Goal: Task Accomplishment & Management: Complete application form

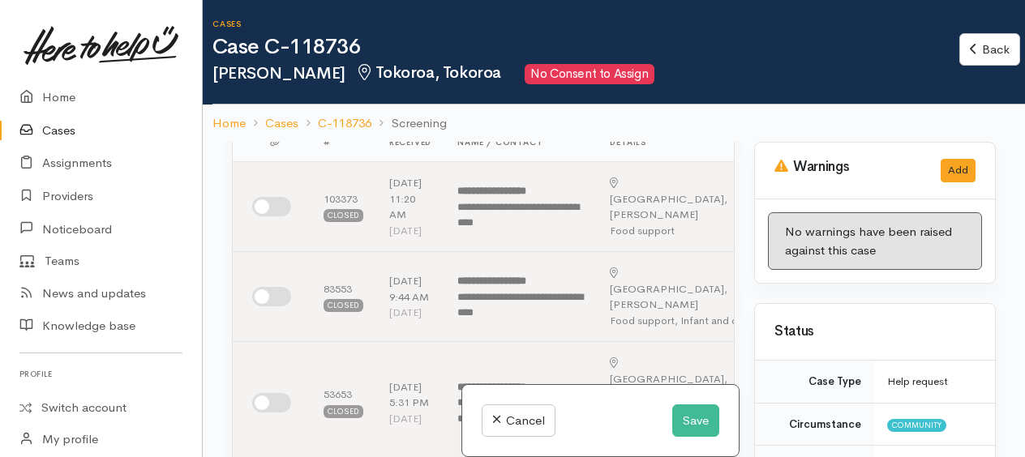
scroll to position [324, 0]
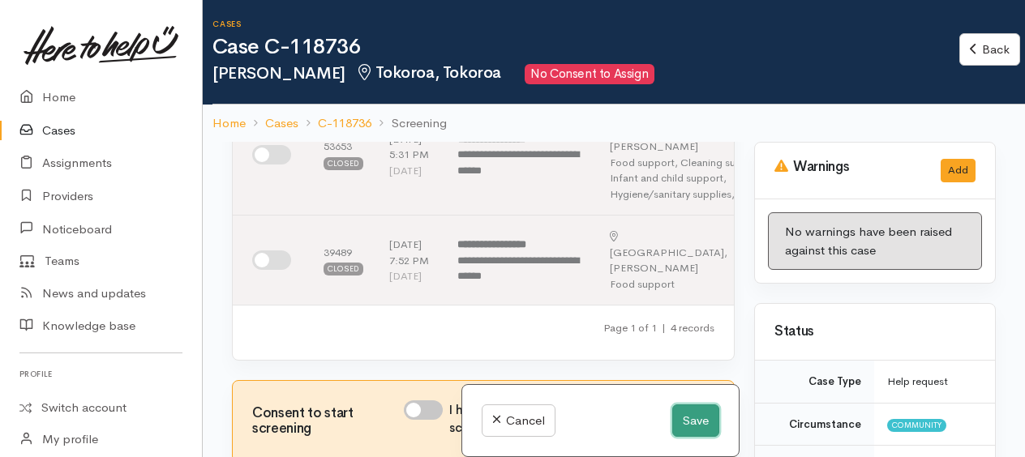
click at [686, 426] on button "Save" at bounding box center [695, 421] width 47 height 33
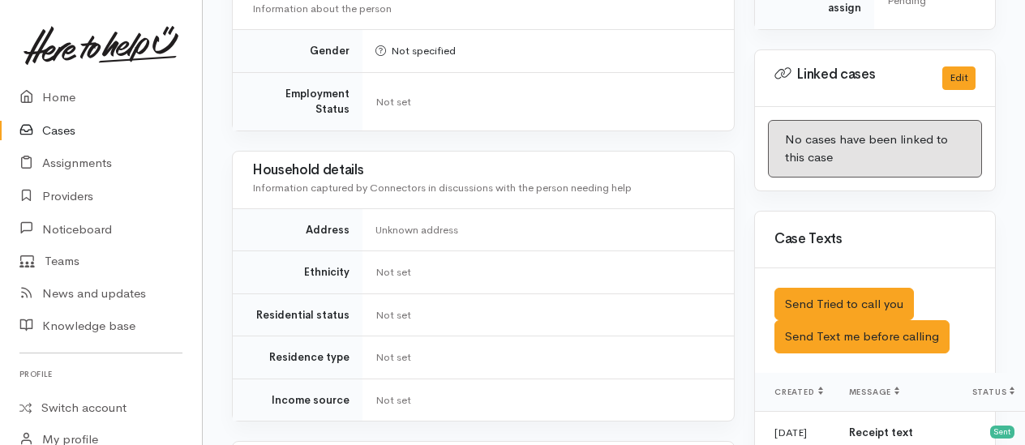
scroll to position [892, 0]
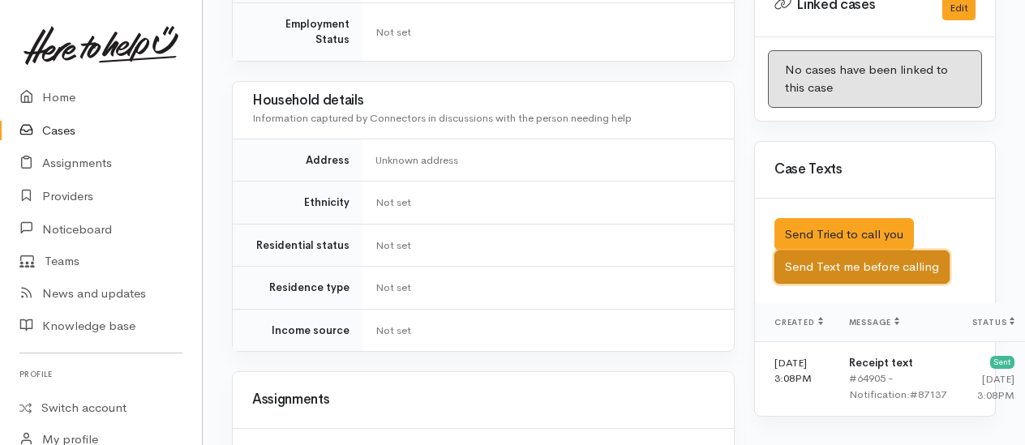
click at [851, 279] on button "Send Text me before calling" at bounding box center [861, 267] width 175 height 33
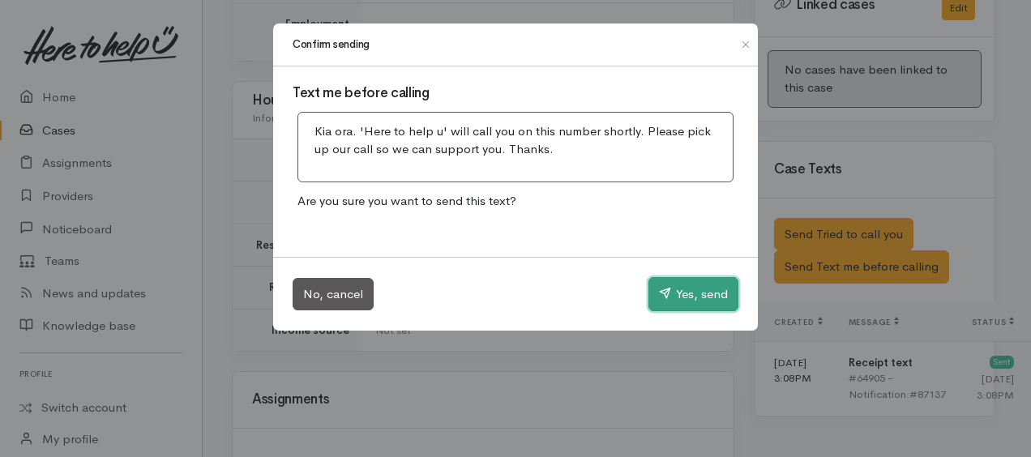
click at [709, 289] on button "Yes, send" at bounding box center [694, 294] width 90 height 34
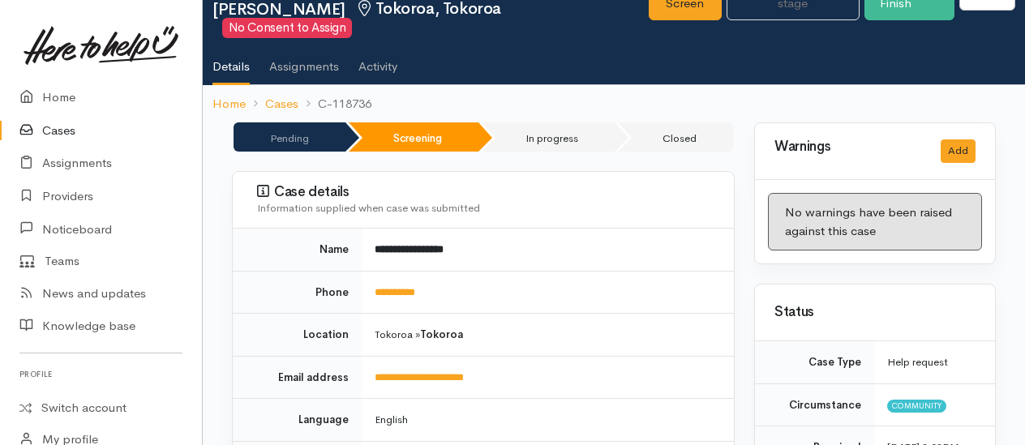
scroll to position [0, 0]
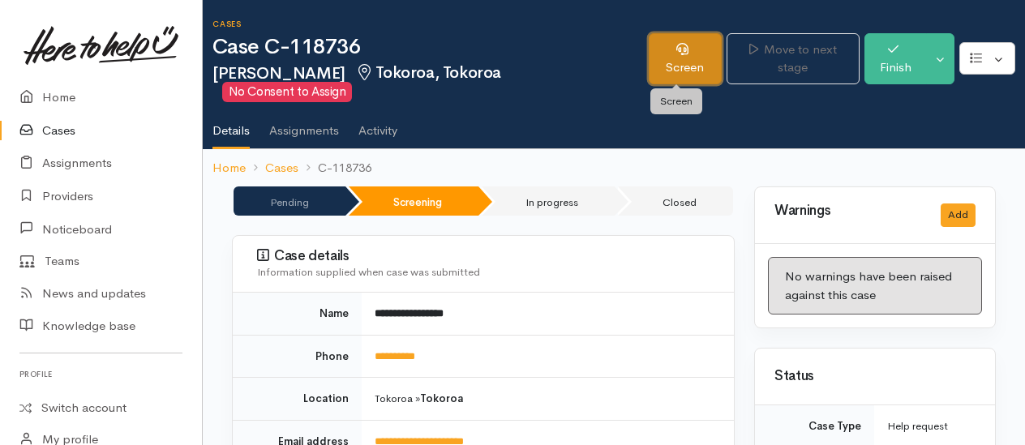
click at [671, 65] on link "Screen" at bounding box center [685, 58] width 73 height 51
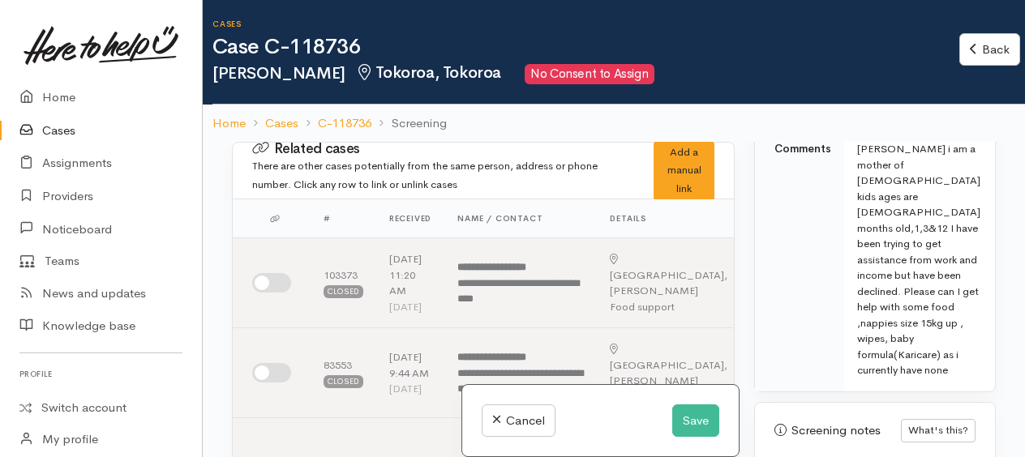
scroll to position [1201, 0]
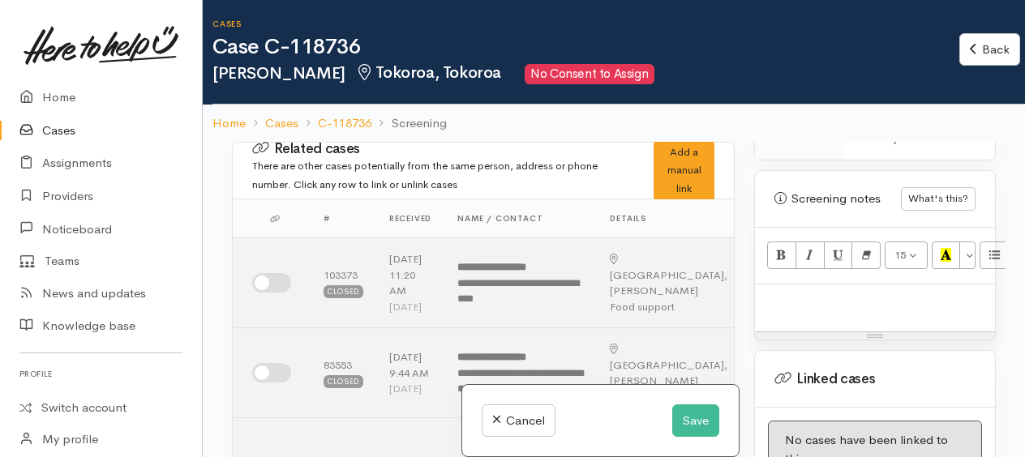
paste div
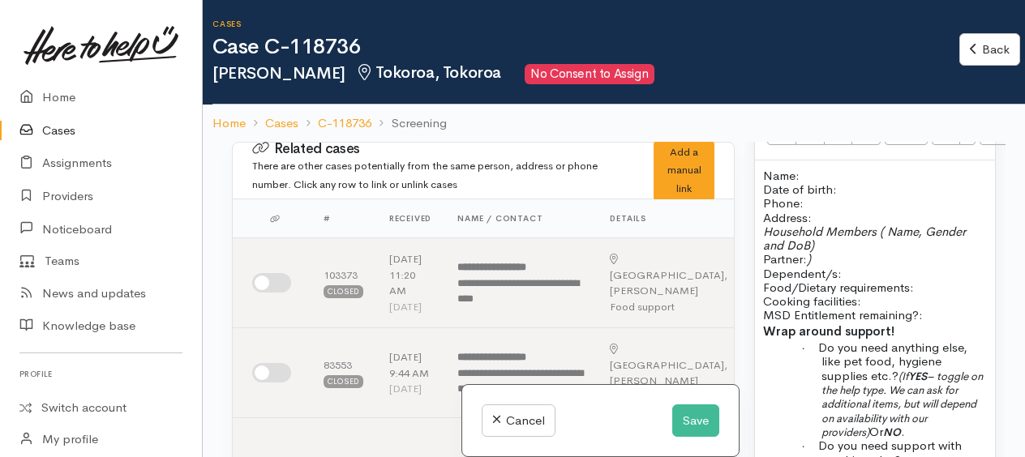
scroll to position [129, 0]
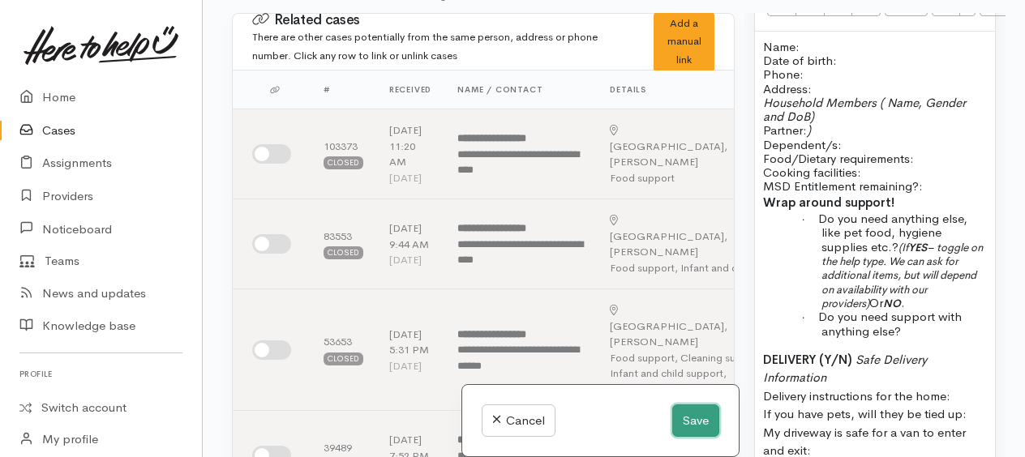
click at [684, 425] on button "Save" at bounding box center [695, 421] width 47 height 33
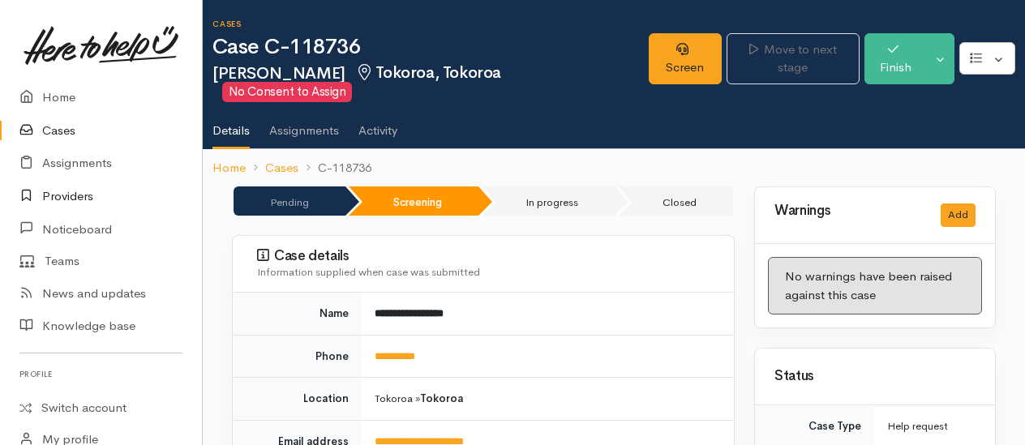
click at [75, 201] on link "Providers" at bounding box center [101, 196] width 202 height 33
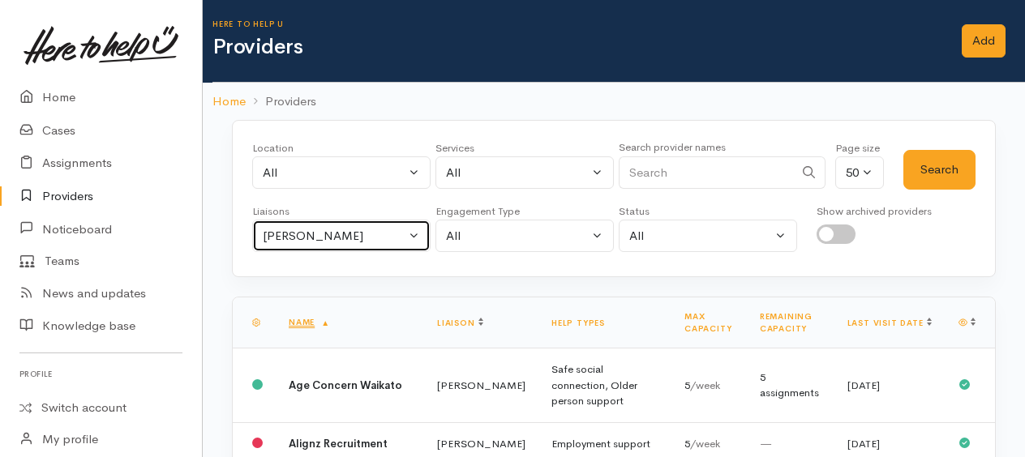
click at [303, 234] on div "[PERSON_NAME]" at bounding box center [334, 236] width 143 height 19
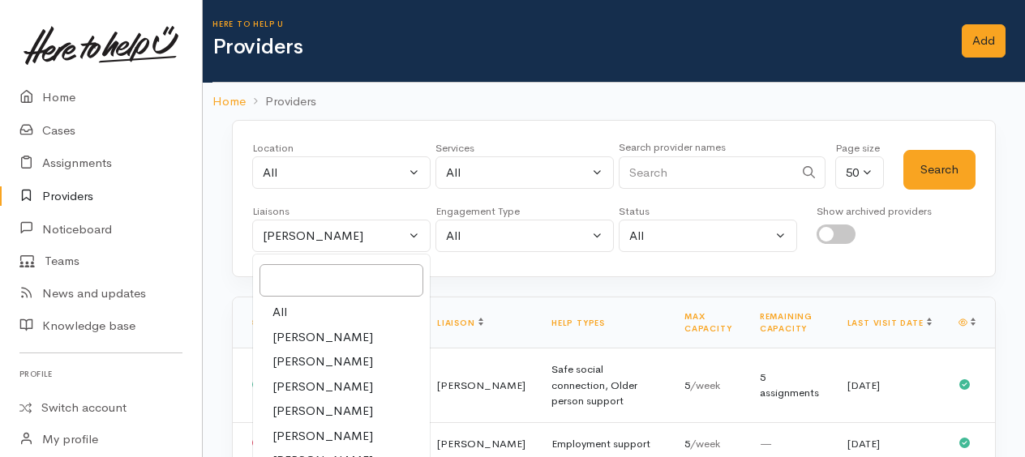
click at [292, 306] on link "All" at bounding box center [341, 312] width 177 height 25
select select "null"
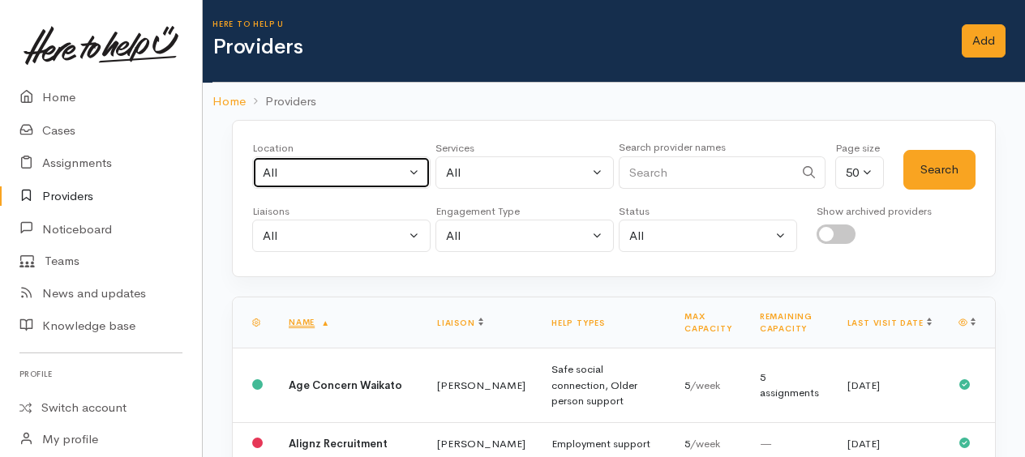
click at [300, 182] on button "All" at bounding box center [341, 172] width 178 height 33
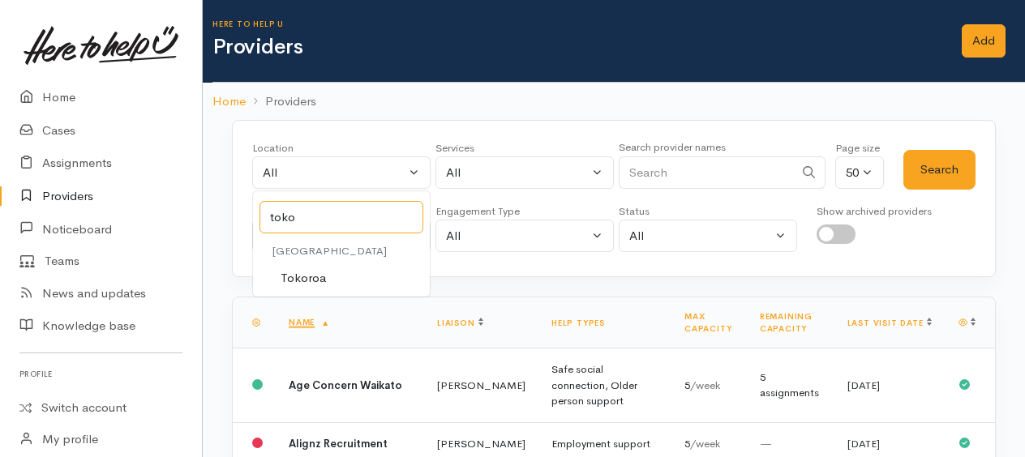
type input "toko"
click at [321, 272] on span "Tokoroa" at bounding box center [303, 278] width 45 height 19
select select "3"
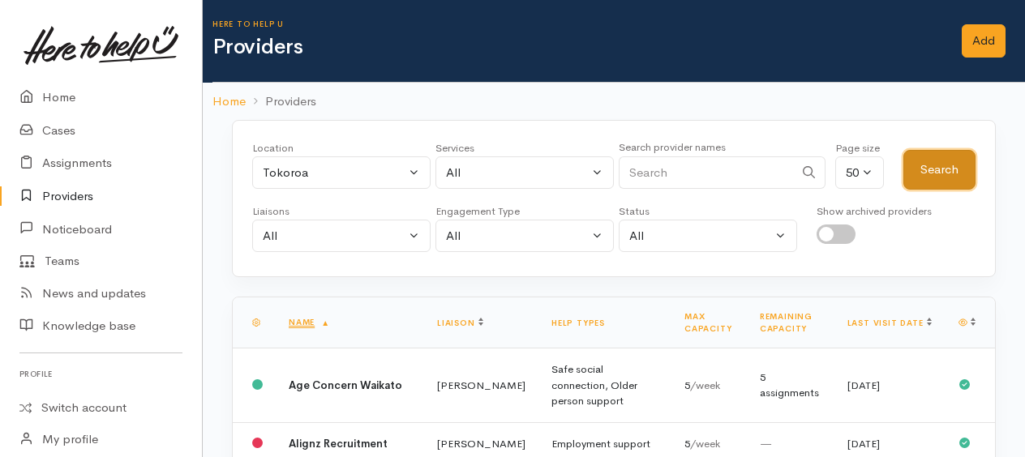
click at [948, 181] on button "Search" at bounding box center [939, 170] width 72 height 40
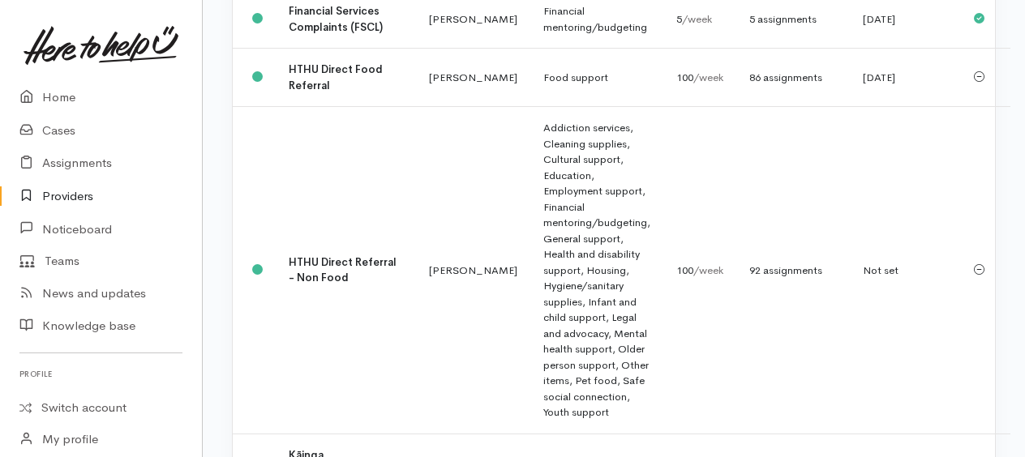
scroll to position [1135, 0]
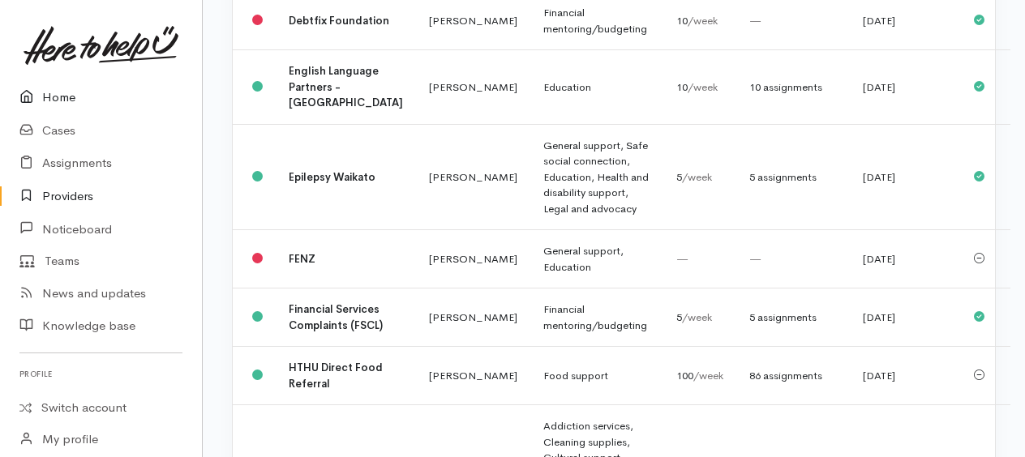
click at [75, 89] on link "Home" at bounding box center [101, 97] width 202 height 33
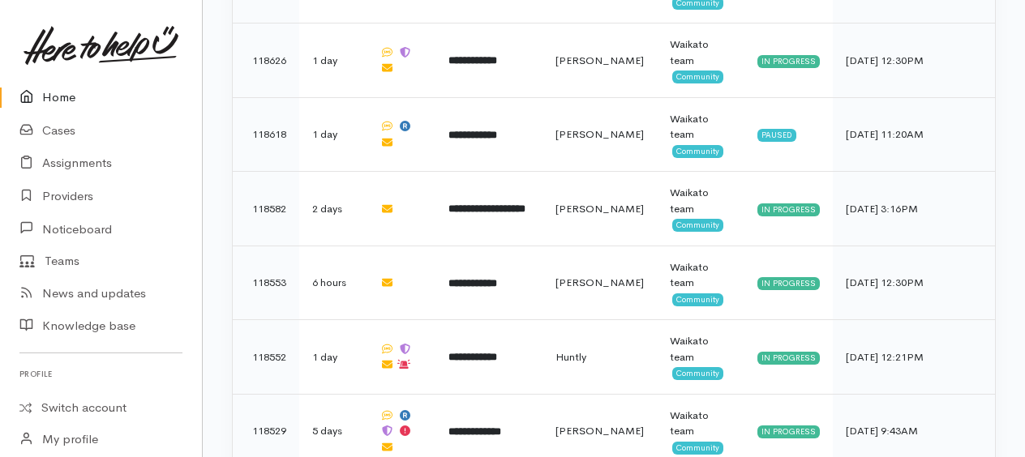
scroll to position [1192, 0]
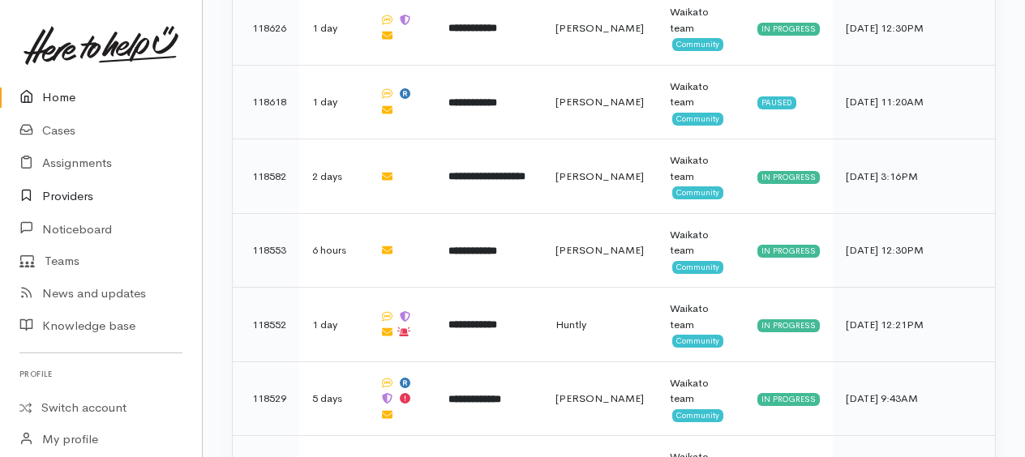
click at [72, 191] on link "Providers" at bounding box center [101, 196] width 202 height 33
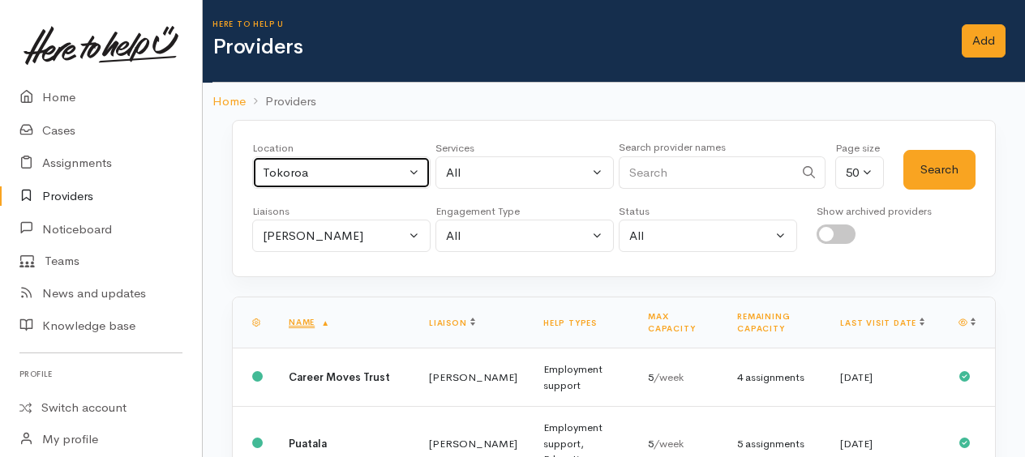
click at [311, 162] on button "Tokoroa" at bounding box center [341, 172] width 178 height 33
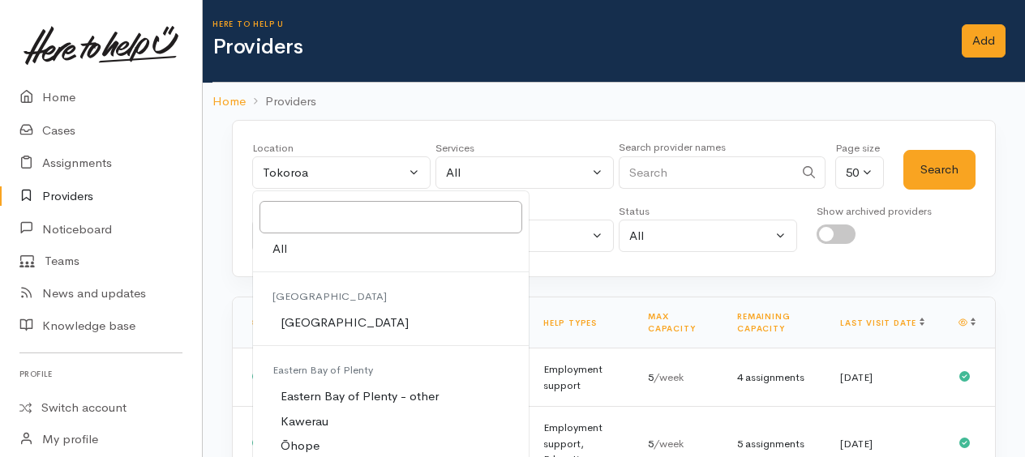
click at [286, 251] on link "All" at bounding box center [391, 249] width 276 height 25
select select "-1"
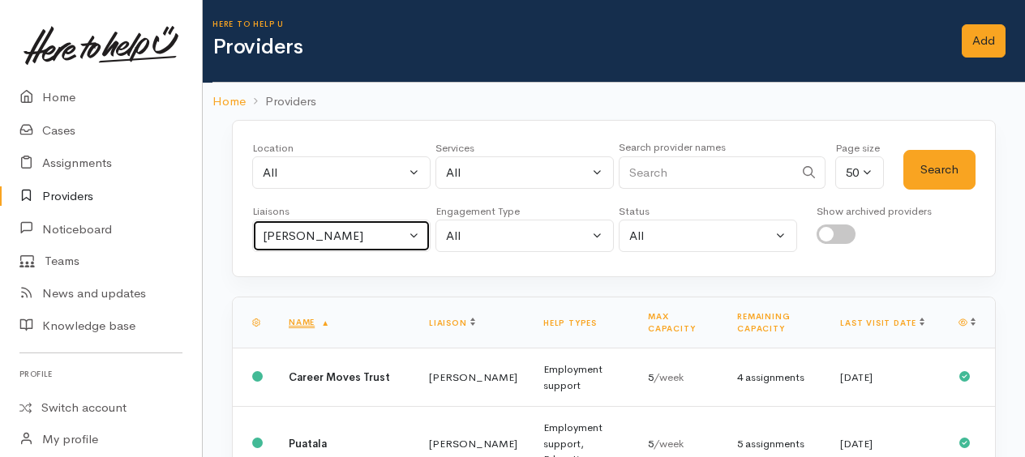
click at [323, 232] on div "Kyleigh Pike" at bounding box center [334, 236] width 143 height 19
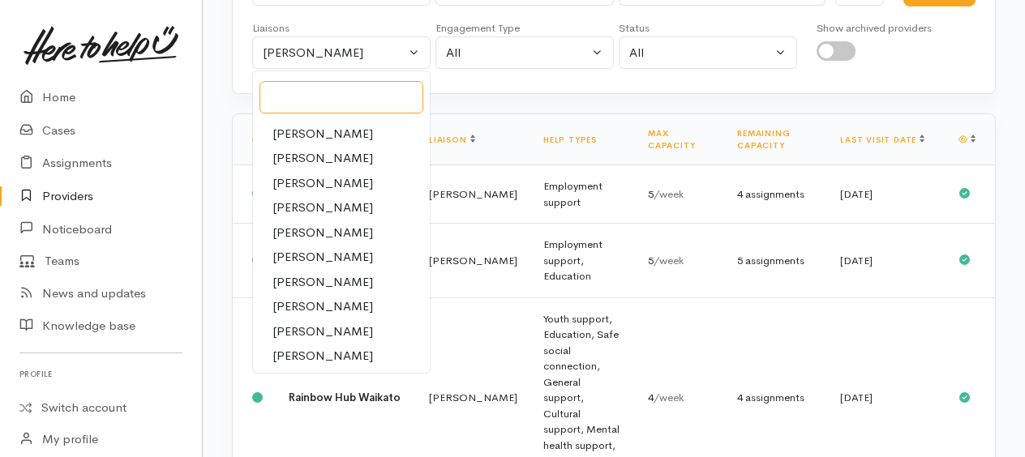
scroll to position [243, 0]
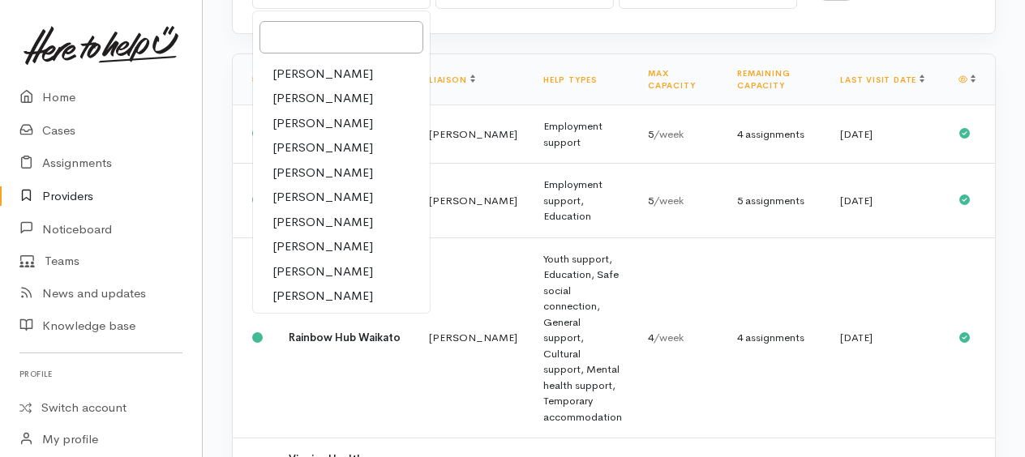
click at [309, 216] on span "Leinati Lima" at bounding box center [322, 222] width 101 height 19
select select "953"
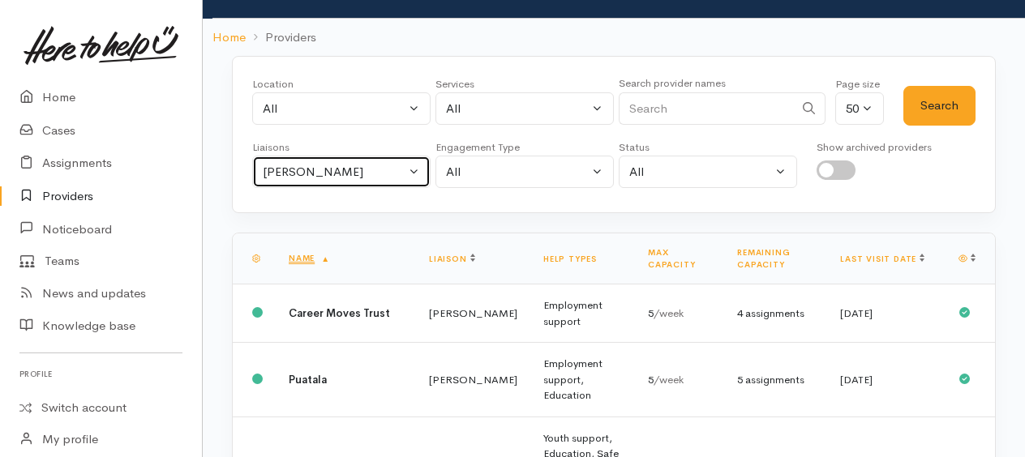
scroll to position [0, 0]
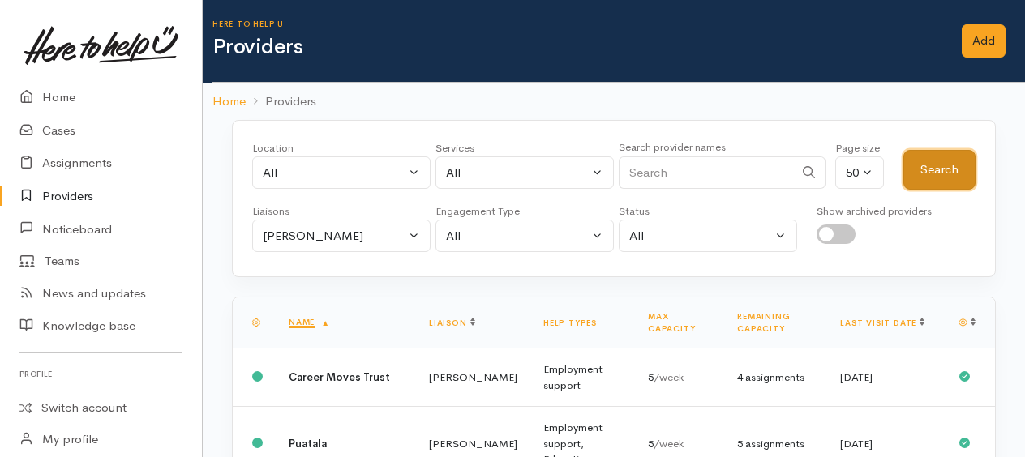
click at [962, 163] on button "Search" at bounding box center [939, 170] width 72 height 40
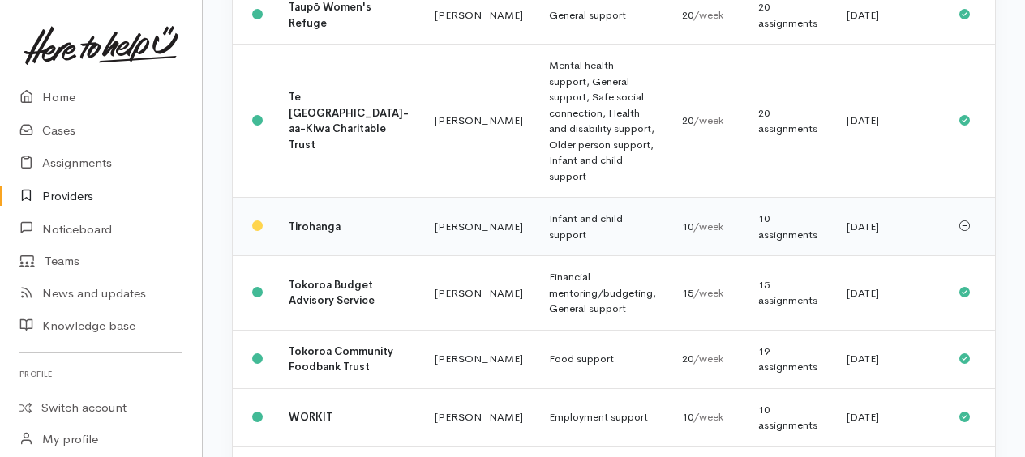
scroll to position [2270, 0]
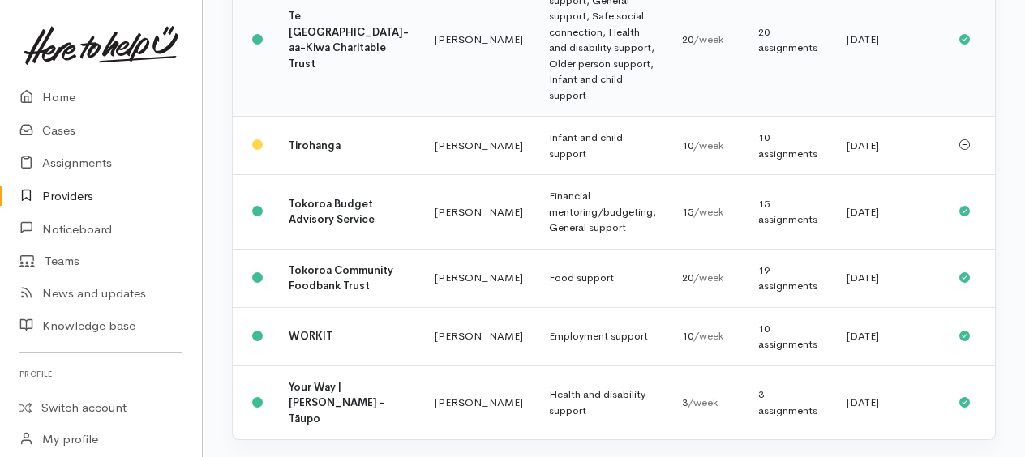
click at [536, 117] on td "Mental health support, General support, Safe social connection, Health and disa…" at bounding box center [602, 40] width 133 height 153
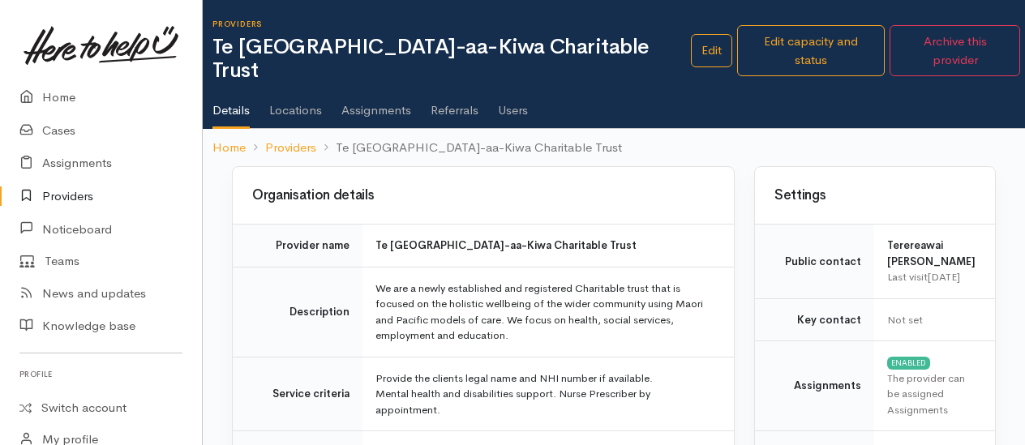
click at [402, 86] on link "Assignments" at bounding box center [376, 104] width 70 height 45
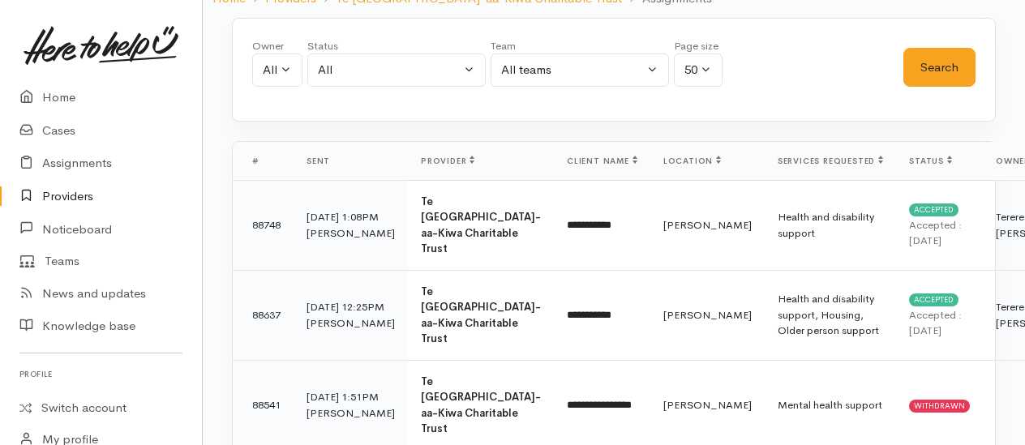
scroll to position [162, 0]
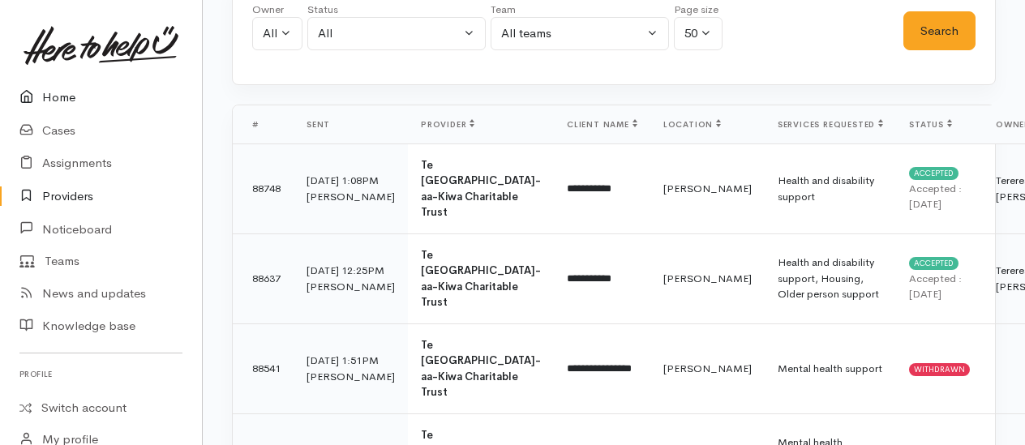
click at [58, 99] on link "Home" at bounding box center [101, 97] width 202 height 33
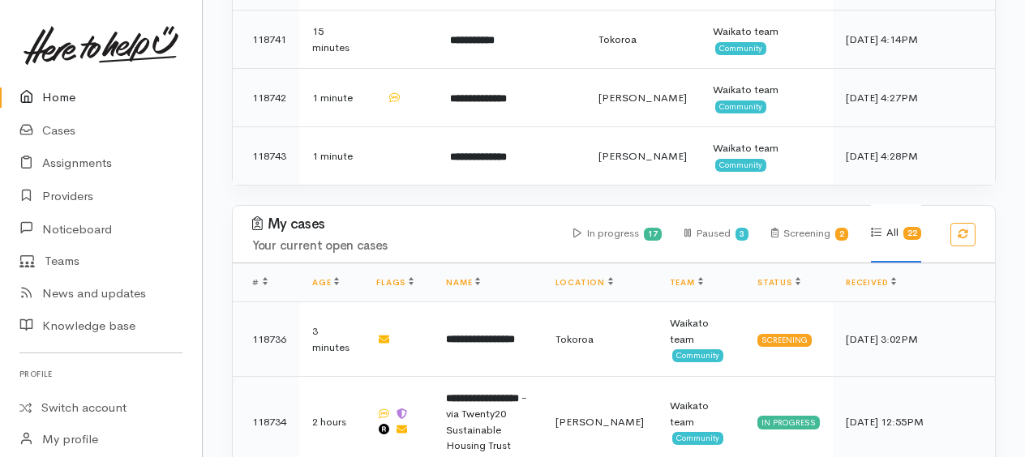
scroll to position [486, 0]
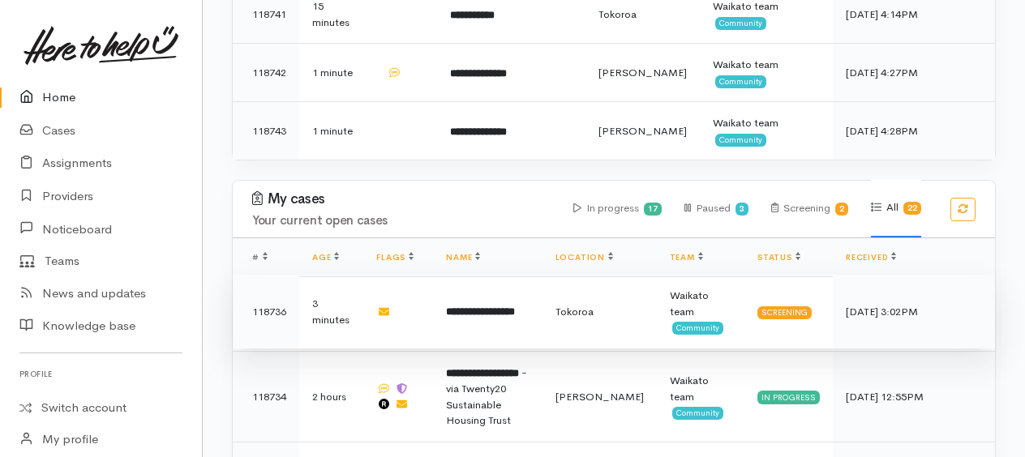
drag, startPoint x: 495, startPoint y: 303, endPoint x: 490, endPoint y: 284, distance: 20.1
click at [495, 306] on b "**********" at bounding box center [480, 311] width 69 height 11
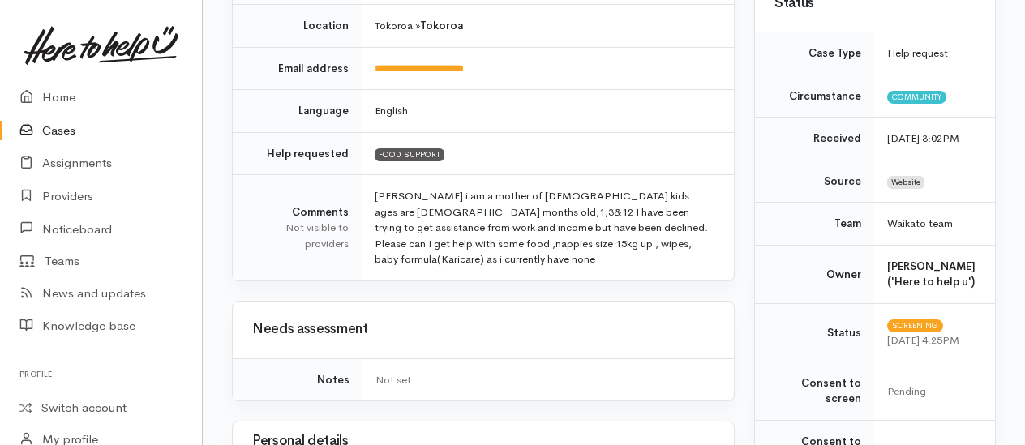
scroll to position [324, 0]
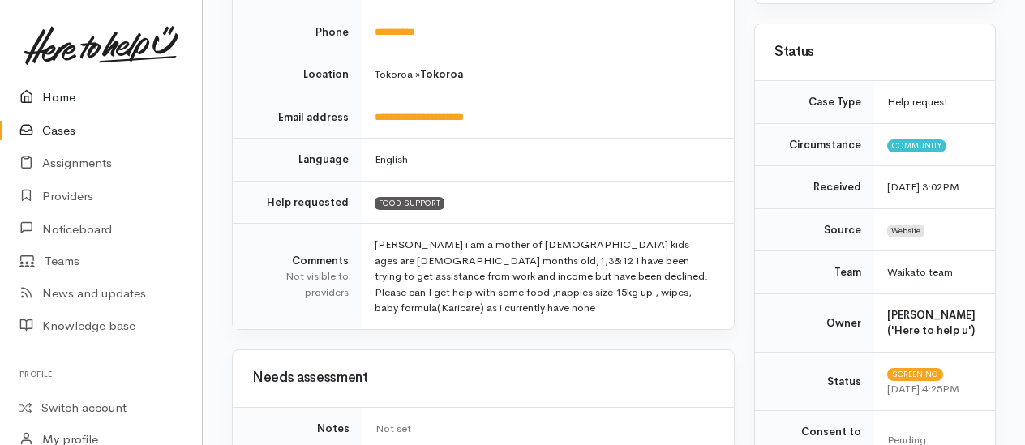
click at [64, 99] on link "Home" at bounding box center [101, 97] width 202 height 33
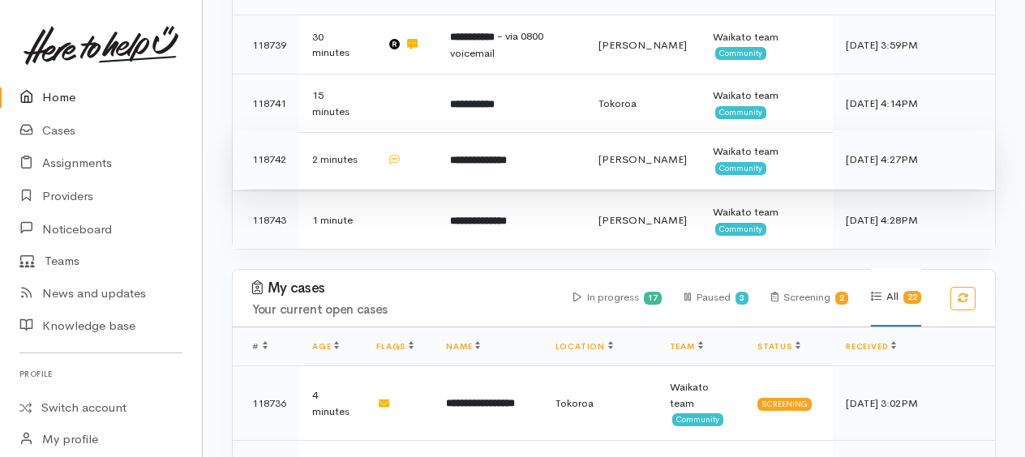
scroll to position [324, 0]
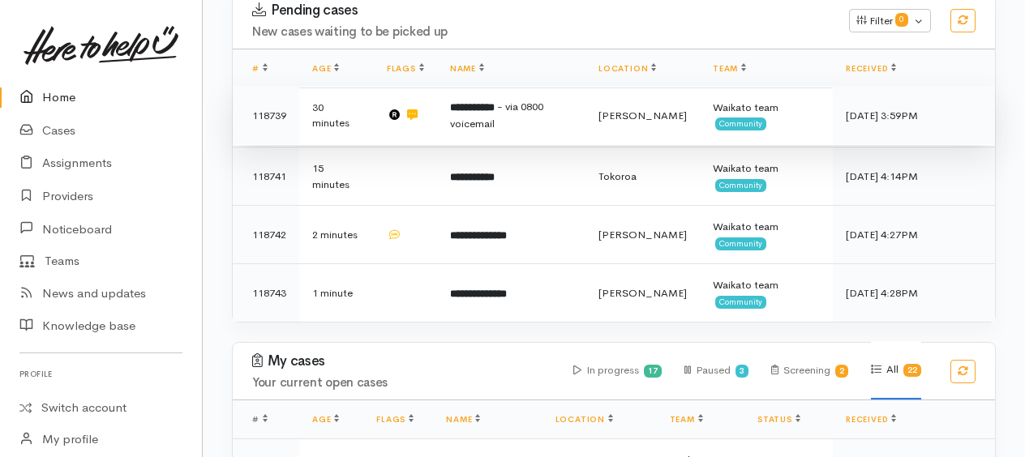
click at [471, 117] on span "- via 0800 voicemail" at bounding box center [496, 115] width 93 height 31
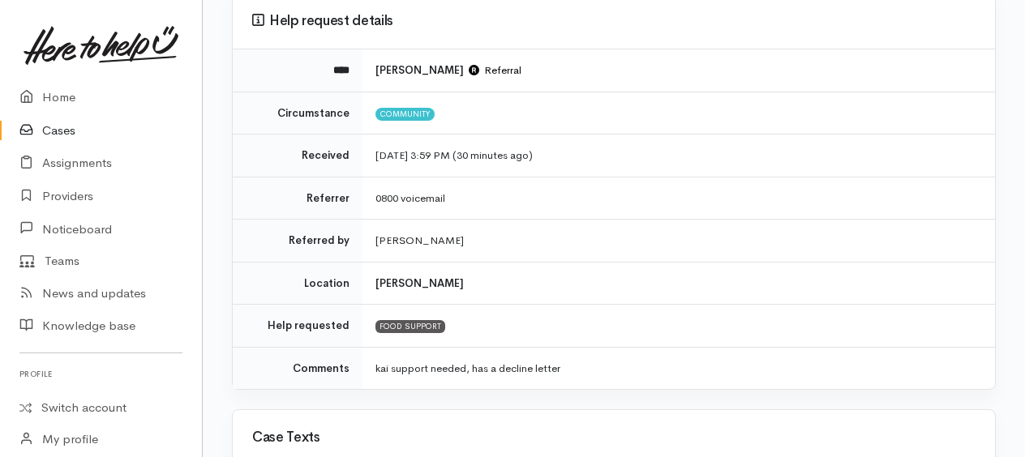
scroll to position [162, 0]
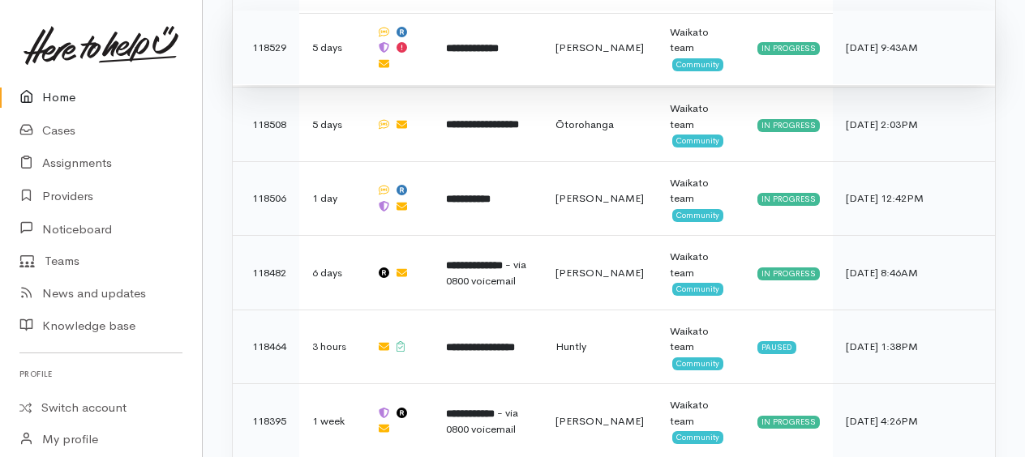
scroll to position [1690, 0]
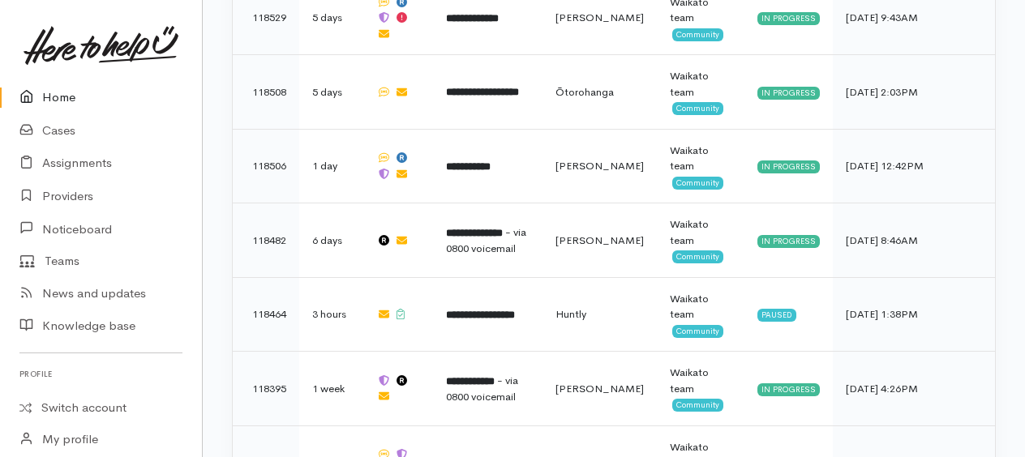
click at [58, 96] on link "Home" at bounding box center [101, 97] width 202 height 33
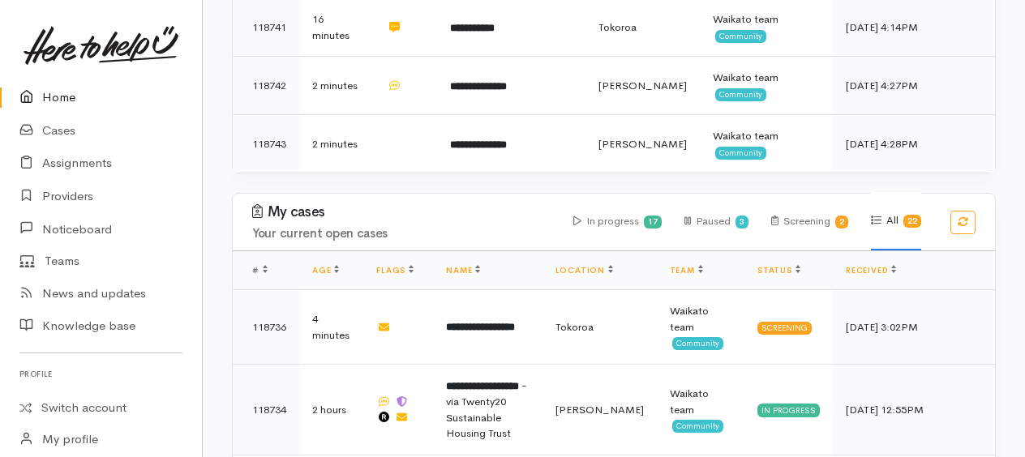
scroll to position [636, 0]
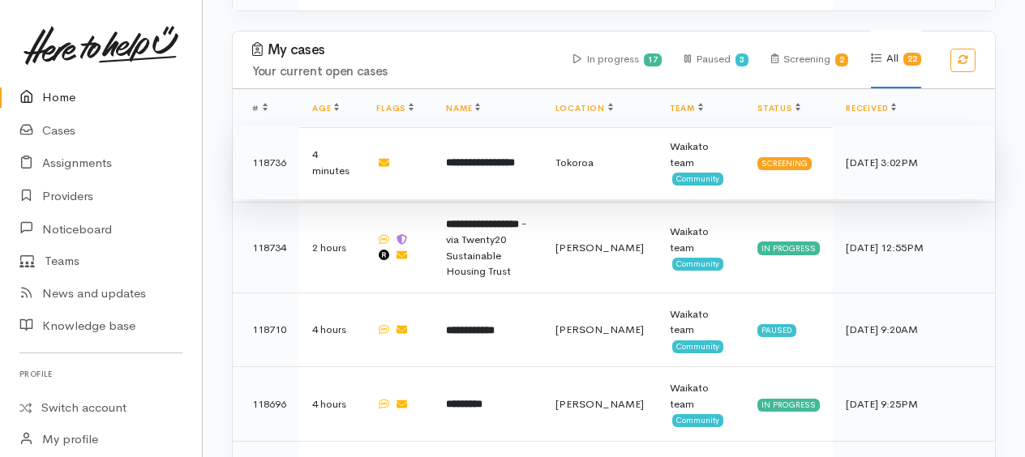
click at [480, 157] on b "**********" at bounding box center [480, 162] width 69 height 11
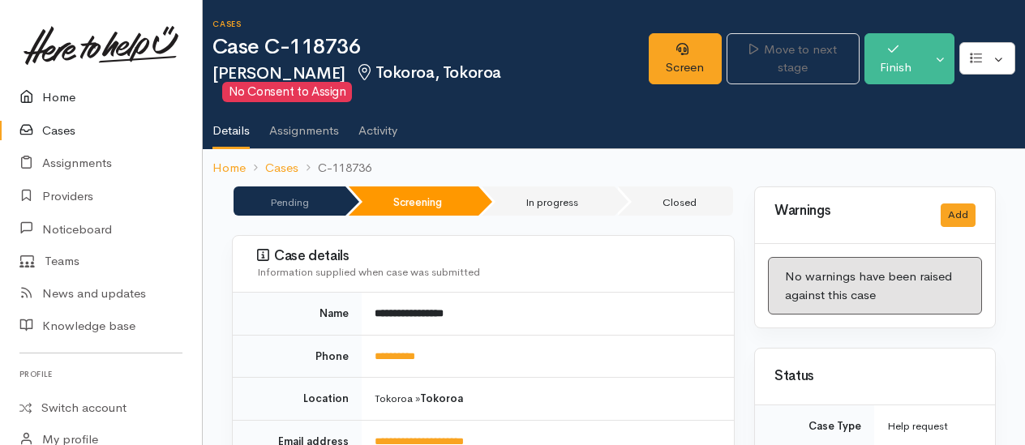
click at [59, 96] on link "Home" at bounding box center [101, 97] width 202 height 33
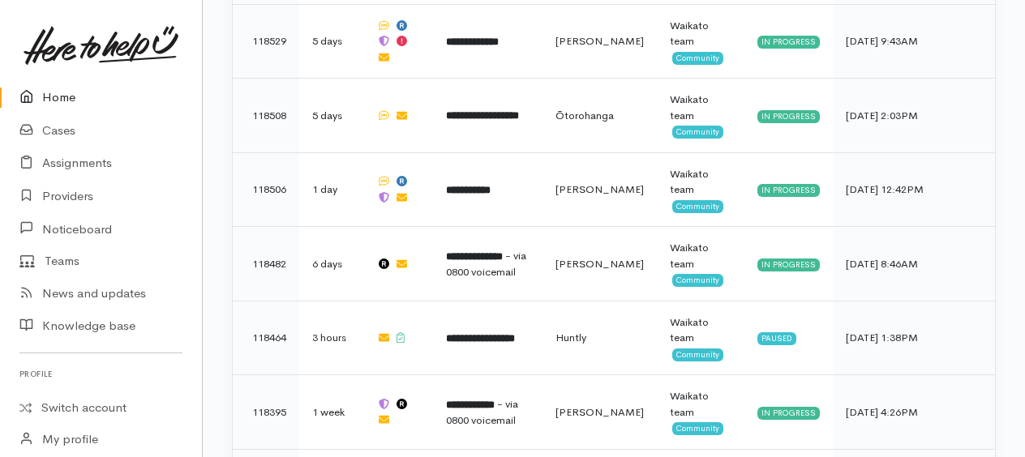
scroll to position [1690, 0]
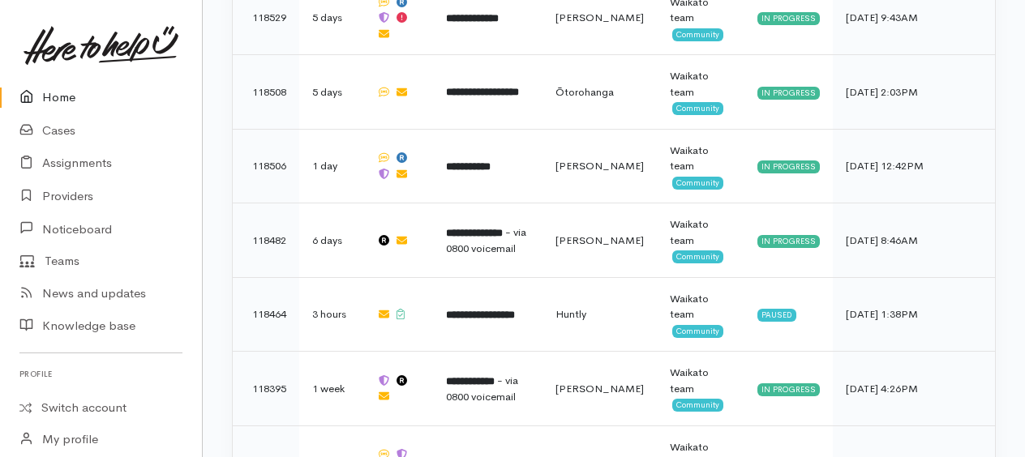
click at [68, 93] on link "Home" at bounding box center [101, 97] width 202 height 33
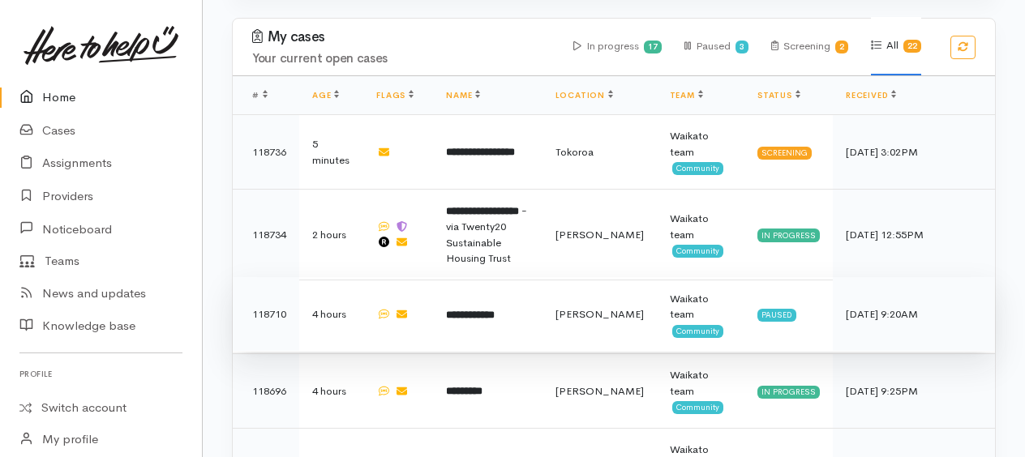
scroll to position [730, 0]
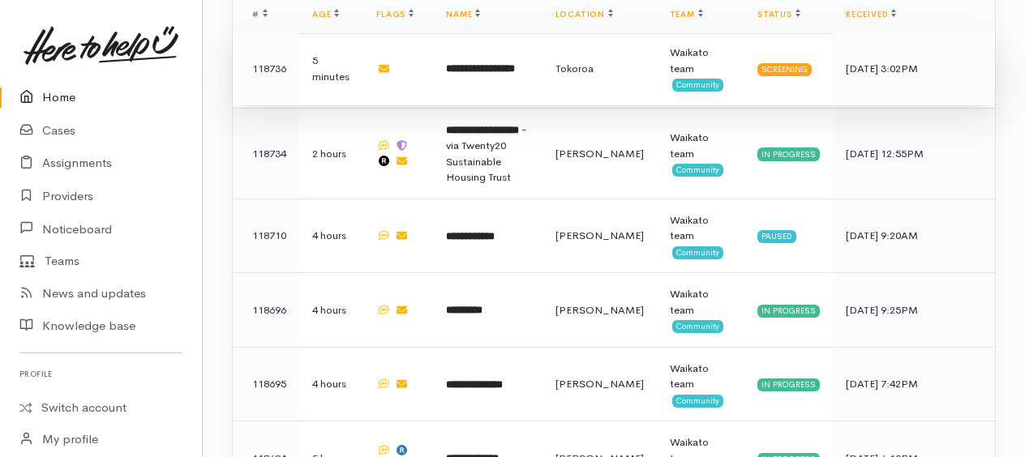
click at [492, 63] on b "**********" at bounding box center [480, 68] width 69 height 11
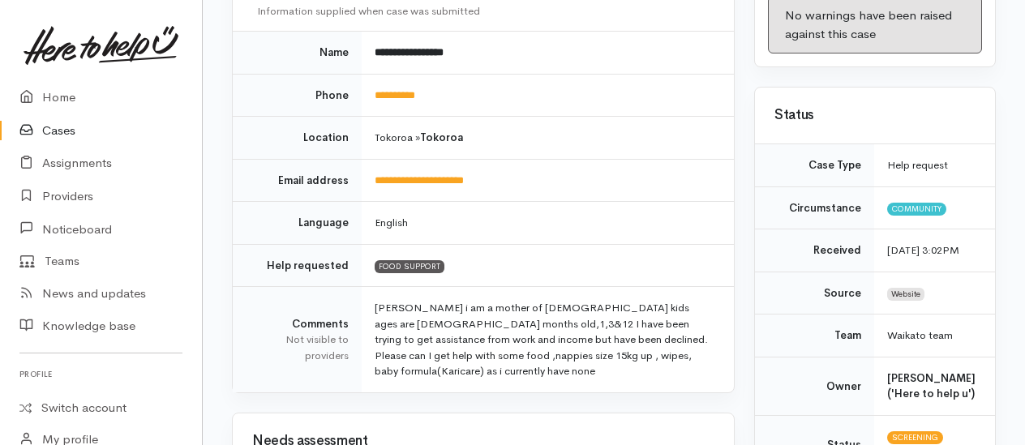
scroll to position [324, 0]
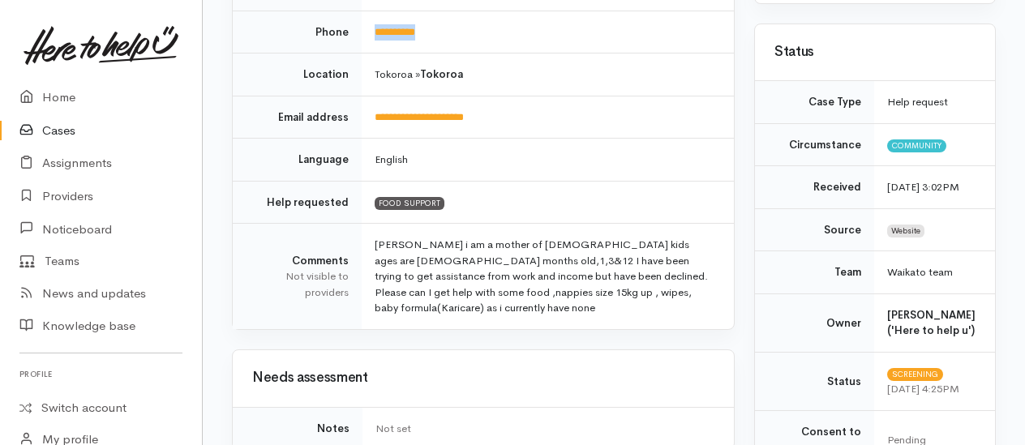
drag, startPoint x: 461, startPoint y: 28, endPoint x: 351, endPoint y: 41, distance: 110.2
click at [351, 41] on tr "**********" at bounding box center [483, 32] width 501 height 43
copy tr "**********"
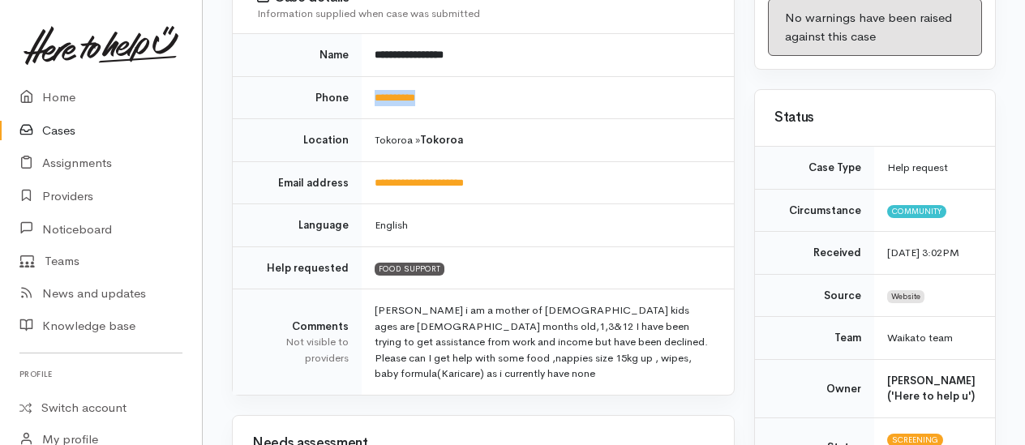
scroll to position [0, 0]
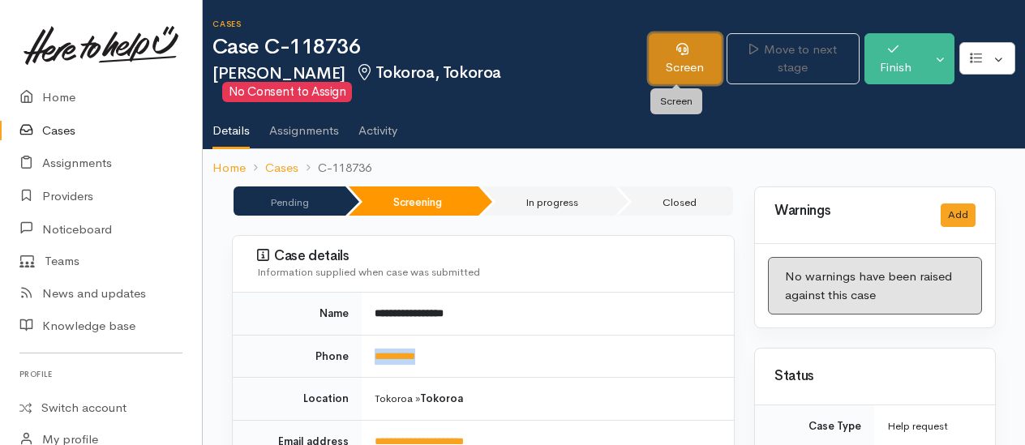
click at [692, 55] on link "Screen" at bounding box center [685, 58] width 73 height 51
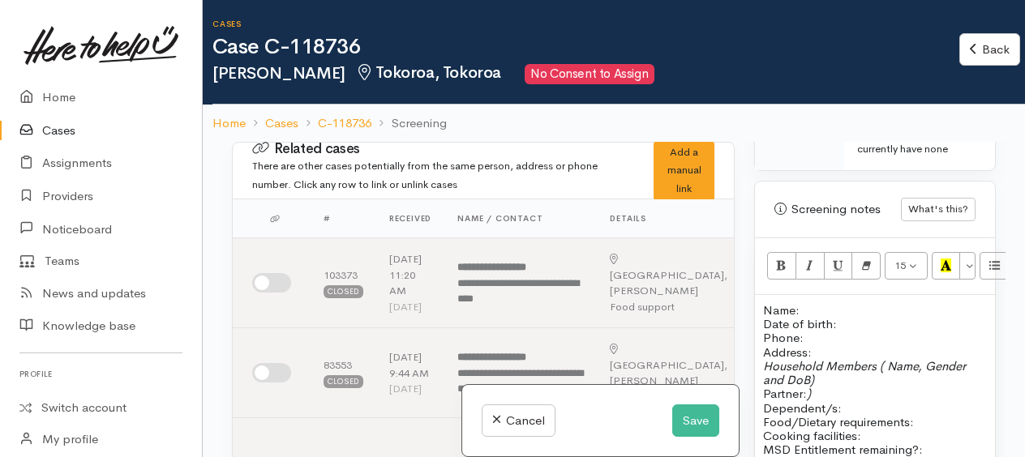
scroll to position [1216, 0]
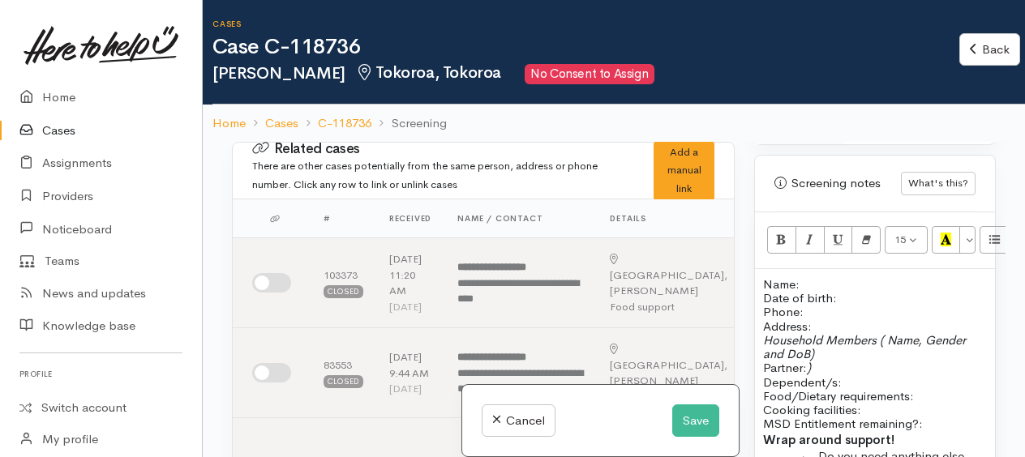
click at [845, 277] on p "Name: Date of birth: Phone:" at bounding box center [875, 298] width 224 height 42
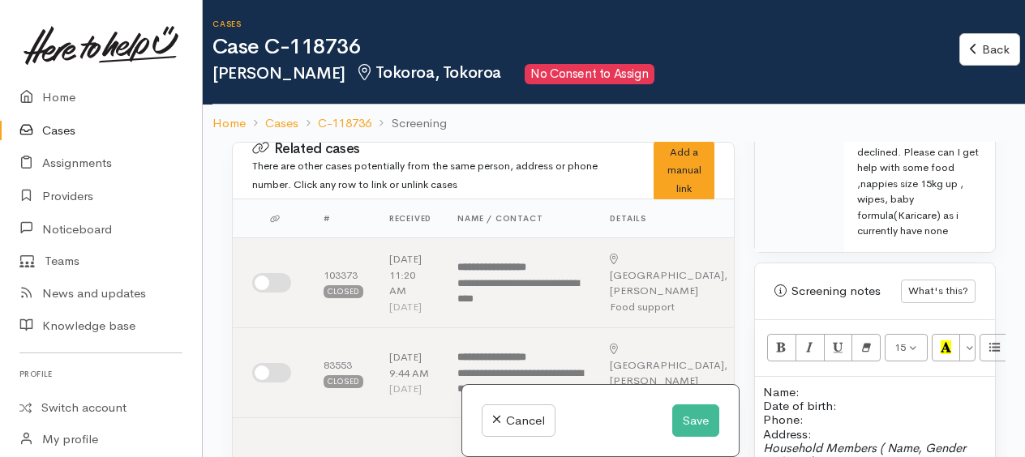
scroll to position [1094, 0]
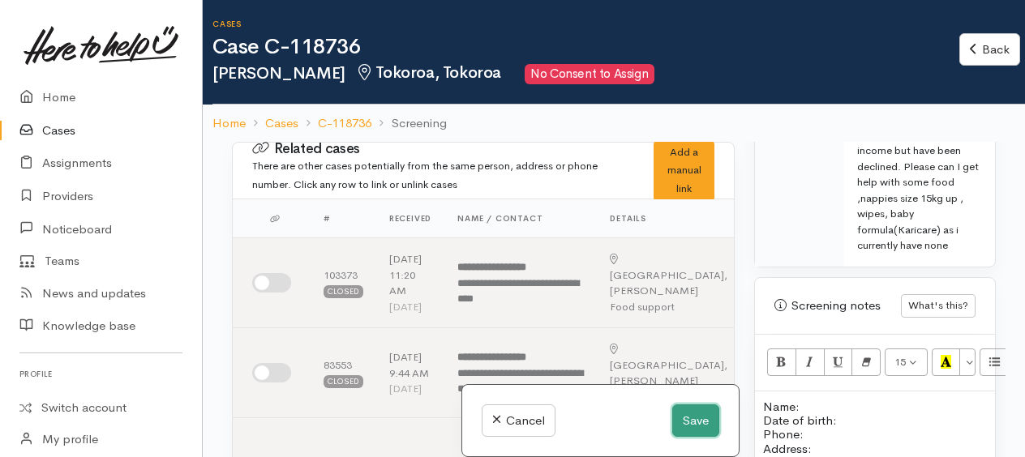
click at [680, 422] on button "Save" at bounding box center [695, 421] width 47 height 33
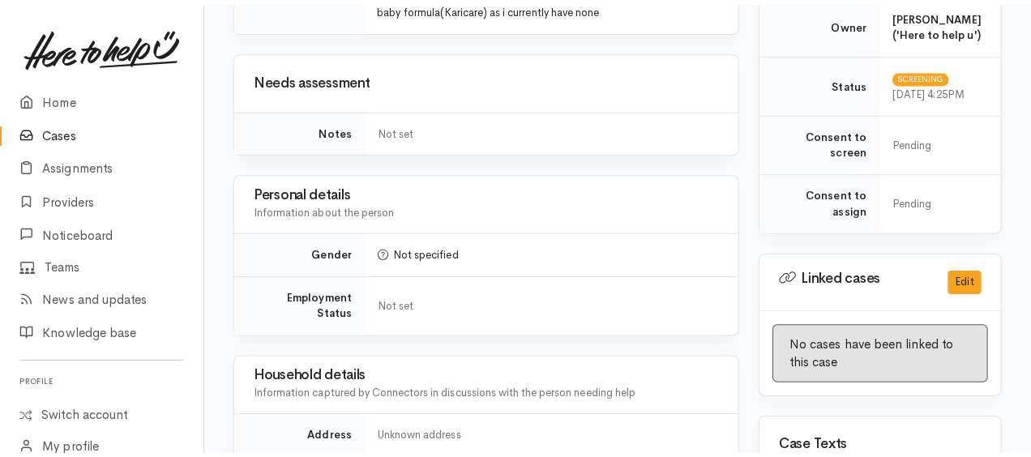
scroll to position [892, 0]
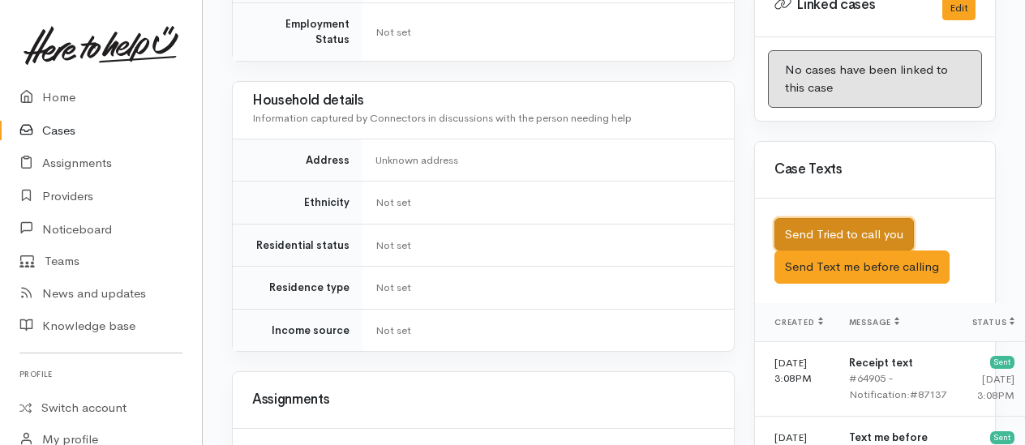
click at [837, 240] on button "Send Tried to call you" at bounding box center [843, 234] width 139 height 33
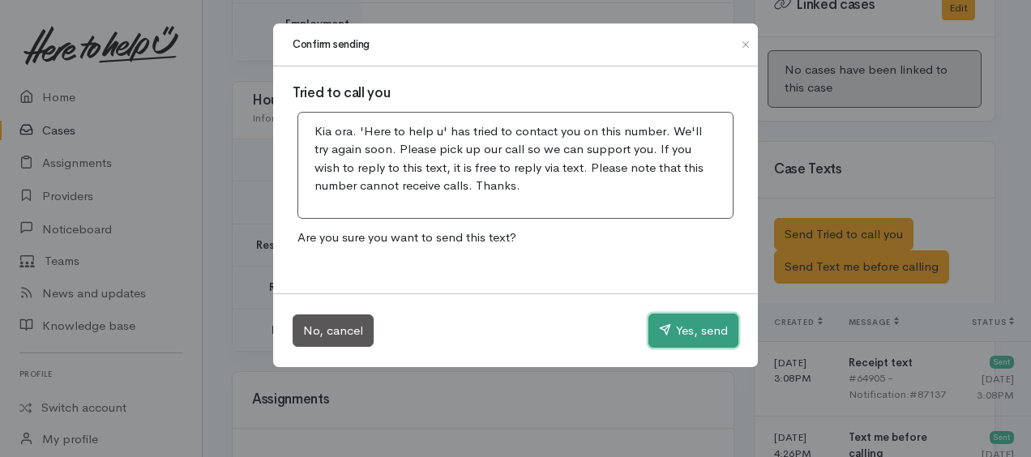
click at [685, 326] on button "Yes, send" at bounding box center [694, 331] width 90 height 34
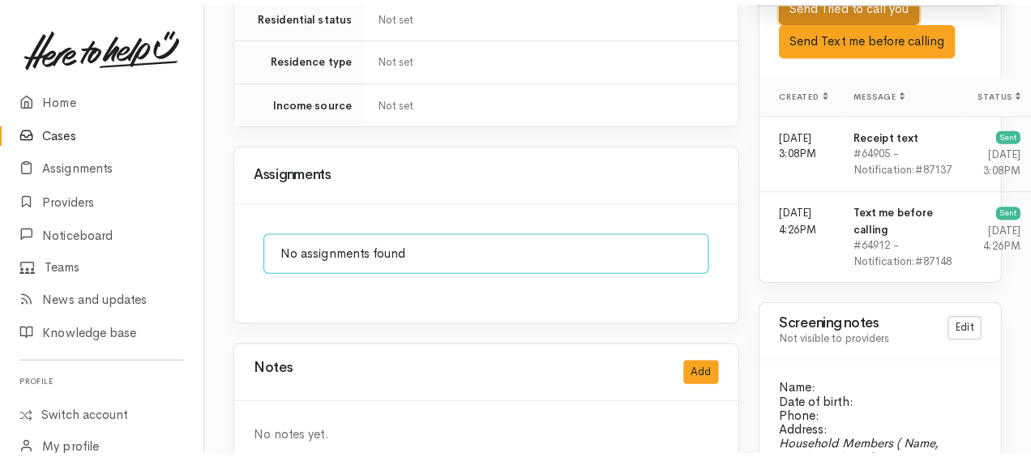
scroll to position [1378, 0]
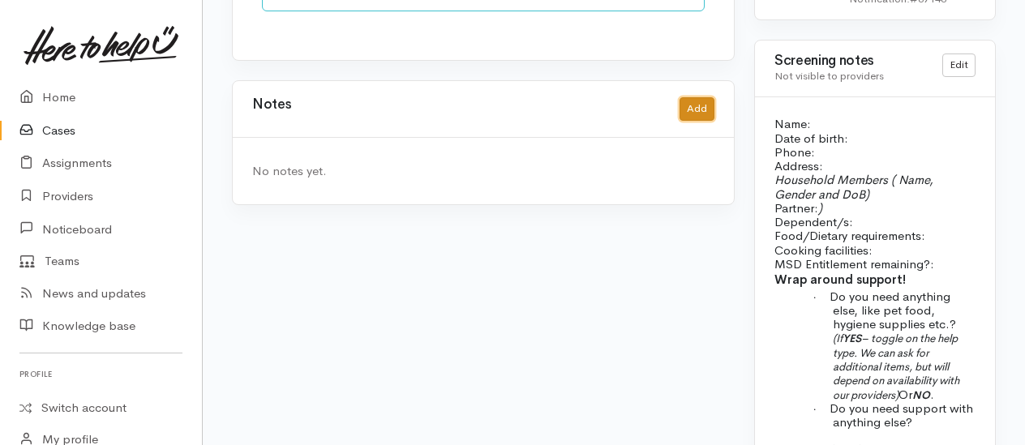
click at [701, 97] on button "Add" at bounding box center [696, 109] width 35 height 24
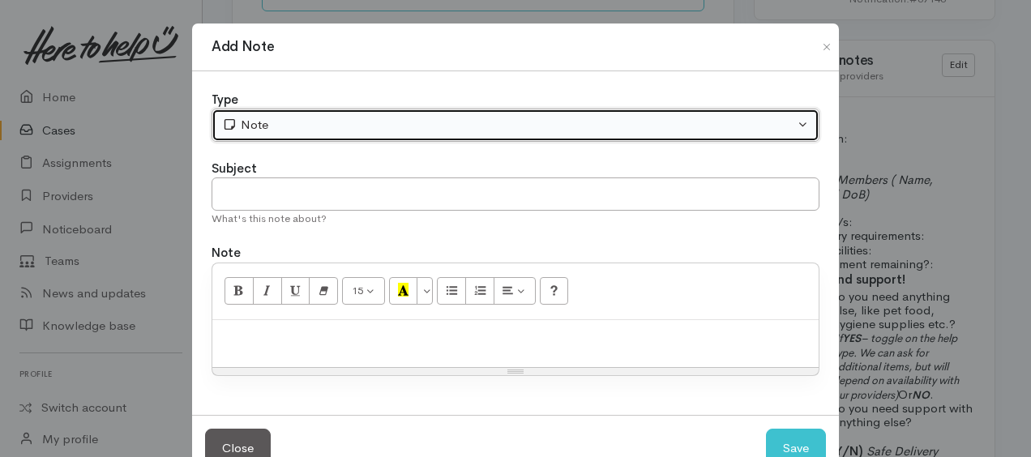
click at [513, 125] on div "Note" at bounding box center [508, 125] width 572 height 19
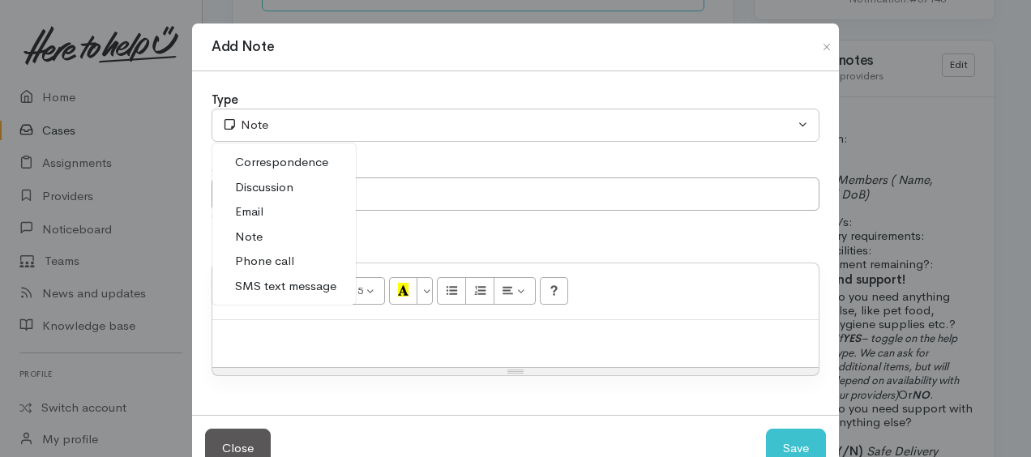
drag, startPoint x: 302, startPoint y: 255, endPoint x: 300, endPoint y: 316, distance: 61.6
click at [302, 255] on link "Phone call" at bounding box center [284, 261] width 144 height 25
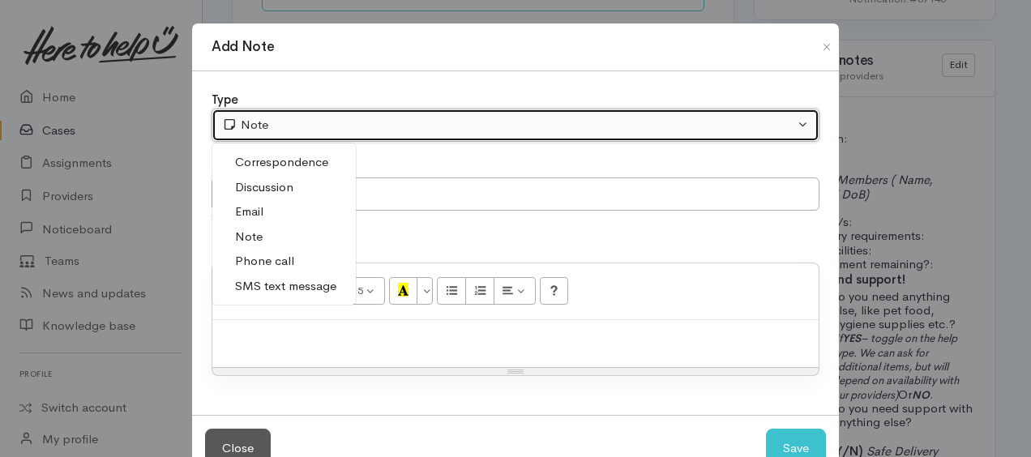
select select "3"
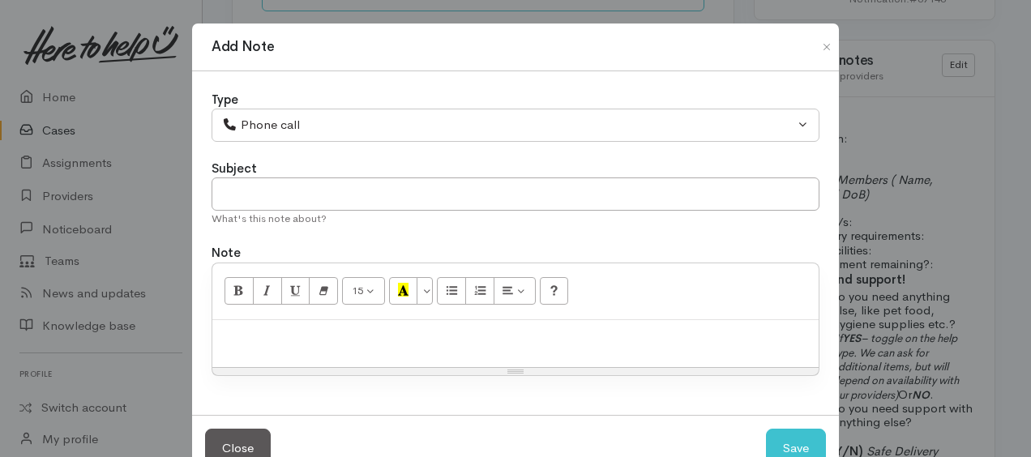
click at [300, 354] on div at bounding box center [515, 344] width 606 height 48
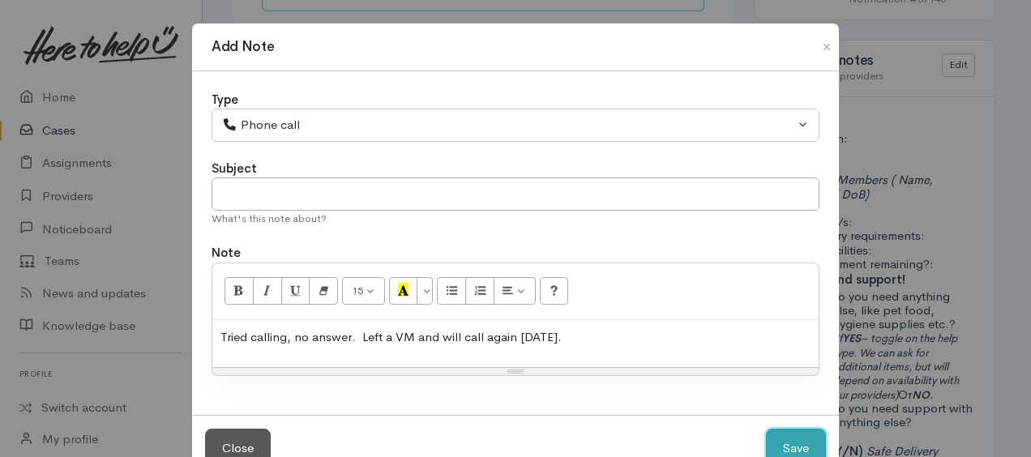
click at [797, 444] on button "Save" at bounding box center [796, 449] width 60 height 40
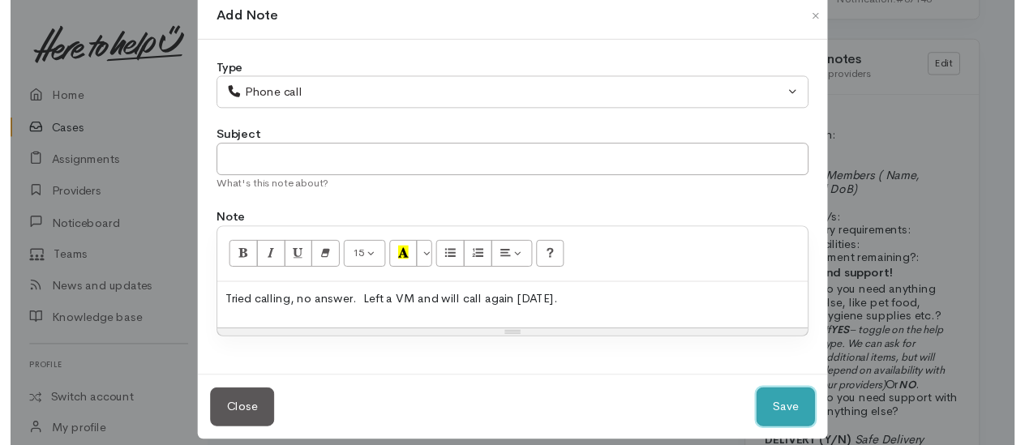
scroll to position [44, 0]
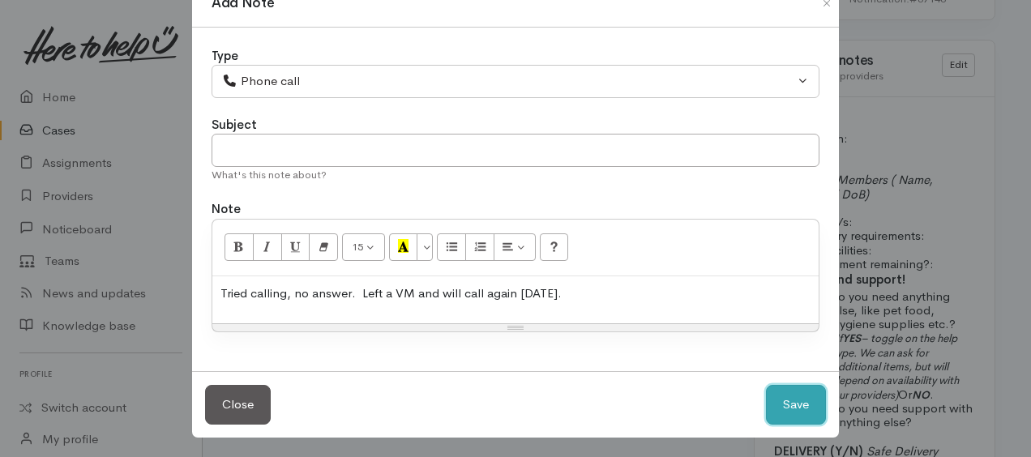
select select "1"
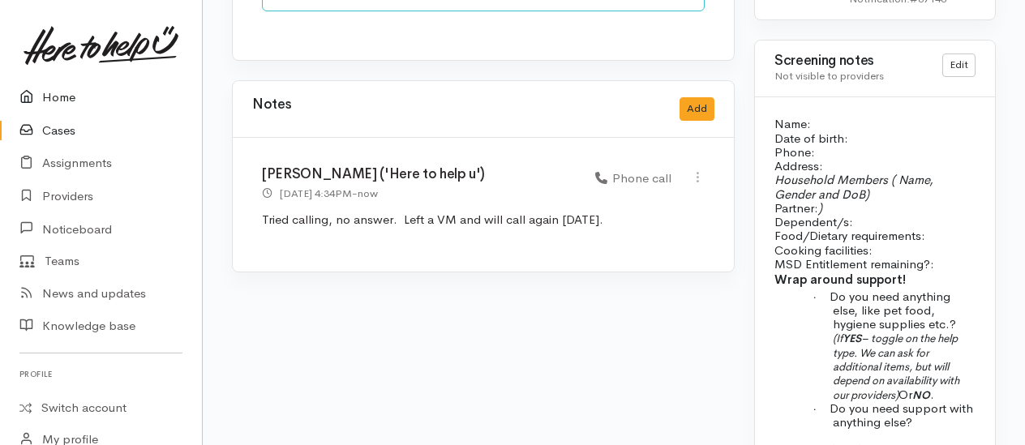
click at [62, 94] on link "Home" at bounding box center [101, 97] width 202 height 33
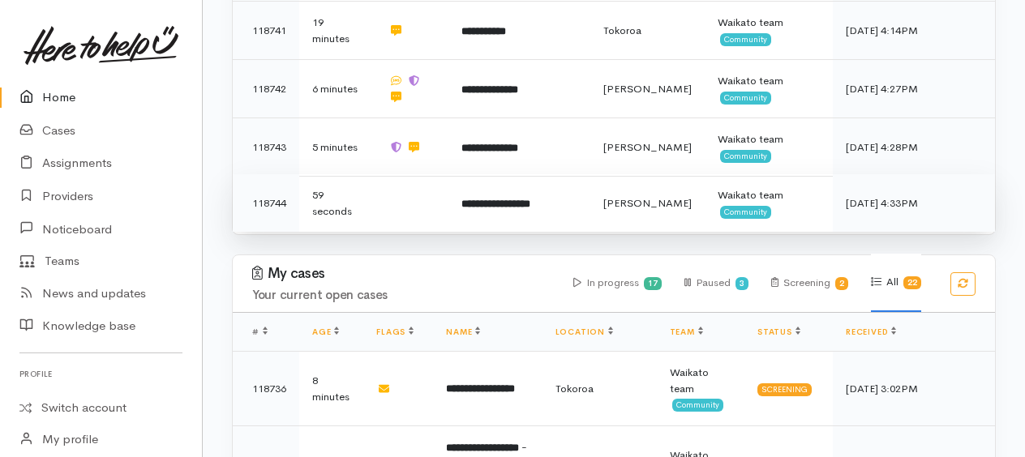
scroll to position [486, 0]
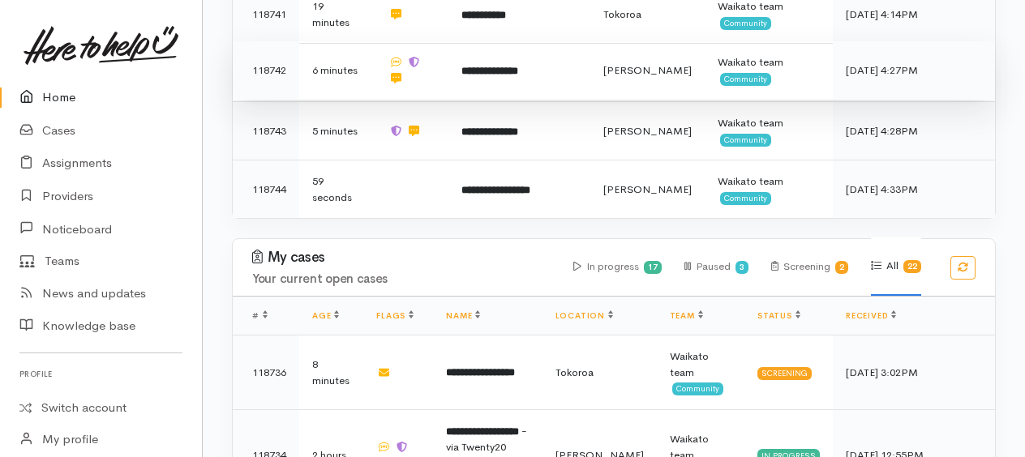
click at [506, 71] on b "**********" at bounding box center [489, 71] width 57 height 11
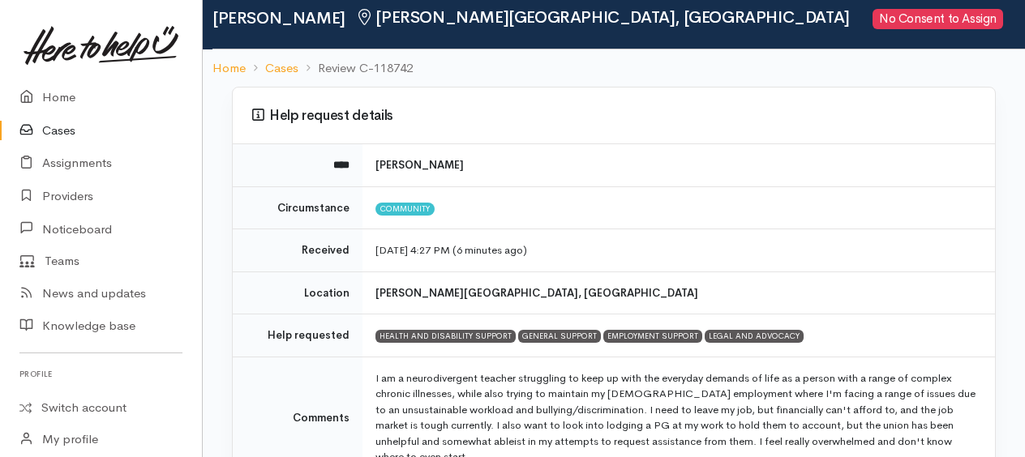
scroll to position [81, 0]
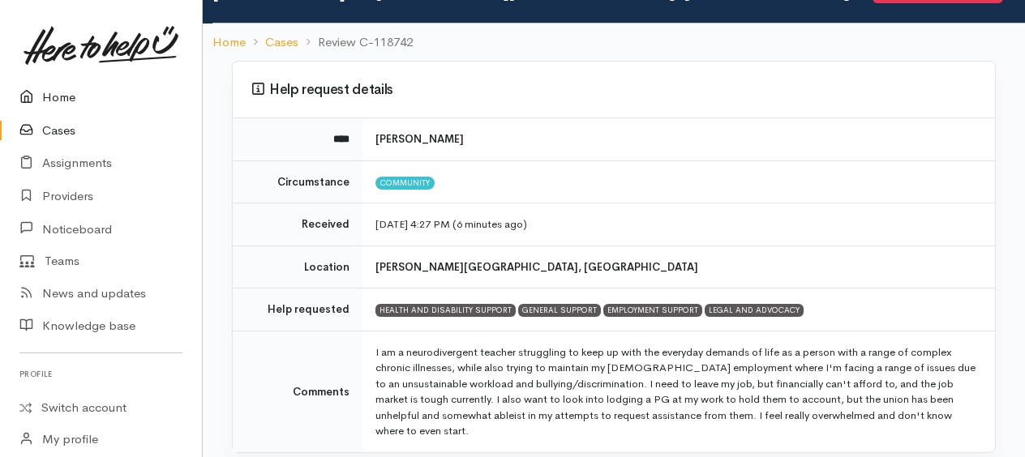
click at [45, 96] on link "Home" at bounding box center [101, 97] width 202 height 33
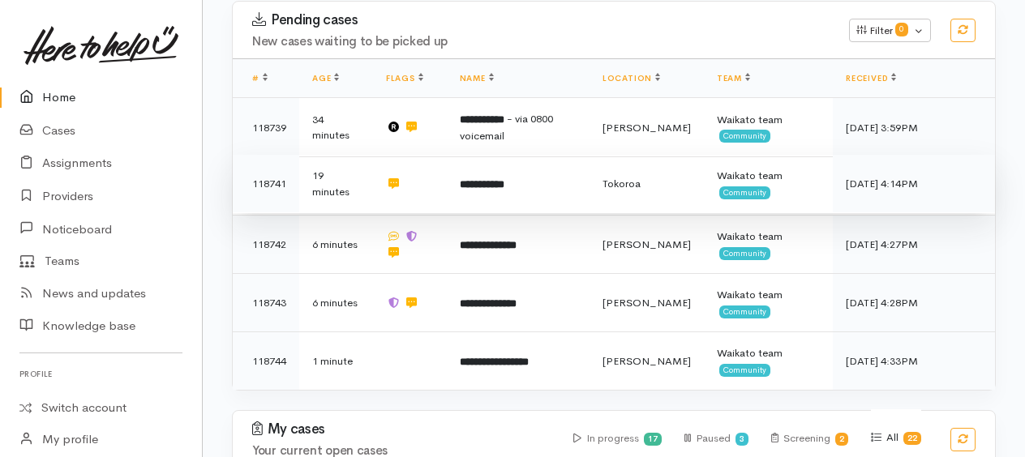
scroll to position [324, 0]
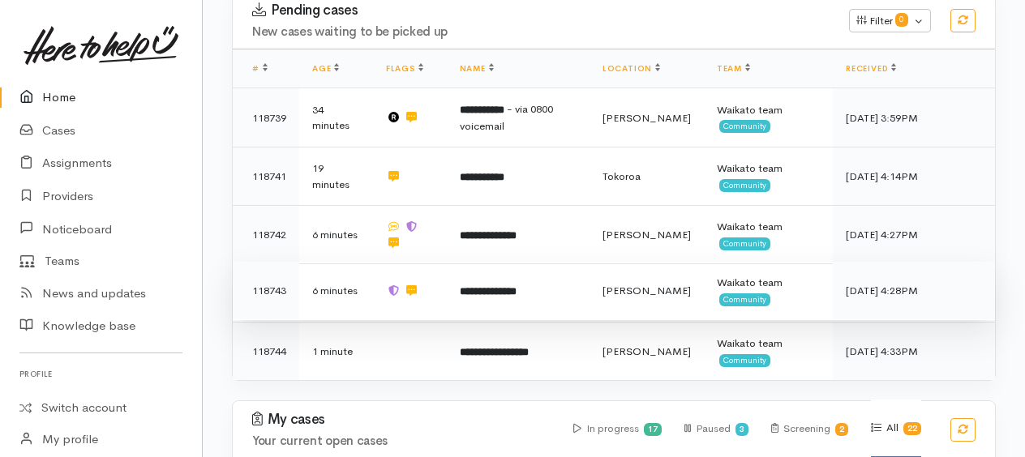
click at [516, 286] on b "**********" at bounding box center [488, 291] width 57 height 11
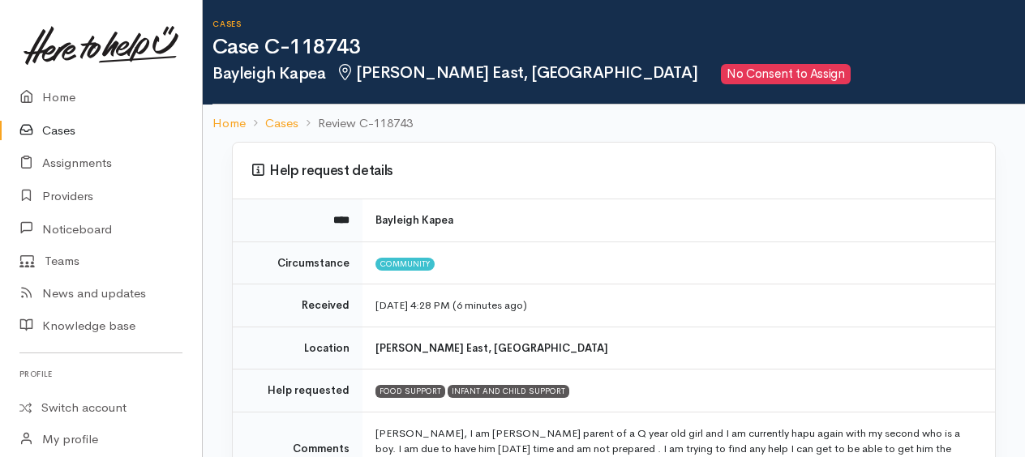
scroll to position [81, 0]
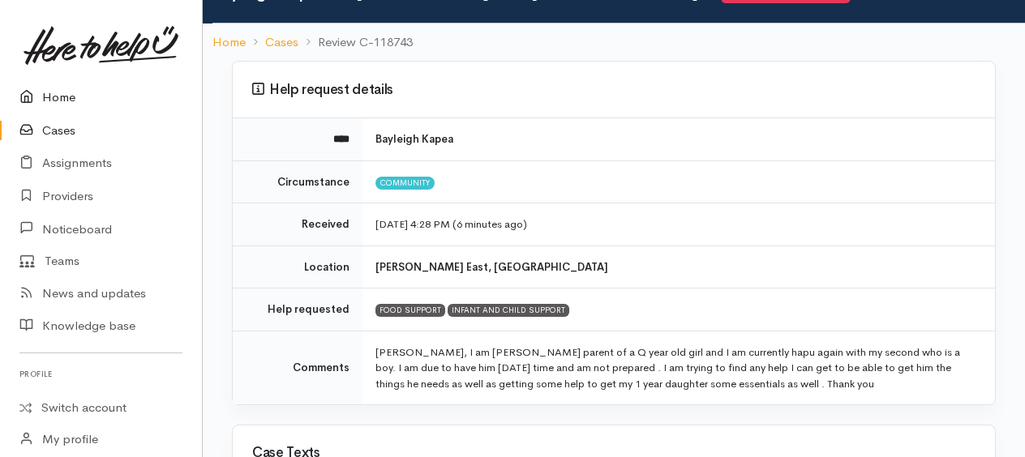
click at [49, 96] on link "Home" at bounding box center [101, 97] width 202 height 33
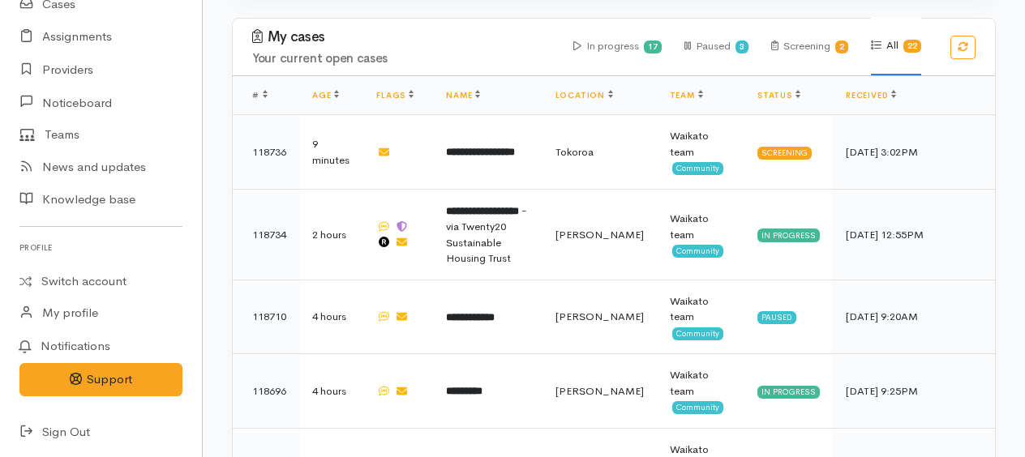
scroll to position [694, 0]
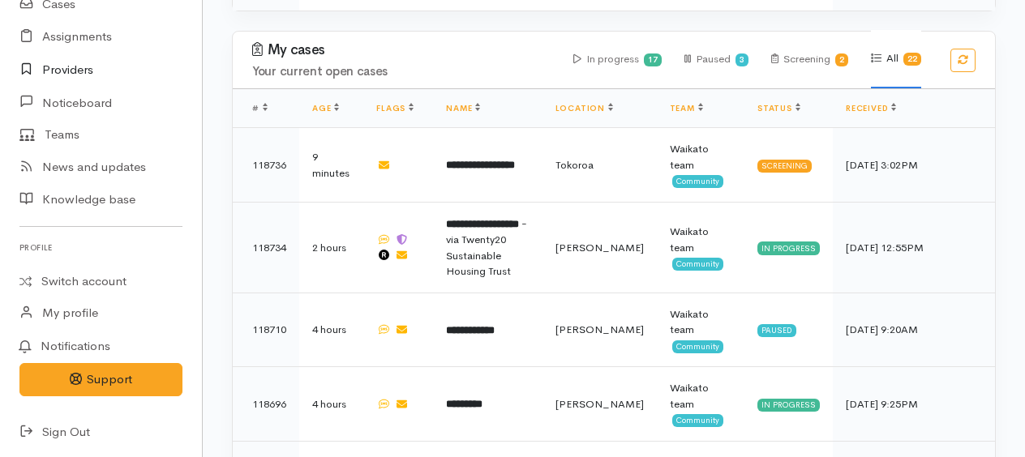
click at [75, 71] on link "Providers" at bounding box center [101, 70] width 202 height 33
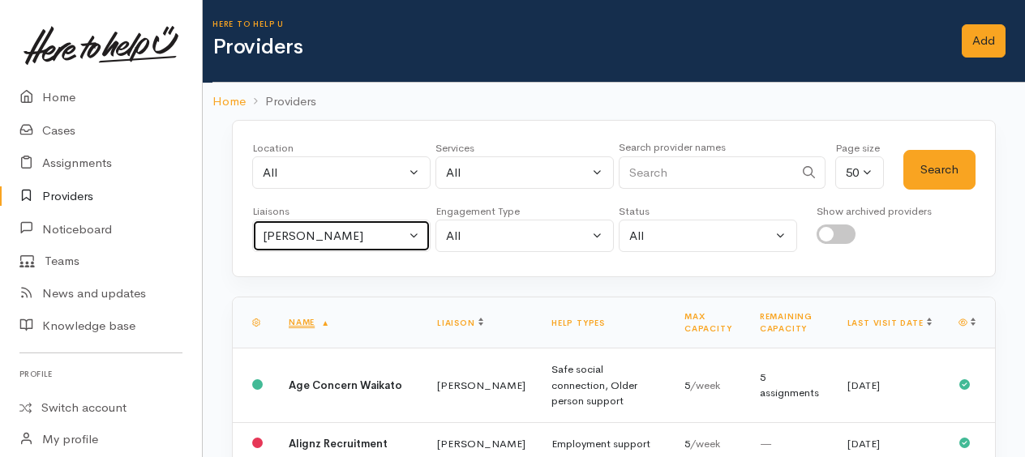
click at [306, 233] on div "[PERSON_NAME]" at bounding box center [334, 236] width 143 height 19
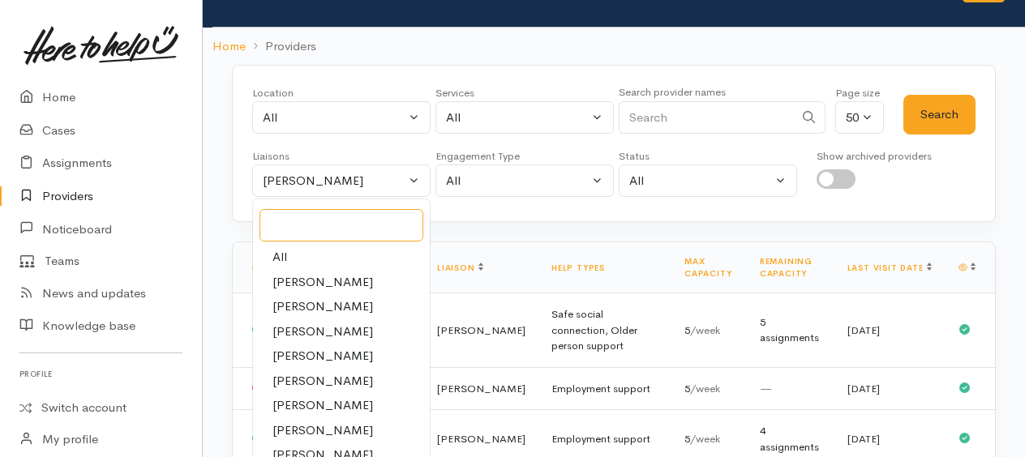
scroll to position [81, 0]
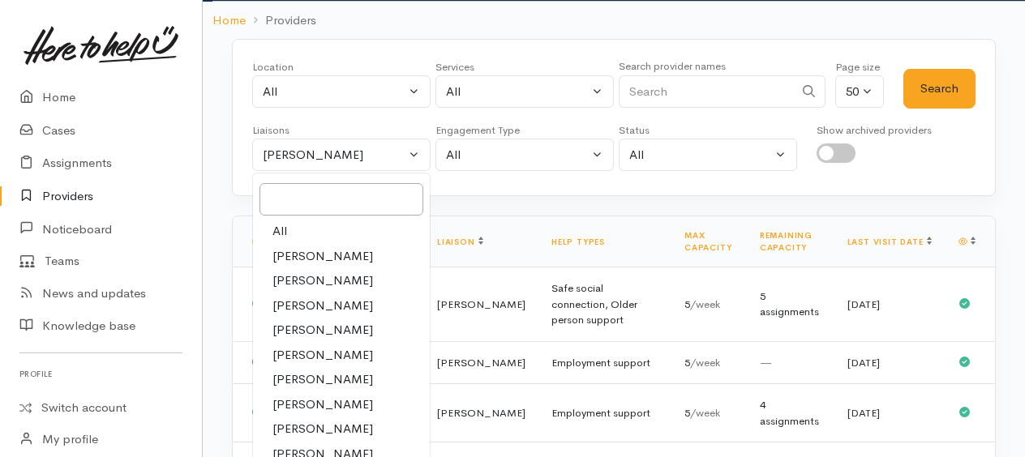
click at [305, 350] on span "[PERSON_NAME]" at bounding box center [322, 355] width 101 height 19
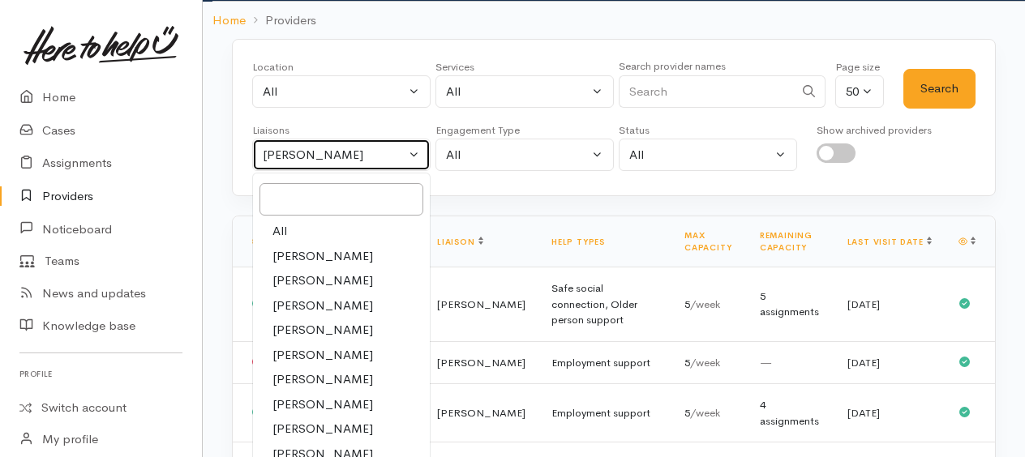
select select "1252"
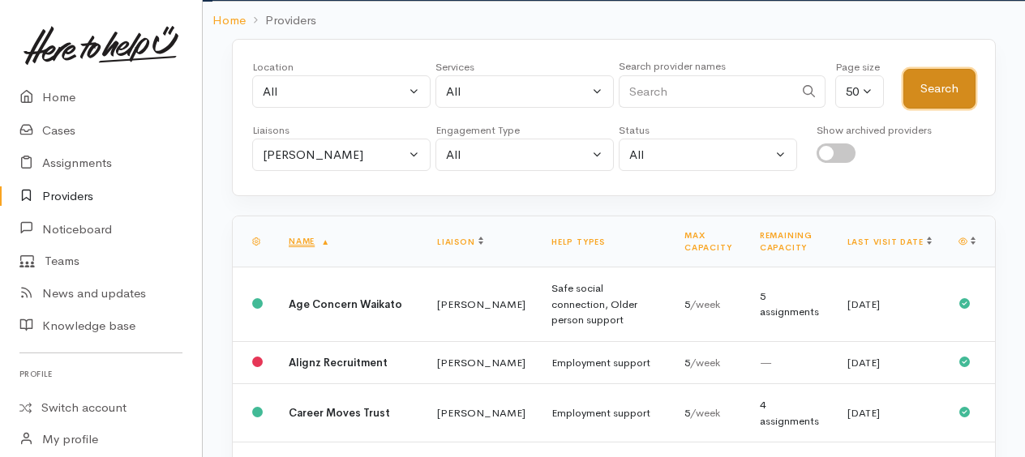
click at [949, 91] on button "Search" at bounding box center [939, 89] width 72 height 40
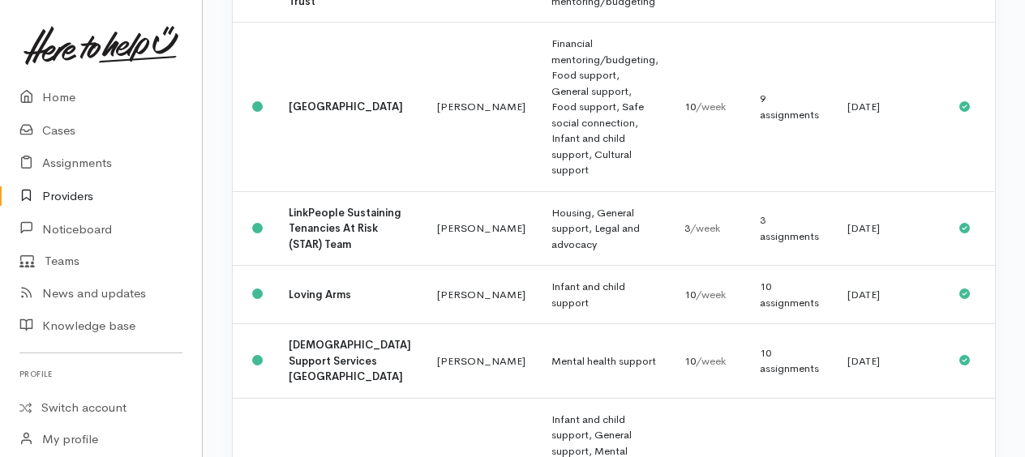
scroll to position [973, 0]
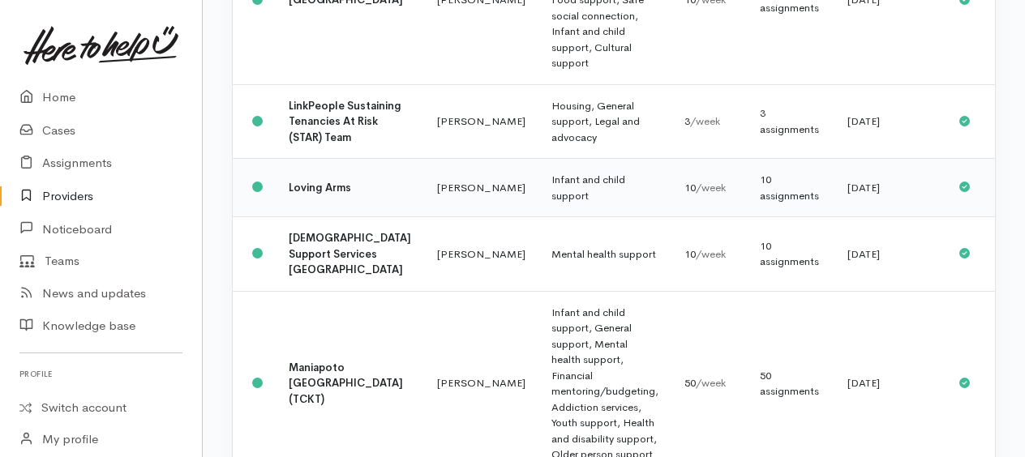
click at [306, 195] on b "Loving Arms" at bounding box center [320, 188] width 62 height 14
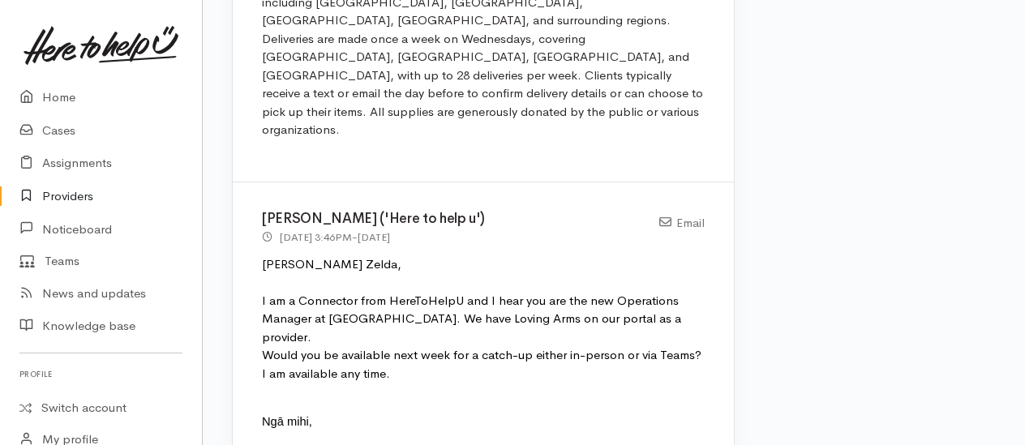
scroll to position [2513, 0]
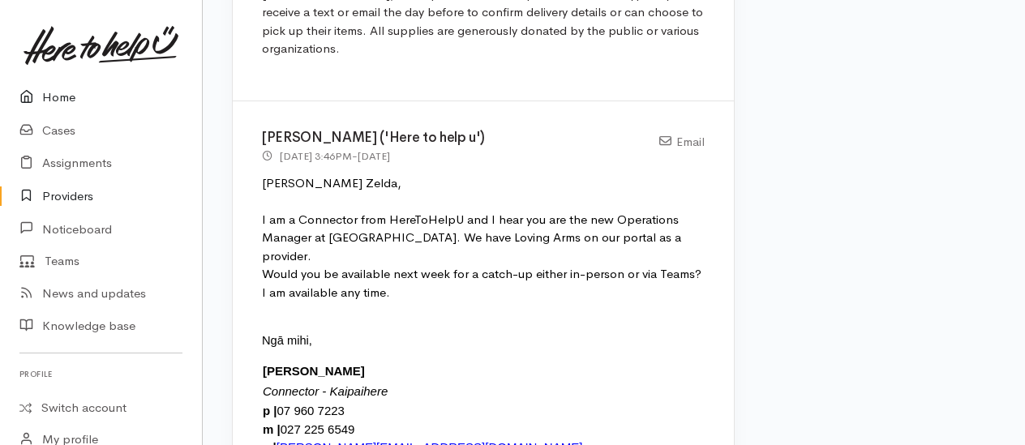
click at [75, 92] on link "Home" at bounding box center [101, 97] width 202 height 33
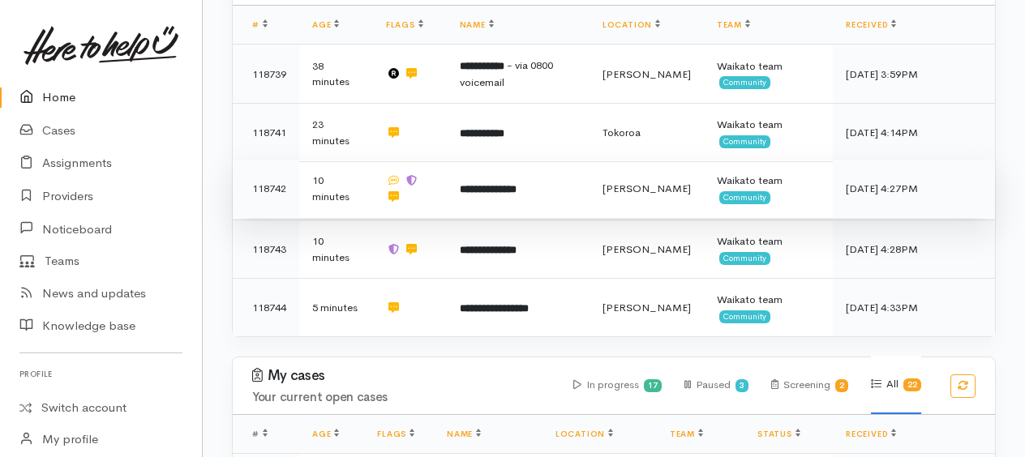
scroll to position [370, 0]
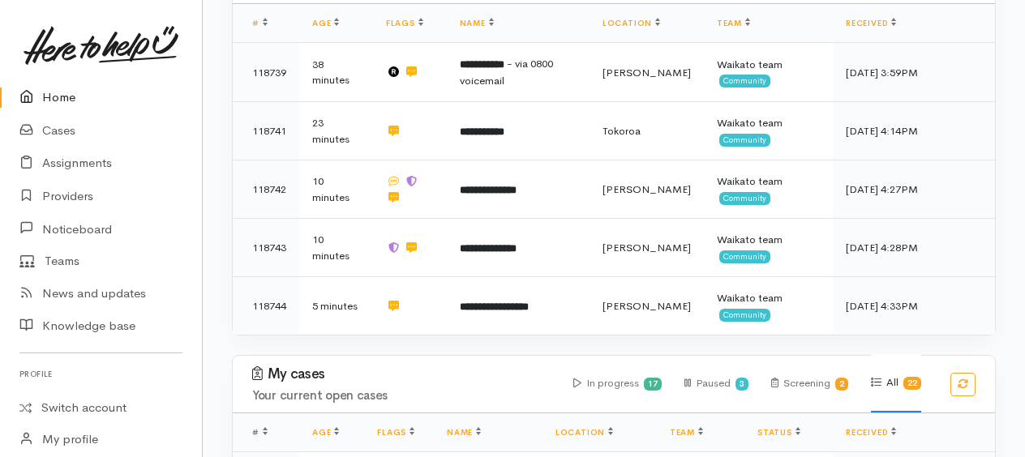
click at [55, 101] on link "Home" at bounding box center [101, 97] width 202 height 33
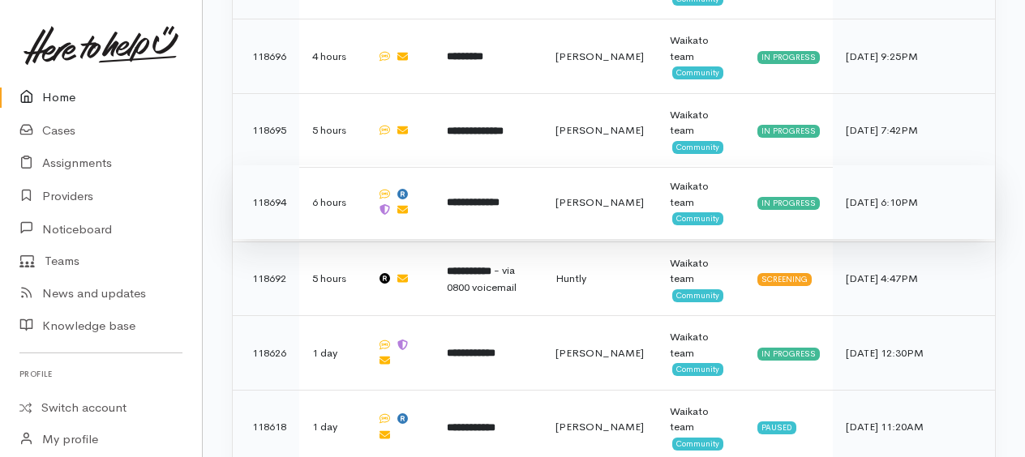
scroll to position [1054, 0]
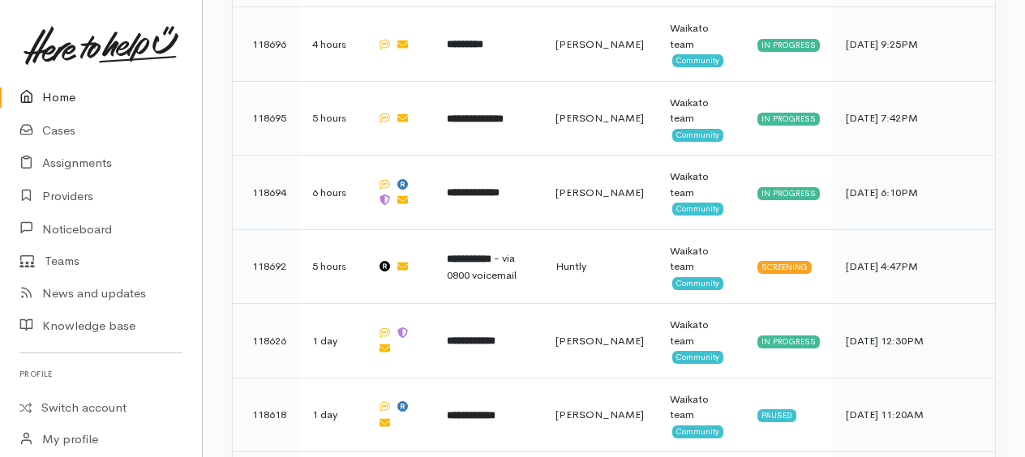
click at [66, 93] on link "Home" at bounding box center [101, 97] width 202 height 33
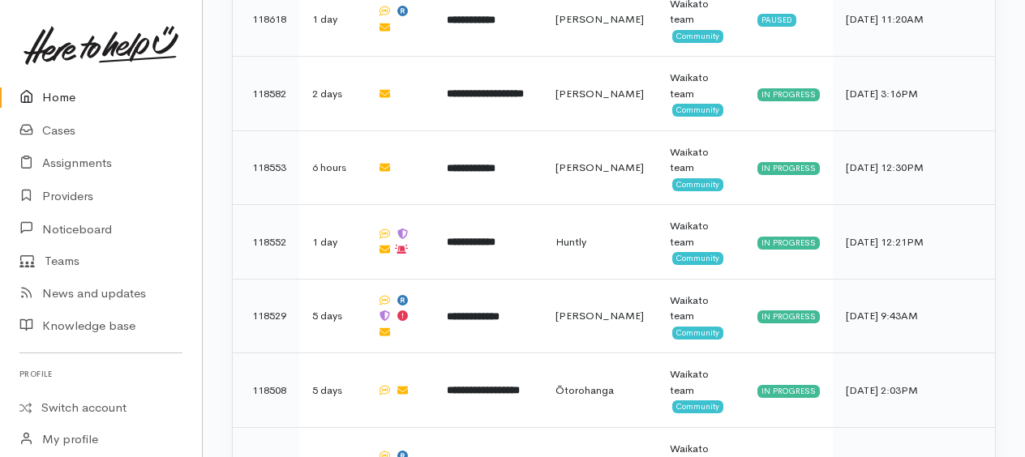
scroll to position [1424, 0]
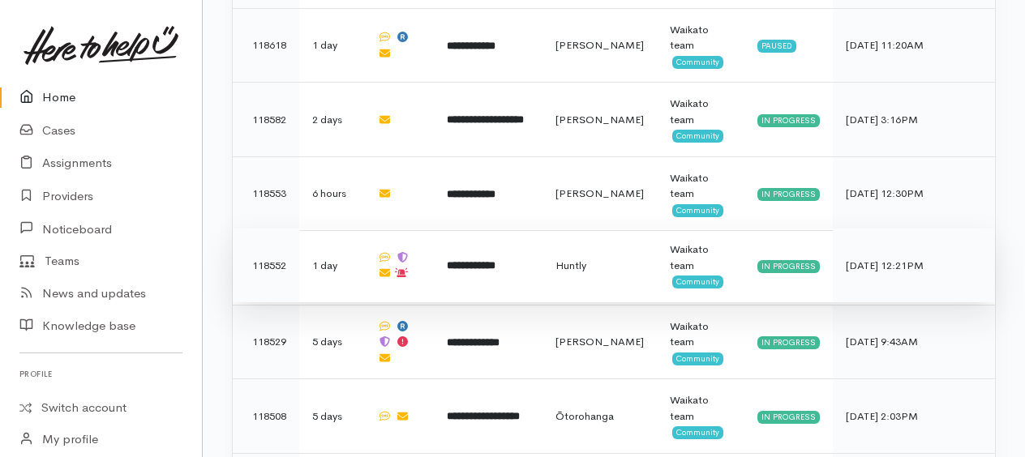
click at [480, 260] on b "**********" at bounding box center [471, 265] width 49 height 11
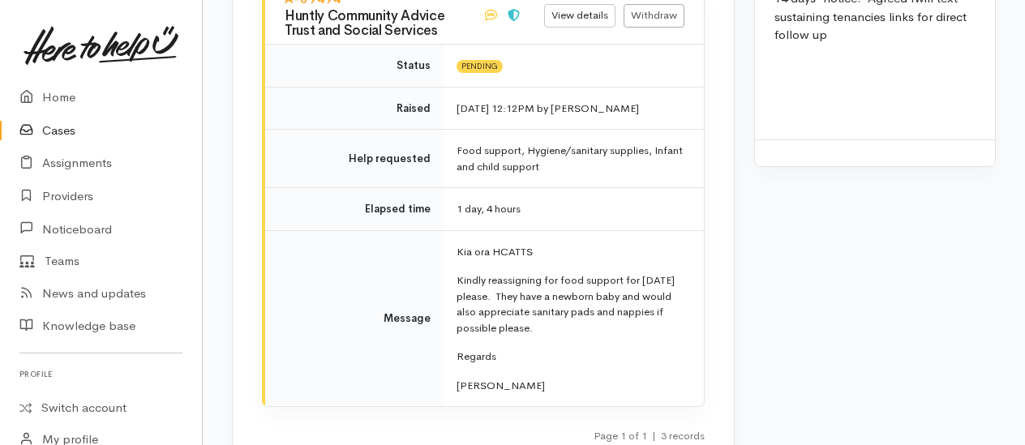
scroll to position [2676, 0]
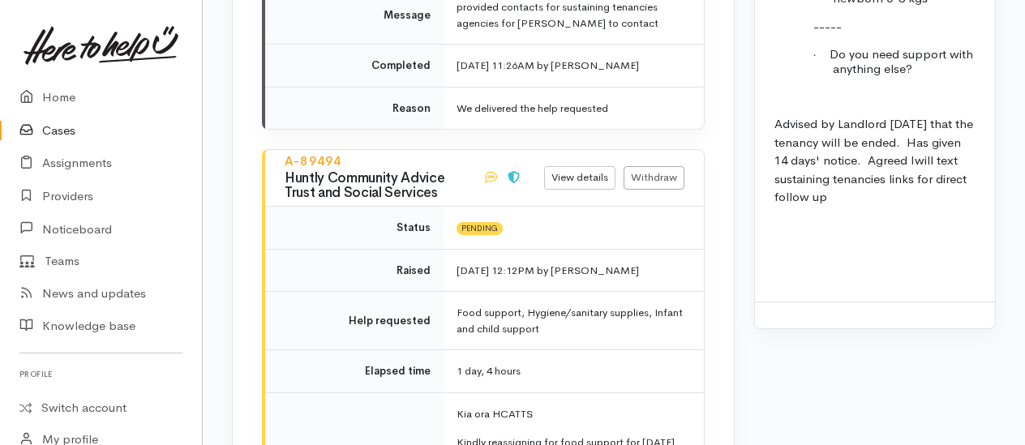
drag, startPoint x: 353, startPoint y: 126, endPoint x: 277, endPoint y: 131, distance: 75.6
click at [277, 150] on div "A-89494 Huntly Community Advice Trust and Social Services" at bounding box center [374, 178] width 198 height 56
drag, startPoint x: 277, startPoint y: 131, endPoint x: 289, endPoint y: 131, distance: 12.2
copy link "A-89494"
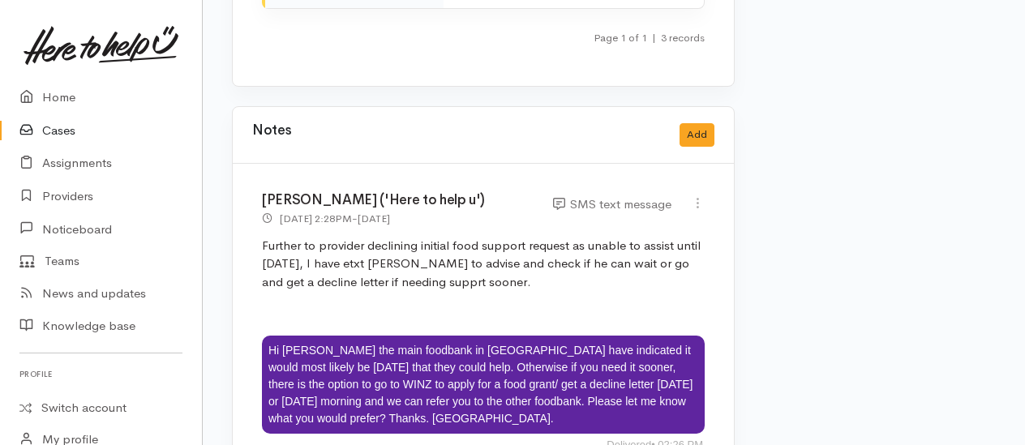
scroll to position [3081, 0]
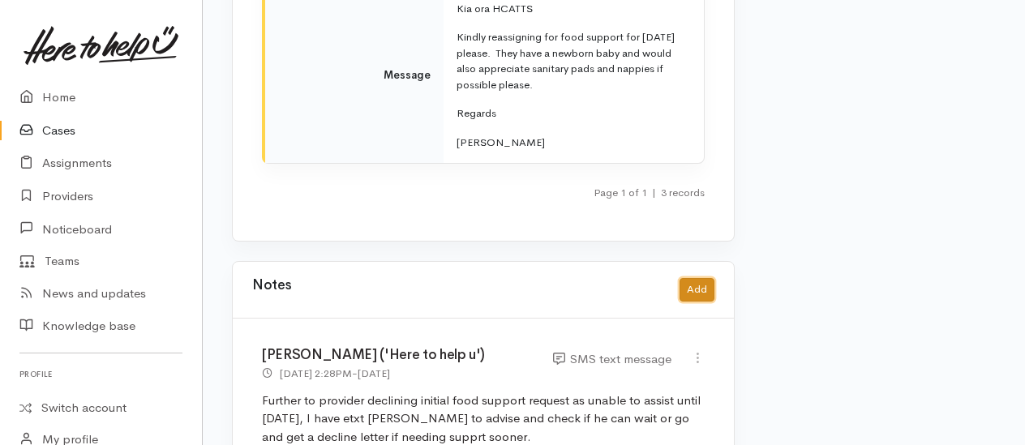
click at [688, 278] on button "Add" at bounding box center [696, 290] width 35 height 24
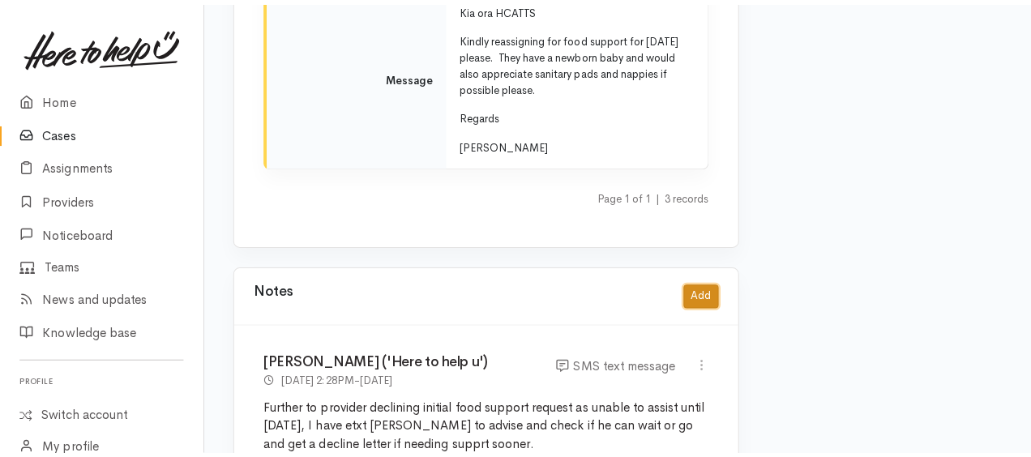
scroll to position [3065, 0]
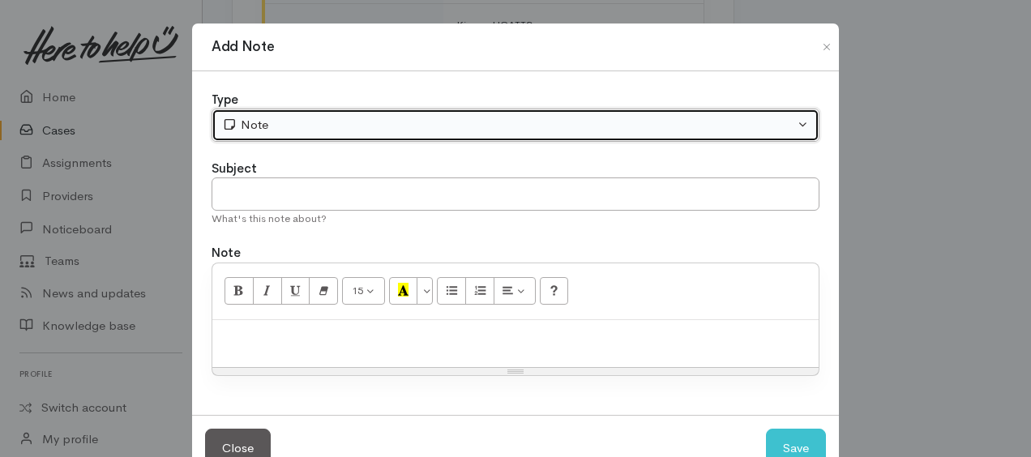
click at [383, 119] on div "Note" at bounding box center [508, 125] width 572 height 19
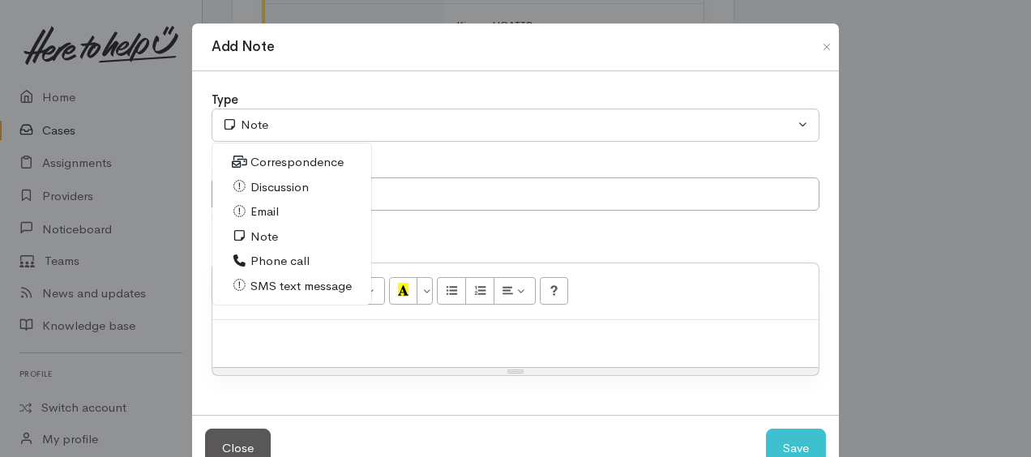
click at [422, 349] on div at bounding box center [515, 344] width 606 height 48
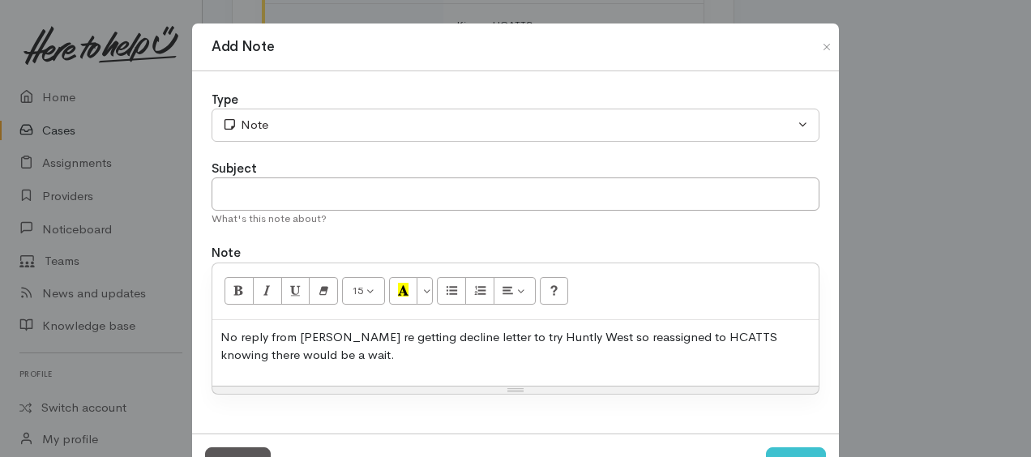
click at [355, 360] on p "No reply from Terry re getting decline letter to try Huntly West so reassigned …" at bounding box center [516, 346] width 590 height 36
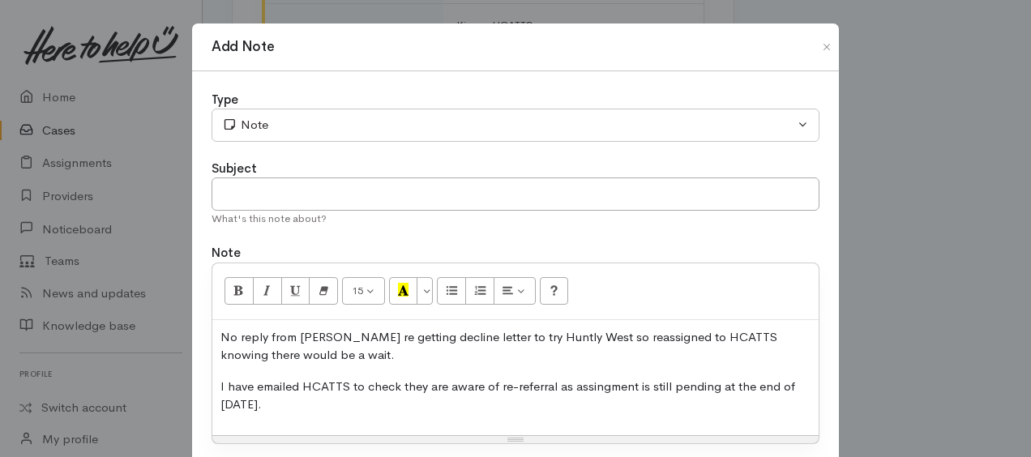
click at [354, 343] on p "No reply from Terry re getting decline letter to try Huntly West so reassigned …" at bounding box center [516, 346] width 590 height 36
click at [332, 352] on p "No reply from Terry re getting decline letter to try Huntly West so reassigned …" at bounding box center [516, 346] width 590 height 36
click at [791, 334] on p "No reply from Terry re getting decline letter to try Huntly West so reassigned …" at bounding box center [516, 346] width 590 height 36
drag, startPoint x: 347, startPoint y: 385, endPoint x: 368, endPoint y: 377, distance: 22.6
click at [347, 385] on p "I have emailed HCATTS to check they are aware of re-referral as assingment is s…" at bounding box center [516, 396] width 590 height 36
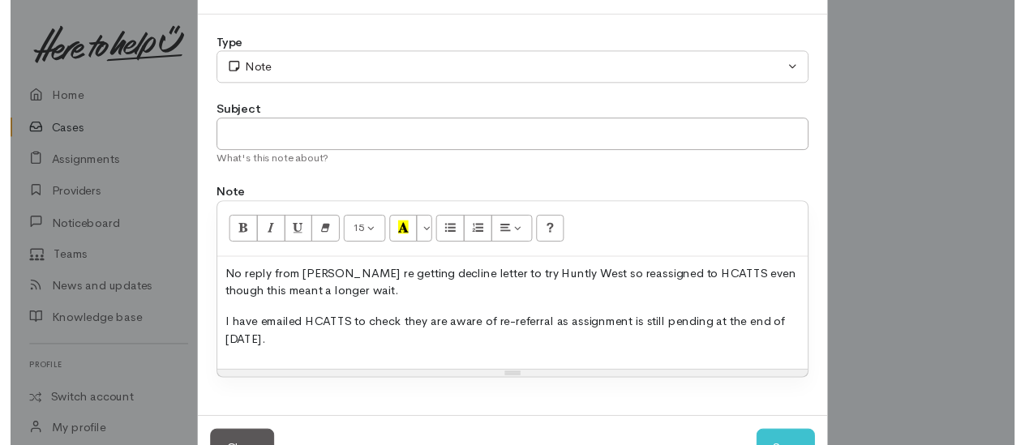
scroll to position [81, 0]
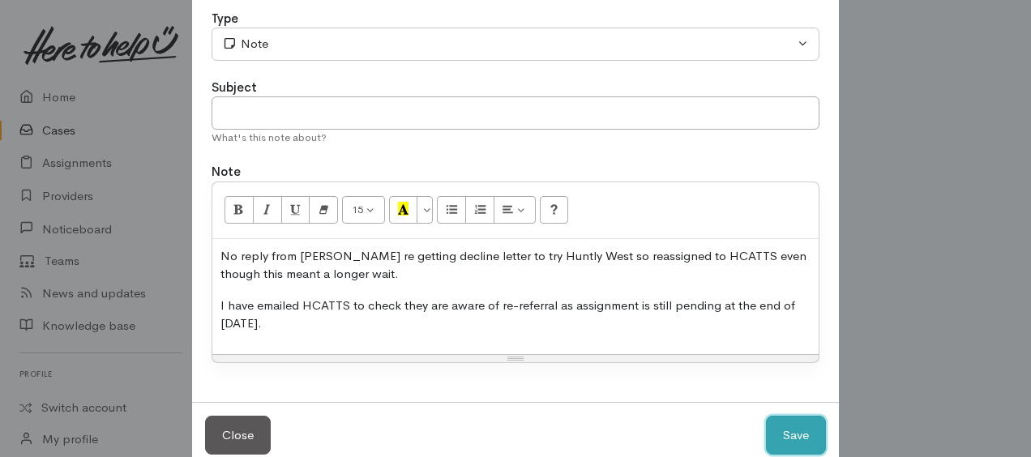
click at [793, 423] on button "Save" at bounding box center [796, 436] width 60 height 40
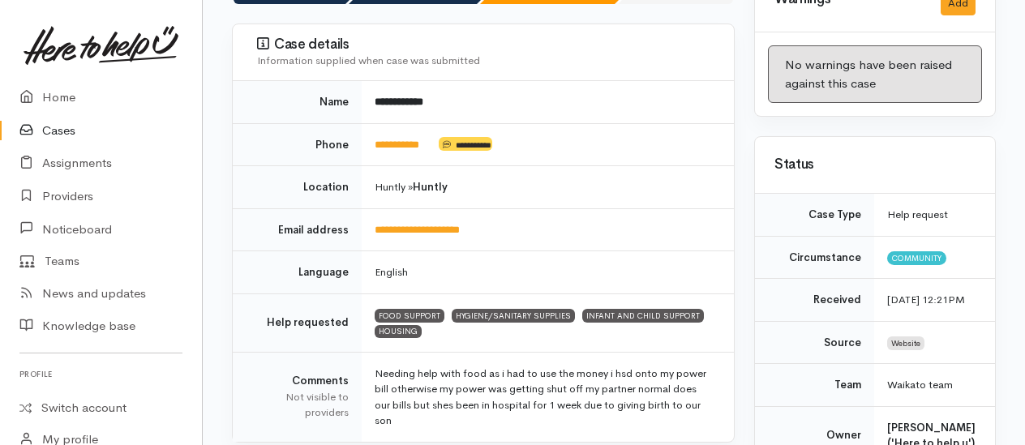
scroll to position [0, 0]
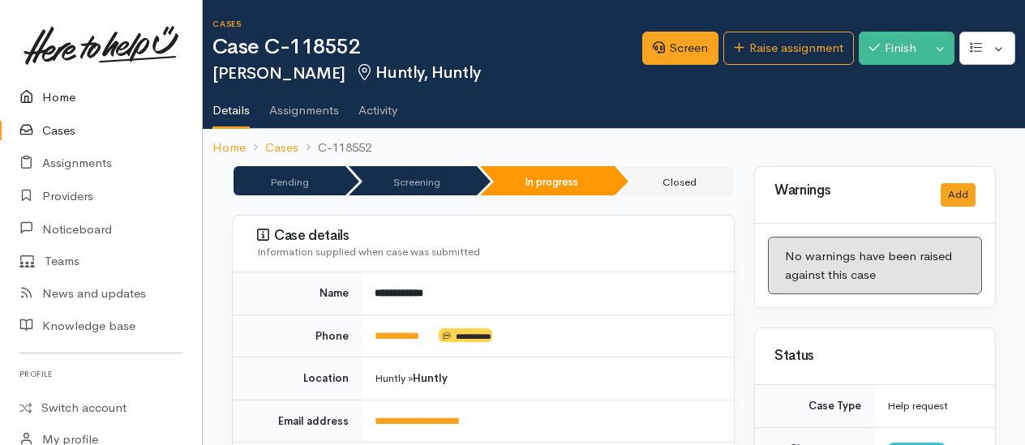
click at [74, 100] on link "Home" at bounding box center [101, 97] width 202 height 33
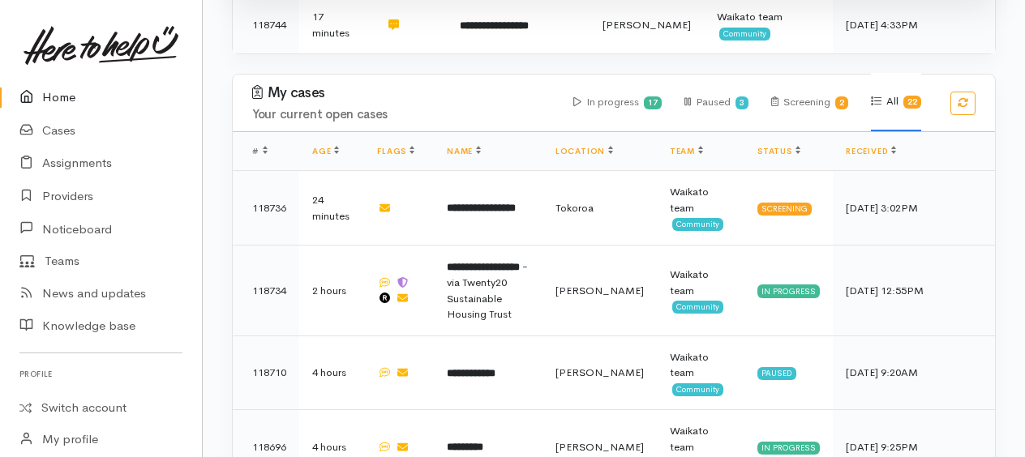
scroll to position [811, 0]
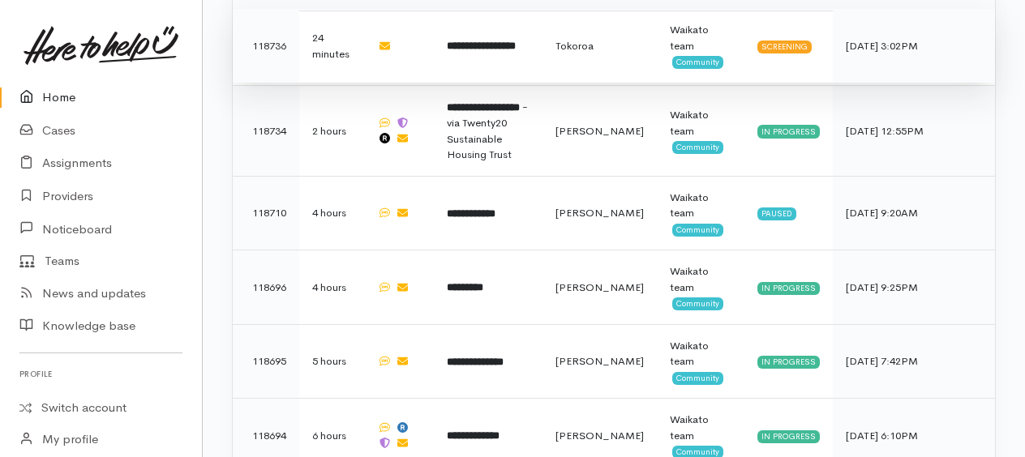
click at [478, 41] on b "**********" at bounding box center [481, 46] width 69 height 11
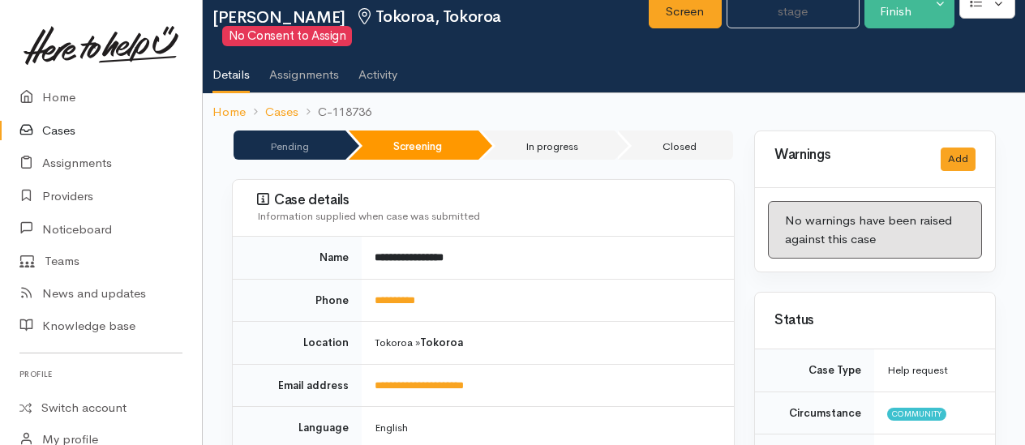
scroll to position [81, 0]
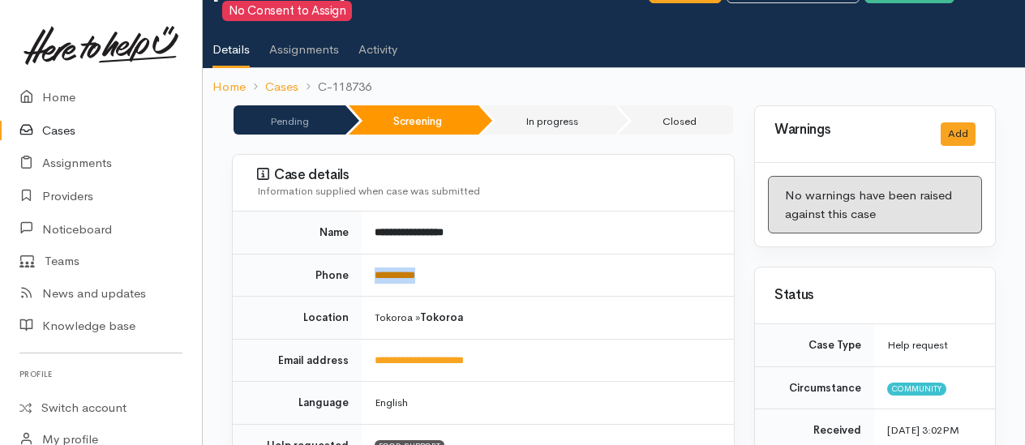
drag, startPoint x: 444, startPoint y: 270, endPoint x: 375, endPoint y: 271, distance: 69.7
click at [375, 271] on td "**********" at bounding box center [548, 275] width 372 height 43
copy link "**********"
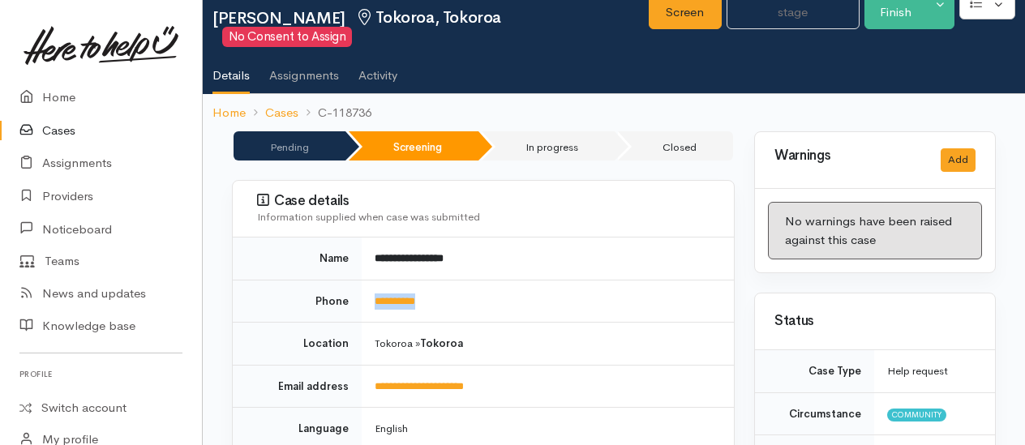
scroll to position [0, 0]
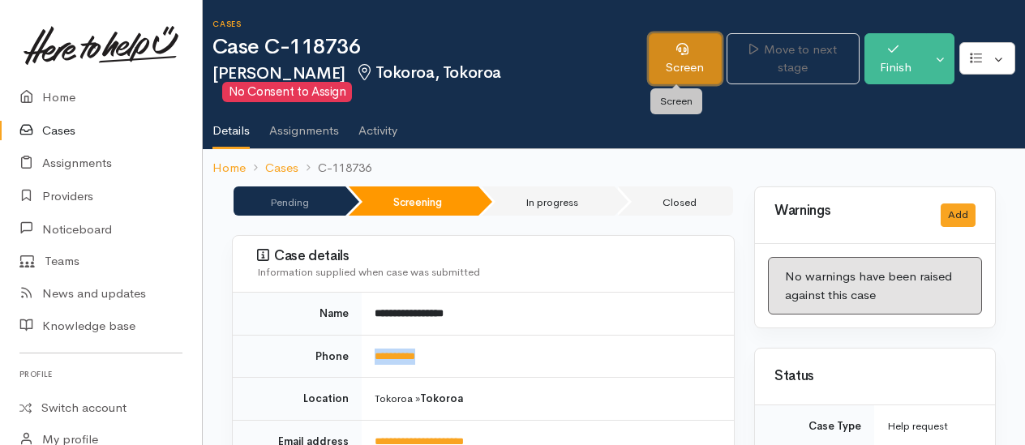
click at [681, 62] on link "Screen" at bounding box center [685, 58] width 73 height 51
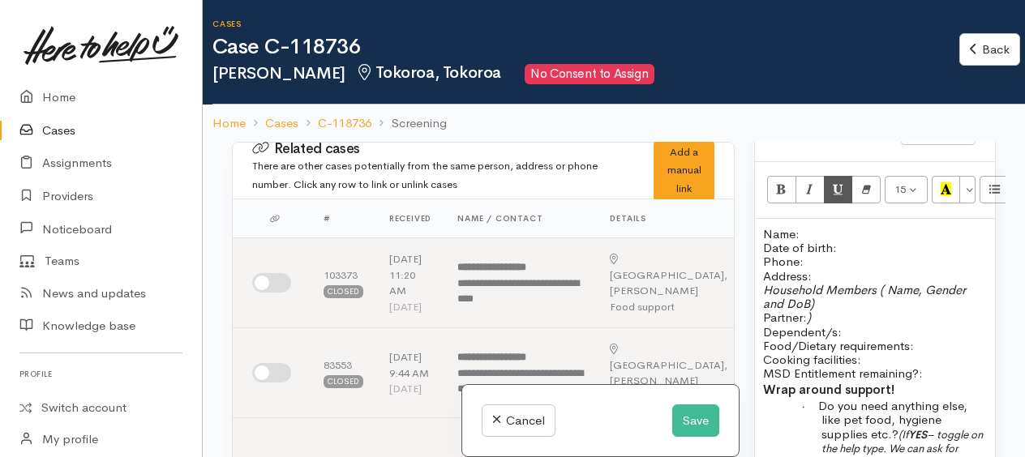
scroll to position [1135, 0]
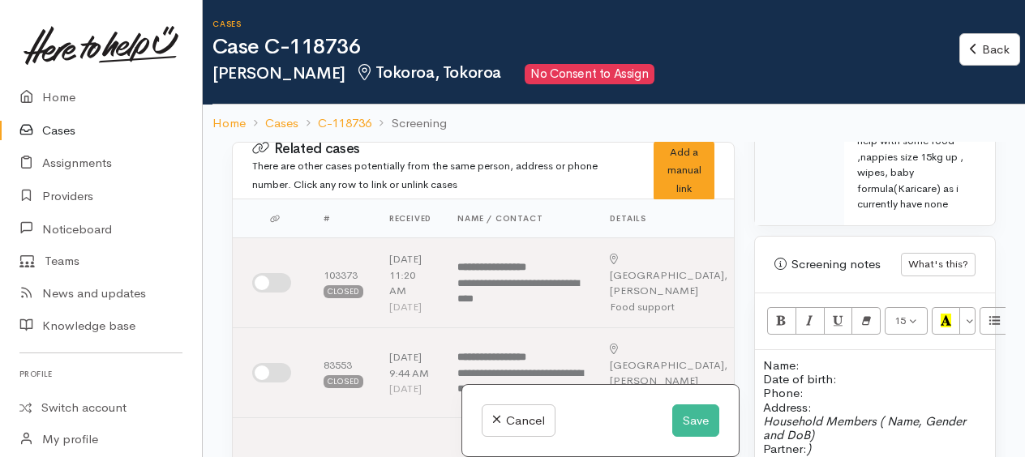
click at [808, 358] on p "Name: Date of birth: Phone:" at bounding box center [875, 379] width 224 height 42
click at [853, 358] on p "Name: Billie-Jean Brady Date of birth: Phone:" at bounding box center [875, 379] width 224 height 42
click at [825, 358] on p "Name: Billie-Jean Brady Date of birth: Phone:" at bounding box center [875, 379] width 224 height 42
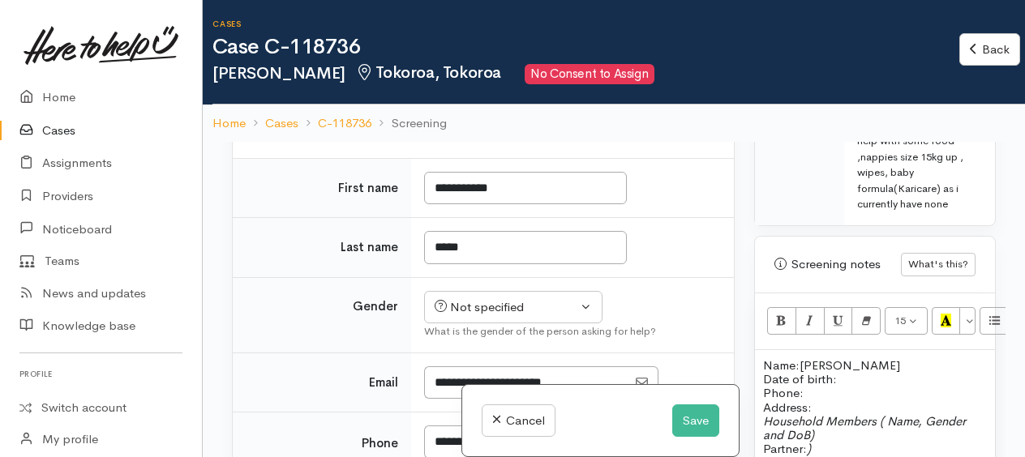
scroll to position [892, 0]
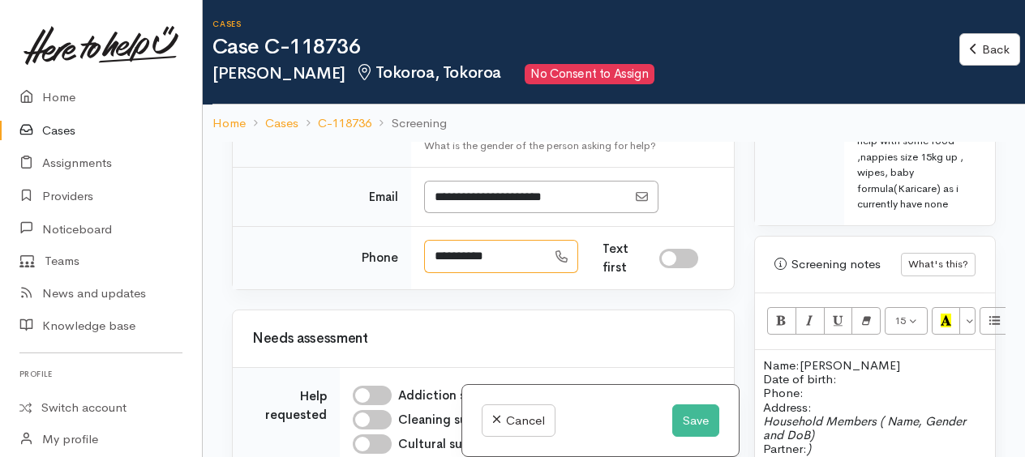
drag, startPoint x: 501, startPoint y: 277, endPoint x: 431, endPoint y: 267, distance: 70.5
click at [431, 267] on input "**********" at bounding box center [485, 256] width 122 height 33
click at [861, 358] on p "Name: Billie-Jean Brady Date of birth: Phone:   0223097820" at bounding box center [875, 379] width 224 height 42
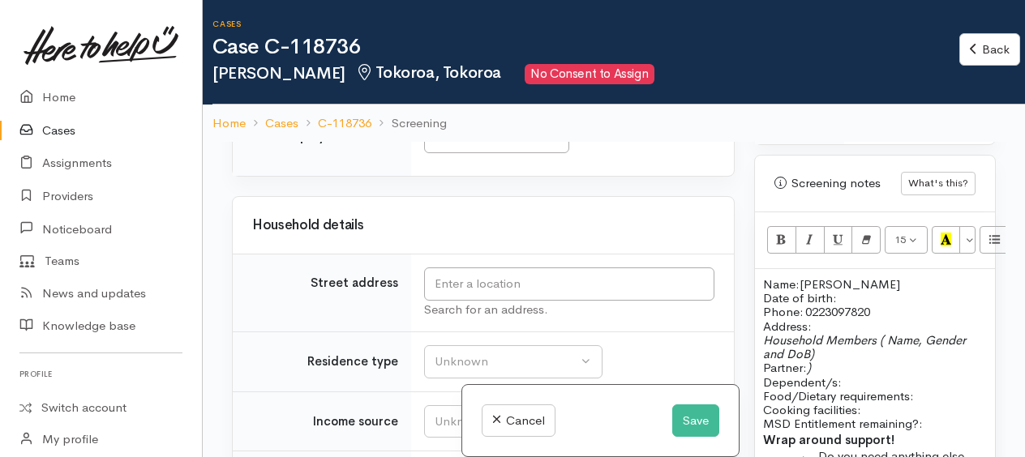
scroll to position [2189, 0]
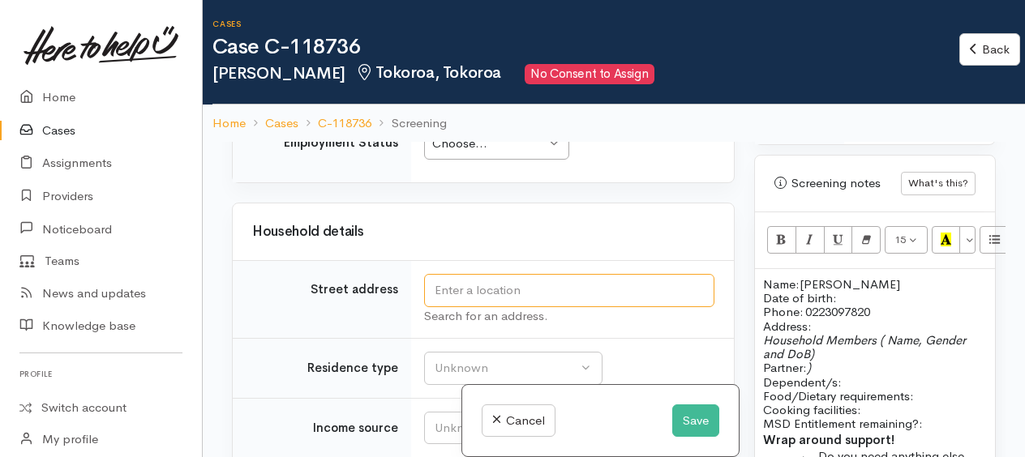
click at [467, 306] on input "text" at bounding box center [569, 290] width 290 height 33
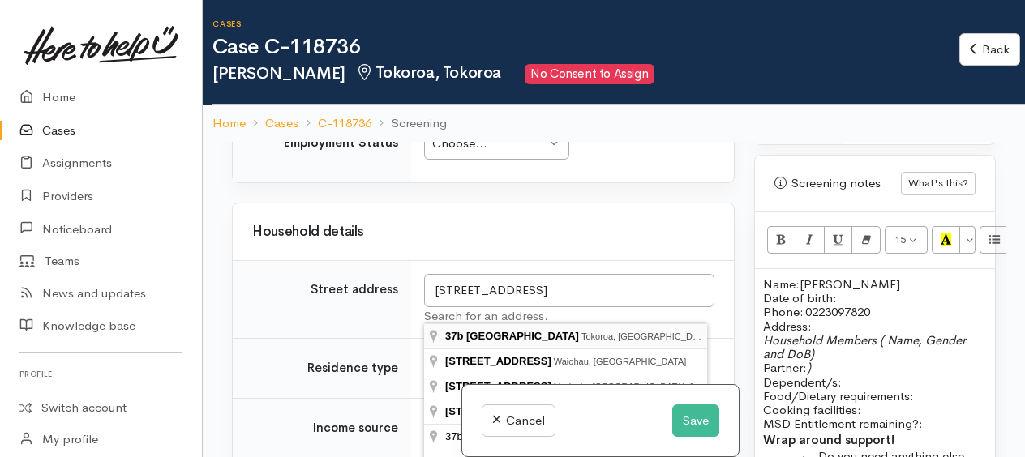
type input "37b Papanui Street, Tokoroa, New Zealand"
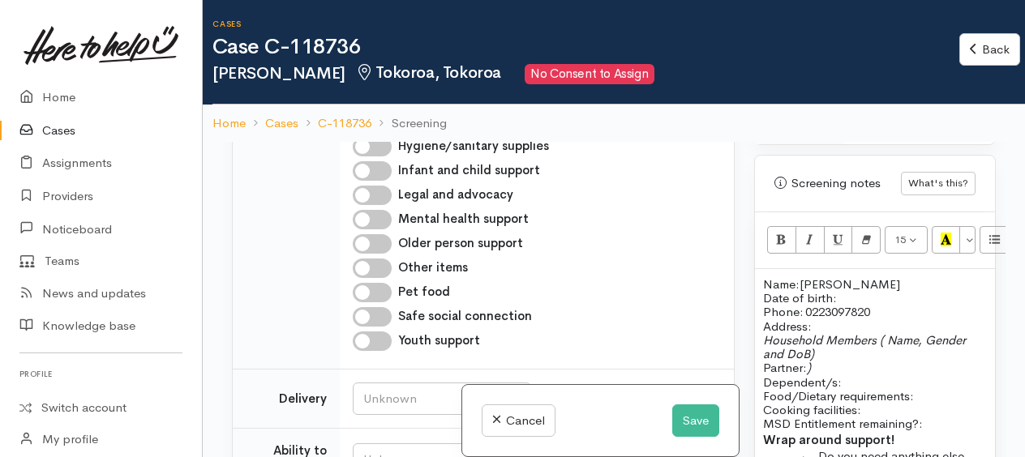
scroll to position [2595, 0]
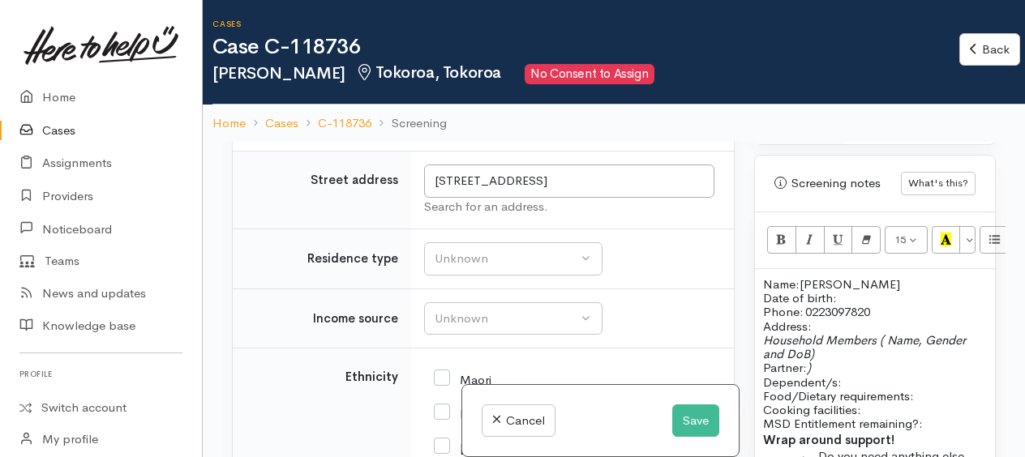
click at [885, 277] on p "Name: Billie-Jean Brady Date of birth: Phone:   0223097820" at bounding box center [875, 298] width 224 height 42
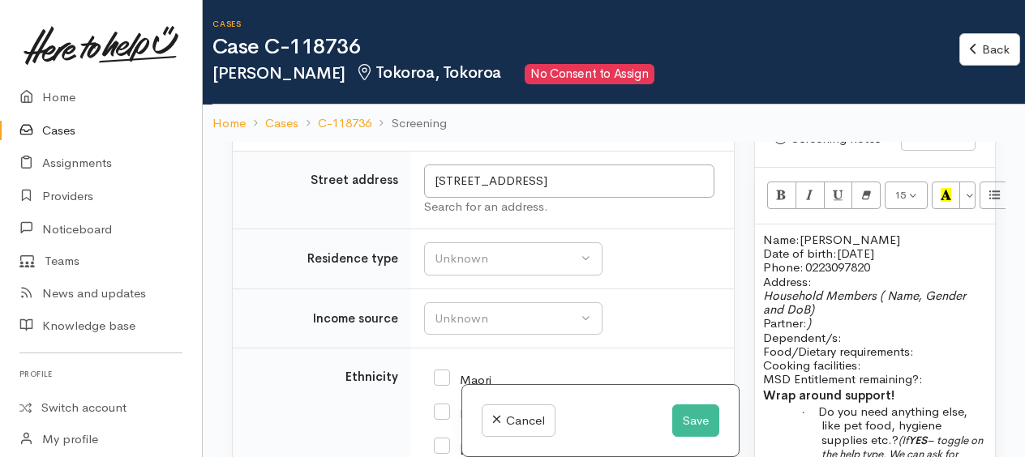
scroll to position [1297, 0]
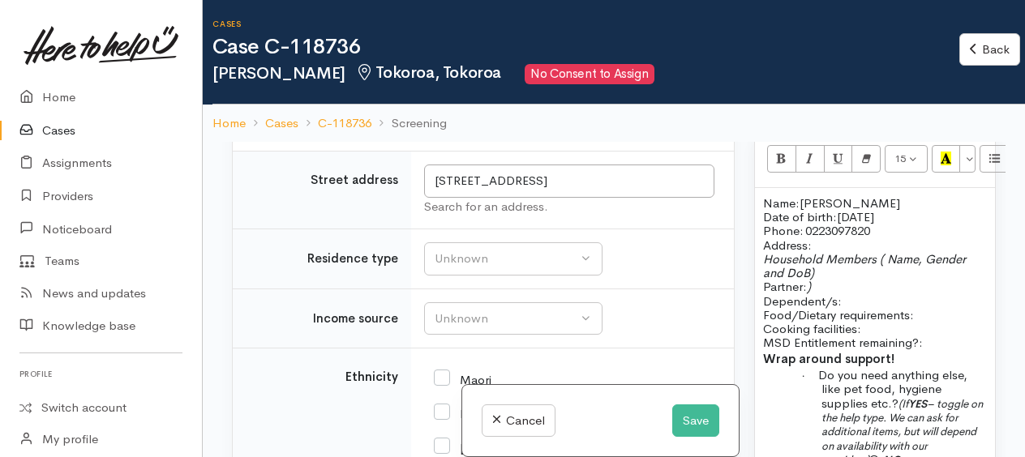
click at [846, 260] on p "Household Members ( Name, Gender and DoB) Partner: ) Dependent/s:" at bounding box center [875, 280] width 224 height 56
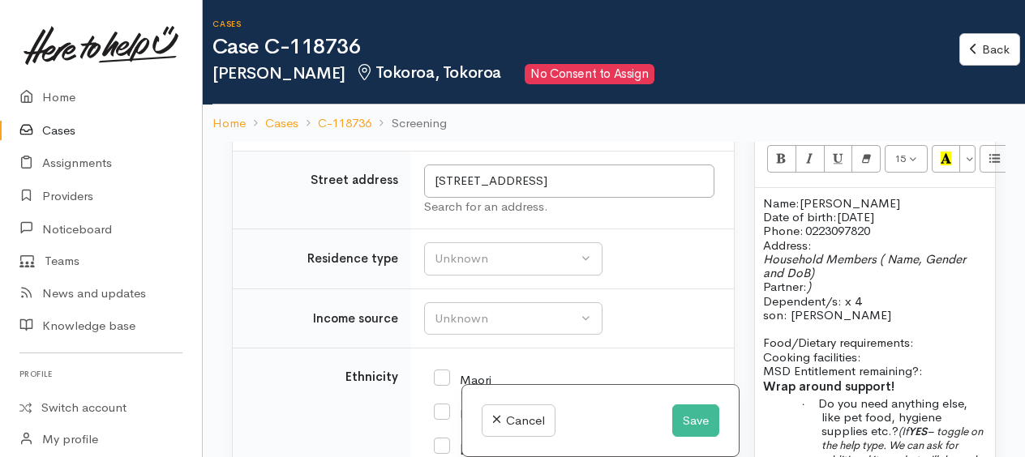
click at [834, 308] on p "son: Kellez" at bounding box center [875, 315] width 224 height 14
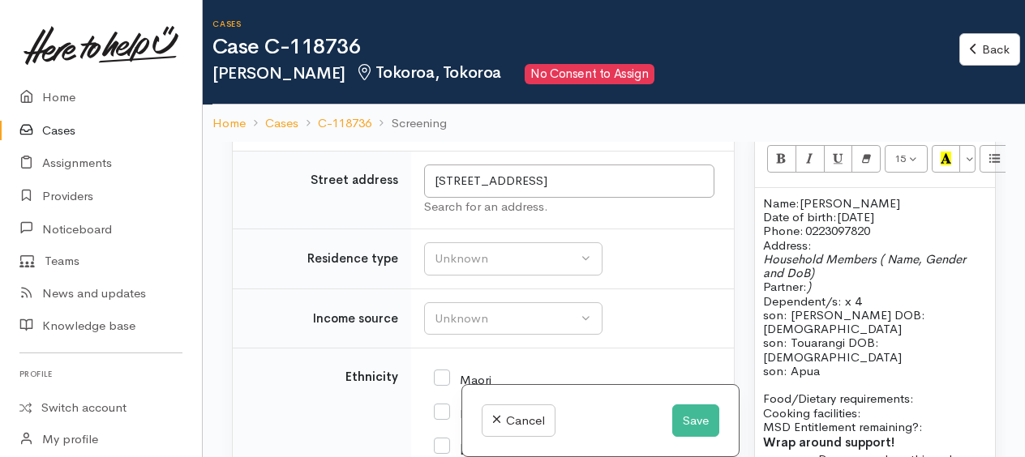
click at [804, 363] on span "son: Apua" at bounding box center [791, 370] width 57 height 15
click at [825, 364] on p "son: Atua" at bounding box center [875, 371] width 224 height 14
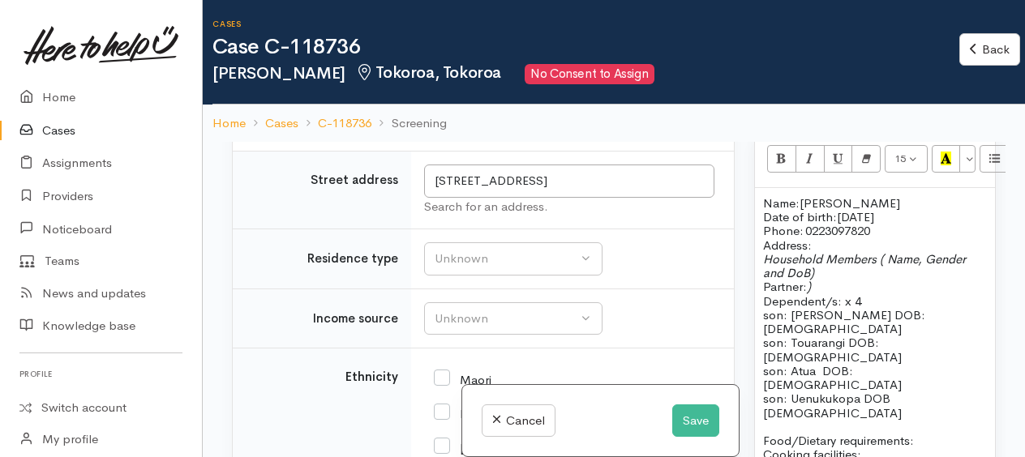
scroll to position [81, 0]
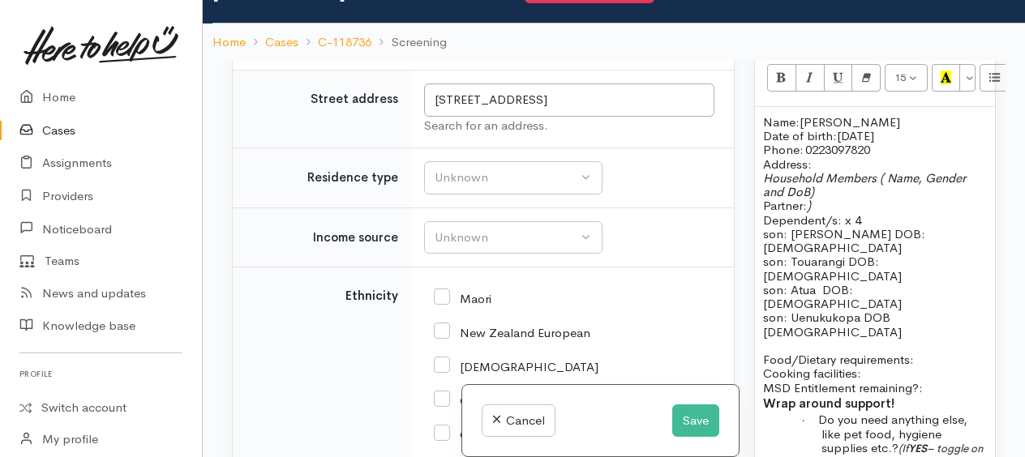
click at [924, 353] on p "Food/Dietary requirements: Cooking facilities: MSD Entitlement remaining?:" at bounding box center [875, 374] width 224 height 42
click at [695, 422] on button "Save" at bounding box center [695, 421] width 47 height 33
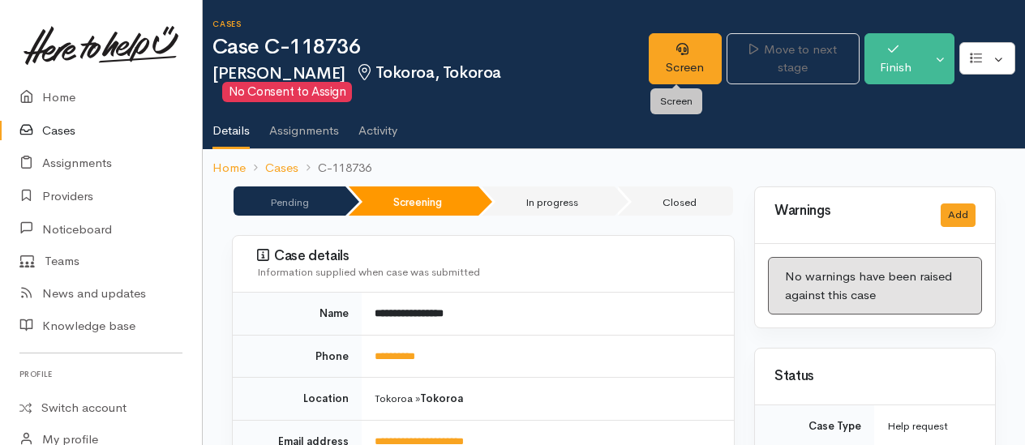
click at [644, 306] on td "**********" at bounding box center [548, 314] width 372 height 42
click at [676, 53] on icon at bounding box center [682, 49] width 12 height 12
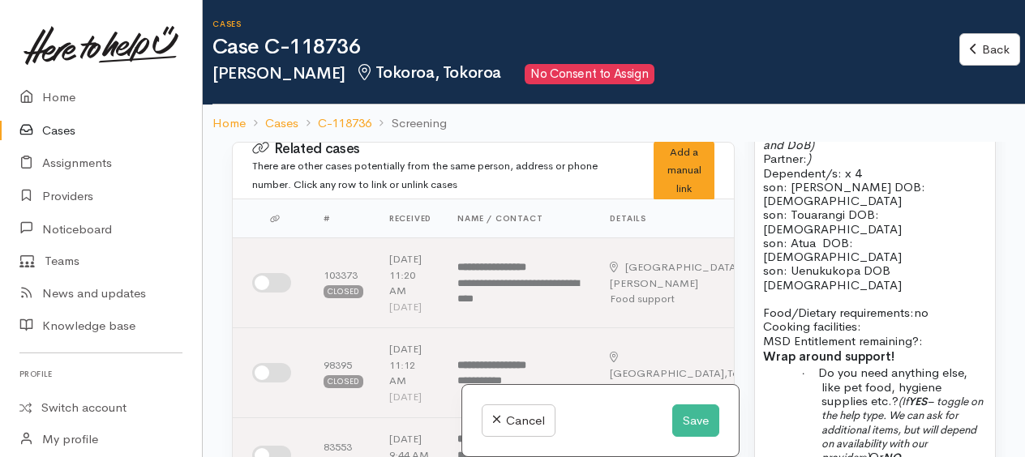
scroll to position [1459, 0]
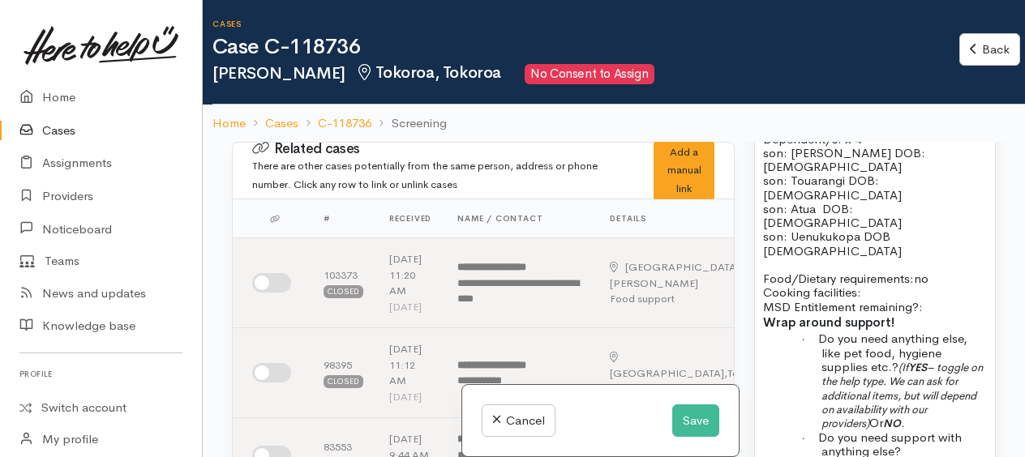
click at [915, 361] on b "YES" at bounding box center [917, 368] width 19 height 14
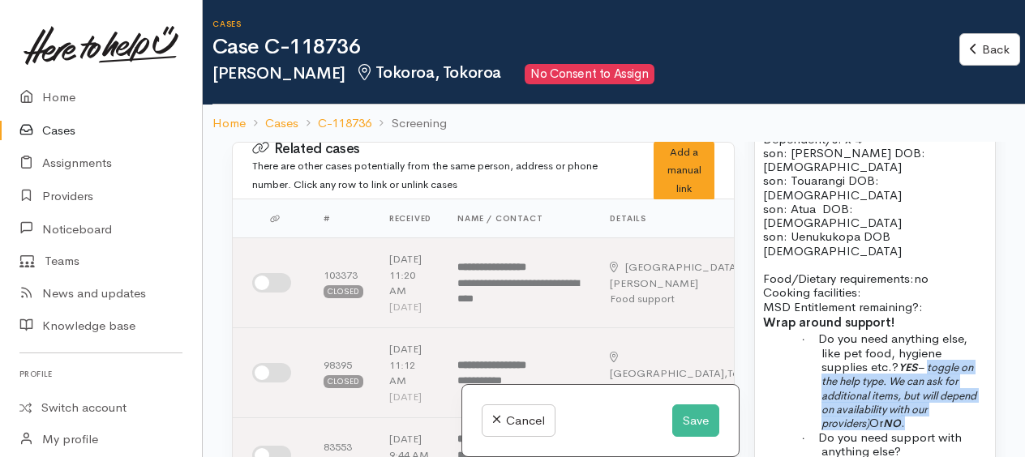
drag, startPoint x: 928, startPoint y: 273, endPoint x: 958, endPoint y: 326, distance: 60.6
click at [958, 332] on p "· Do you need anything else, like pet food, hygiene supplies etc.? YES – toggle…" at bounding box center [903, 381] width 165 height 98
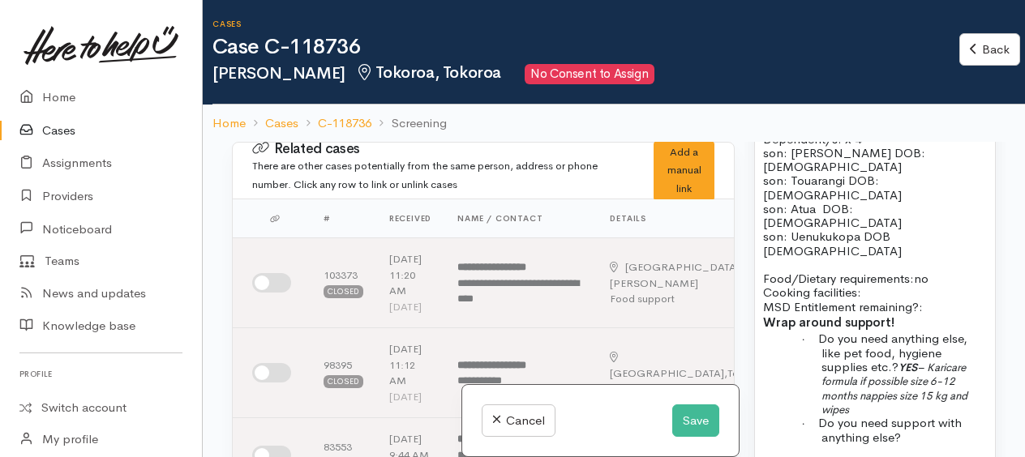
click at [870, 415] on span "Do you need support with anything else?" at bounding box center [890, 429] width 144 height 29
click at [866, 332] on p "· Do you need anything else, like pet food, hygiene supplies etc.? YES – Karica…" at bounding box center [903, 374] width 165 height 84
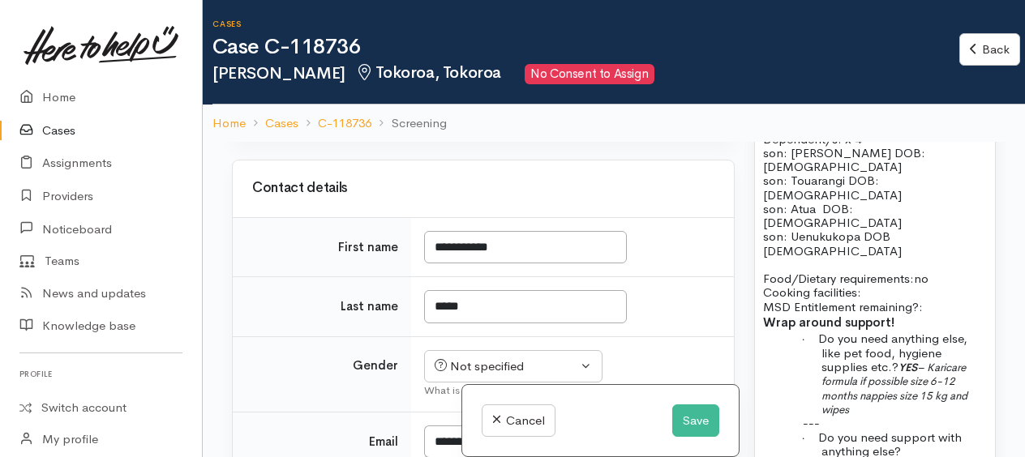
scroll to position [892, 0]
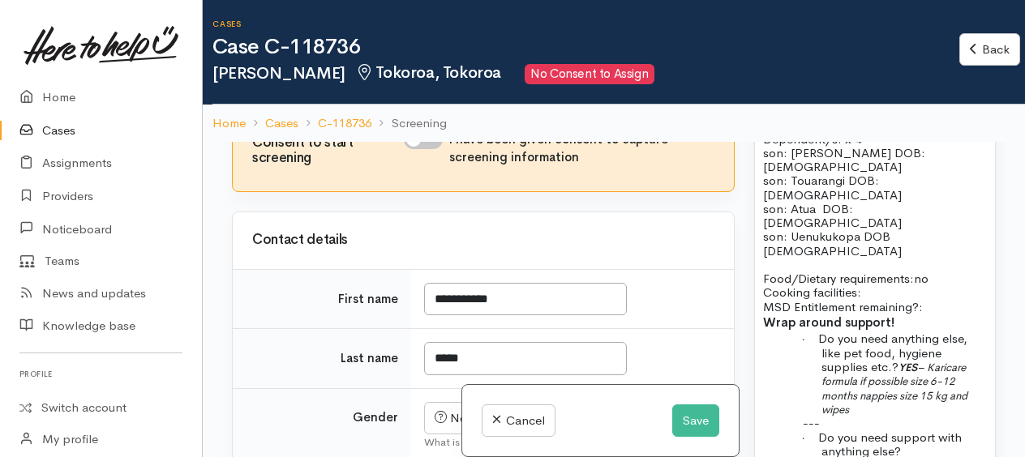
click at [410, 149] on input "I have been given consent to capture screening information" at bounding box center [423, 139] width 39 height 19
checkbox input "true"
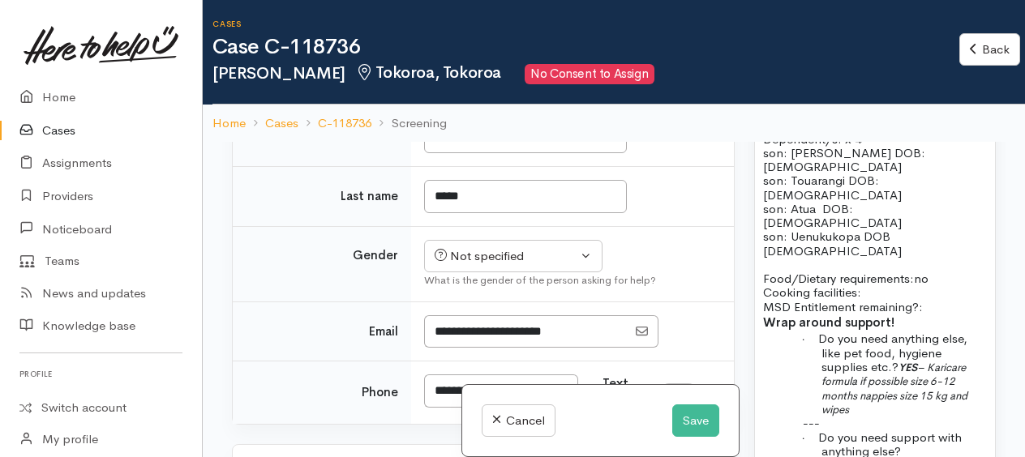
scroll to position [1135, 0]
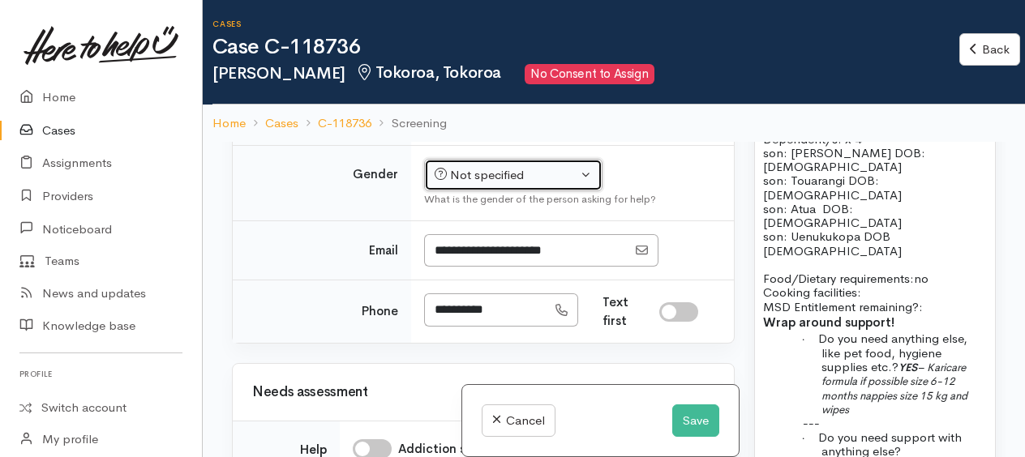
click at [465, 185] on div "Not specified" at bounding box center [506, 175] width 143 height 19
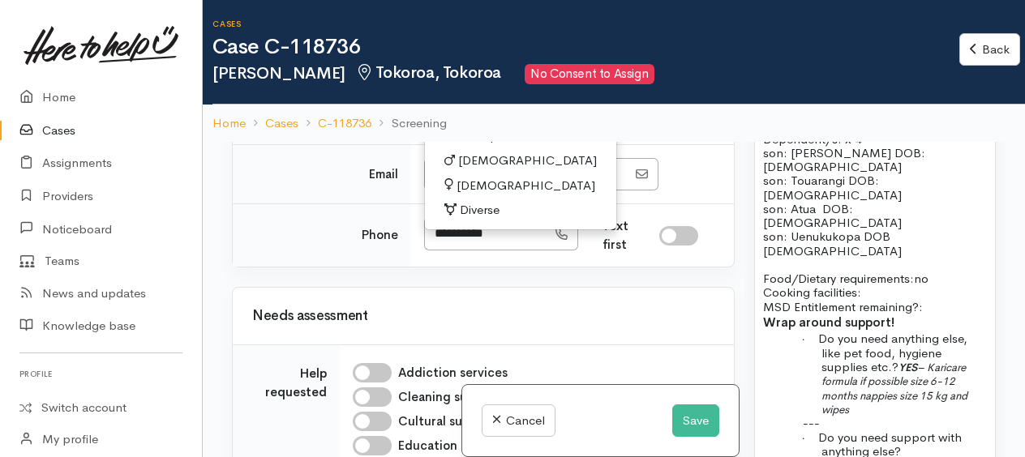
scroll to position [1297, 0]
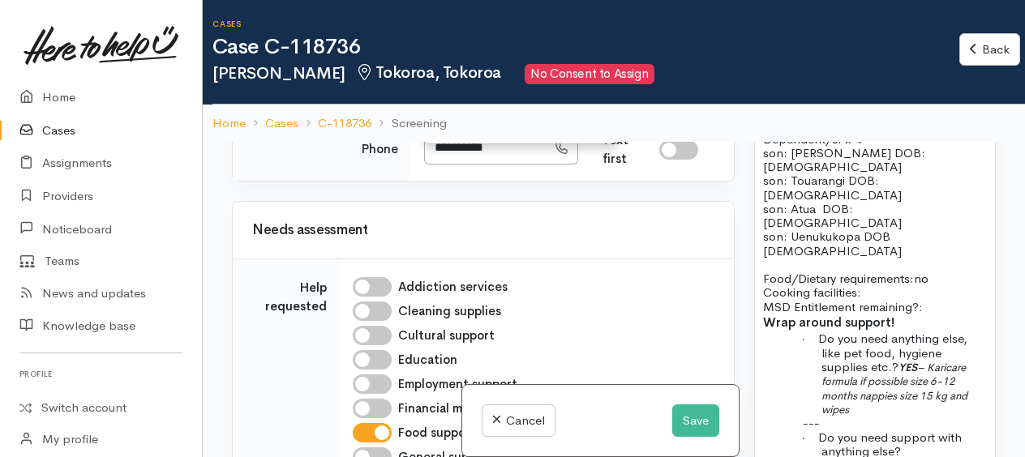
click at [470, 109] on span "[DEMOGRAPHIC_DATA]" at bounding box center [525, 100] width 139 height 19
select select "[DEMOGRAPHIC_DATA]"
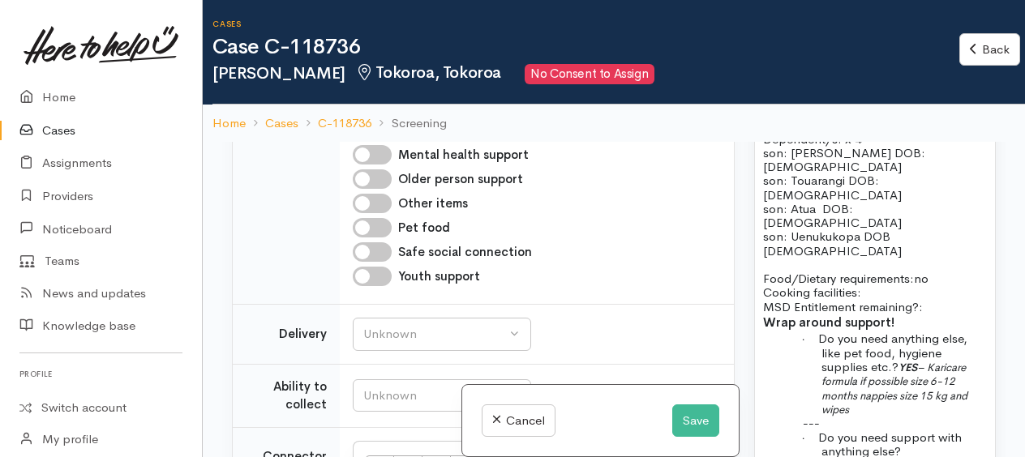
scroll to position [1771, 0]
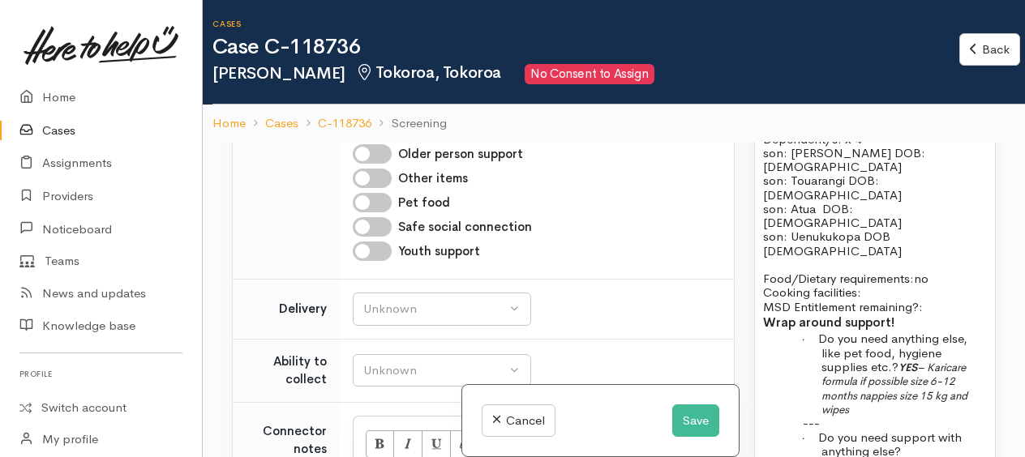
click at [367, 91] on input "Infant and child support" at bounding box center [372, 80] width 39 height 19
checkbox input "true"
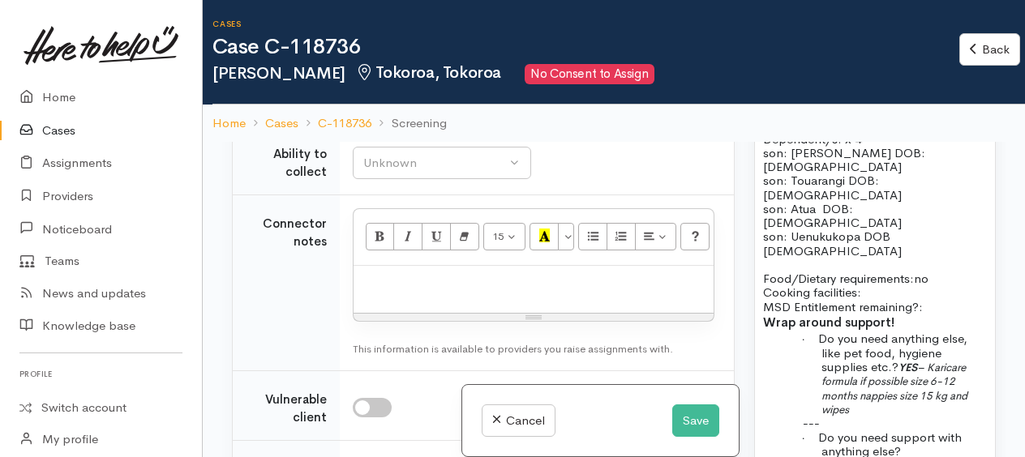
scroll to position [2014, 0]
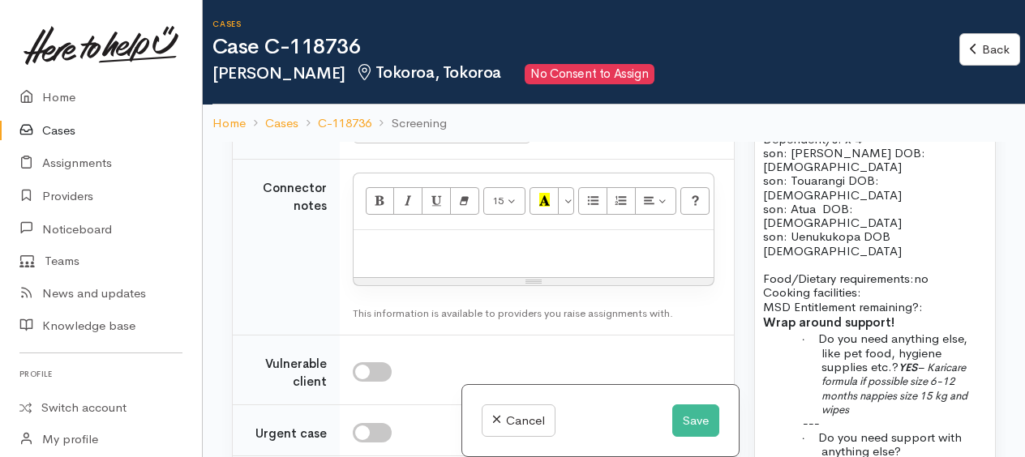
click at [431, 75] on div "Unknown" at bounding box center [434, 66] width 143 height 19
drag, startPoint x: 396, startPoint y: 324, endPoint x: 404, endPoint y: 290, distance: 35.0
click at [396, 202] on span "Delivery preferred" at bounding box center [421, 192] width 97 height 19
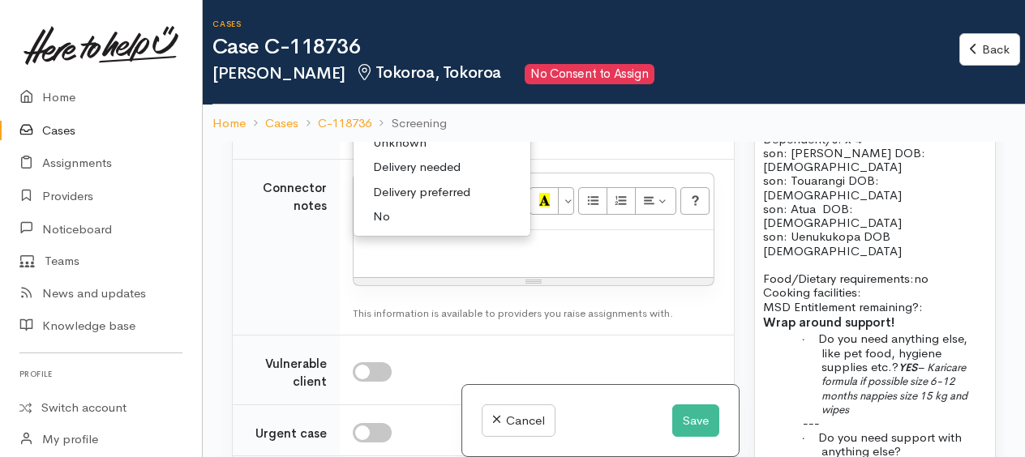
select select "2"
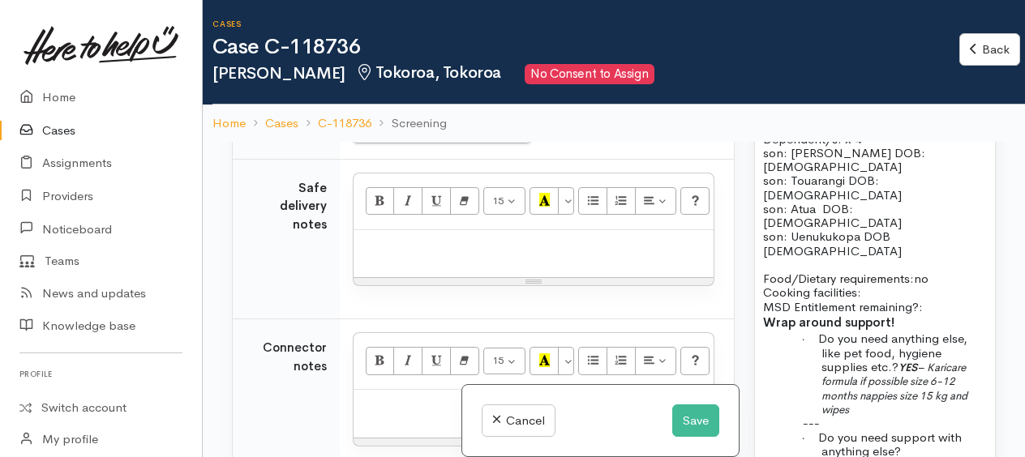
click at [394, 137] on div "Please select" at bounding box center [434, 127] width 143 height 19
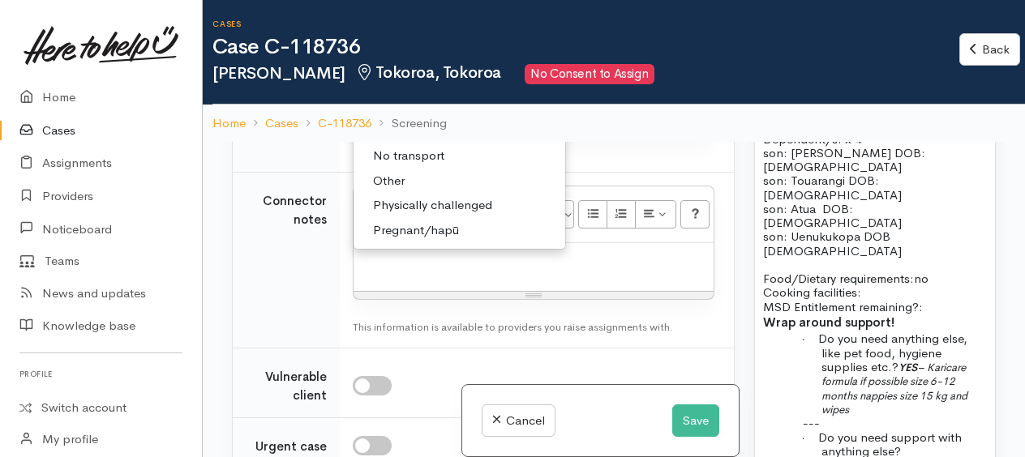
scroll to position [2176, 0]
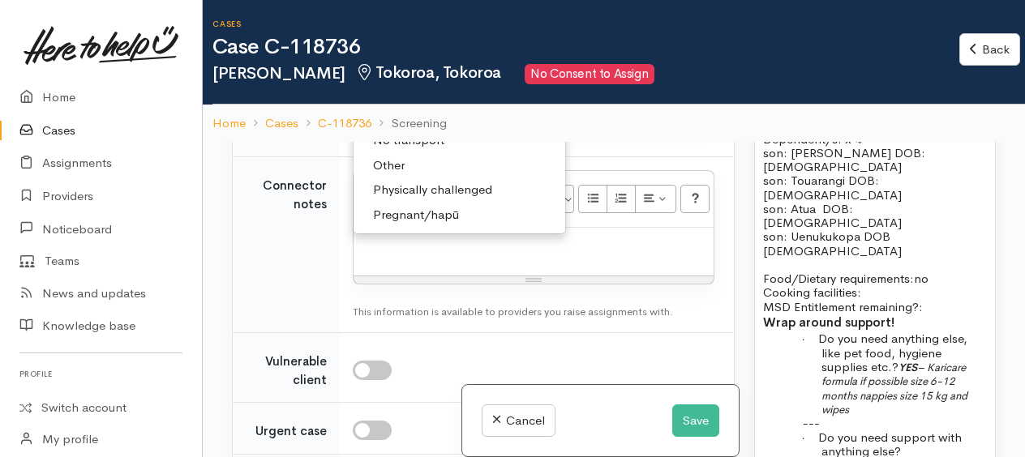
click at [399, 175] on span "Other" at bounding box center [389, 165] width 32 height 19
select select "7"
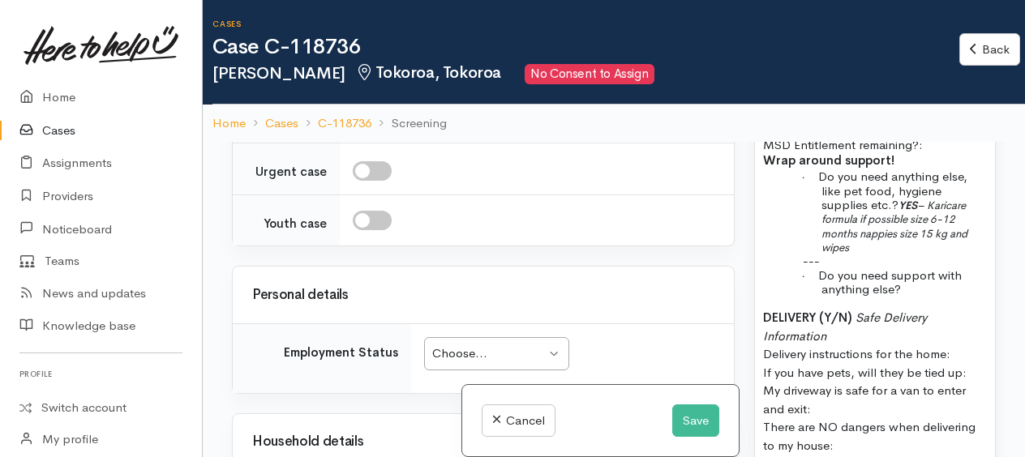
scroll to position [2468, 0]
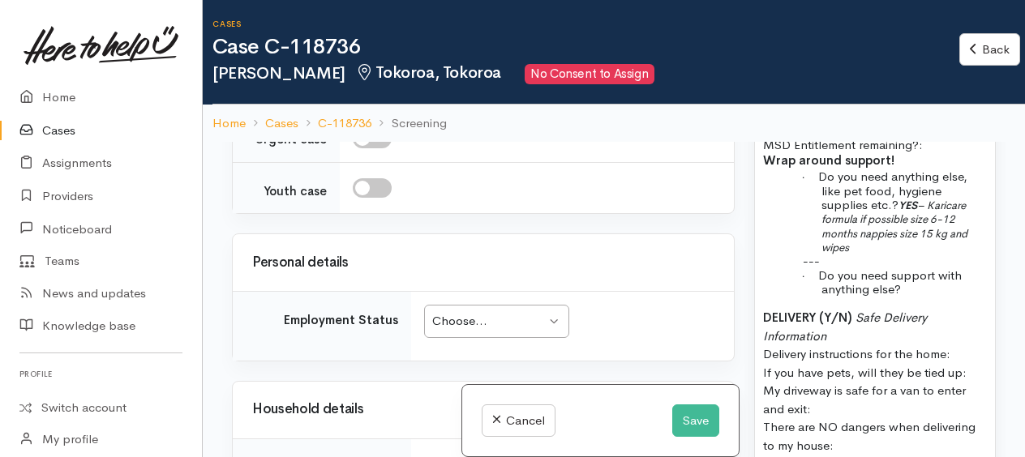
click at [919, 268] on p "· Do you n eed support with anything else?" at bounding box center [903, 282] width 165 height 28
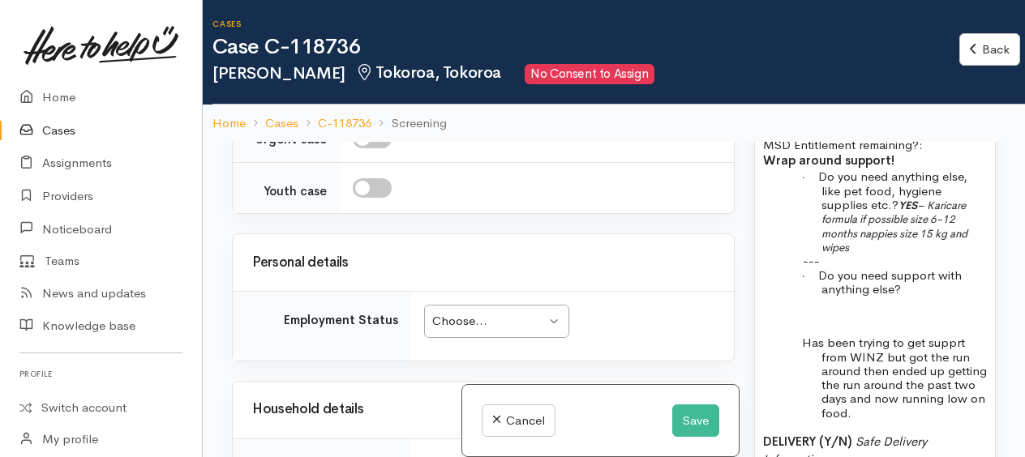
click at [953, 336] on p "Has been trying to get supprt from WINZ but got the run around then ended up ge…" at bounding box center [903, 378] width 165 height 84
click at [954, 336] on p "Has been trying to get supprt from WINZ but got the run around then ended up ge…" at bounding box center [903, 378] width 165 height 84
click at [922, 335] on span "Has been trying to get supprt from WINZ but got the run around then ended up ge…" at bounding box center [894, 377] width 185 height 85
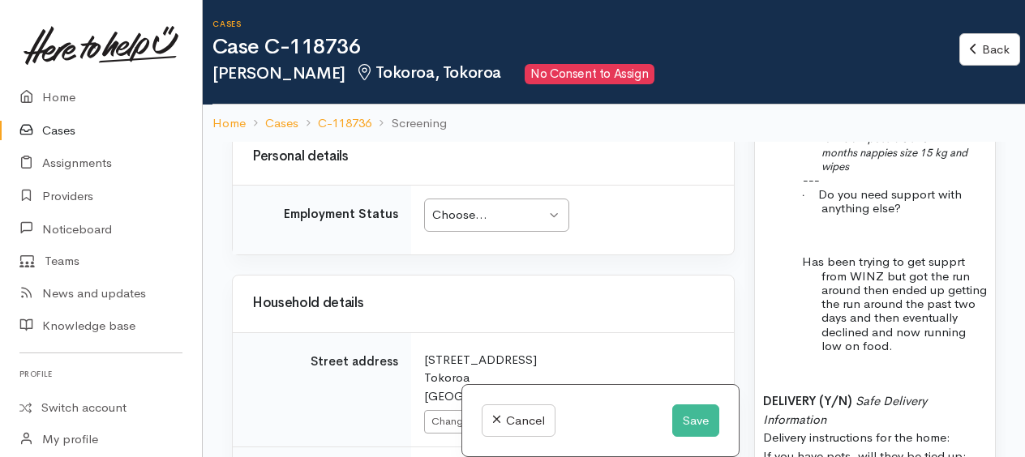
scroll to position [2549, 0]
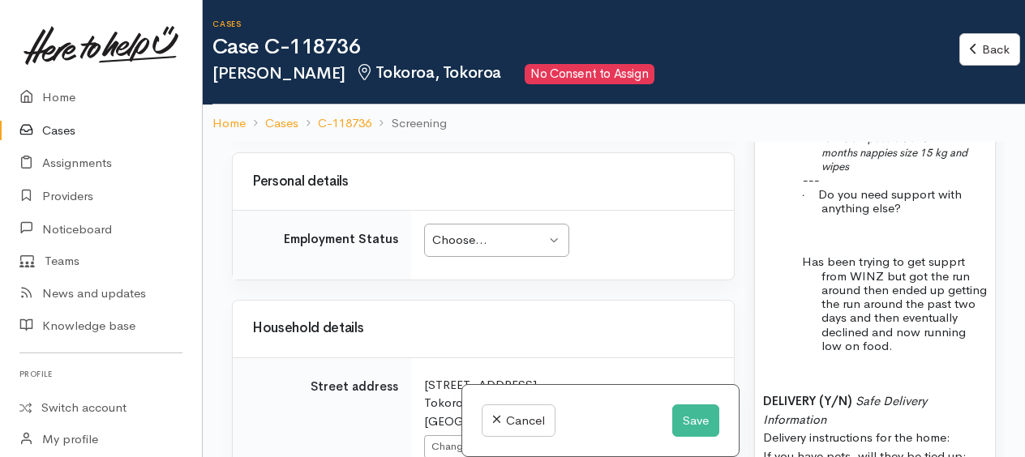
click at [356, 67] on input "checkbox" at bounding box center [372, 57] width 39 height 19
checkbox input "true"
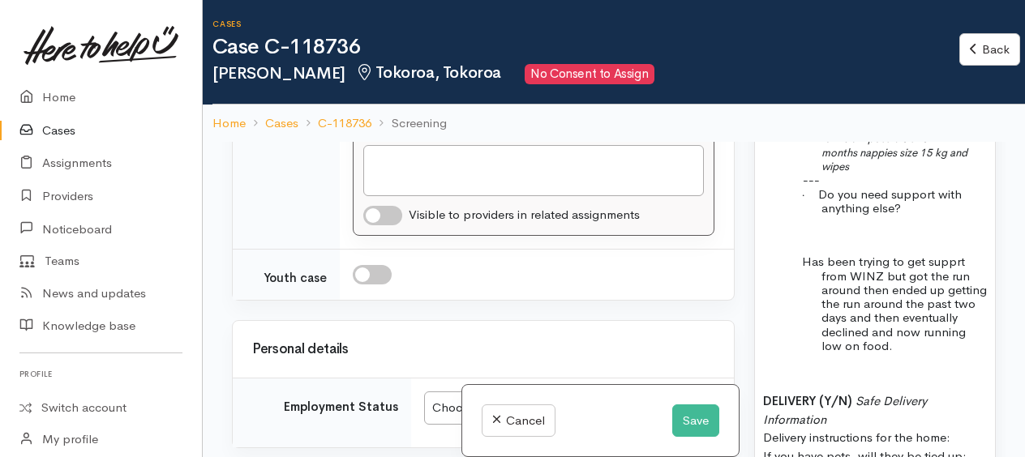
click at [375, 225] on input "checkbox" at bounding box center [382, 215] width 39 height 19
checkbox input "true"
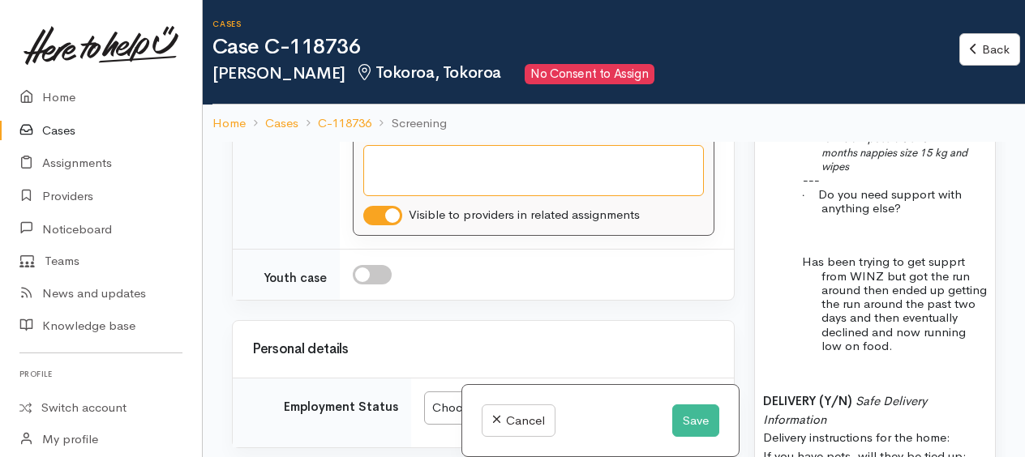
click at [388, 196] on textarea "Why?" at bounding box center [533, 170] width 341 height 51
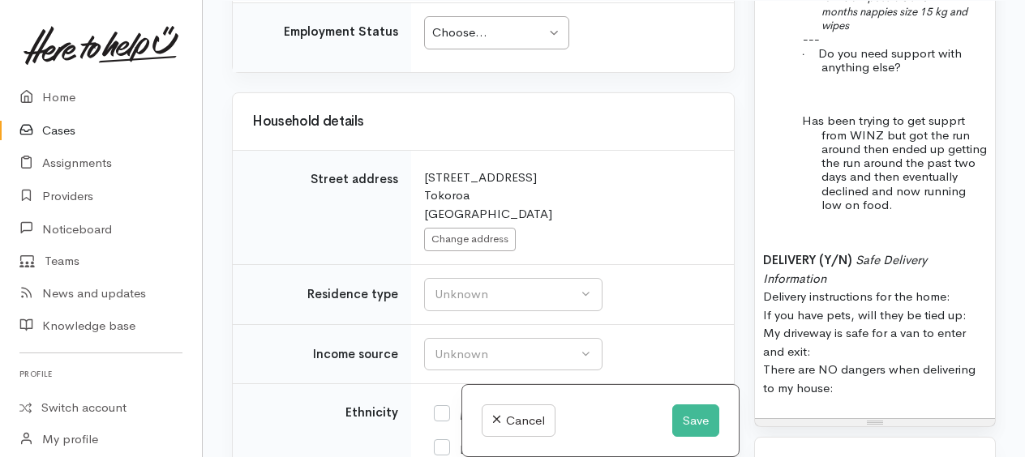
scroll to position [2873, 0]
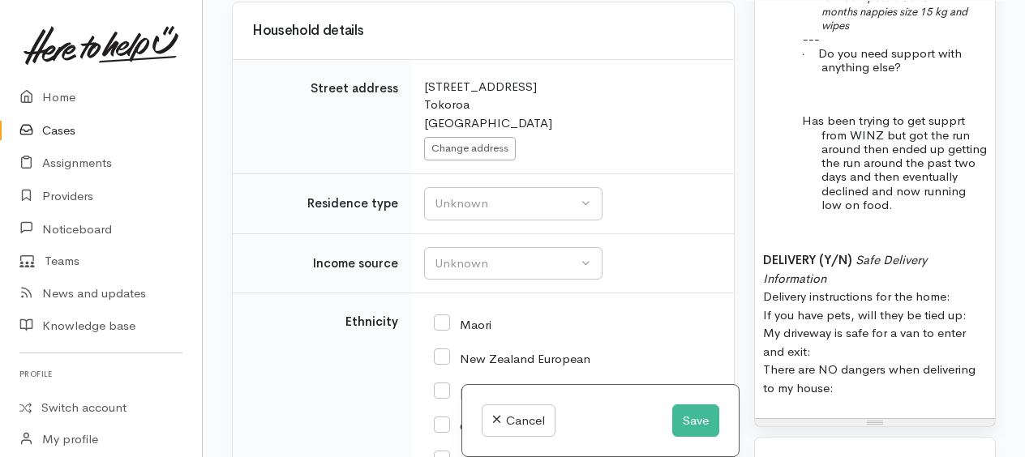
type textarea "running low food"
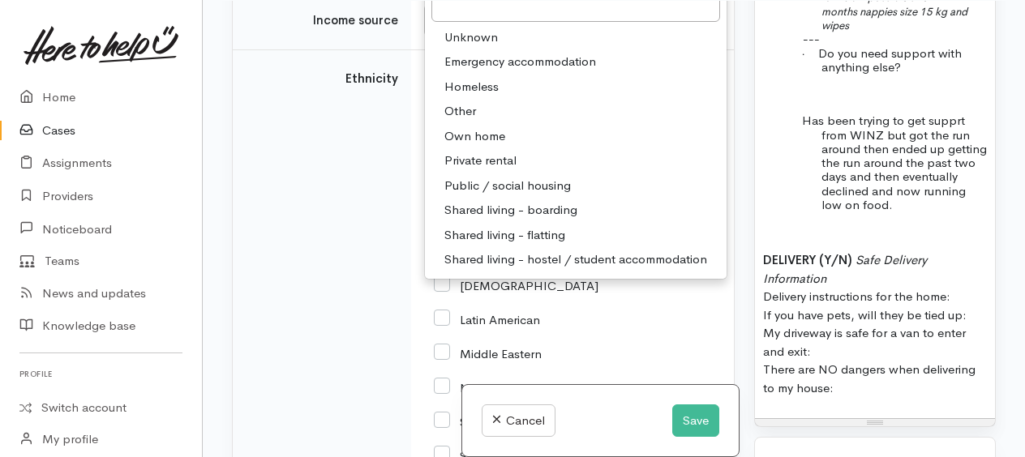
click at [409, 247] on td "Ethnicity" at bounding box center [322, 420] width 178 height 741
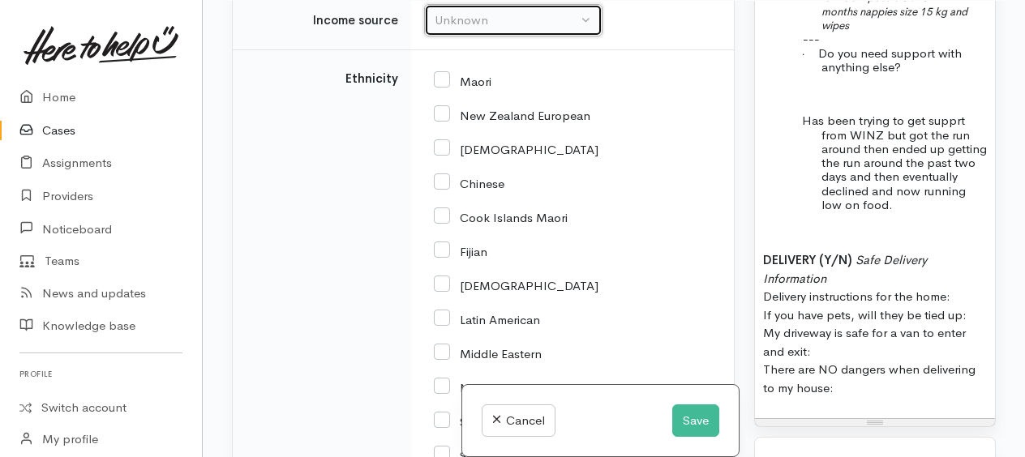
click at [493, 30] on div "Unknown" at bounding box center [506, 20] width 143 height 19
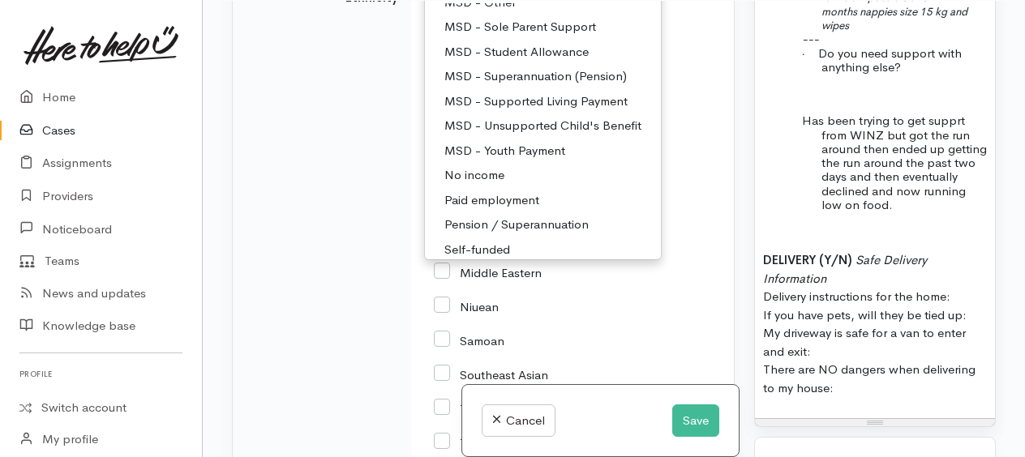
scroll to position [162, 0]
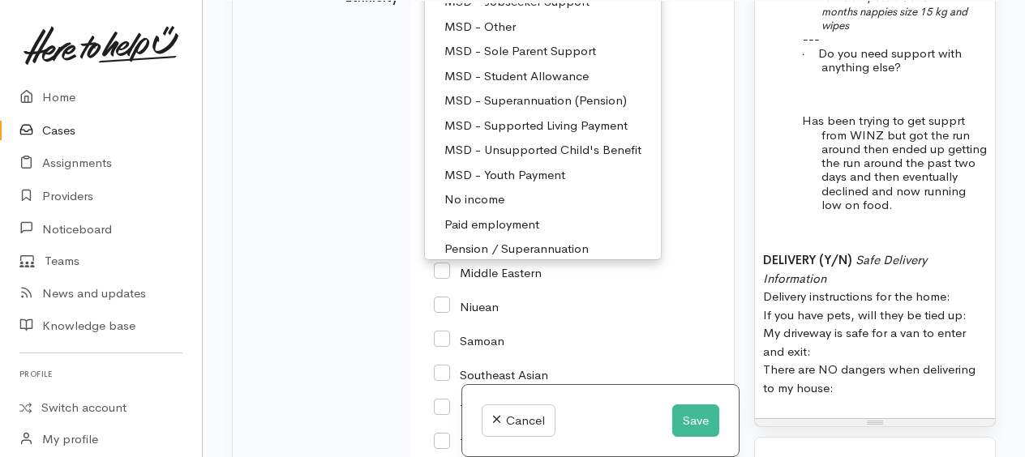
click at [525, 61] on span "MSD - Sole Parent Support" at bounding box center [520, 51] width 152 height 19
select select "7"
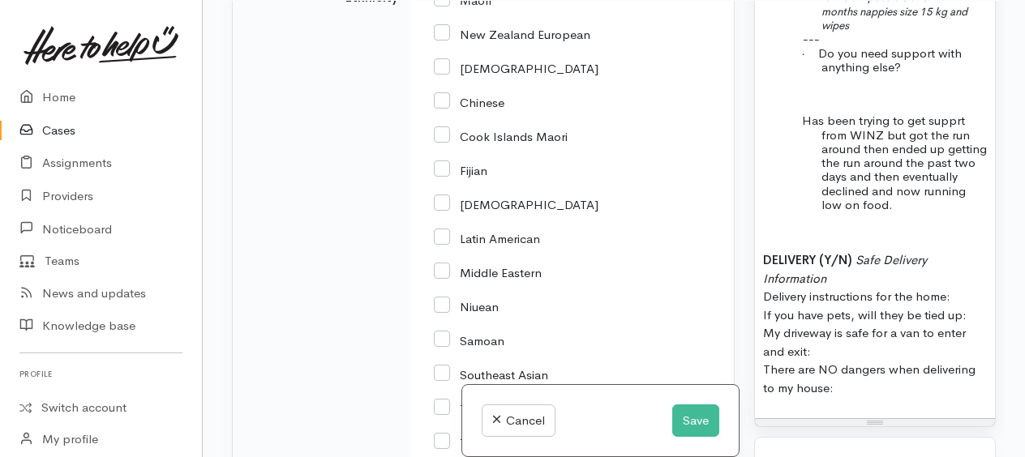
checkbox input "true"
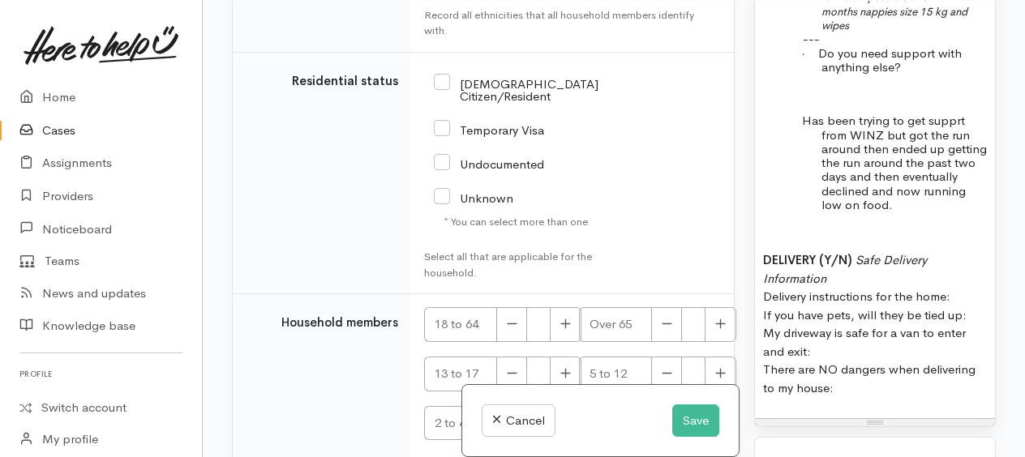
scroll to position [4009, 0]
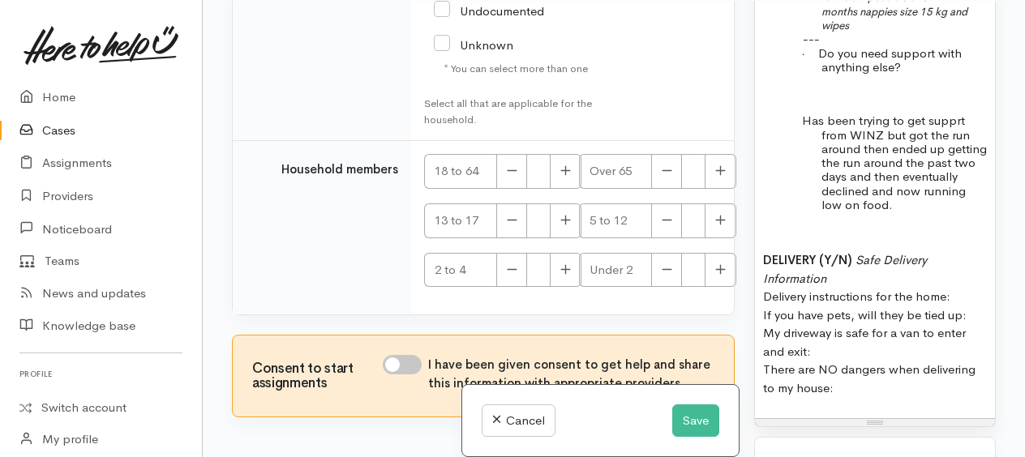
checkbox input "true"
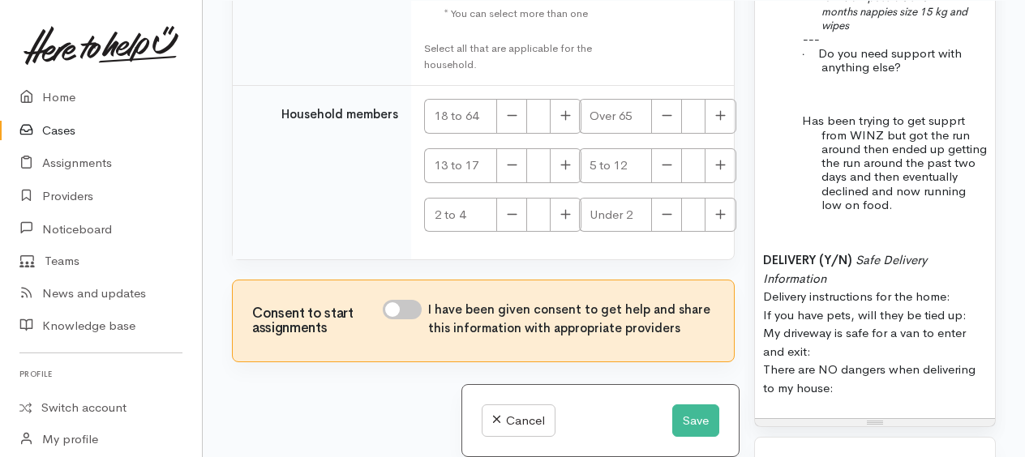
scroll to position [4090, 0]
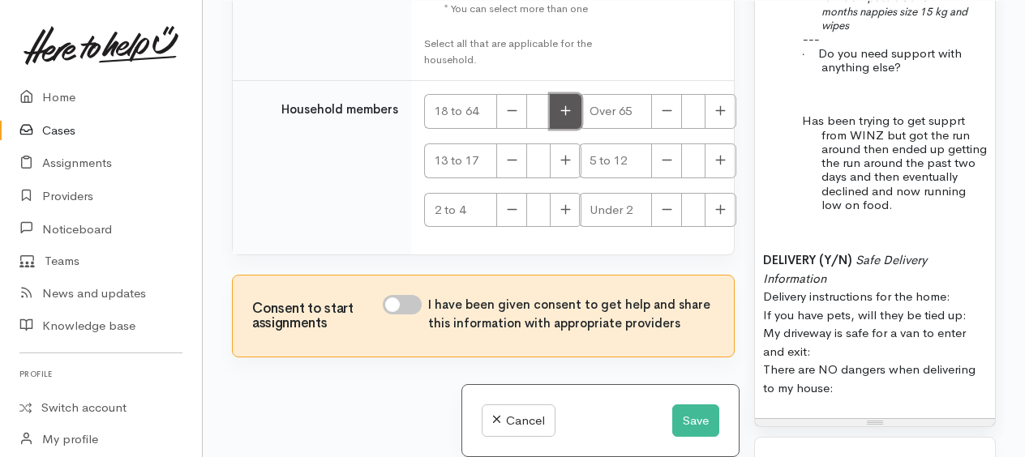
click at [568, 117] on icon "button" at bounding box center [565, 111] width 11 height 12
type input "1"
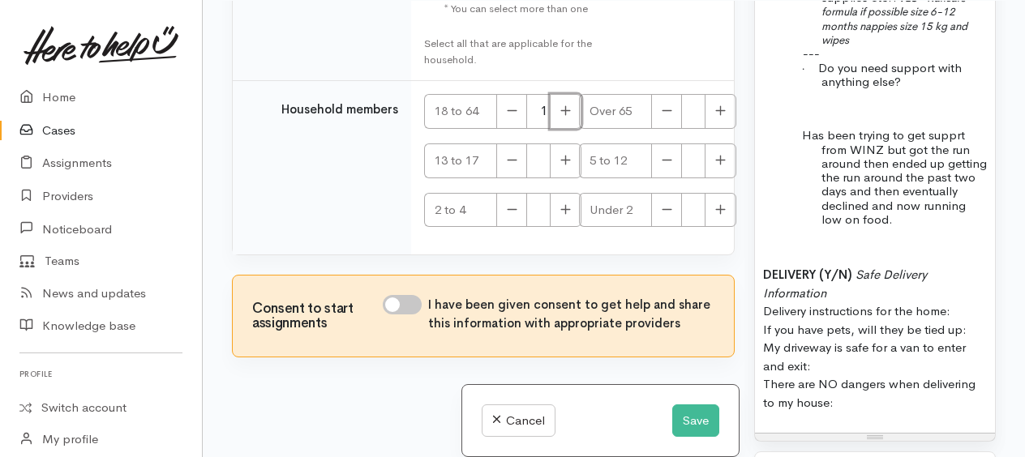
scroll to position [1703, 0]
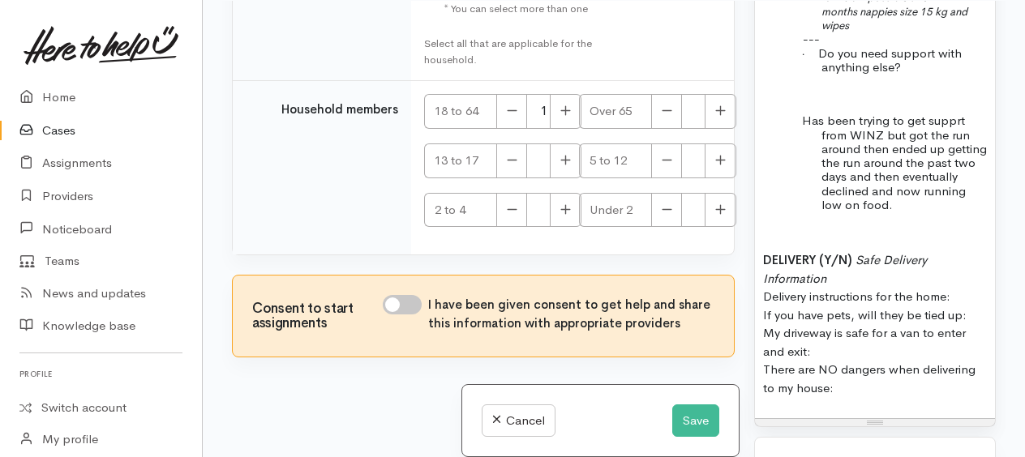
click at [962, 251] on p "DELIVERY (Y/N) Safe Delivery Information Delivery instructions for the home: If…" at bounding box center [875, 324] width 224 height 146
drag, startPoint x: 775, startPoint y: 224, endPoint x: 962, endPoint y: 225, distance: 186.5
click at [962, 225] on div "Name: Billie-Jean Brady Date of birth: 3/6/1996 Phone:   0223097820 Address:   …" at bounding box center [875, 31] width 240 height 778
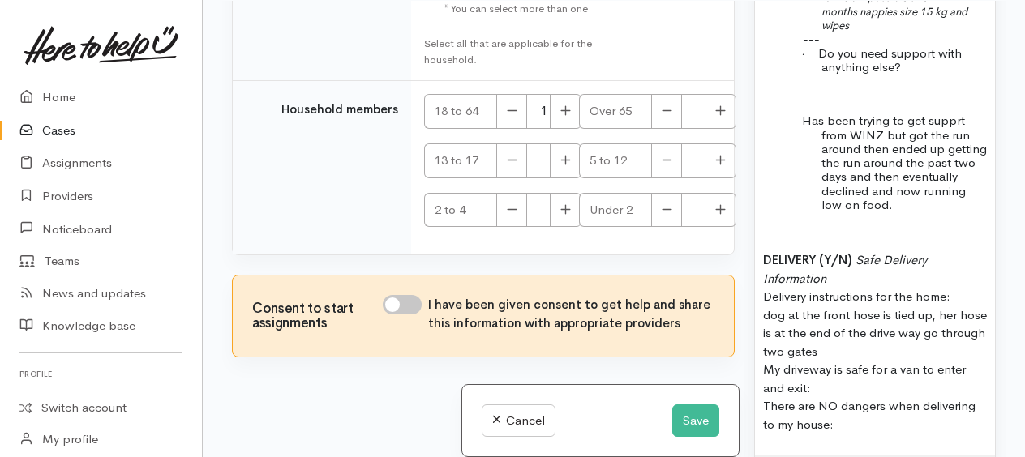
click at [864, 271] on span "Delivery instructions for the home: dog at the front hose is tied up, her hose …" at bounding box center [875, 351] width 224 height 161
click at [885, 260] on p "DELIVERY (Y/N) Safe Delivery Information Delivery instructions for the home: do…" at bounding box center [875, 342] width 224 height 182
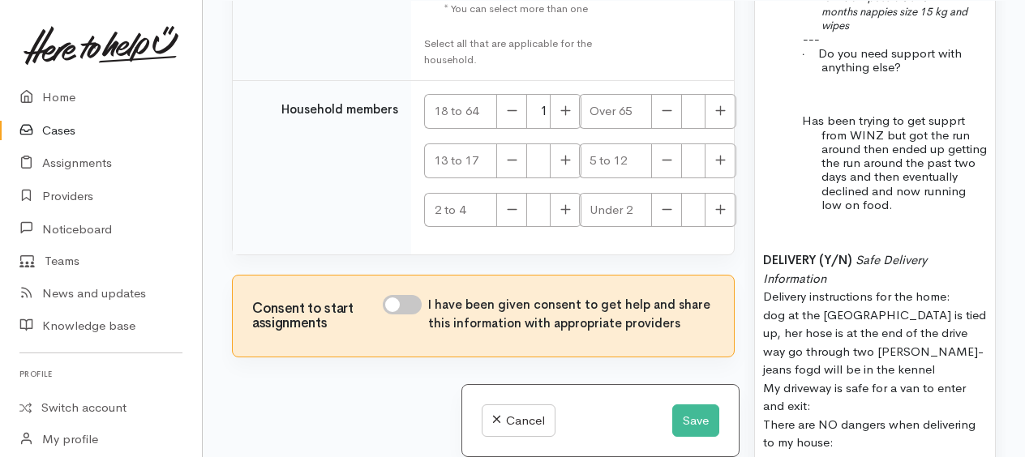
drag, startPoint x: 761, startPoint y: 298, endPoint x: 827, endPoint y: 308, distance: 67.3
click at [822, 308] on div "Name: Billie-Jean Brady Date of birth: 3/6/1996 Phone:   0223097820 Address:   …" at bounding box center [875, 58] width 240 height 832
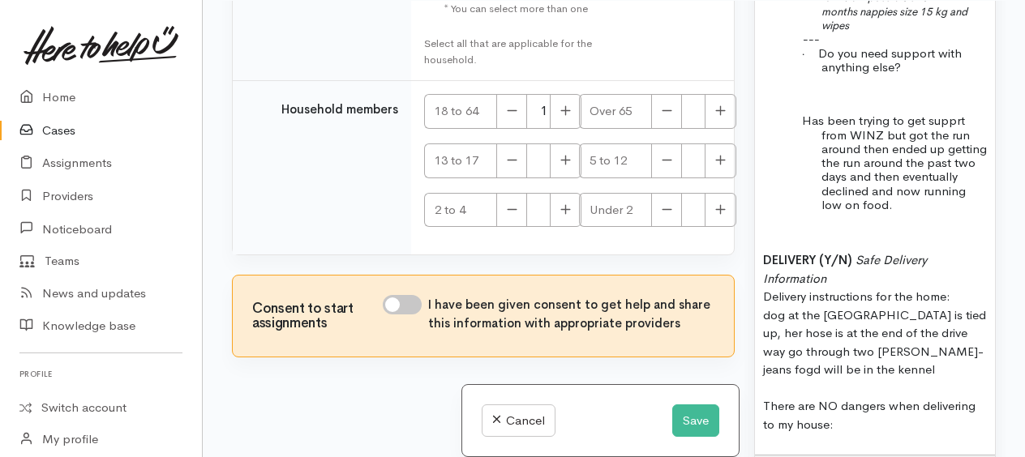
click at [840, 329] on p "DELIVERY (Y/N) Safe Delivery Information Delivery instructions for the home: do…" at bounding box center [875, 342] width 224 height 182
click at [394, 315] on input "I have been given consent to get help and share this information with appropria…" at bounding box center [402, 304] width 39 height 19
checkbox input "true"
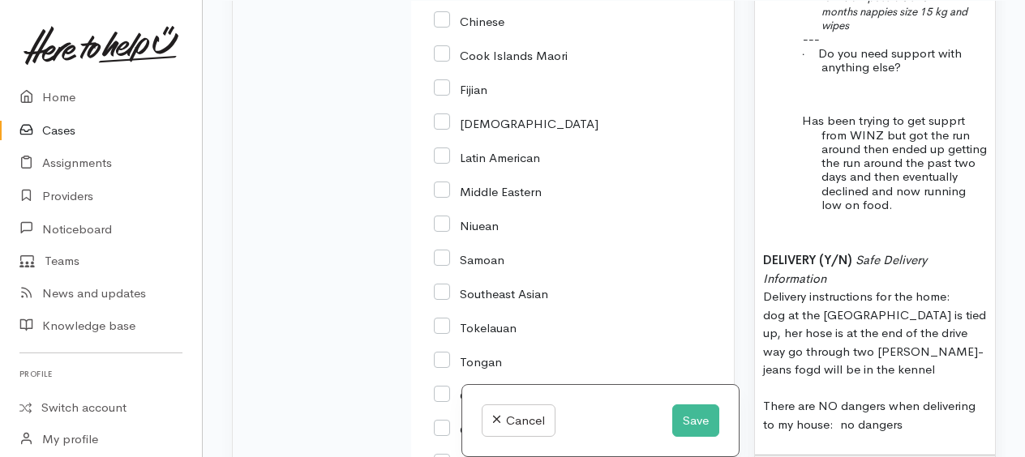
scroll to position [2955, 0]
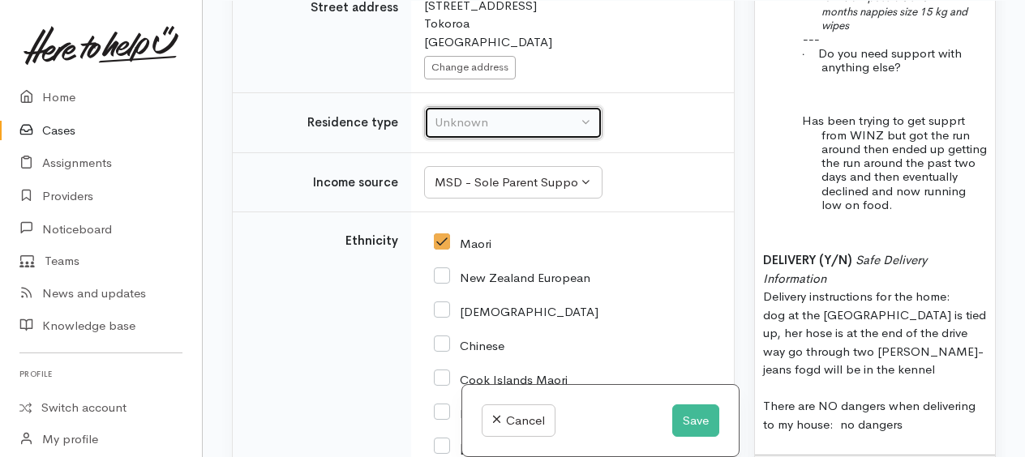
click at [435, 132] on div "Unknown" at bounding box center [506, 123] width 143 height 19
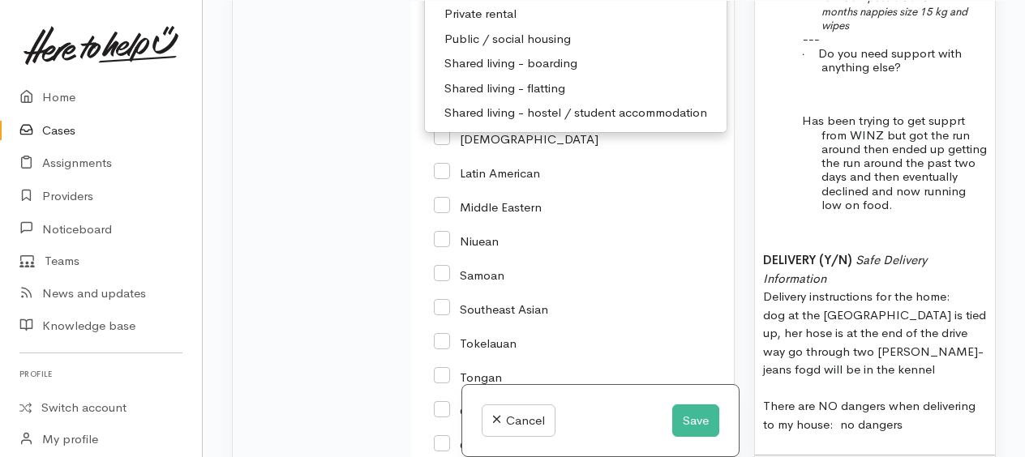
scroll to position [3279, 0]
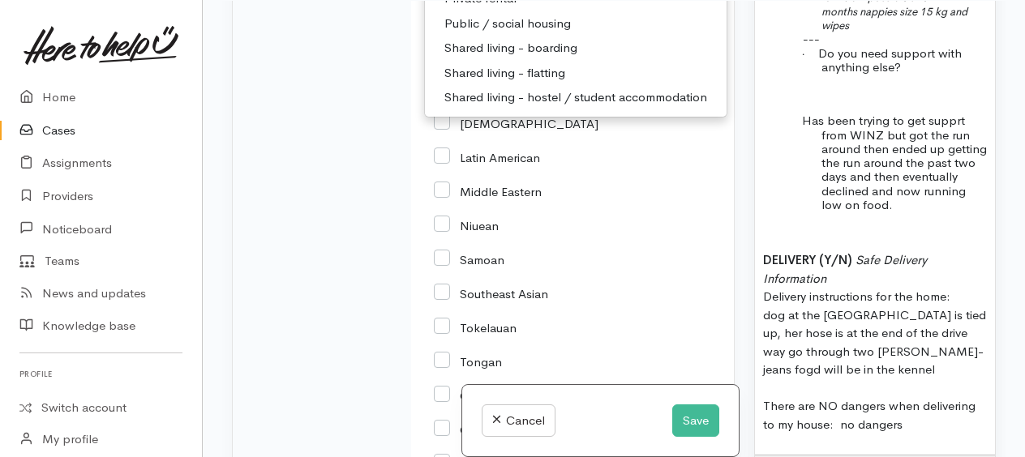
select select "2"
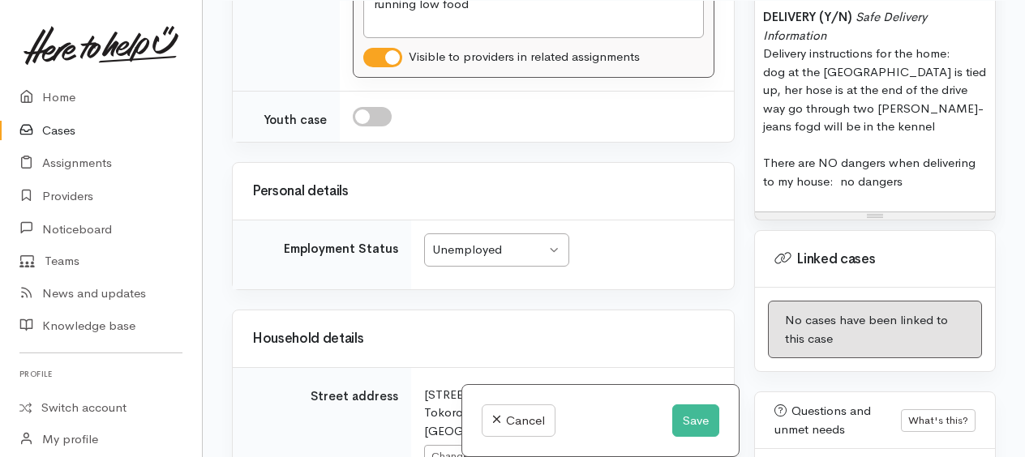
scroll to position [2095, 0]
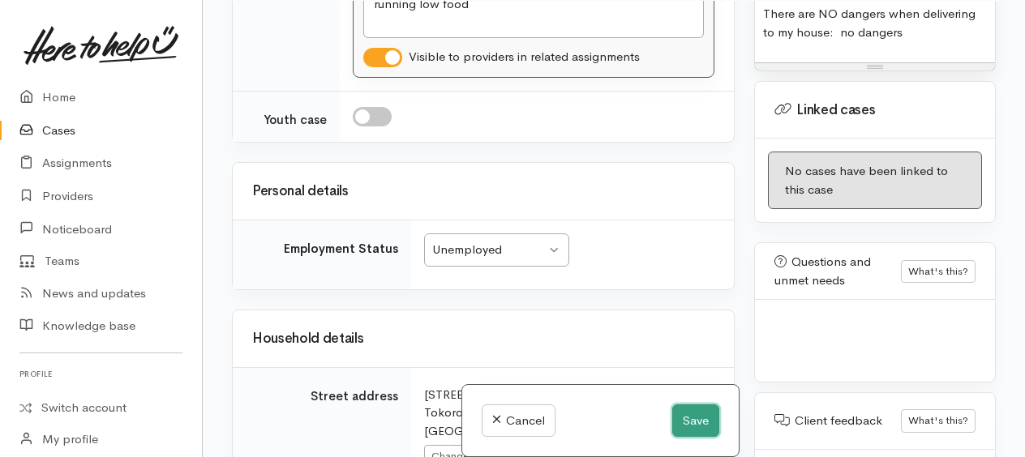
click at [686, 420] on button "Save" at bounding box center [695, 421] width 47 height 33
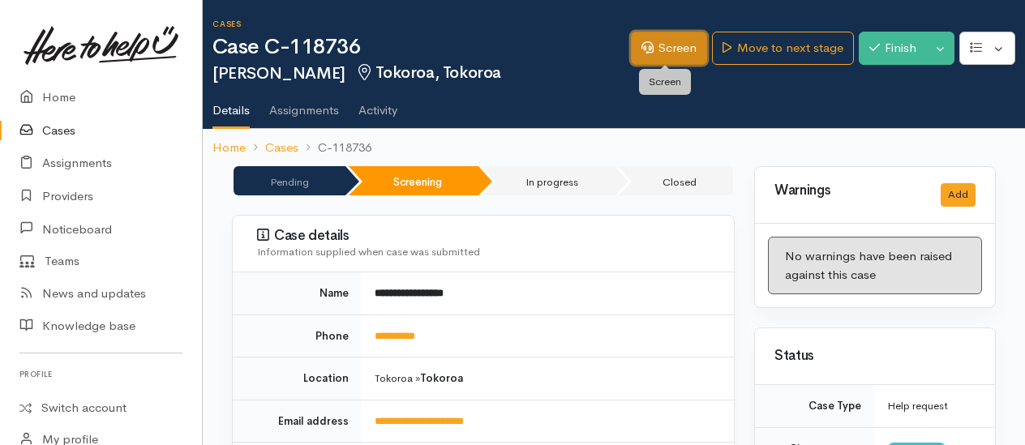
click at [662, 50] on link "Screen" at bounding box center [669, 48] width 76 height 33
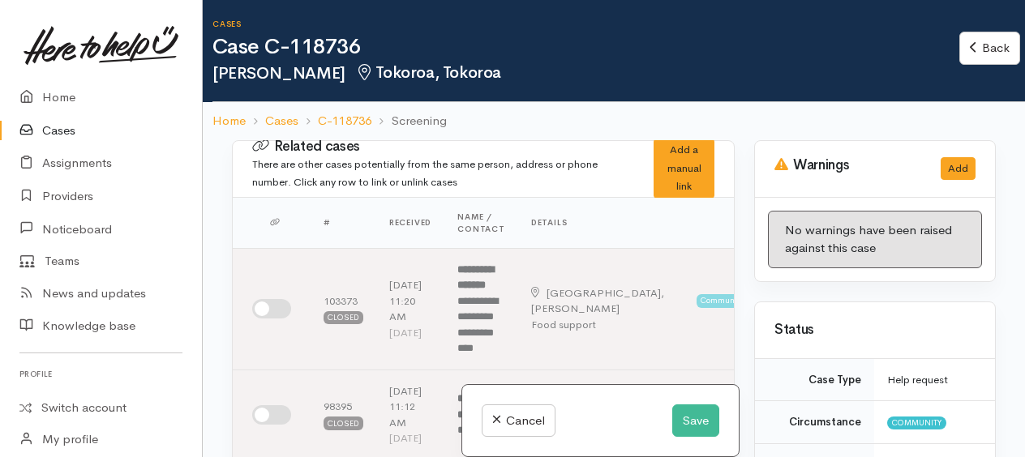
select select "7"
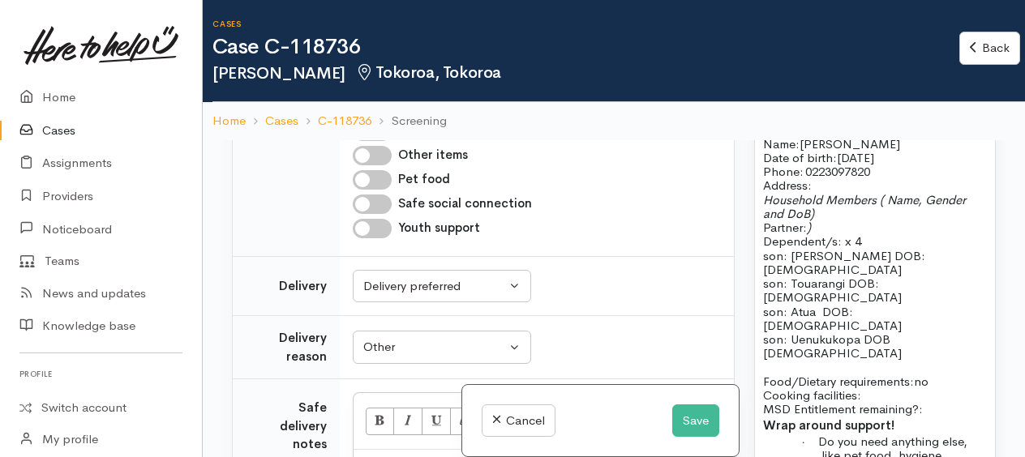
scroll to position [1459, 0]
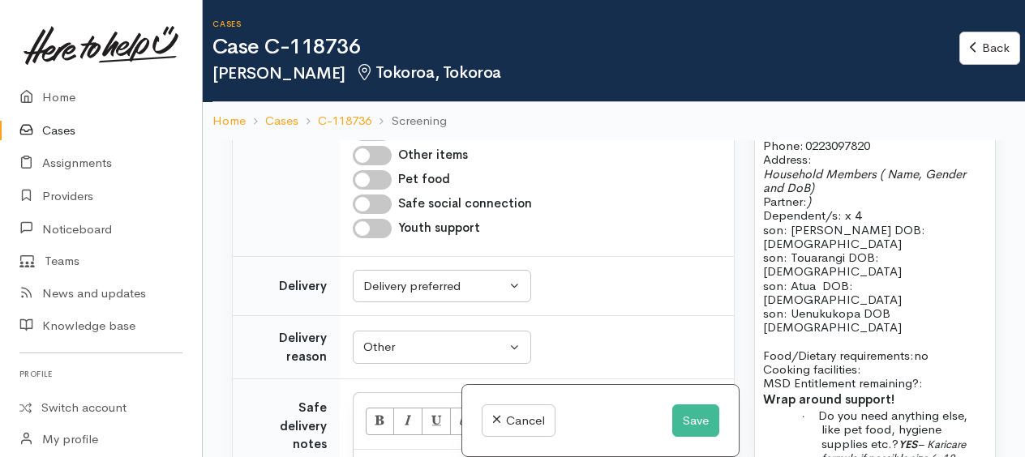
click at [822, 166] on p "Address:" at bounding box center [875, 159] width 224 height 14
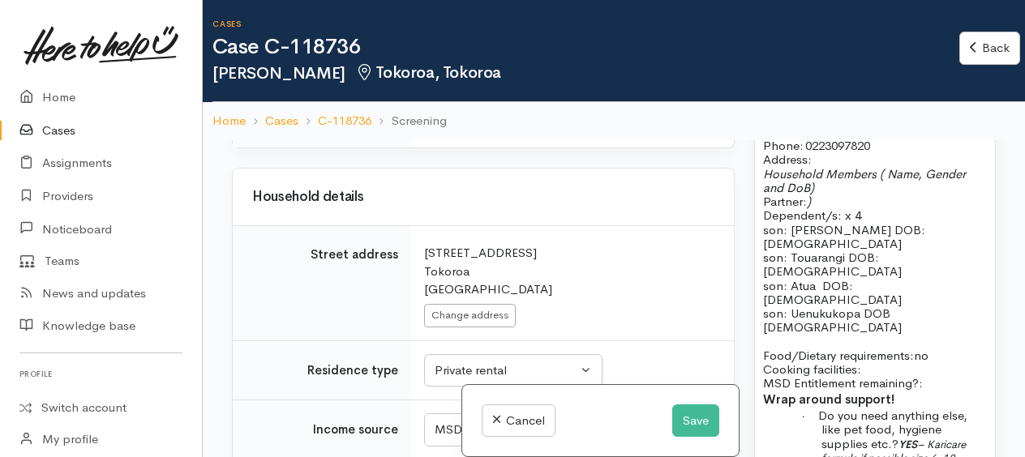
scroll to position [3000, 0]
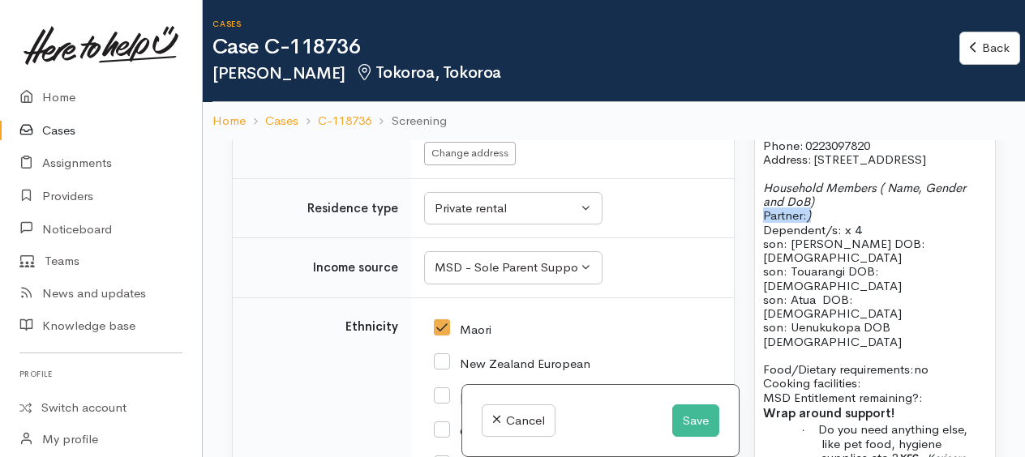
drag, startPoint x: 757, startPoint y: 271, endPoint x: 808, endPoint y: 274, distance: 51.2
click at [877, 209] on span "Household Members ( Name, Gender and DoB)" at bounding box center [864, 194] width 203 height 29
drag, startPoint x: 885, startPoint y: 242, endPoint x: 894, endPoint y: 259, distance: 19.2
click at [894, 237] on p "Household Members: ( Name, Gender and DoB) Dependent/s: x 4" at bounding box center [875, 209] width 224 height 56
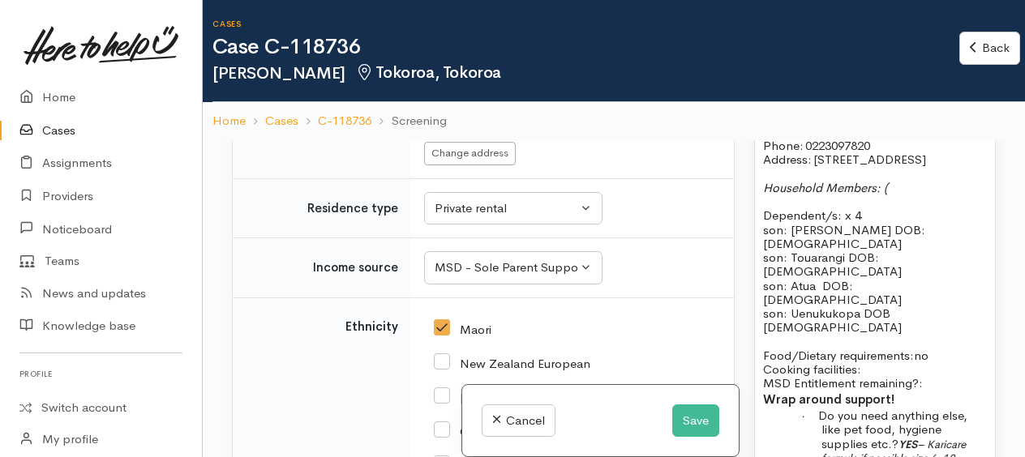
scroll to position [1541, 0]
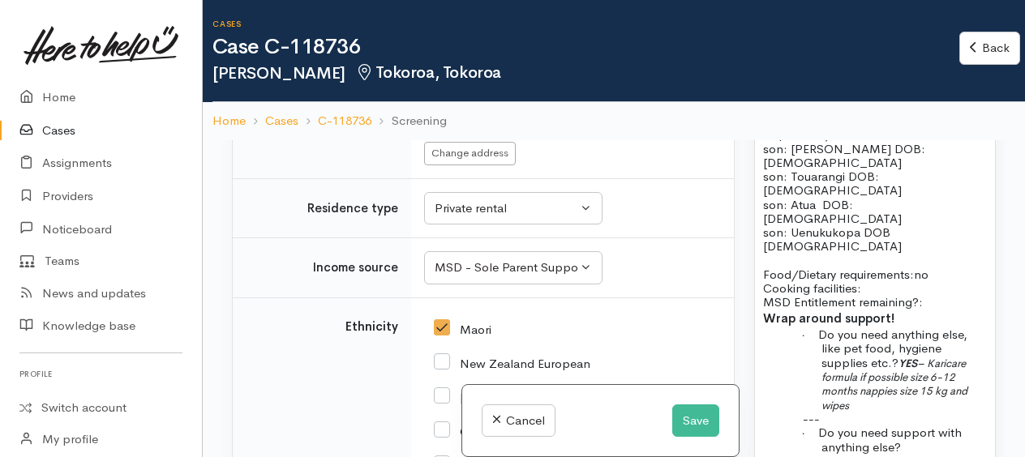
click at [889, 289] on p "Food/Dietary requirements: no Cooking facilities: MSD Entitlement remaining?:" at bounding box center [875, 289] width 224 height 42
click at [934, 300] on p "Food/Dietary requirements: no Cooking facilities: yes MSD Entitlement remaining…" at bounding box center [875, 289] width 224 height 42
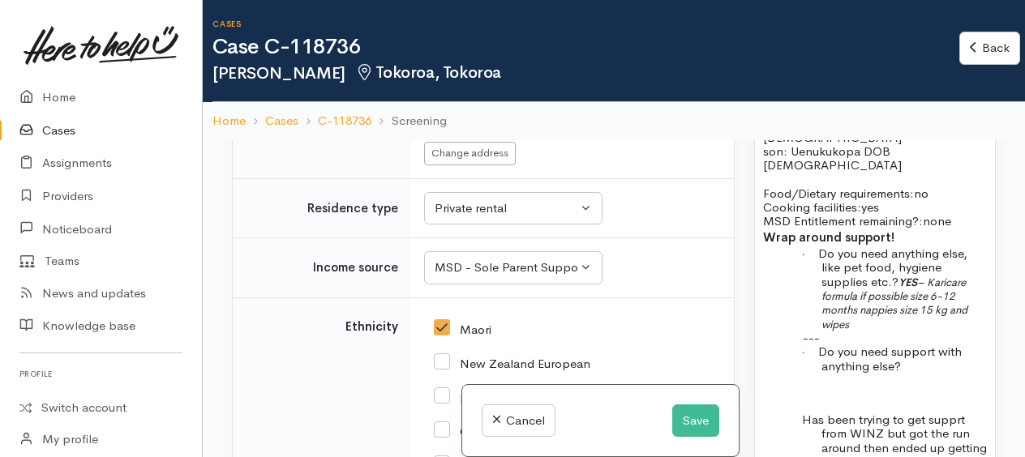
click at [899, 326] on p "· Do you need anything else, like pet food, hygiene supplies etc.? YES – Karica…" at bounding box center [903, 288] width 165 height 84
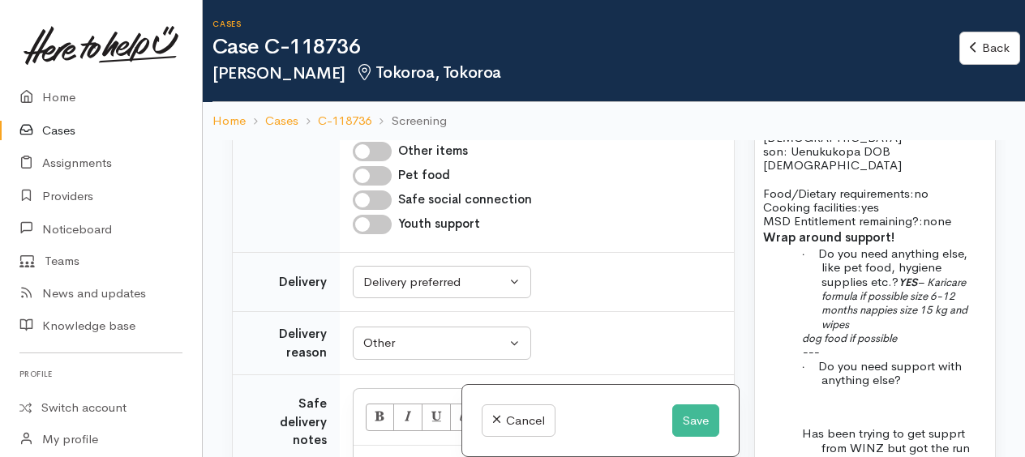
scroll to position [1823, 0]
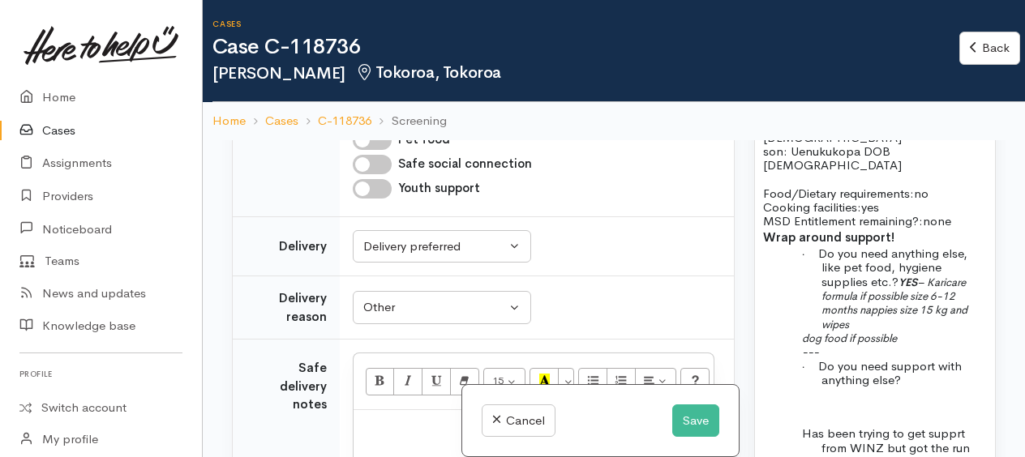
drag, startPoint x: 360, startPoint y: 269, endPoint x: 371, endPoint y: 268, distance: 11.4
click at [360, 150] on input "Pet food" at bounding box center [372, 140] width 39 height 19
checkbox input "true"
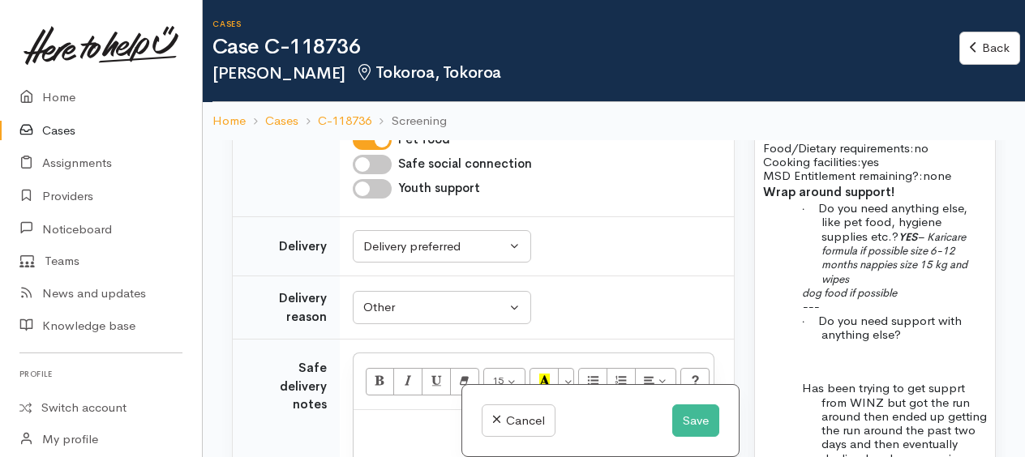
scroll to position [1703, 0]
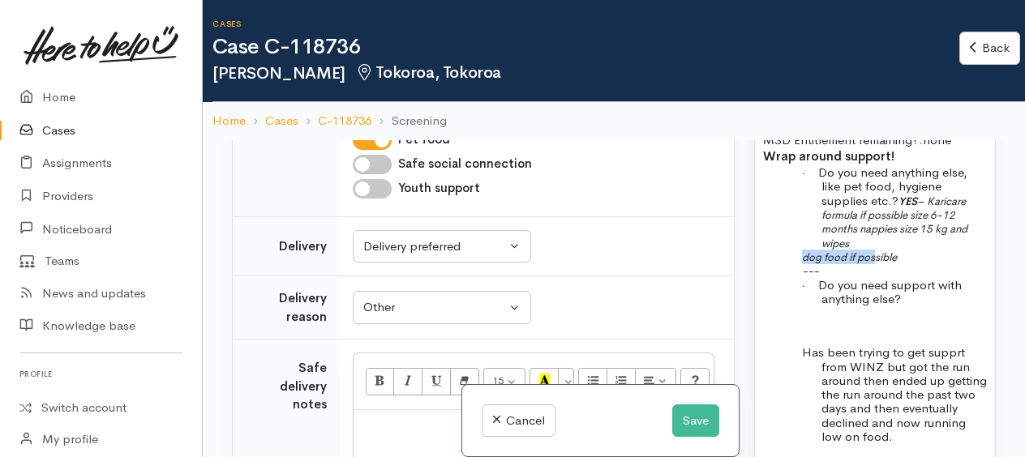
drag, startPoint x: 799, startPoint y: 260, endPoint x: 876, endPoint y: 259, distance: 76.2
click at [876, 259] on div "Name: Billie-Jean Brady Date of birth: 3/6/1996 Phone:   0223097820 Address:   …" at bounding box center [875, 274] width 240 height 828
click at [920, 253] on p "dog food if possible" at bounding box center [903, 257] width 165 height 14
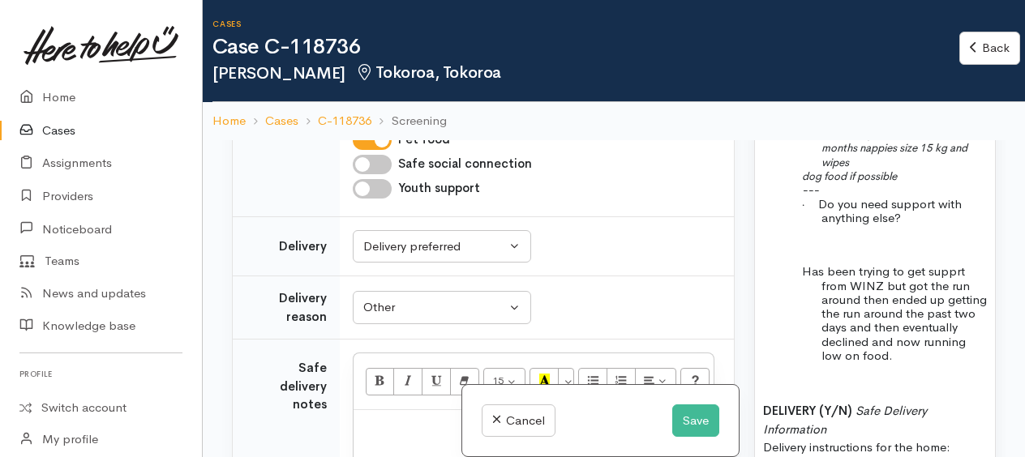
click at [933, 217] on p "· Do you n eed support with anything else?" at bounding box center [903, 211] width 165 height 28
click at [793, 267] on div "Name: Billie-Jean Brady Date of birth: 3/6/1996 Phone:   0223097820 Address:   …" at bounding box center [875, 193] width 240 height 828
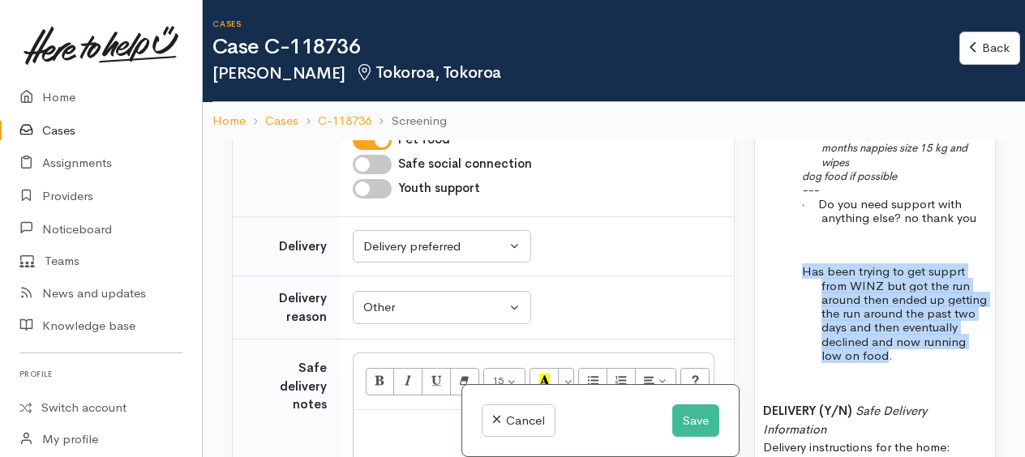
drag, startPoint x: 799, startPoint y: 270, endPoint x: 929, endPoint y: 354, distance: 155.0
click at [929, 354] on div "Name: Billie-Jean Brady Date of birth: 3/6/1996 Phone:   0223097820 Address:   …" at bounding box center [875, 193] width 240 height 828
click at [775, 328] on div "Name: Billie-Jean Brady Date of birth: 3/6/1996 Phone:   0223097820 Address:   …" at bounding box center [875, 193] width 240 height 828
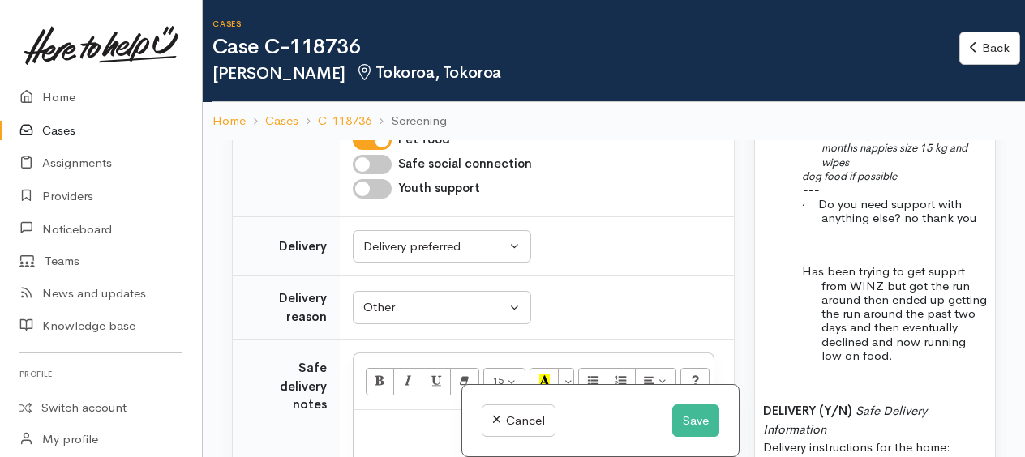
click at [790, 271] on div "Name: Billie-Jean Brady Date of birth: 3/6/1996 Phone:   0223097820 Address:   …" at bounding box center [875, 193] width 240 height 828
click at [905, 268] on span "Billie jean said Has been trying to get supprt from WINZ but got the run around…" at bounding box center [894, 314] width 185 height 100
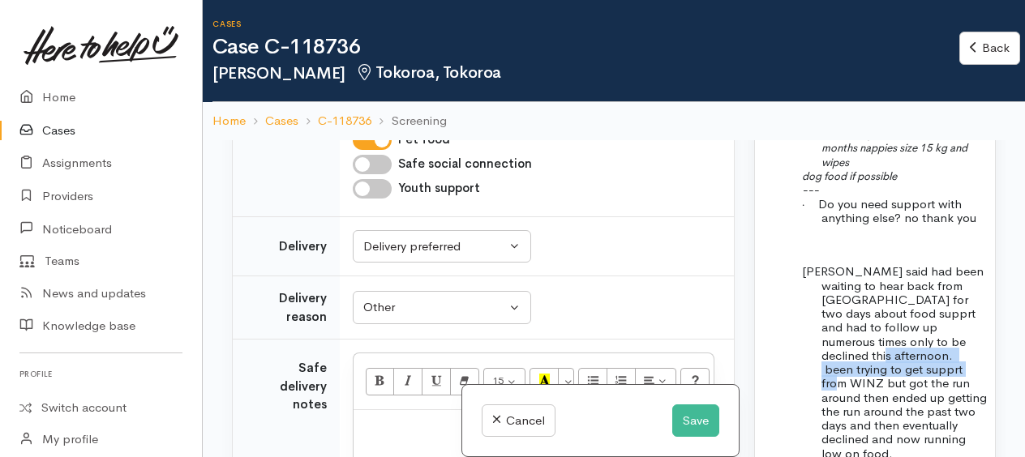
drag, startPoint x: 825, startPoint y: 353, endPoint x: 929, endPoint y: 376, distance: 106.4
click at [929, 376] on span "Billie jean said had been waiting to hear back from WINZ for two days about foo…" at bounding box center [894, 362] width 185 height 197
click at [945, 355] on span "Billie jean said had been waiting to hear back from WINZ for two days about foo…" at bounding box center [894, 362] width 185 height 197
click at [965, 342] on p "Billie jean said had been waiting to hear back from WINZ for two days about foo…" at bounding box center [903, 362] width 165 height 196
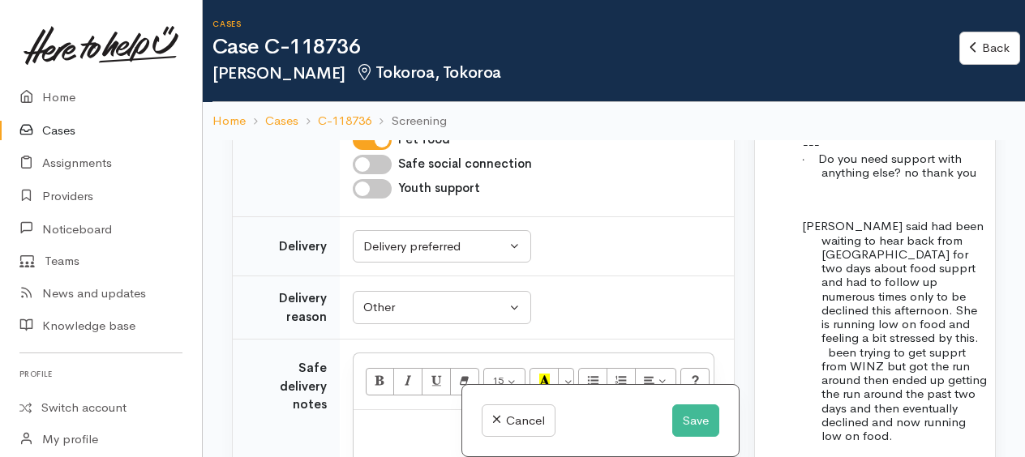
scroll to position [1865, 0]
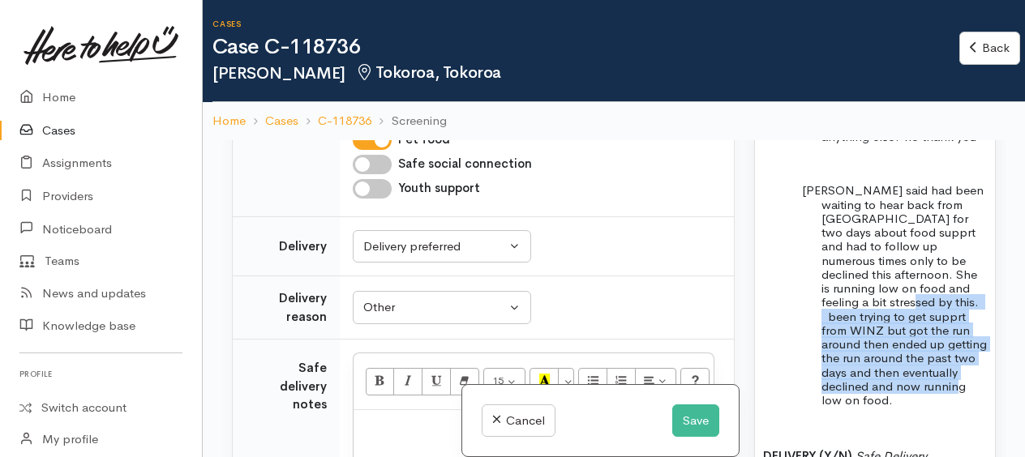
drag, startPoint x: 858, startPoint y: 309, endPoint x: 945, endPoint y: 381, distance: 113.5
click at [945, 381] on p "Billie jean said had been waiting to hear back from WINZ for two days about foo…" at bounding box center [903, 295] width 165 height 224
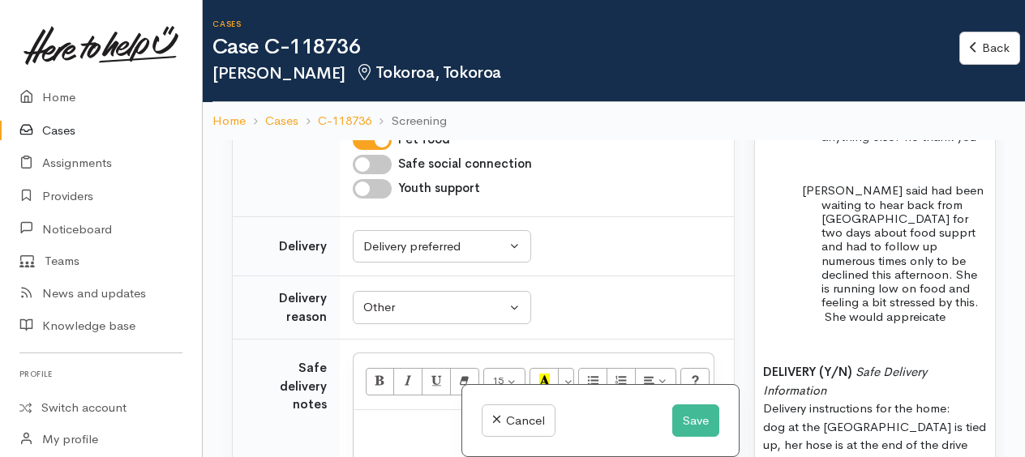
click at [900, 276] on span "Billie jean said had been waiting to hear back from WINZ for two days about foo…" at bounding box center [893, 252] width 182 height 141
click at [945, 274] on span "Billie jean said had been waiting to hear back from WINZ for two days about foo…" at bounding box center [893, 252] width 182 height 141
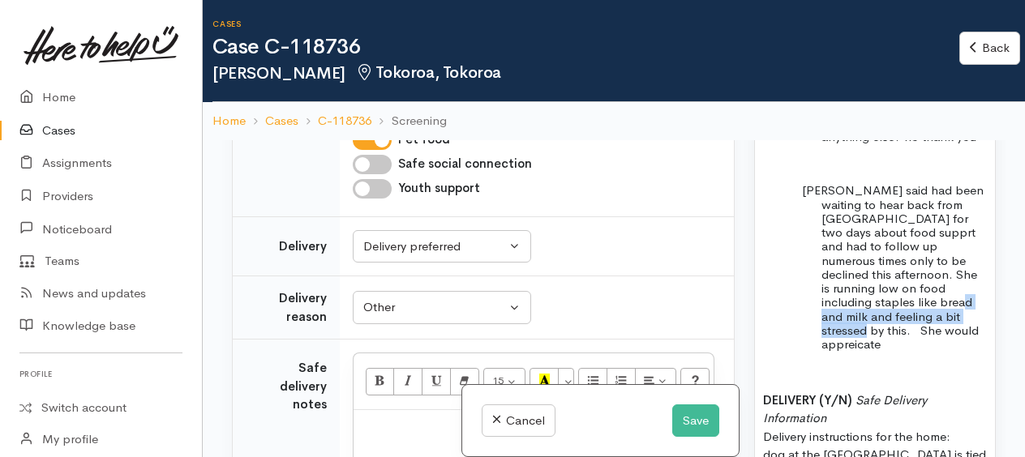
drag, startPoint x: 893, startPoint y: 303, endPoint x: 939, endPoint y: 319, distance: 48.7
click at [939, 319] on span "Billie jean said had been waiting to hear back from WINZ for two days about foo…" at bounding box center [893, 266] width 182 height 169
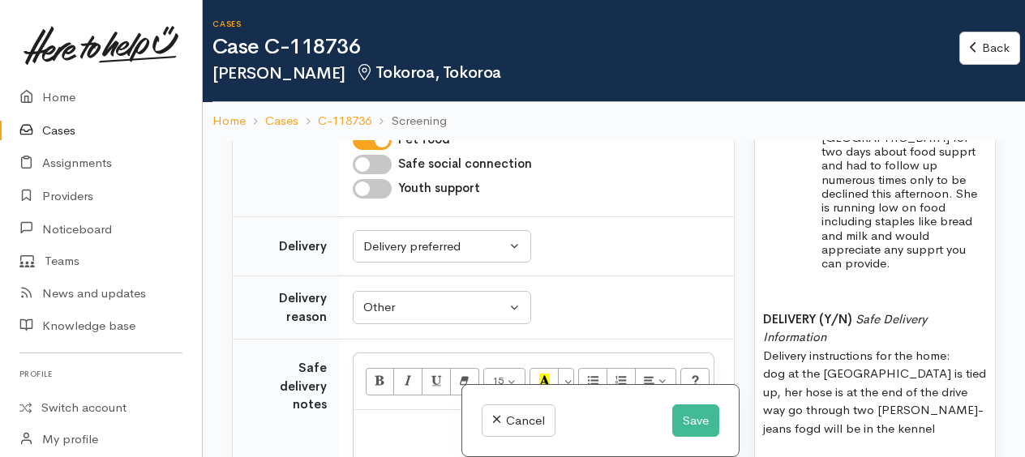
scroll to position [2027, 0]
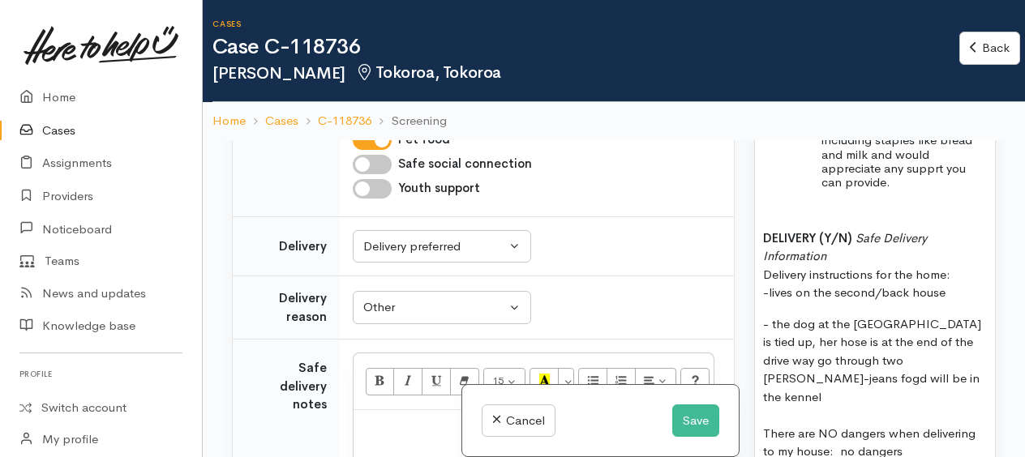
click at [763, 331] on span "- the dog at the front house is tied up, her hose is at the end of the drive wa…" at bounding box center [872, 388] width 218 height 144
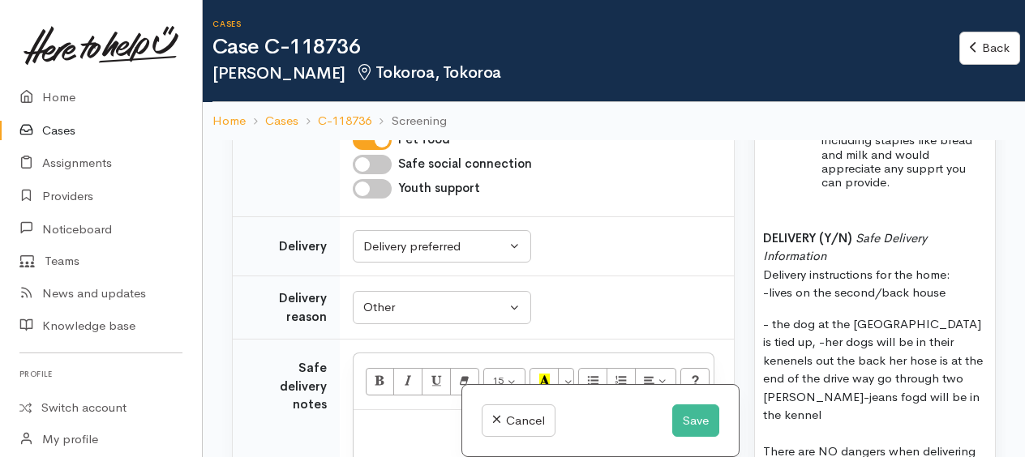
drag, startPoint x: 911, startPoint y: 339, endPoint x: 840, endPoint y: 290, distance: 86.4
click at [777, 276] on span "Delivery instructions for the home: -lives on the second/back house" at bounding box center [856, 274] width 187 height 52
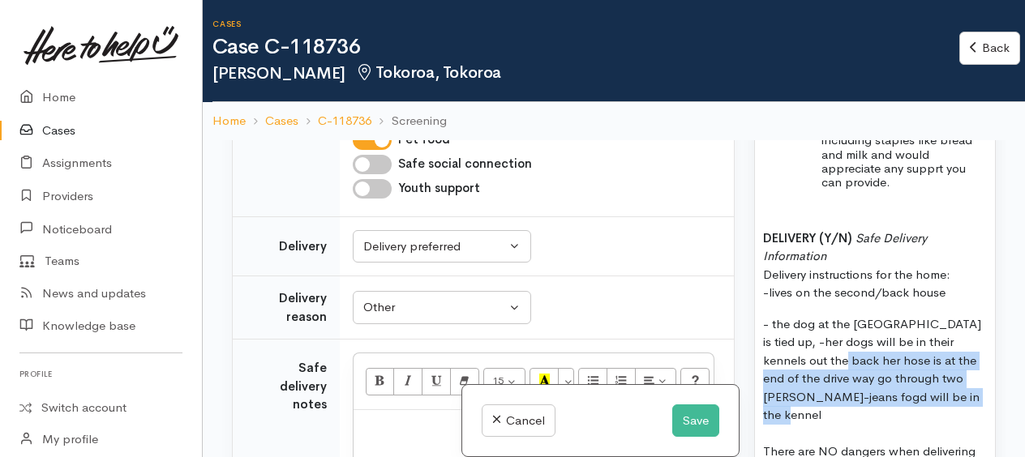
drag, startPoint x: 816, startPoint y: 347, endPoint x: 932, endPoint y: 375, distance: 120.0
click at [932, 375] on span "- the dog at the front house is tied up, -her dogs will be in their kennels out…" at bounding box center [872, 396] width 218 height 161
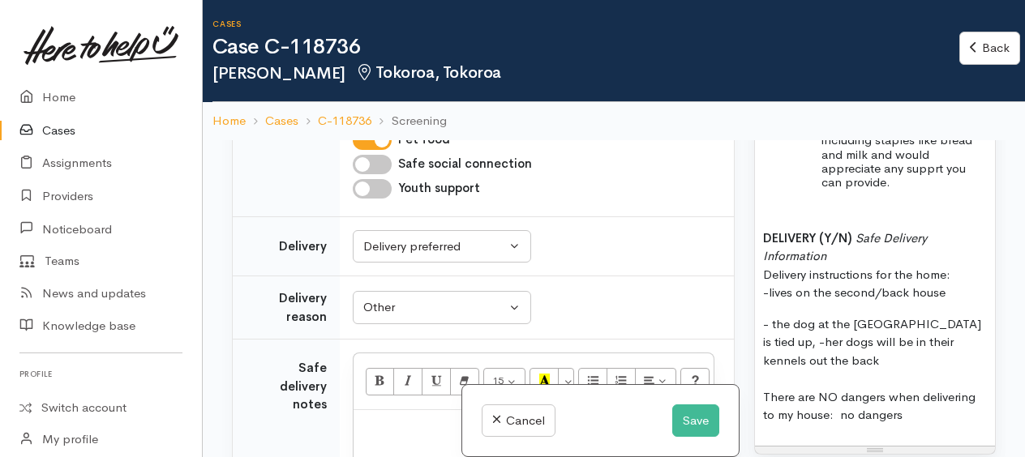
click at [913, 402] on p "- the dog at the front house is tied up, -her dogs will be in their kennels out…" at bounding box center [875, 369] width 224 height 109
drag, startPoint x: 758, startPoint y: 218, endPoint x: 949, endPoint y: 400, distance: 263.8
copy div "DELIVERY (Y/N) Safe Delivery Information Delivery instructions for the home: -l…"
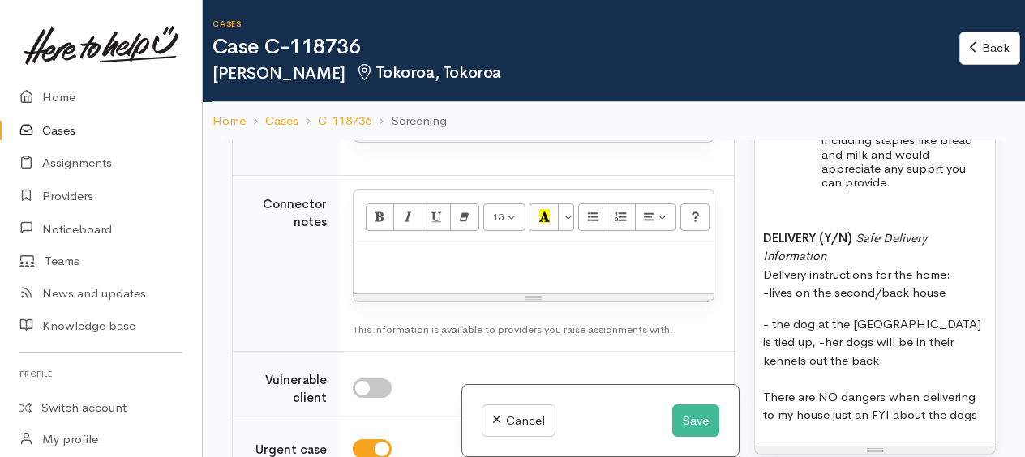
paste div
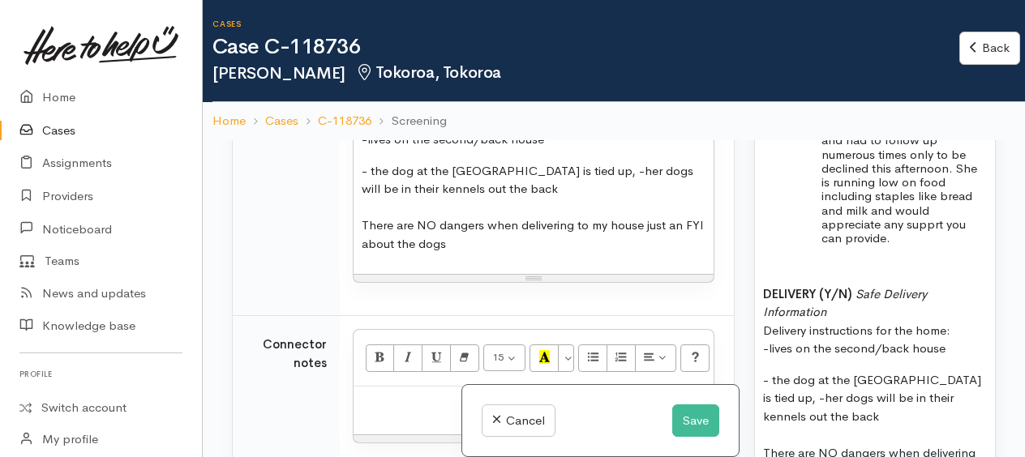
scroll to position [1946, 0]
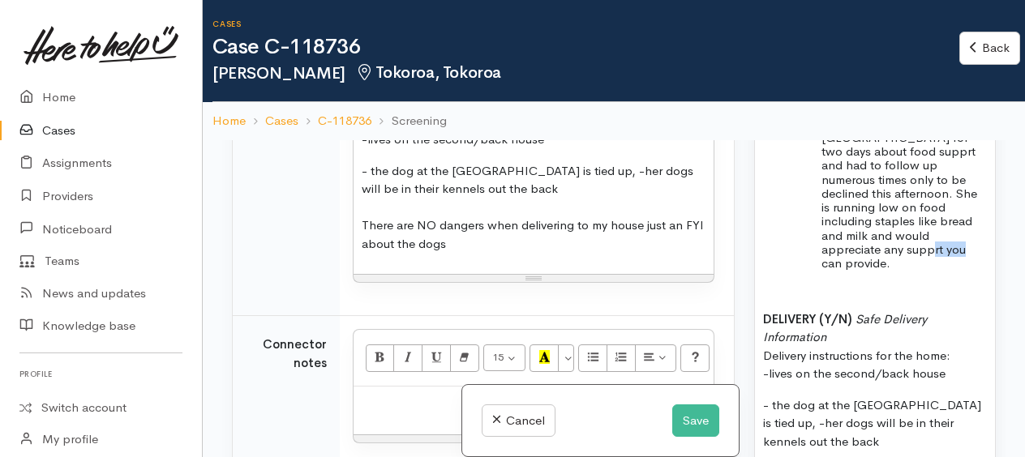
drag, startPoint x: 905, startPoint y: 254, endPoint x: 873, endPoint y: 243, distance: 33.3
click at [869, 245] on p "Billie jean said had been waiting to hear back from WINZ for two days about foo…" at bounding box center [903, 186] width 165 height 168
drag, startPoint x: 968, startPoint y: 275, endPoint x: 955, endPoint y: 250, distance: 28.3
click at [968, 283] on p at bounding box center [903, 290] width 165 height 14
click at [929, 236] on span "Billie jean said had been waiting to hear back from WINZ for two days about foo…" at bounding box center [893, 185] width 182 height 169
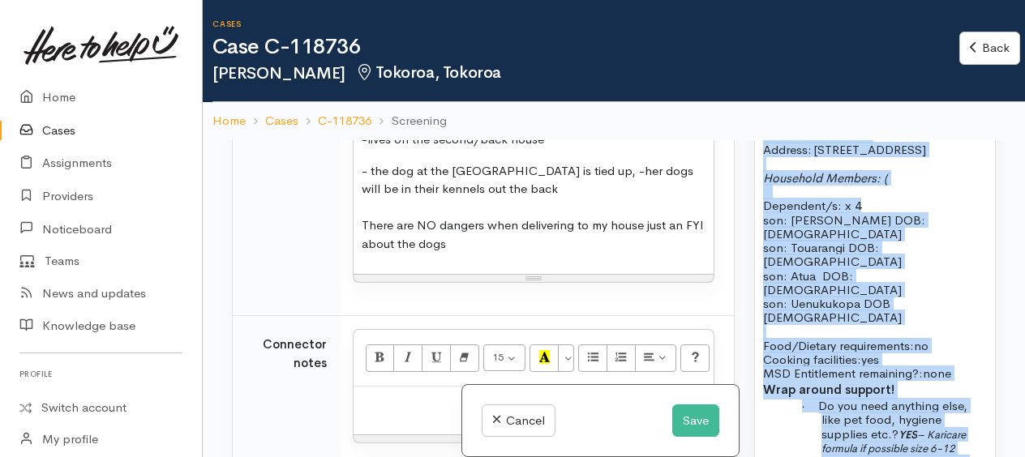
scroll to position [1464, 0]
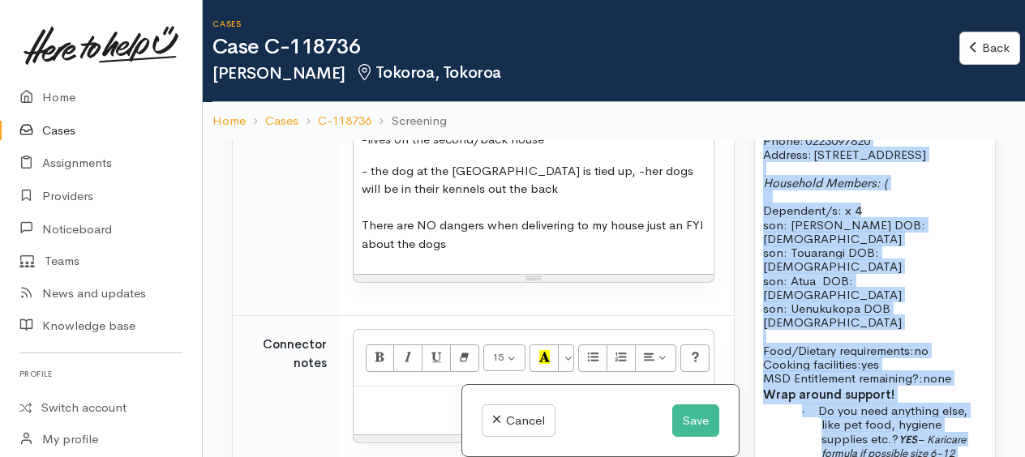
drag, startPoint x: 898, startPoint y: 253, endPoint x: 769, endPoint y: 170, distance: 152.5
copy div "Name: Billie-Jean Brady Date of birth: 3/6/1996 Phone:   0223097820 Address:   …"
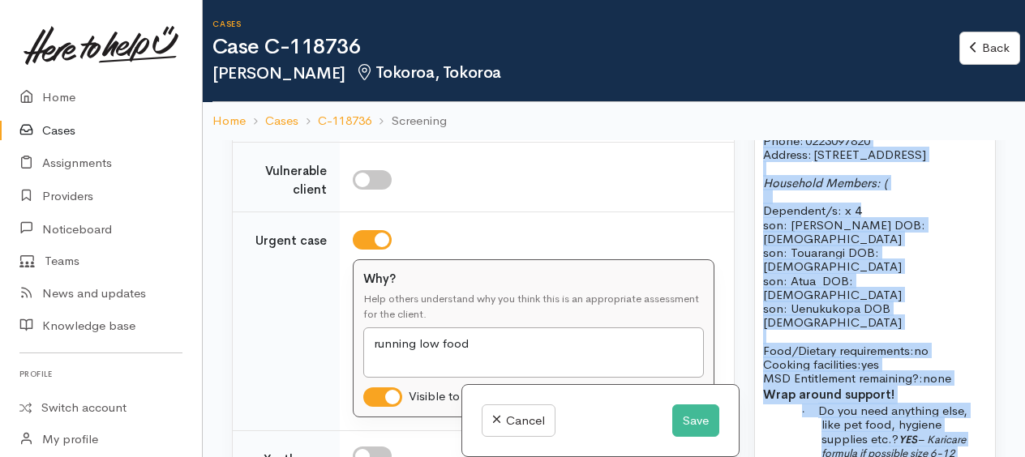
scroll to position [2472, 0]
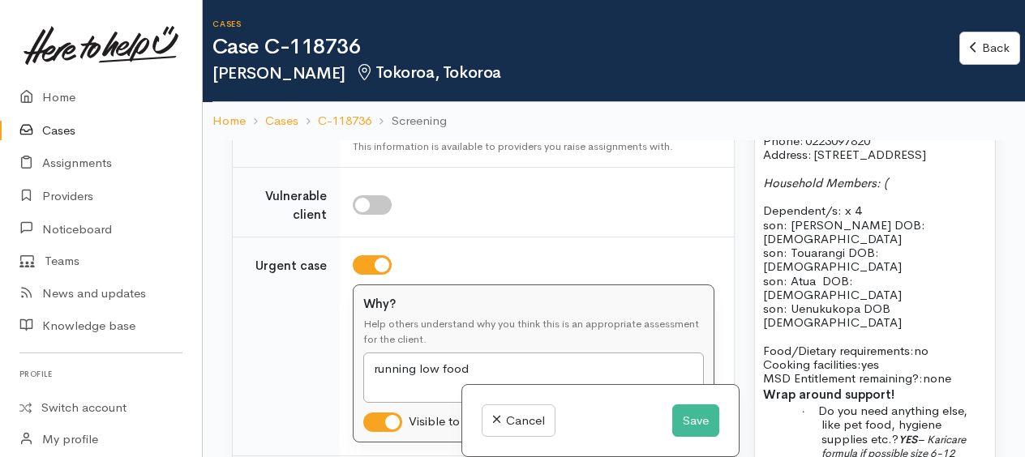
paste div
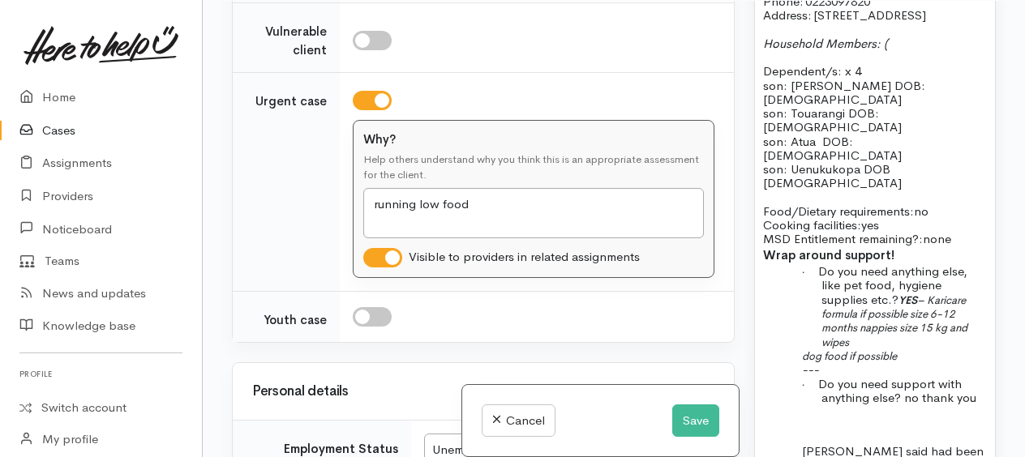
scroll to position [3024, 0]
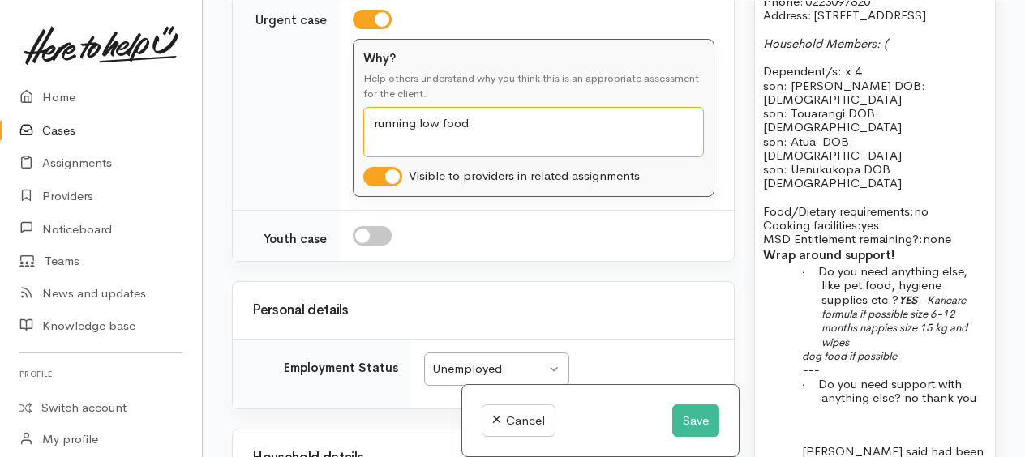
click at [478, 157] on textarea "running low food" at bounding box center [533, 132] width 341 height 50
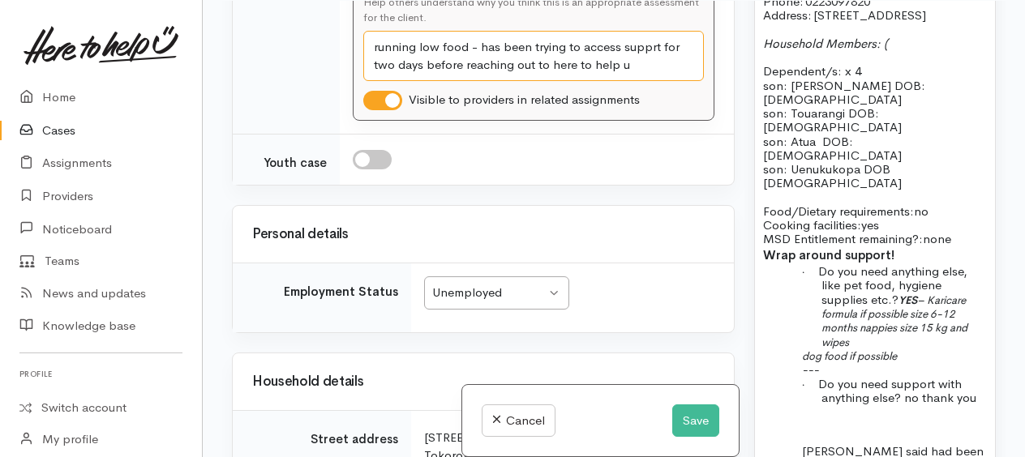
scroll to position [3105, 0]
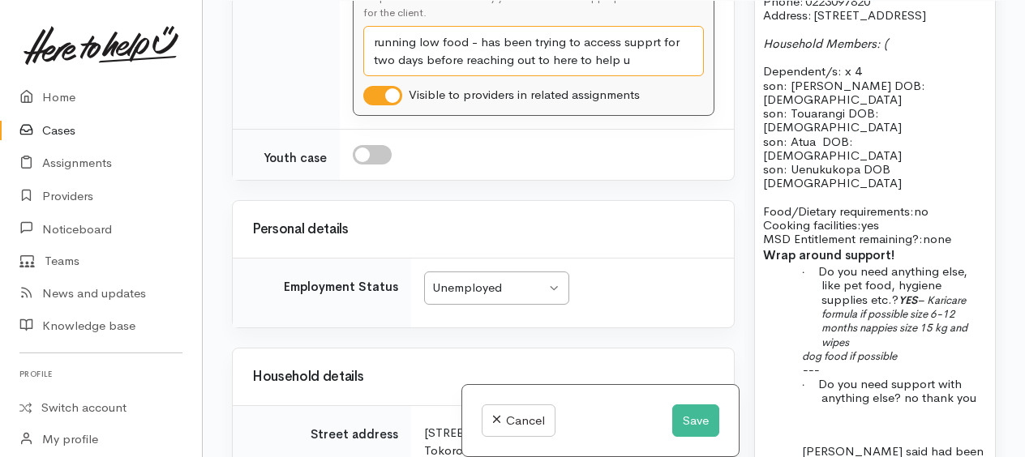
click at [494, 76] on textarea "running low food" at bounding box center [533, 51] width 341 height 50
click at [371, 76] on textarea "running low food" at bounding box center [533, 51] width 341 height 50
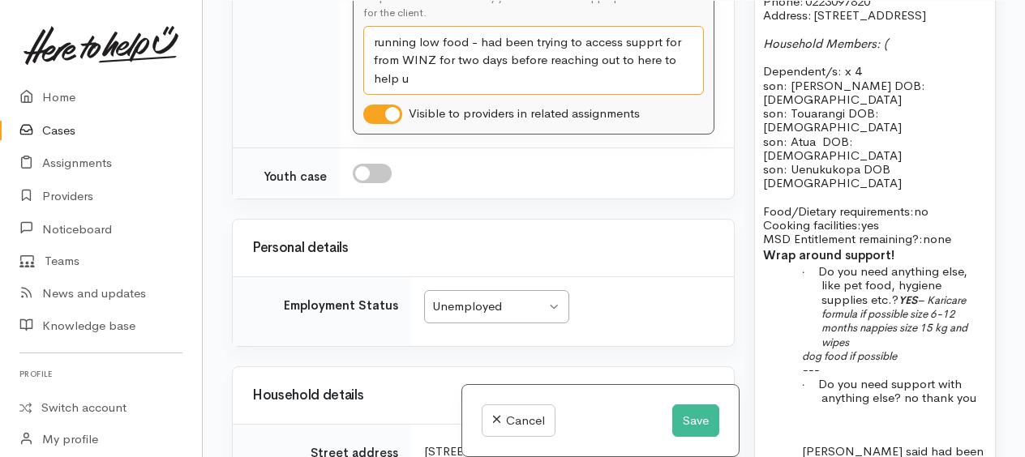
drag, startPoint x: 473, startPoint y: 170, endPoint x: 517, endPoint y: 195, distance: 50.8
click at [517, 95] on textarea "running low food" at bounding box center [533, 60] width 341 height 69
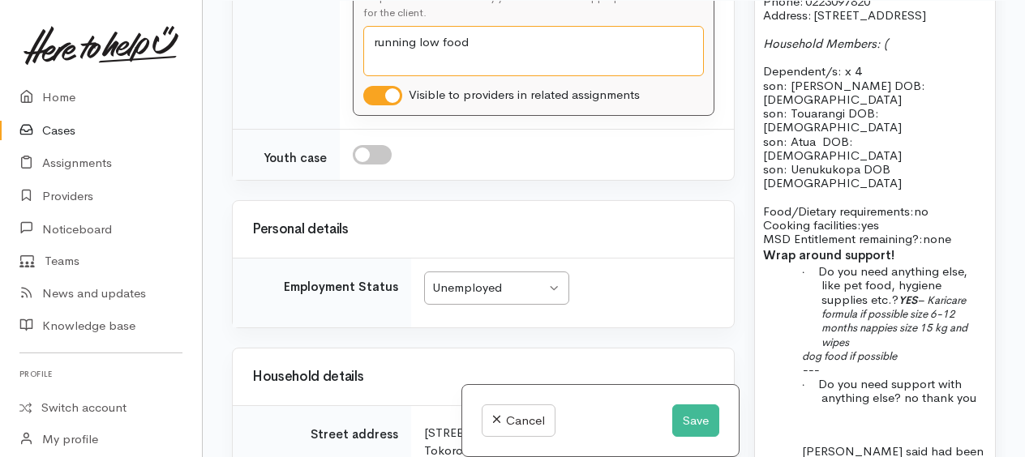
click at [370, 76] on textarea "running low food" at bounding box center [533, 51] width 341 height 50
click at [579, 76] on textarea "running low food" at bounding box center [533, 51] width 341 height 50
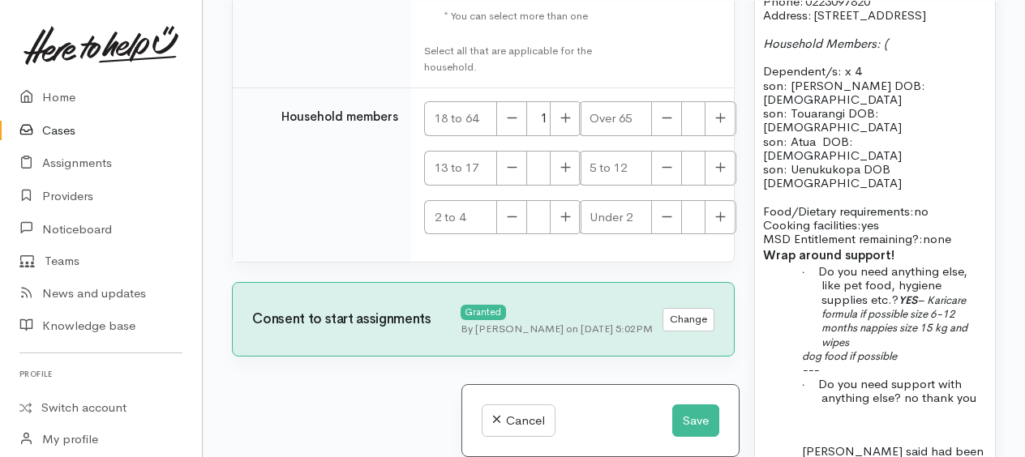
scroll to position [4761, 0]
type textarea "Mum of four and running low on food"
click at [715, 161] on icon "button" at bounding box center [720, 167] width 11 height 12
type input "1"
click at [564, 208] on button "button" at bounding box center [566, 217] width 32 height 35
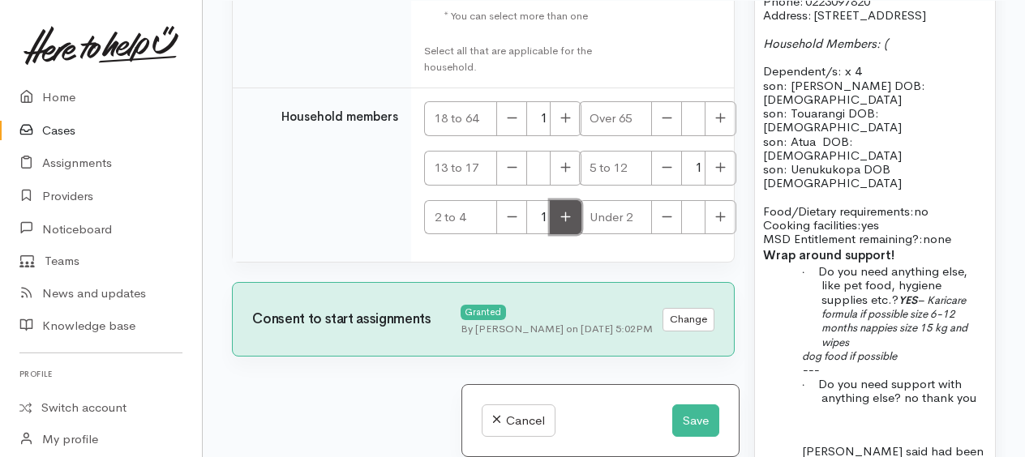
click at [565, 211] on icon "button" at bounding box center [565, 217] width 11 height 12
type input "2"
click at [715, 211] on icon "button" at bounding box center [720, 217] width 11 height 12
click at [717, 211] on icon "button" at bounding box center [720, 217] width 11 height 12
type input "2"
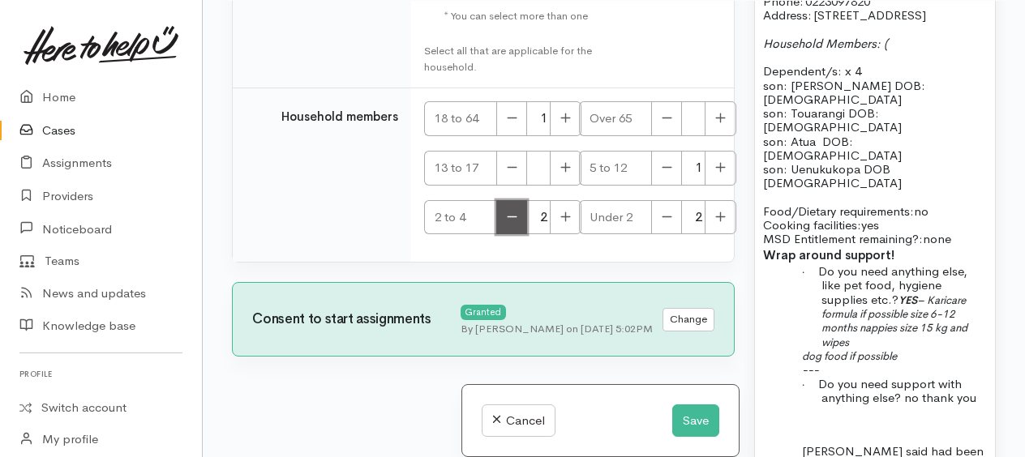
click at [512, 208] on button "button" at bounding box center [511, 217] width 31 height 35
type input "1"
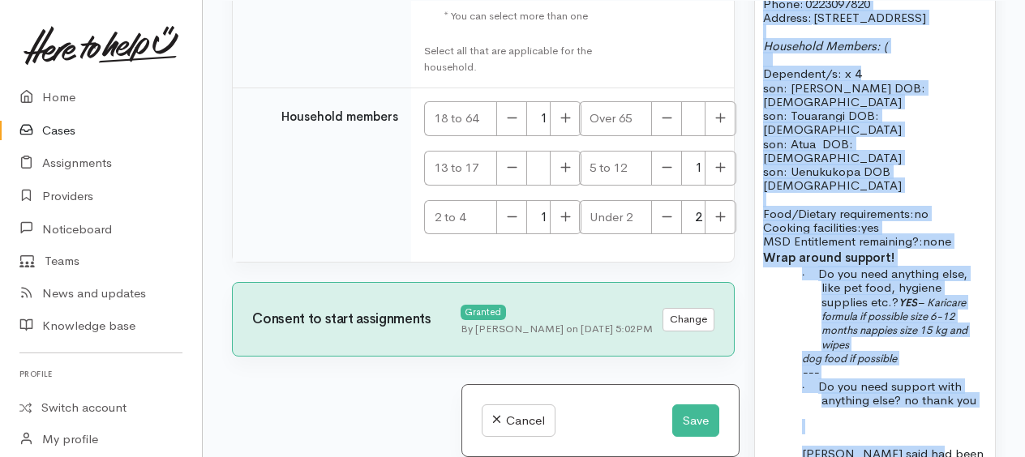
scroll to position [1481, 0]
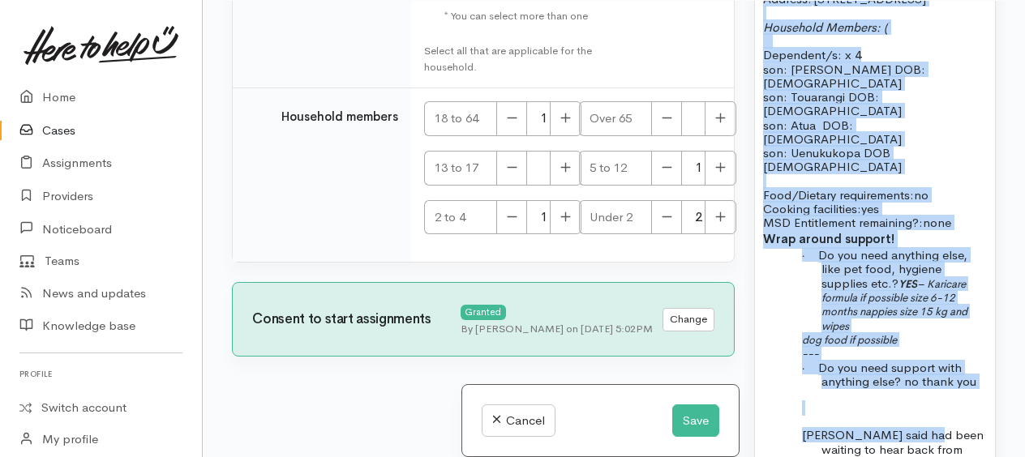
drag, startPoint x: 761, startPoint y: 102, endPoint x: 898, endPoint y: 316, distance: 254.2
click at [928, 340] on div "Name: Billie-Jean Brady Date of birth: 3/6/1996 Phone:   0223097820 Address:   …" at bounding box center [875, 397] width 240 height 911
copy div "Name: Billie-Jean Brady Date of birth: 3/6/1996 Phone:   0223097820 Address:   …"
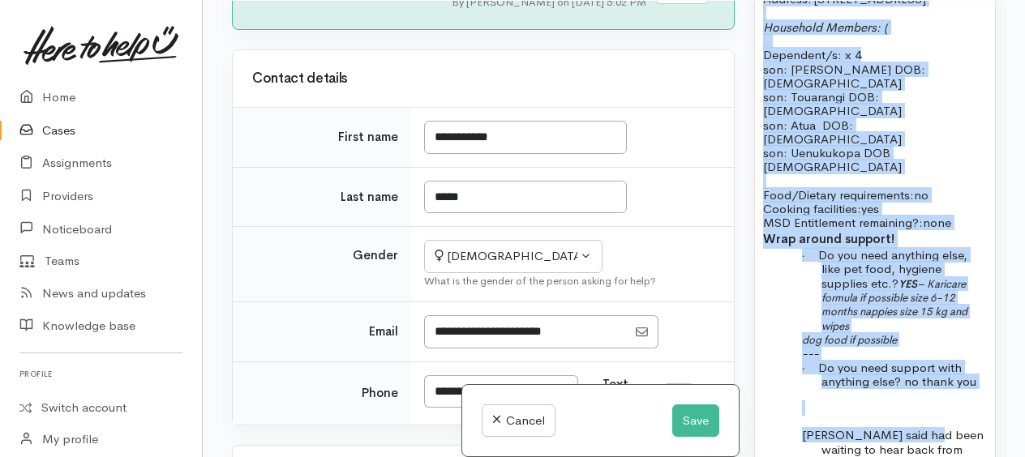
scroll to position [869, 0]
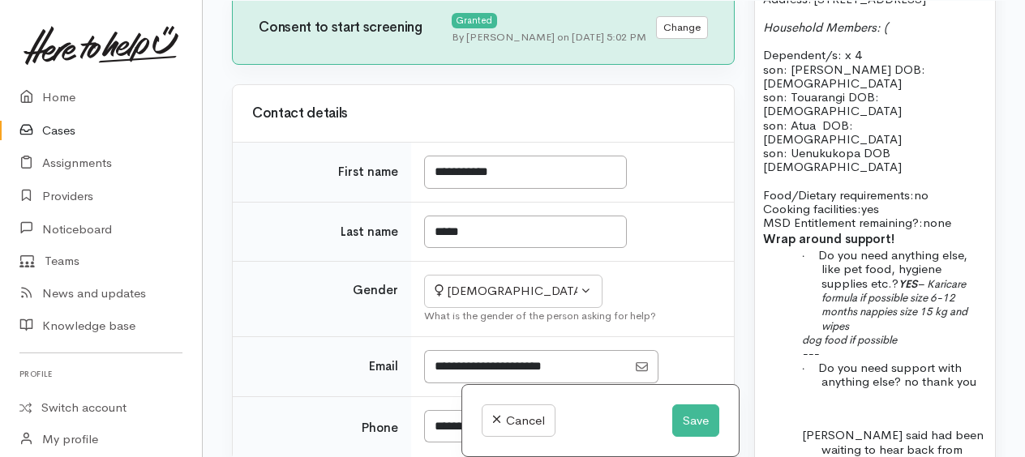
click at [866, 399] on div "Name: Billie-Jean Brady Date of birth: 3/6/1996 Phone:   0223097820 Address:   …" at bounding box center [875, 397] width 240 height 911
click at [692, 419] on button "Save" at bounding box center [695, 421] width 47 height 33
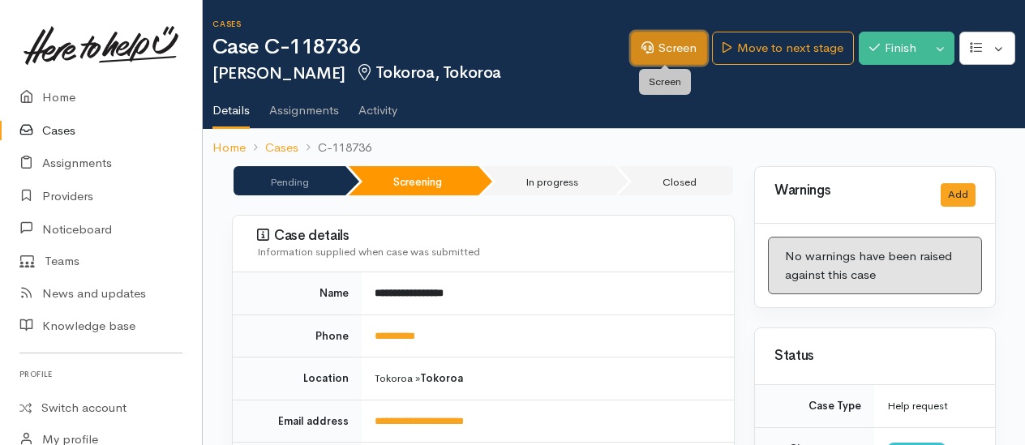
click at [670, 45] on link "Screen" at bounding box center [669, 48] width 76 height 33
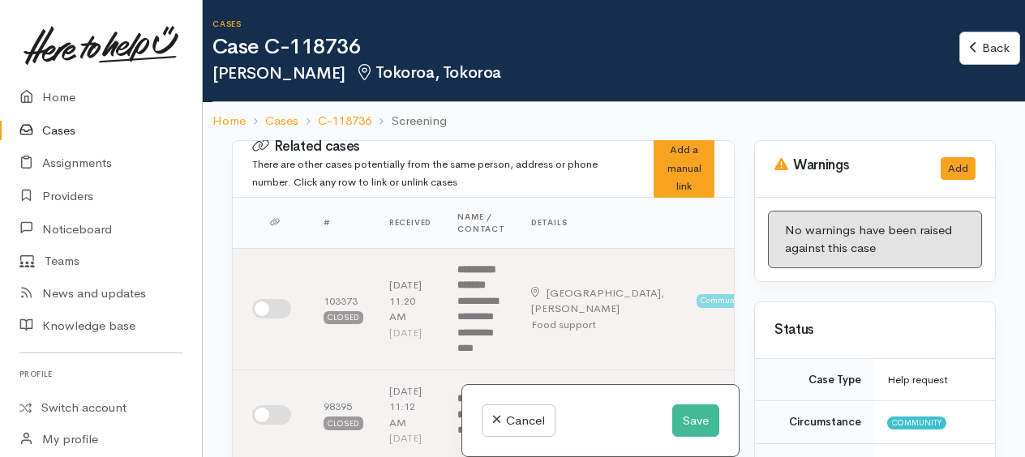
select select "7"
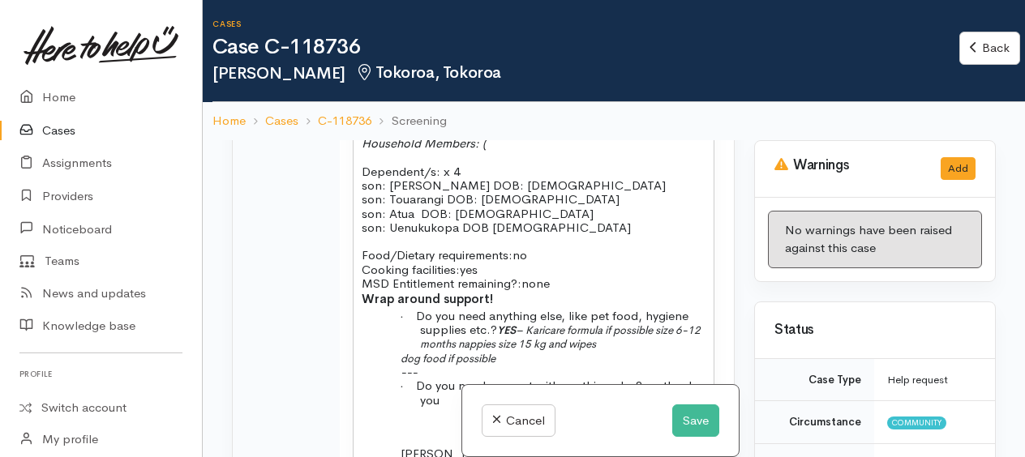
scroll to position [2513, 0]
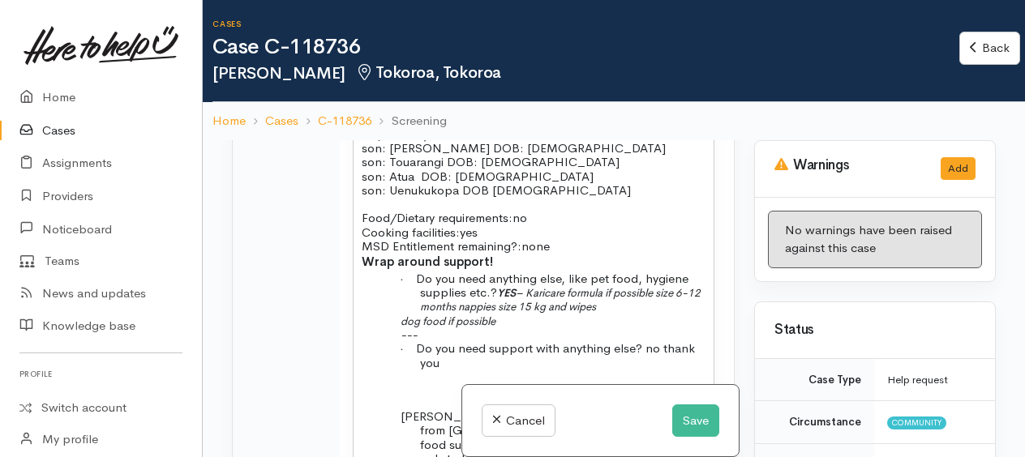
click at [503, 141] on p "Household Members: ( Dependent/s: x 4" at bounding box center [534, 120] width 344 height 42
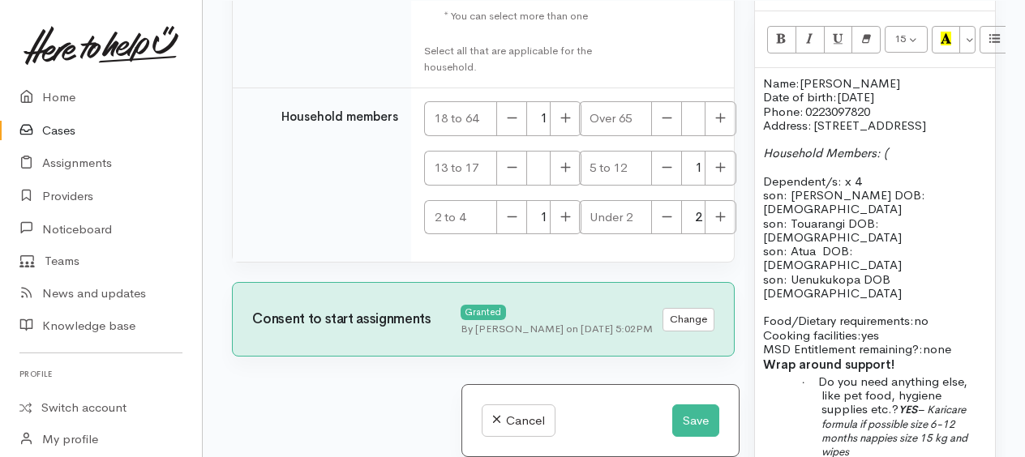
scroll to position [1378, 0]
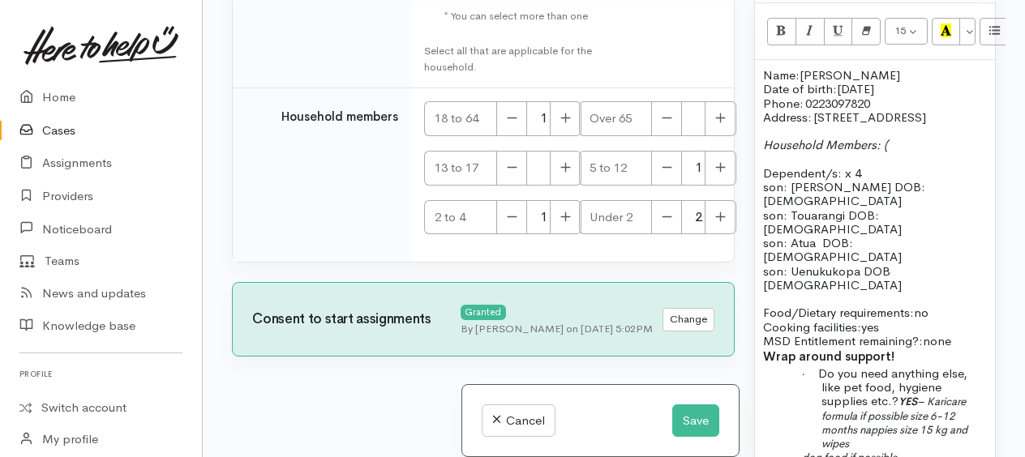
click at [902, 180] on p "Household Members: ( Dependent/s: x 4" at bounding box center [875, 159] width 224 height 42
click at [688, 415] on button "Save" at bounding box center [695, 421] width 47 height 33
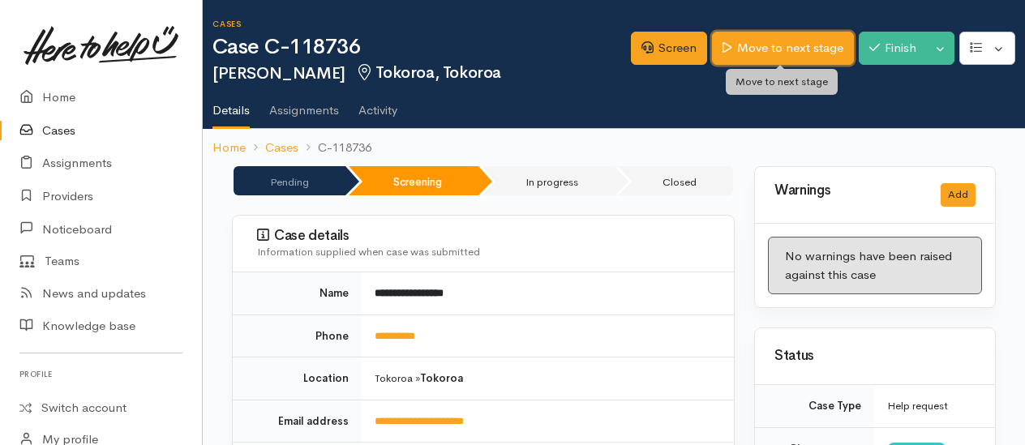
click at [780, 42] on link "Move to next stage" at bounding box center [782, 48] width 141 height 33
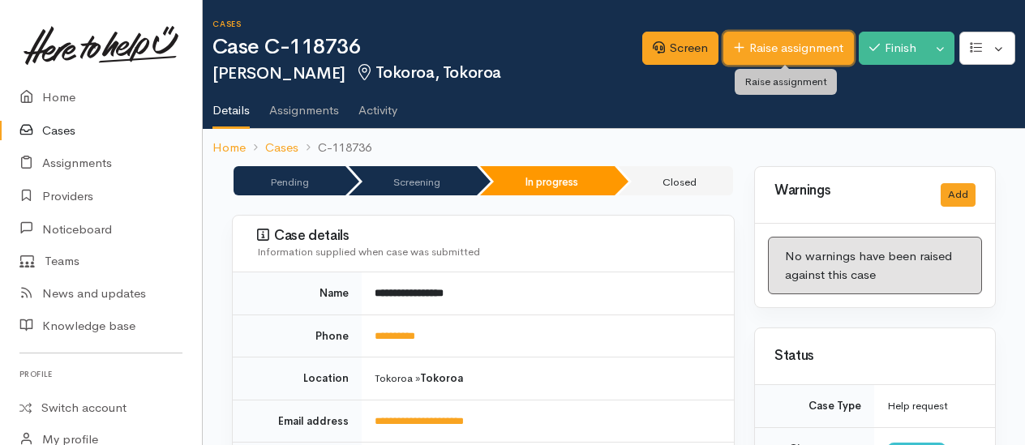
drag, startPoint x: 778, startPoint y: 52, endPoint x: 741, endPoint y: 65, distance: 38.7
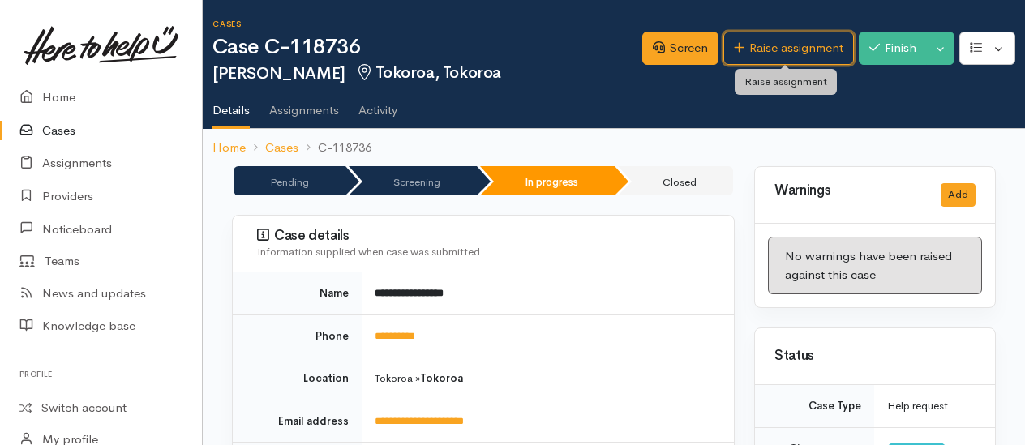
click at [778, 52] on link "Raise assignment" at bounding box center [788, 48] width 131 height 33
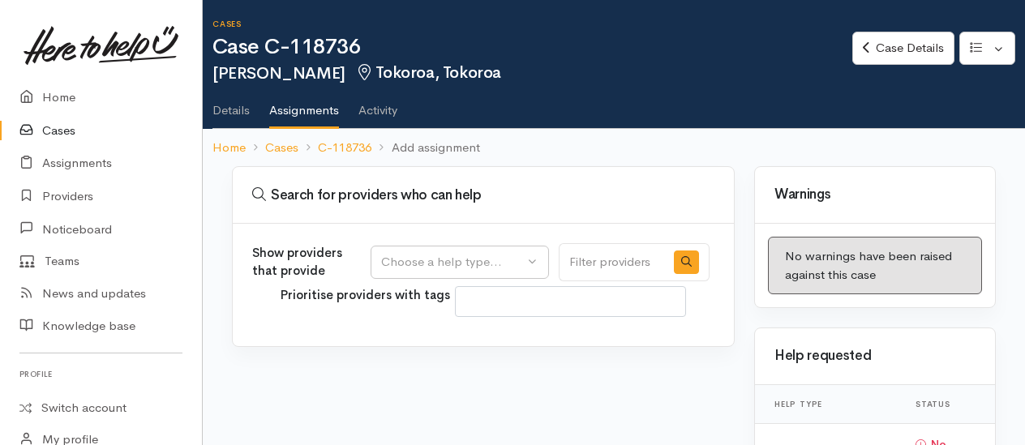
select select
click at [388, 264] on div "Choose a help type..." at bounding box center [452, 262] width 143 height 19
click at [404, 336] on span "Food support" at bounding box center [428, 339] width 75 height 19
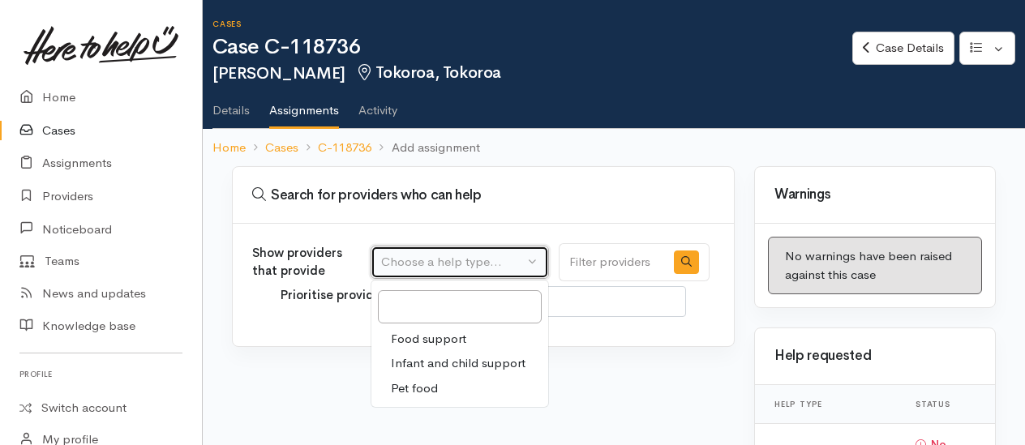
select select "3"
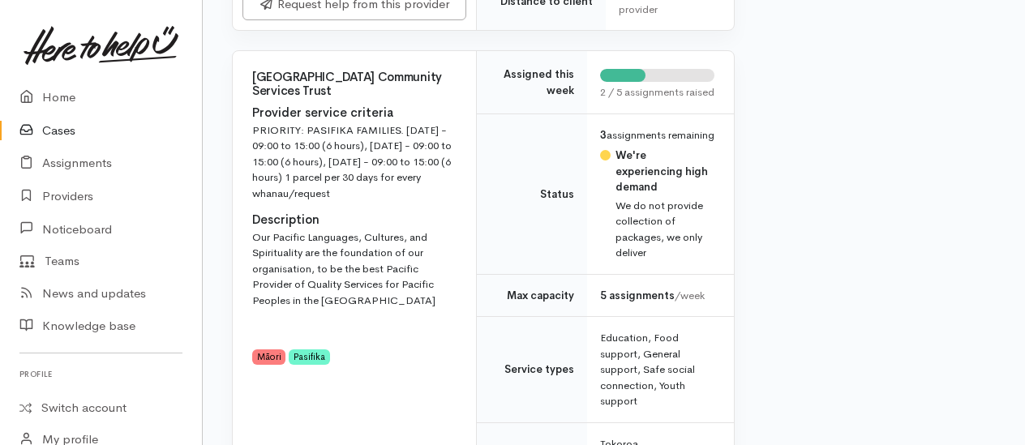
scroll to position [892, 0]
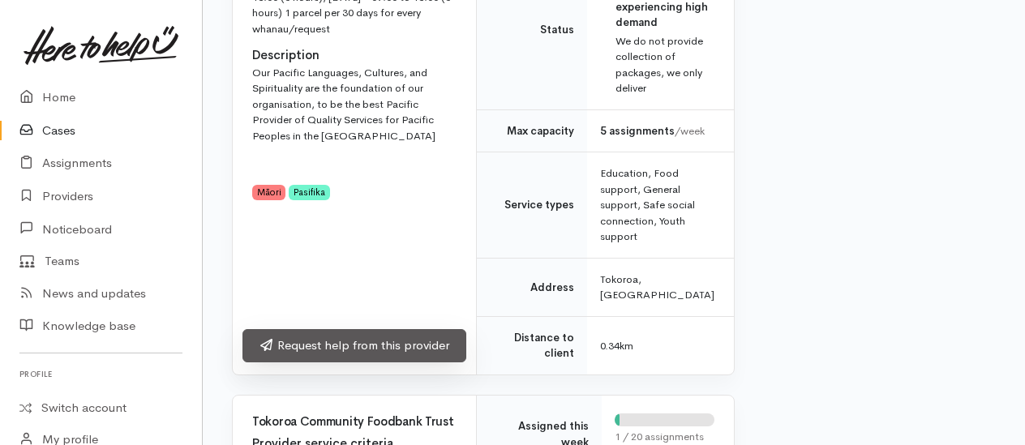
click at [340, 362] on link "Request help from this provider" at bounding box center [354, 345] width 224 height 33
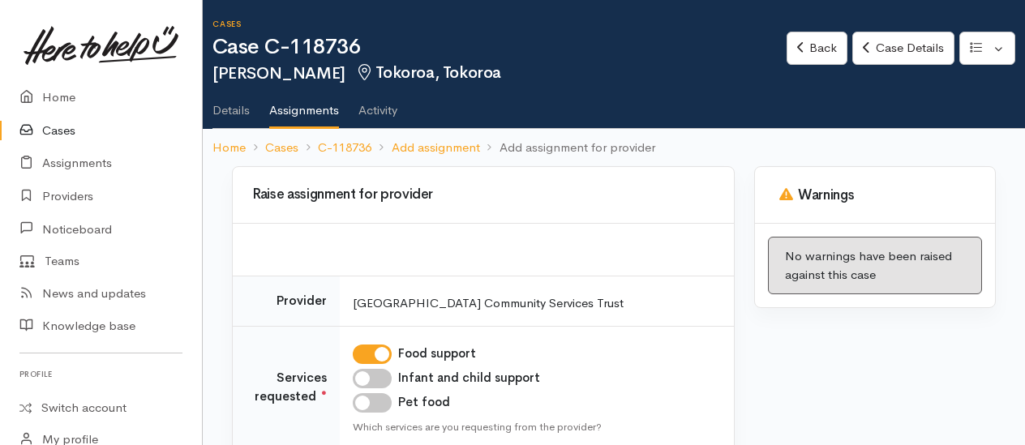
click at [363, 375] on input "Infant and child support" at bounding box center [372, 378] width 39 height 19
checkbox input "true"
click at [371, 397] on input "Pet food" at bounding box center [372, 402] width 39 height 19
checkbox input "true"
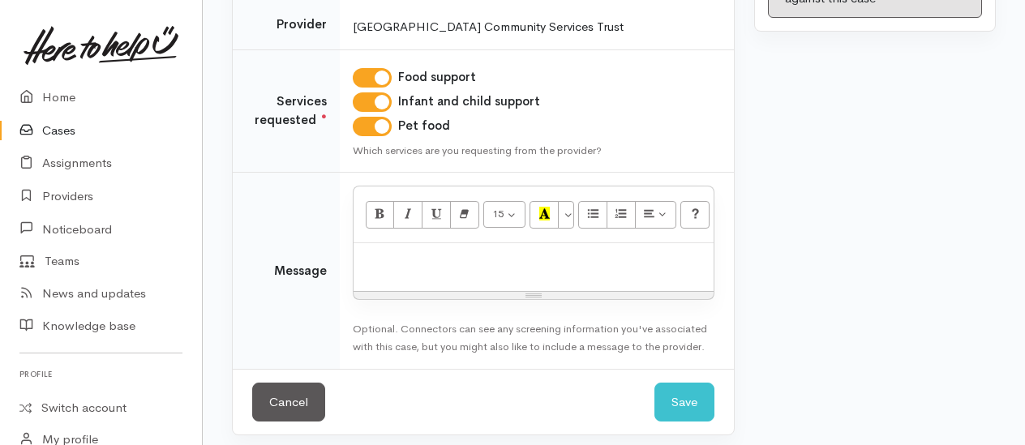
scroll to position [282, 0]
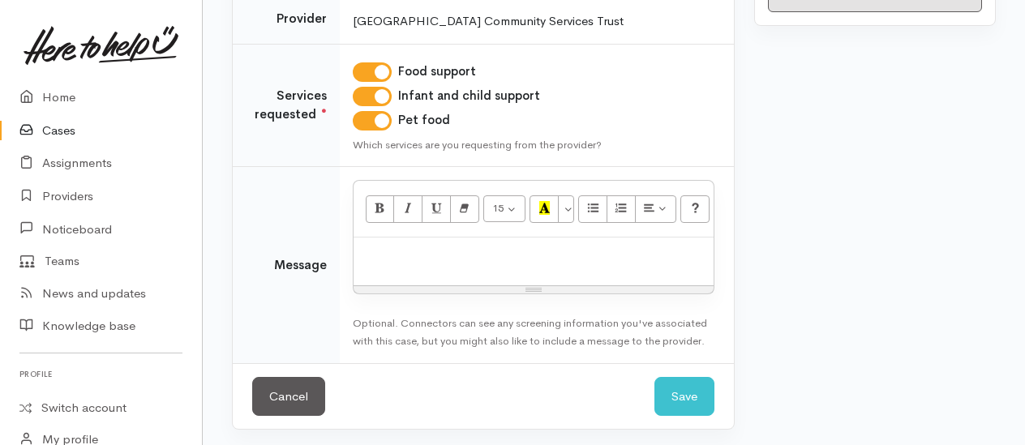
drag, startPoint x: 430, startPoint y: 251, endPoint x: 444, endPoint y: 257, distance: 15.7
click at [433, 254] on p at bounding box center [534, 255] width 344 height 19
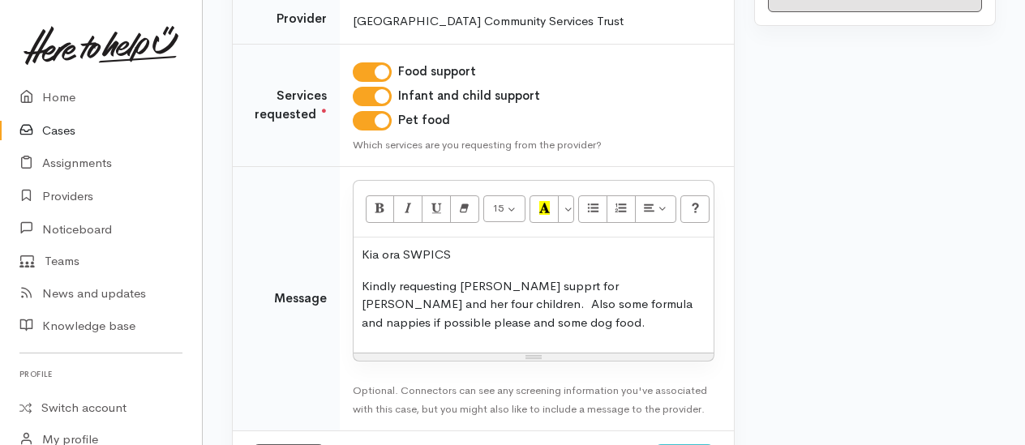
click at [564, 326] on p "Kindly requesting [PERSON_NAME] supprt for [PERSON_NAME] and her four children.…" at bounding box center [534, 304] width 344 height 55
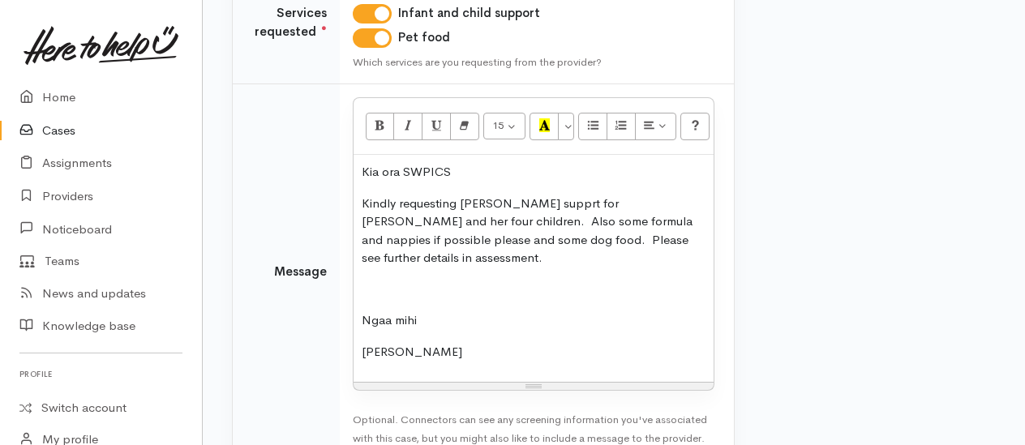
scroll to position [444, 0]
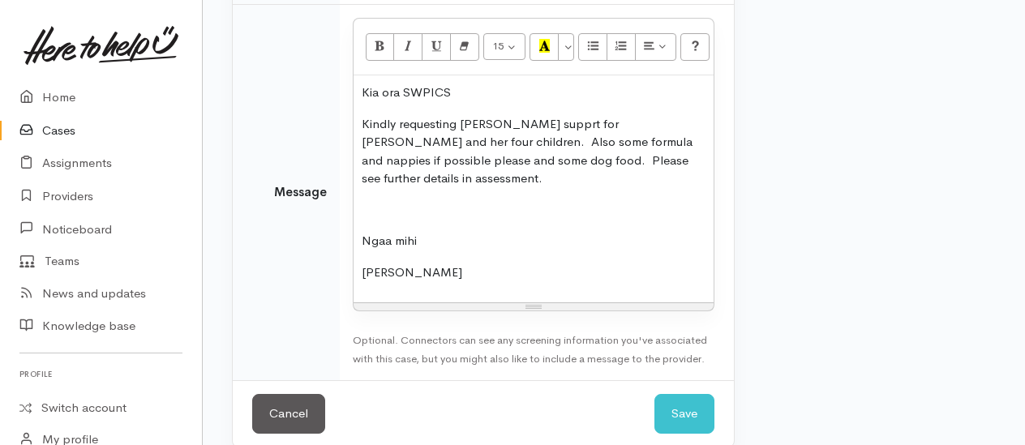
click at [509, 118] on p "Kindly requesting [PERSON_NAME] supprt for [PERSON_NAME] and her four children.…" at bounding box center [534, 151] width 344 height 73
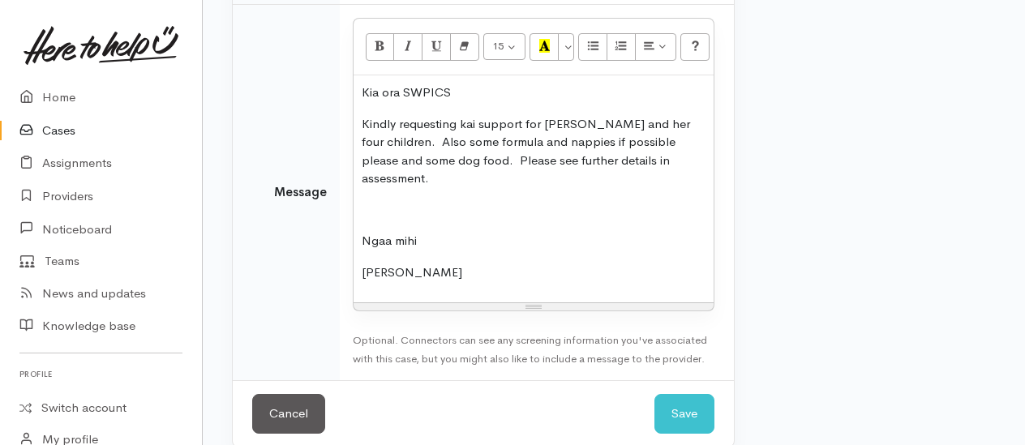
click at [482, 139] on p "Kindly requesting kai support for [PERSON_NAME] and her four children. Also som…" at bounding box center [534, 151] width 344 height 73
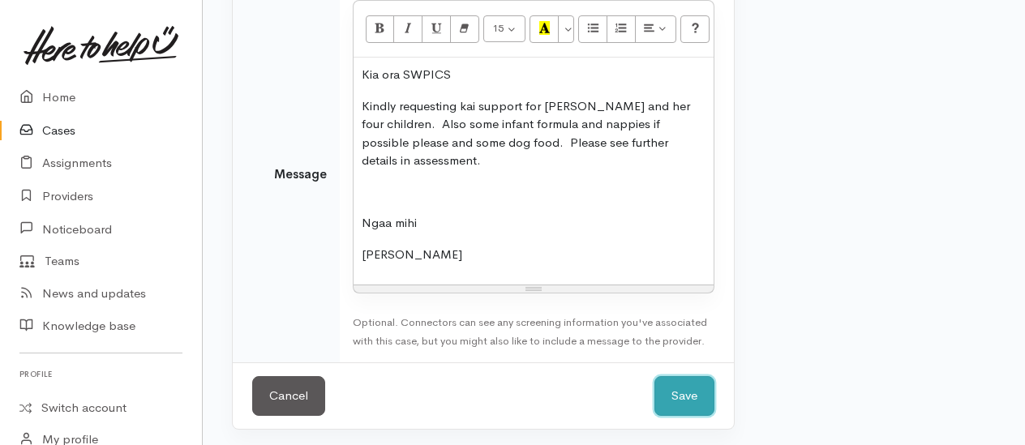
click at [696, 385] on button "Save" at bounding box center [684, 396] width 60 height 40
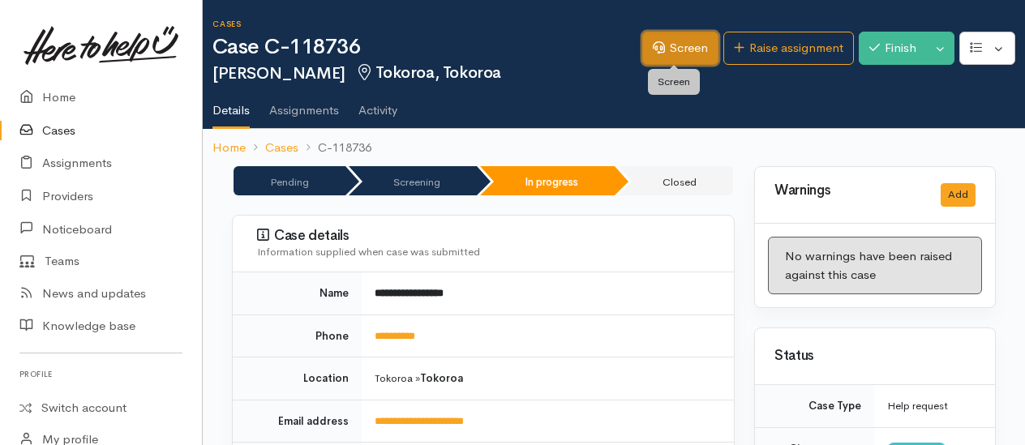
click at [670, 55] on link "Screen" at bounding box center [680, 48] width 76 height 33
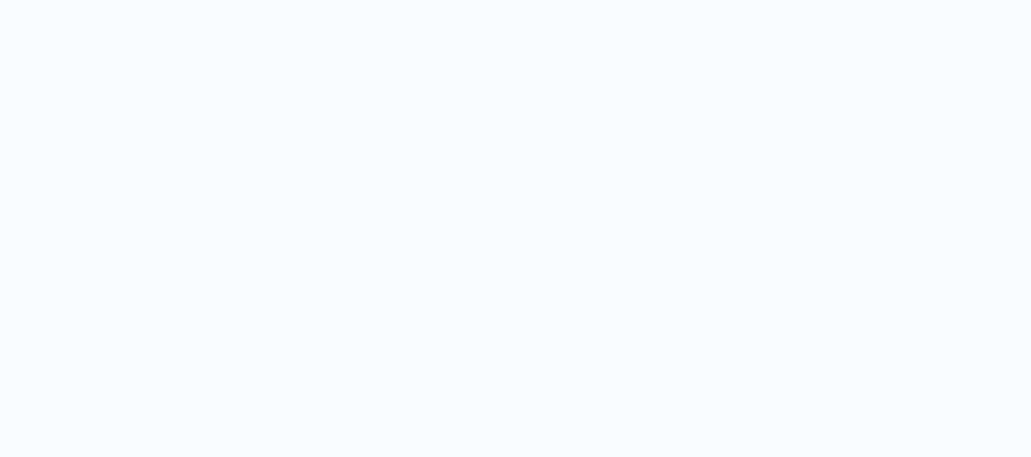
select select "7"
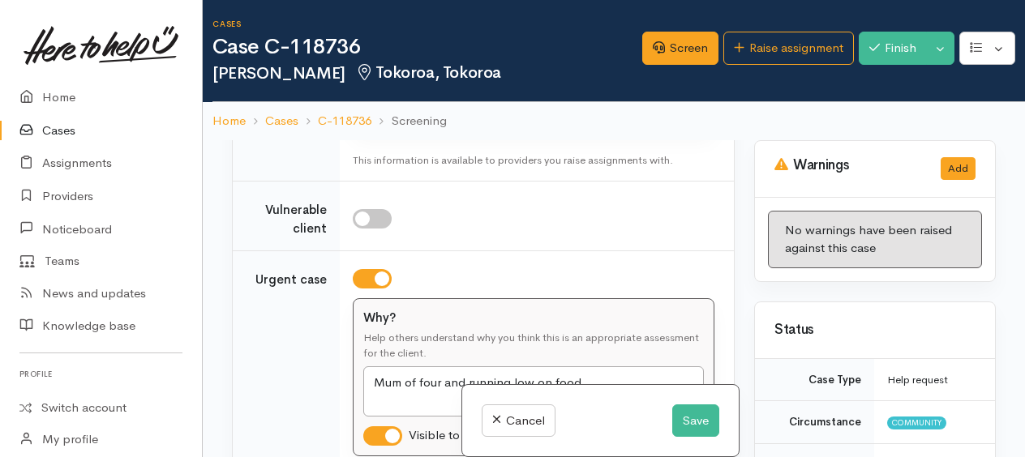
scroll to position [2818, 0]
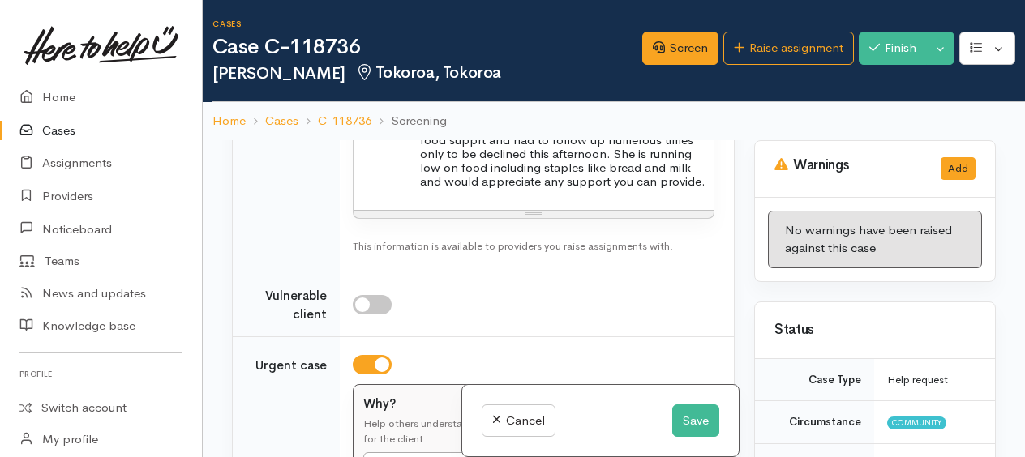
click at [477, 189] on span "Billie jean said had been waiting to hear back from WINZ for two days about foo…" at bounding box center [553, 146] width 305 height 85
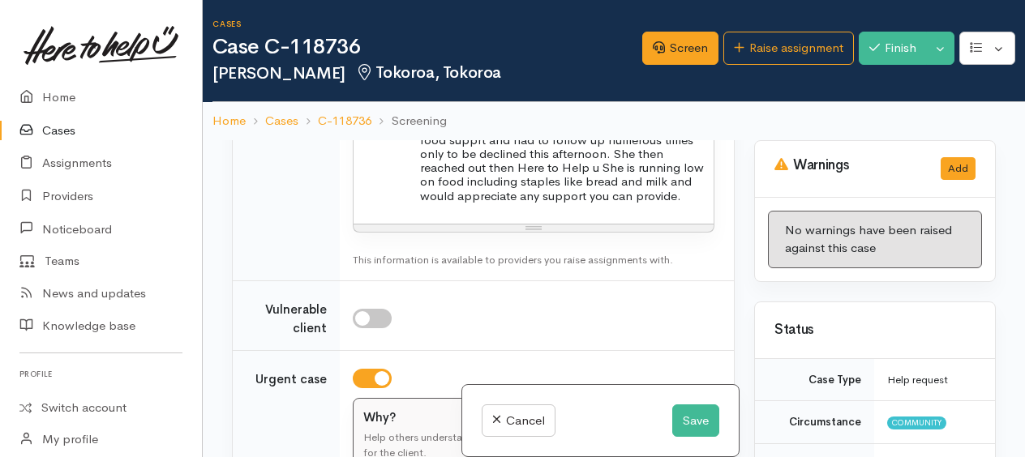
click at [614, 204] on span "Billie jean said had been waiting to hear back from WINZ for two days about foo…" at bounding box center [552, 154] width 303 height 100
click at [426, 204] on span "Billie jean said had been waiting to hear back from WINZ for two days about foo…" at bounding box center [552, 154] width 303 height 100
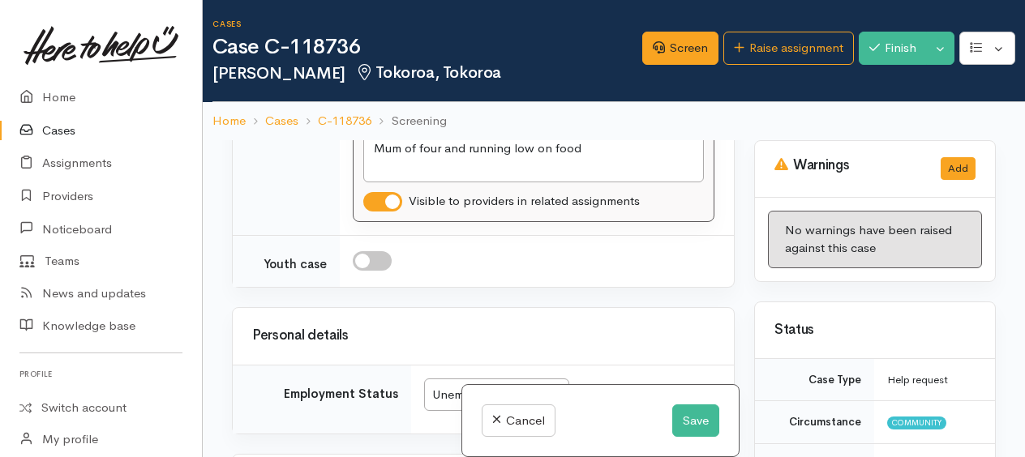
scroll to position [3224, 0]
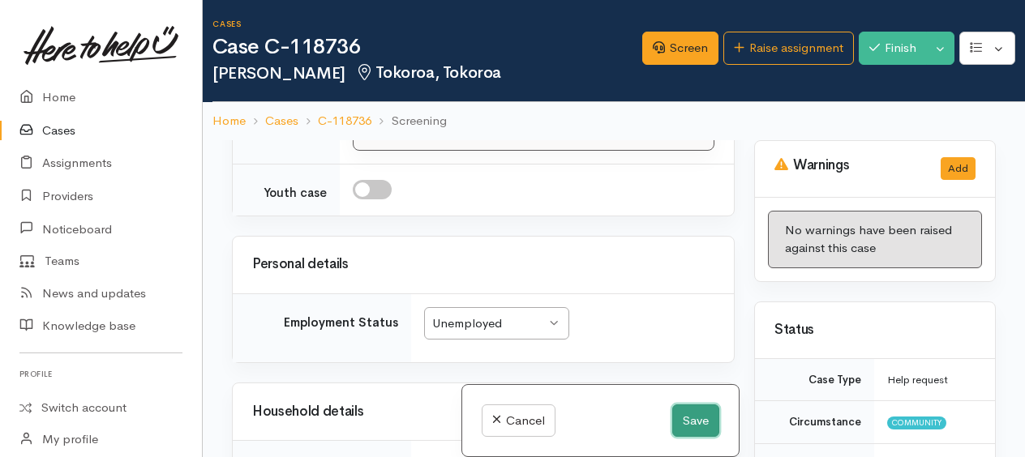
click at [697, 412] on button "Save" at bounding box center [695, 421] width 47 height 33
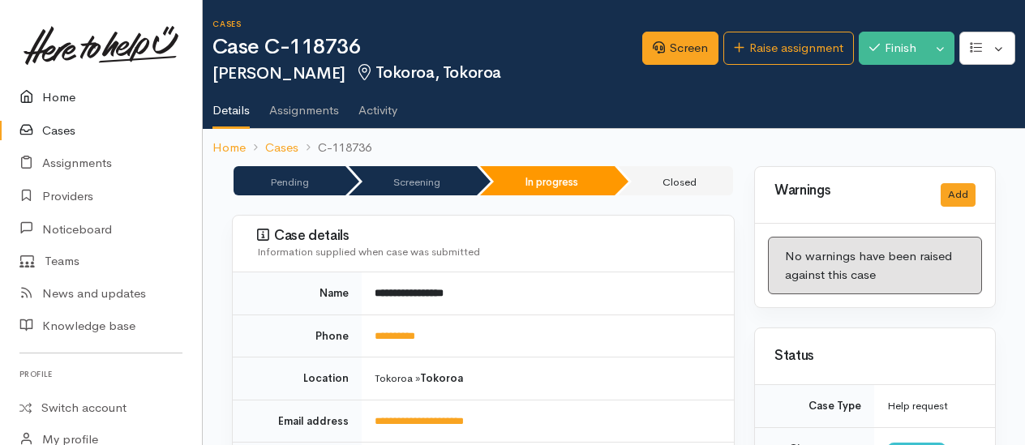
click at [57, 99] on link "Home" at bounding box center [101, 97] width 202 height 33
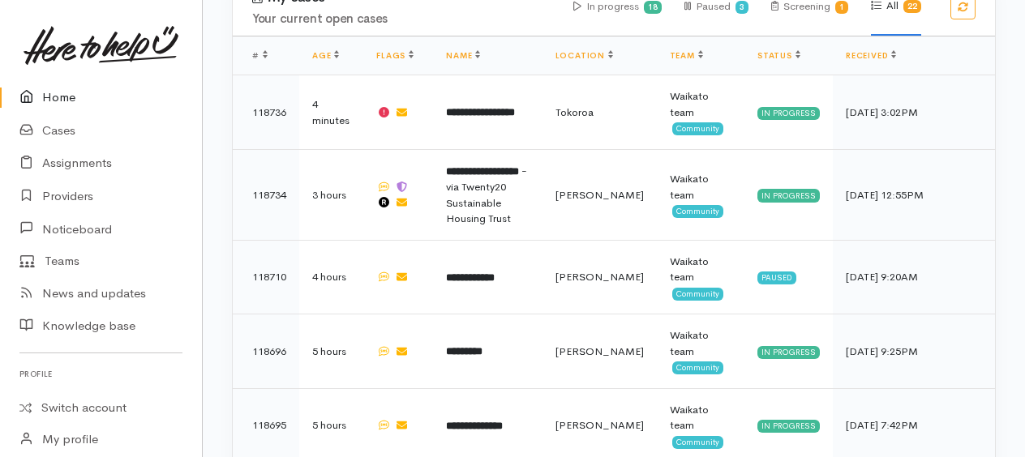
scroll to position [811, 0]
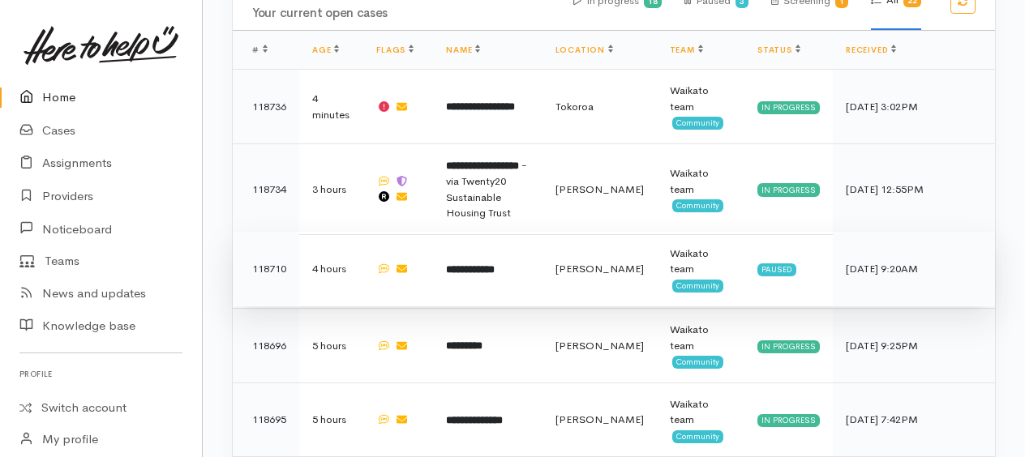
click at [490, 264] on b "**********" at bounding box center [470, 269] width 49 height 11
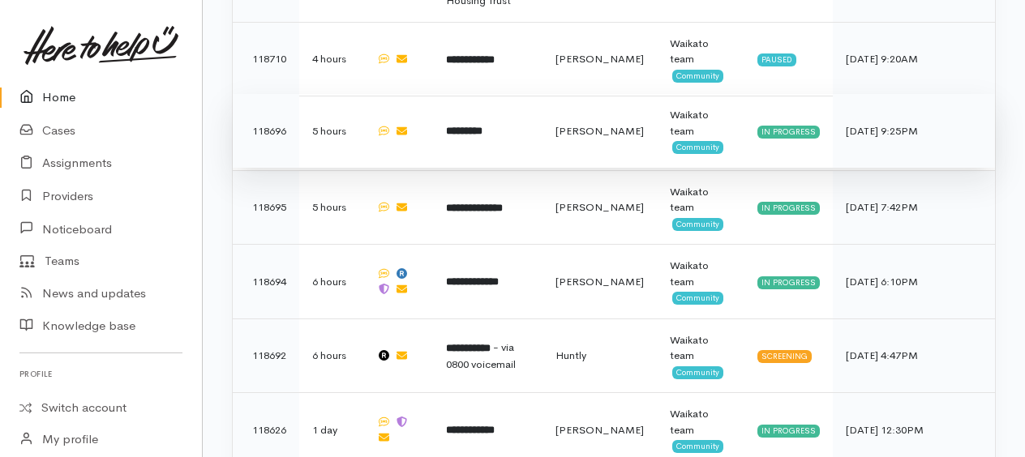
scroll to position [1054, 0]
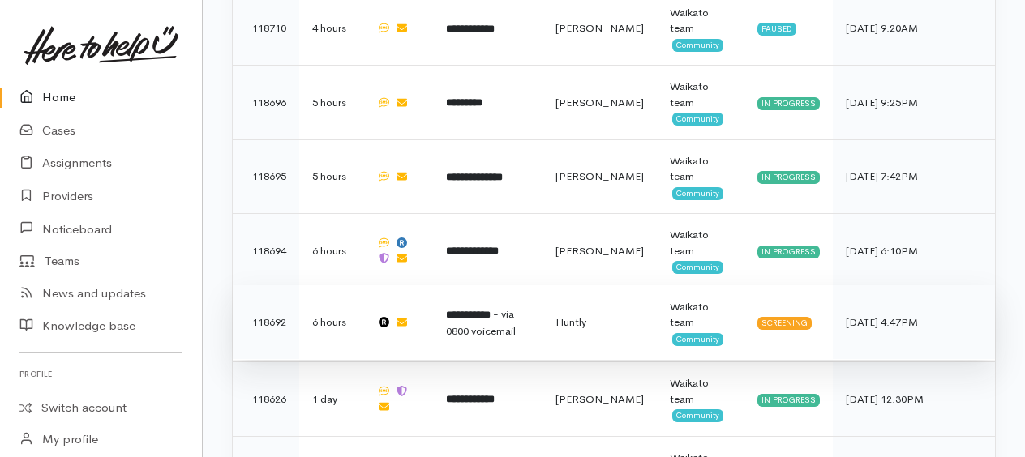
click at [491, 310] on b "**********" at bounding box center [468, 315] width 45 height 11
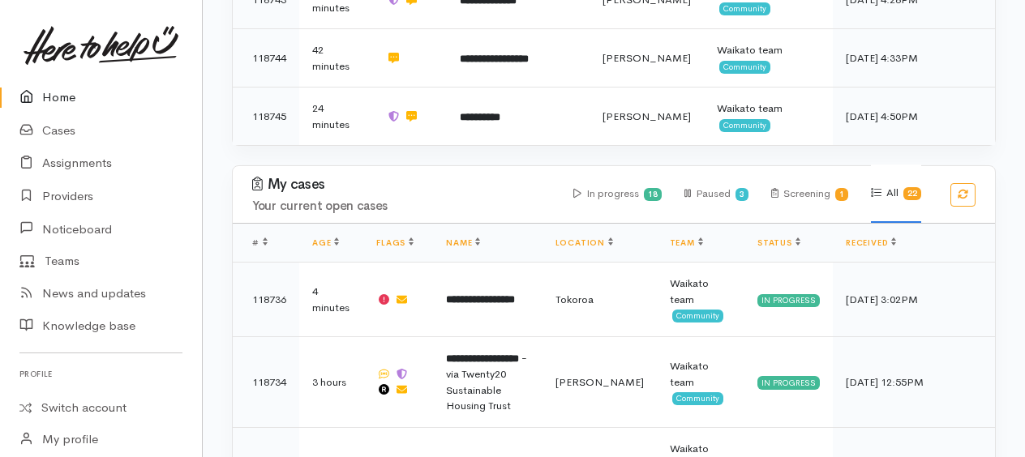
scroll to position [671, 0]
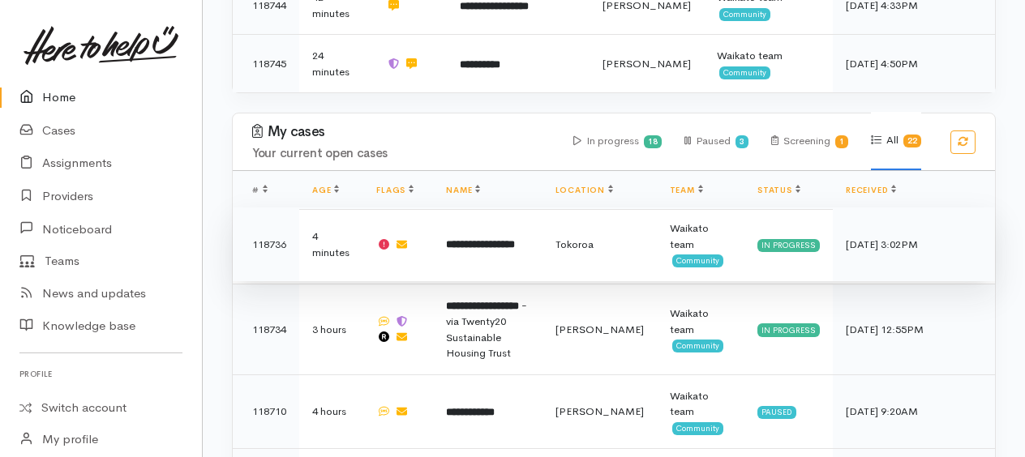
click at [515, 239] on b "**********" at bounding box center [480, 244] width 69 height 11
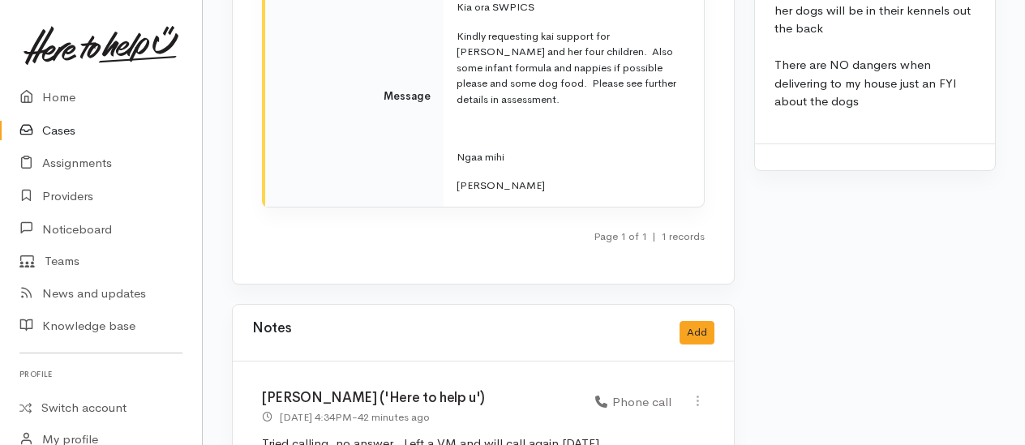
scroll to position [2461, 0]
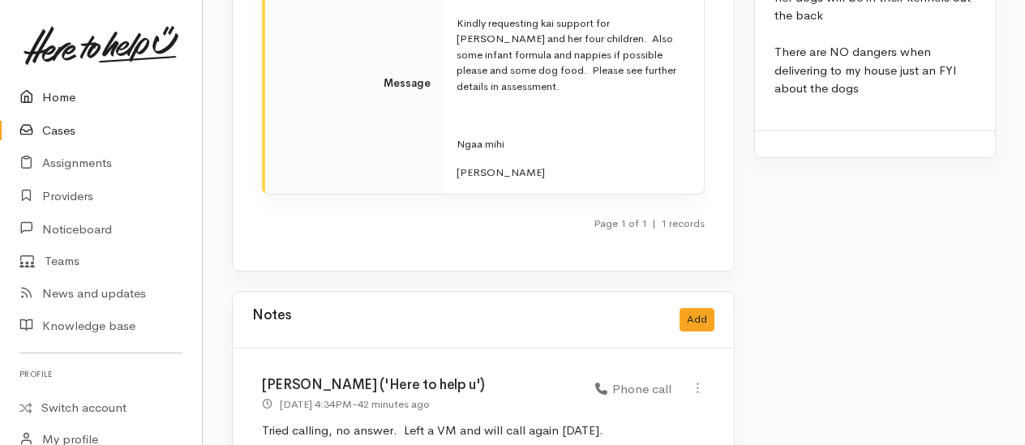
click at [71, 99] on link "Home" at bounding box center [101, 97] width 202 height 33
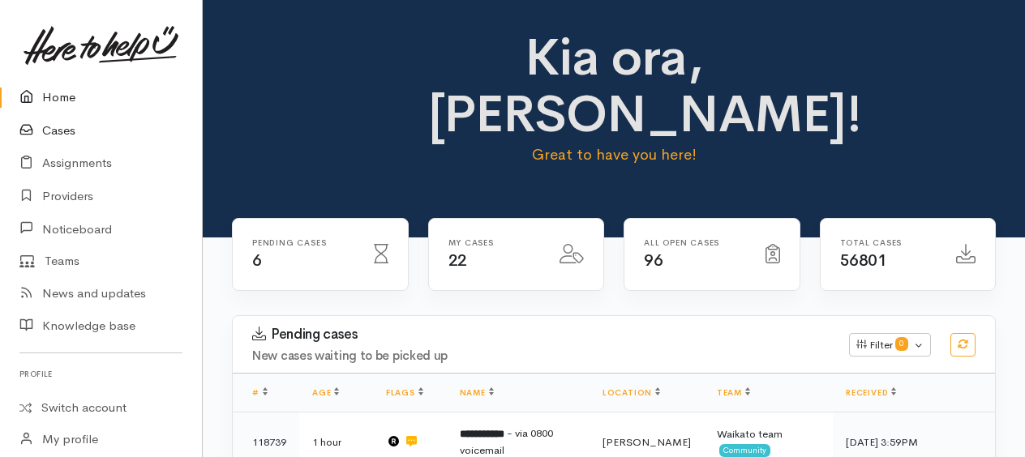
click at [54, 119] on link "Cases" at bounding box center [101, 130] width 202 height 33
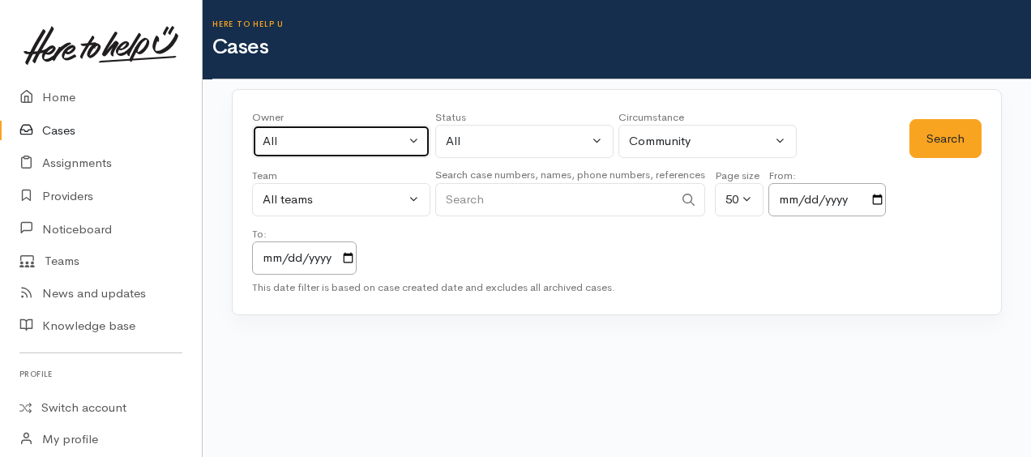
click at [337, 138] on div "All" at bounding box center [334, 141] width 143 height 19
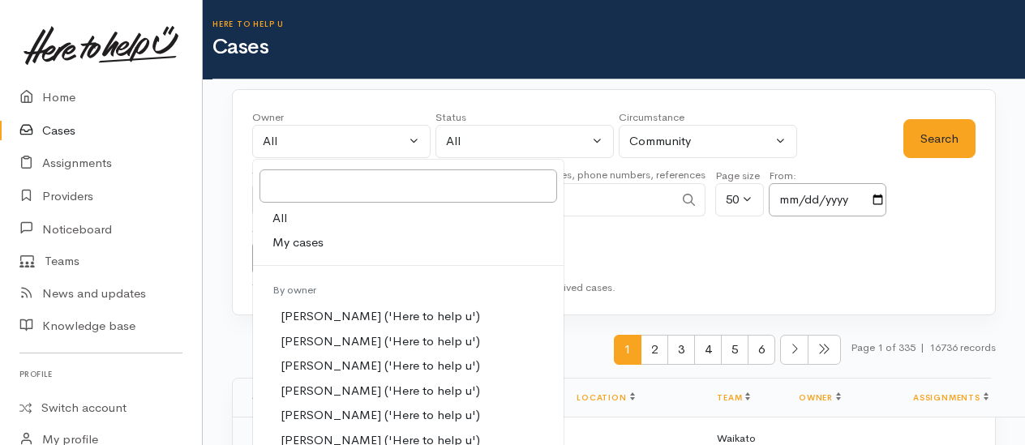
click at [296, 242] on span "My cases" at bounding box center [297, 243] width 51 height 19
select select "1759"
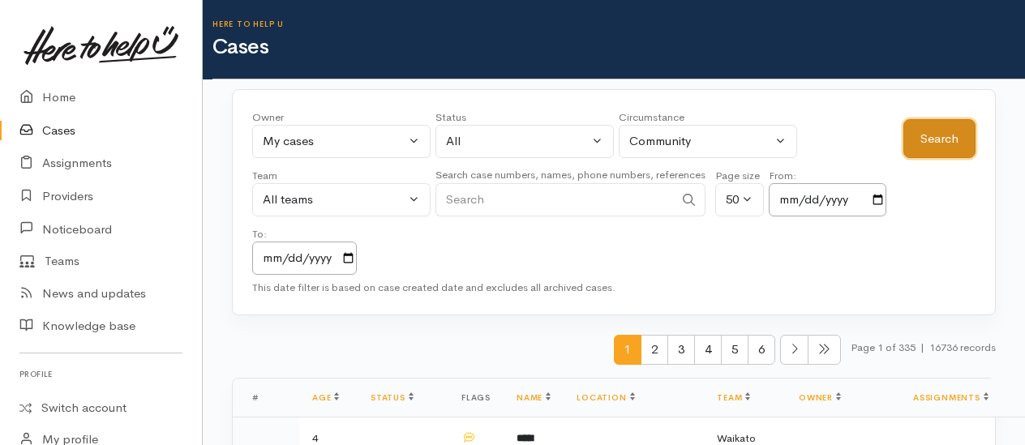
click at [941, 139] on button "Search" at bounding box center [939, 139] width 72 height 40
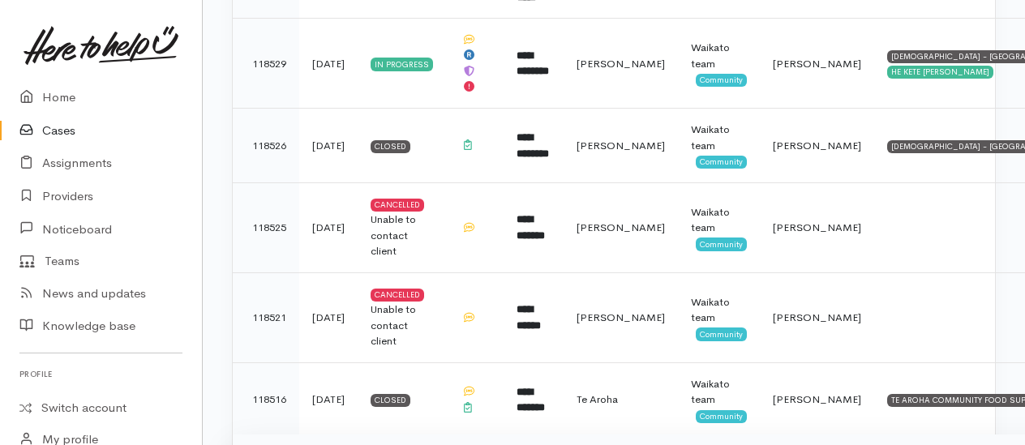
scroll to position [2027, 0]
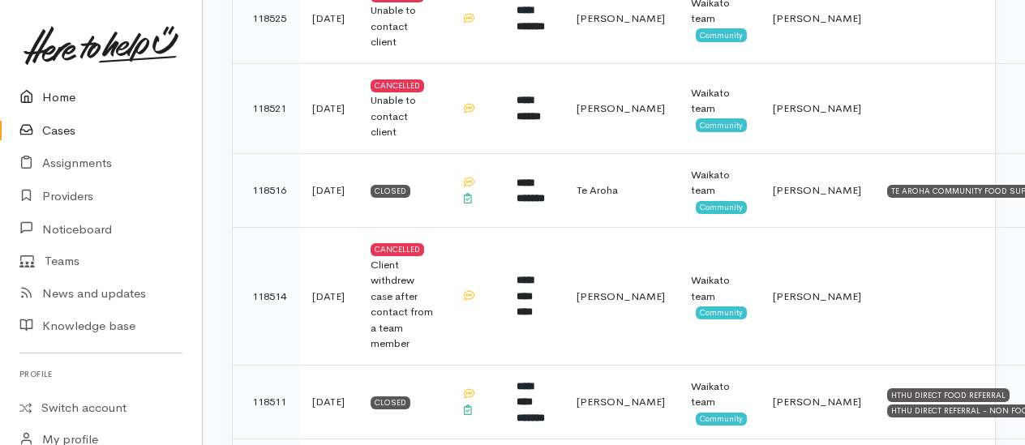
click at [65, 101] on link "Home" at bounding box center [101, 97] width 202 height 33
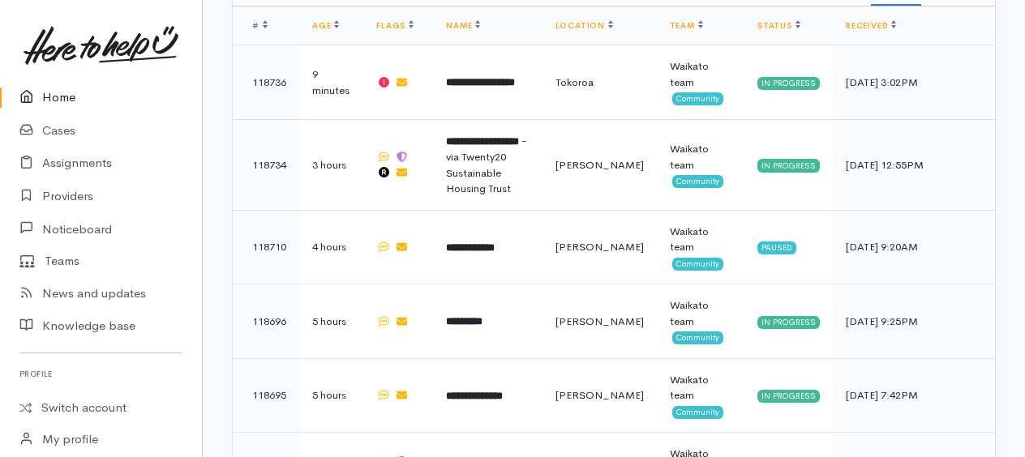
scroll to position [833, 0]
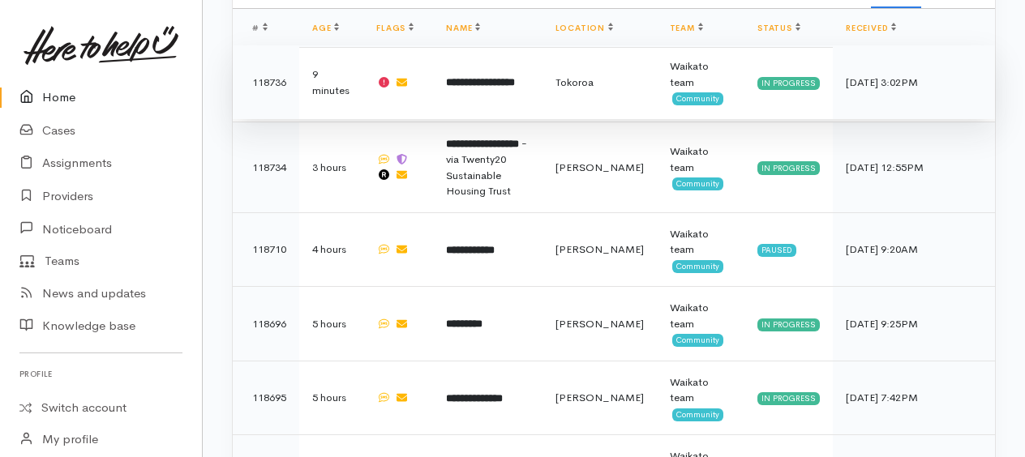
click at [477, 77] on b "**********" at bounding box center [480, 82] width 69 height 11
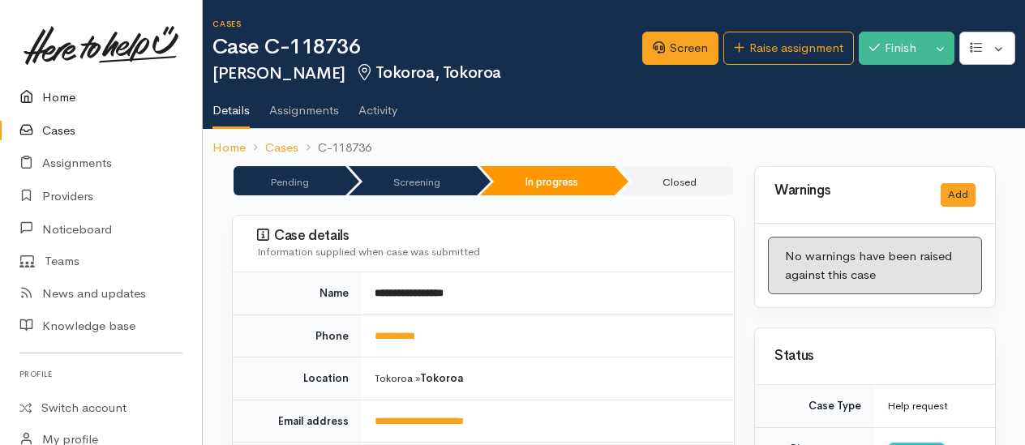
drag, startPoint x: 66, startPoint y: 99, endPoint x: 79, endPoint y: 105, distance: 14.5
click at [66, 99] on link "Home" at bounding box center [101, 97] width 202 height 33
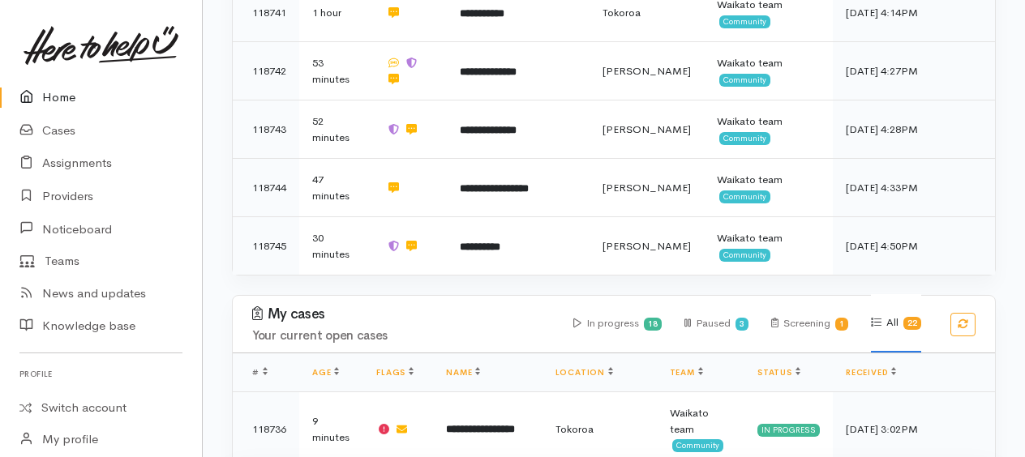
scroll to position [811, 0]
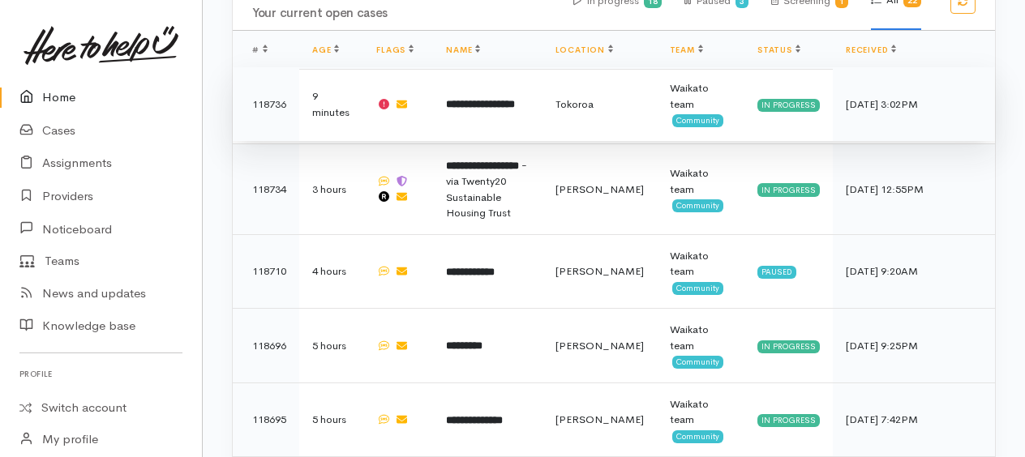
click at [474, 99] on b "**********" at bounding box center [480, 104] width 69 height 11
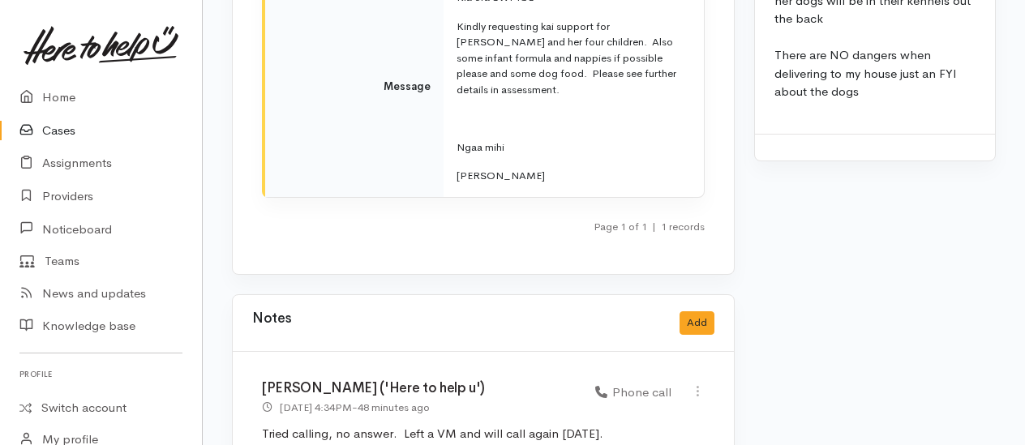
scroll to position [2461, 0]
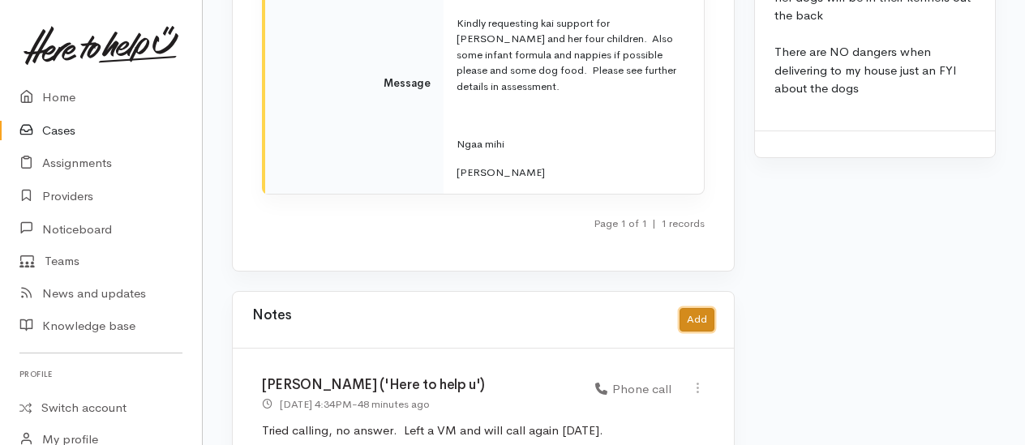
click at [702, 308] on button "Add" at bounding box center [696, 320] width 35 height 24
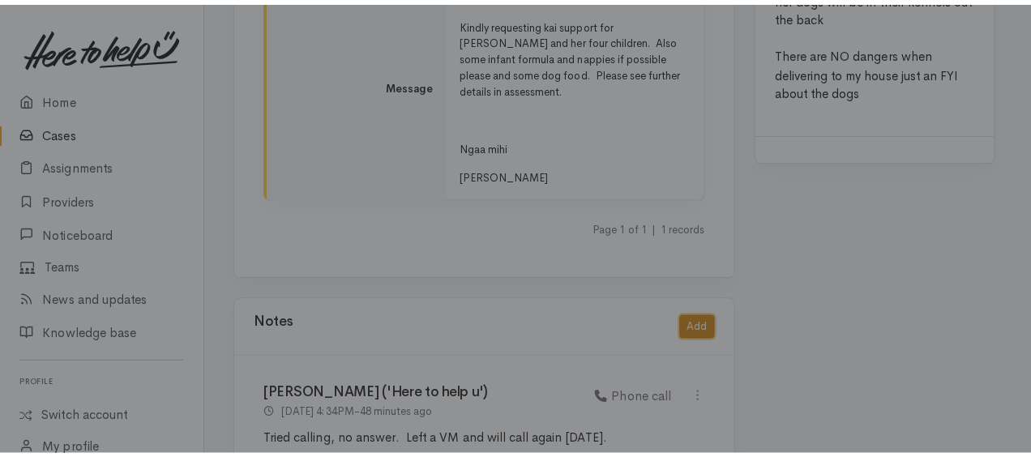
scroll to position [2432, 0]
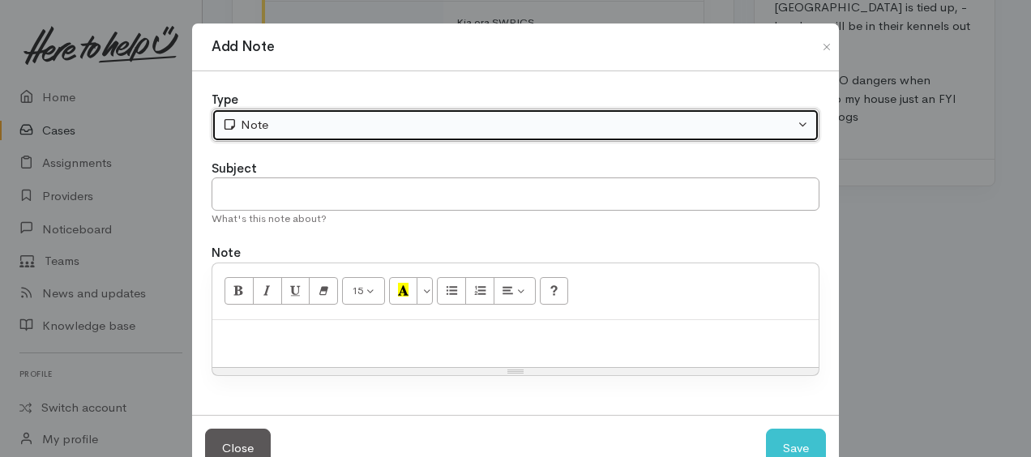
click at [277, 131] on div "Note" at bounding box center [508, 125] width 572 height 19
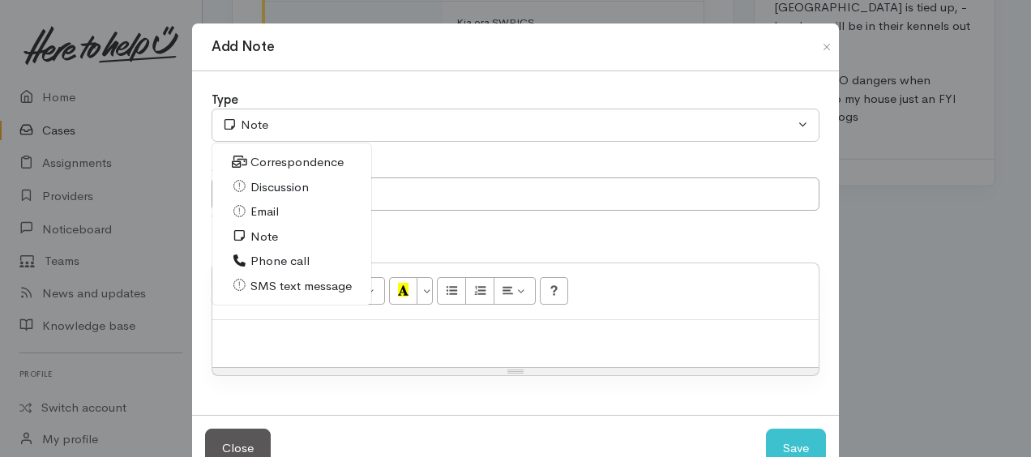
click at [276, 161] on span "Correspondence" at bounding box center [297, 162] width 93 height 19
select select "6"
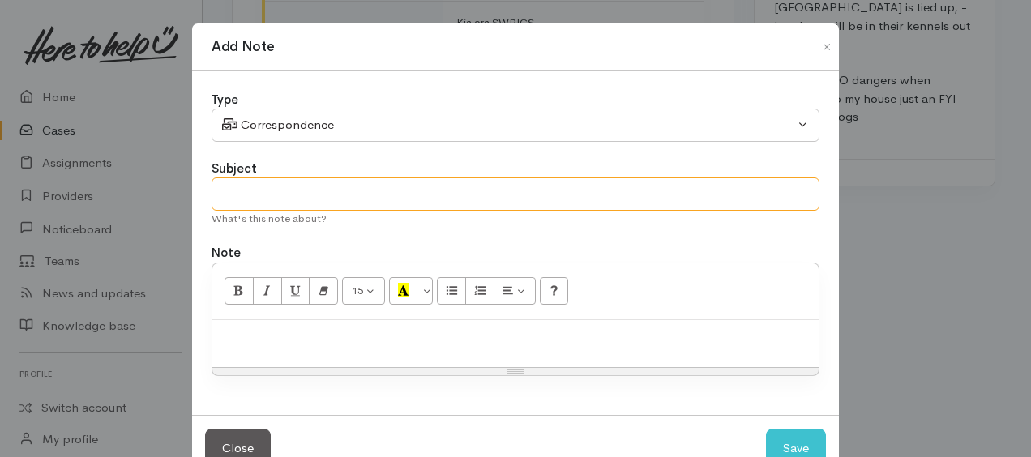
click at [274, 185] on input "text" at bounding box center [516, 194] width 608 height 33
type input "etxt requesting call back"
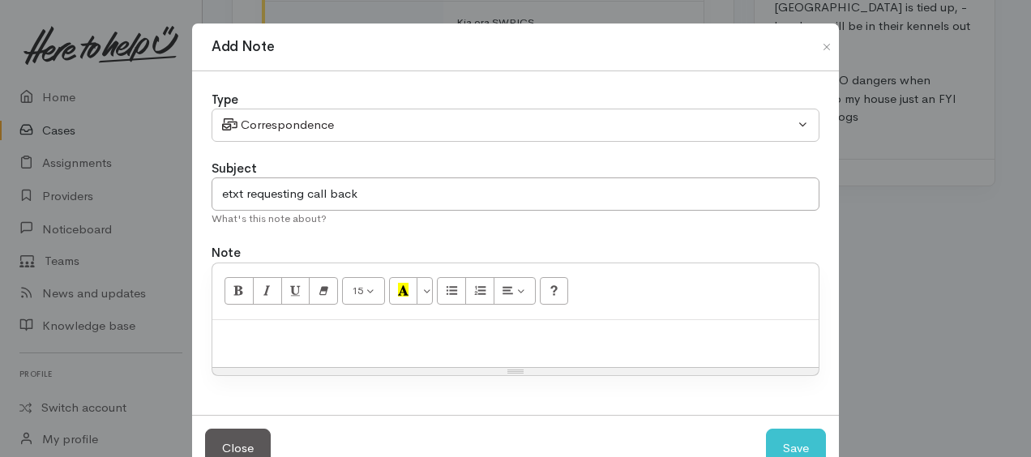
paste div
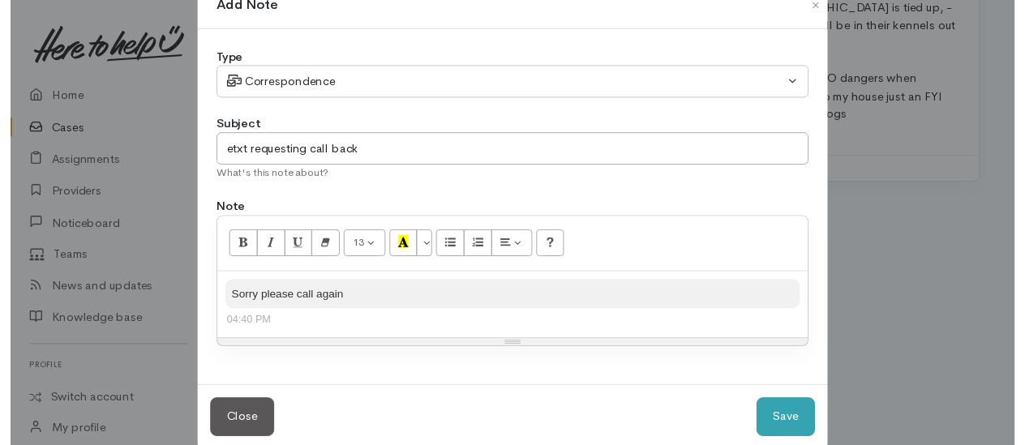
scroll to position [65, 0]
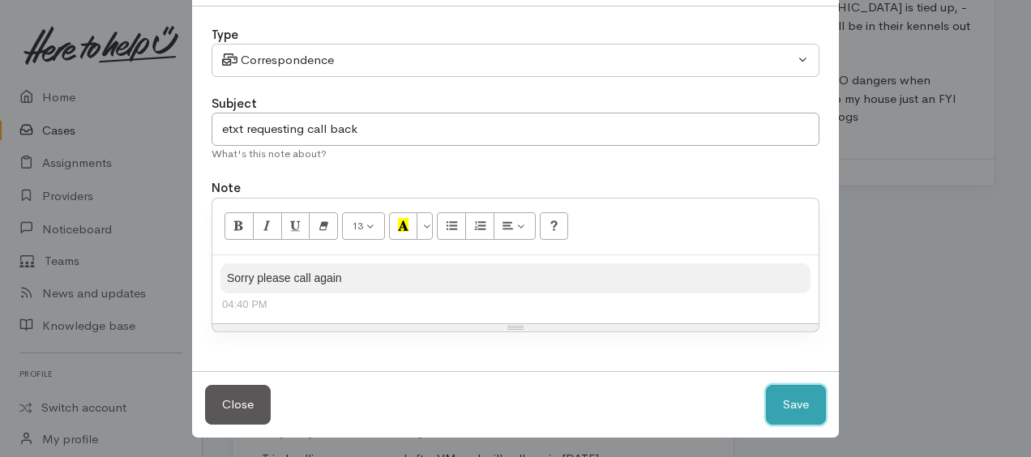
click at [802, 412] on button "Save" at bounding box center [796, 405] width 60 height 40
select select "1"
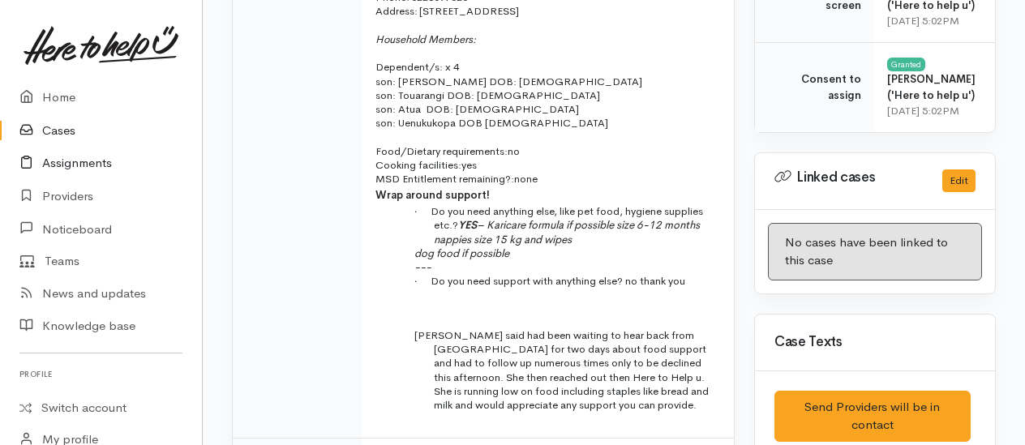
scroll to position [649, 0]
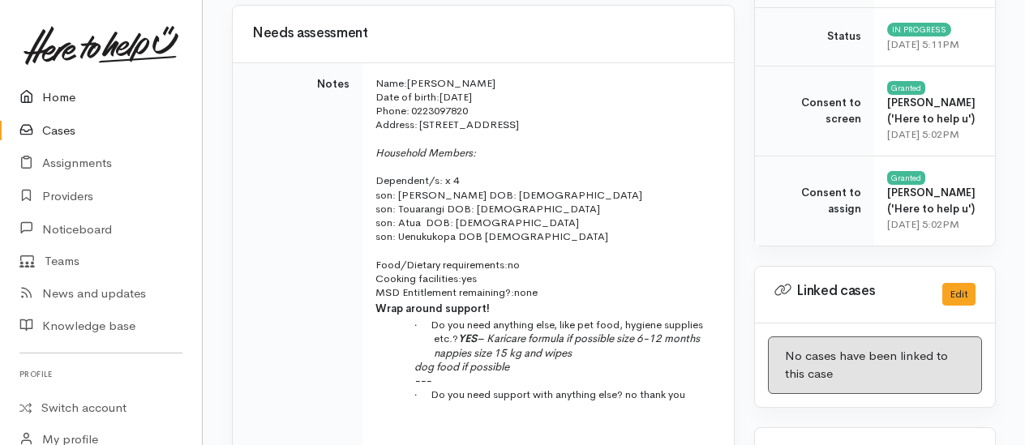
click at [49, 99] on link "Home" at bounding box center [101, 97] width 202 height 33
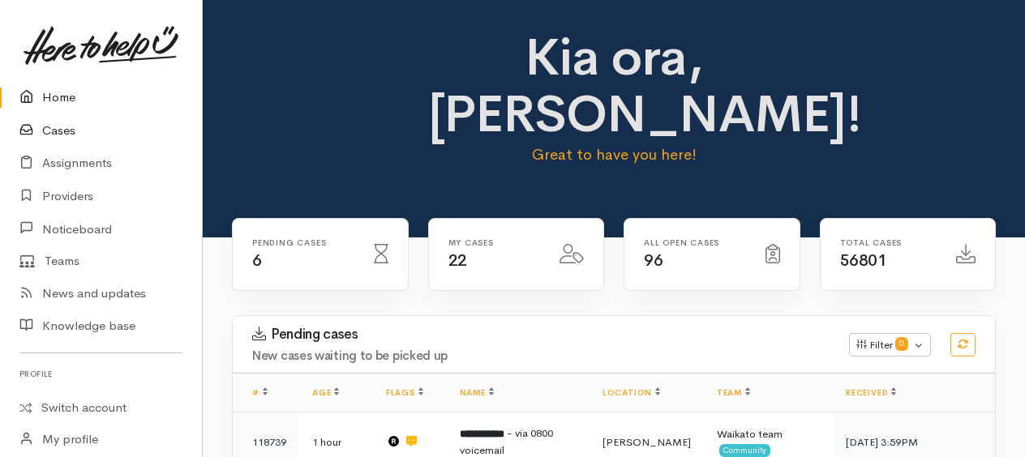
click at [70, 130] on link "Cases" at bounding box center [101, 130] width 202 height 33
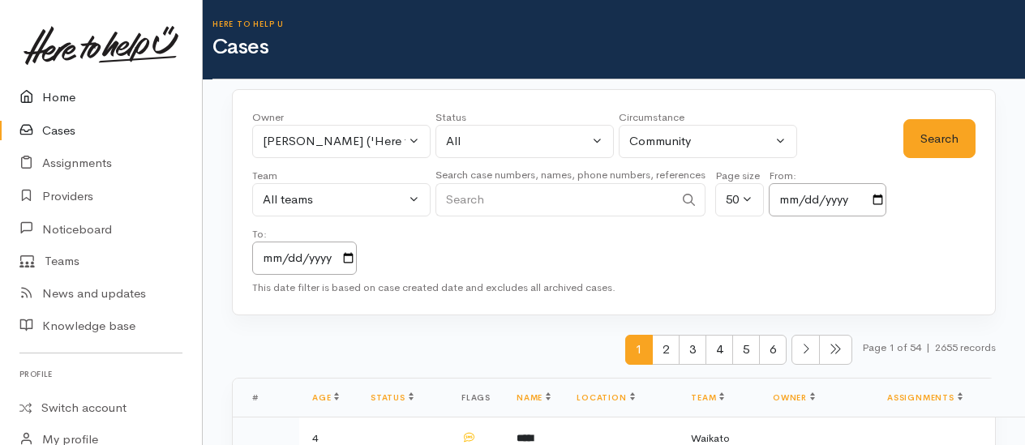
click at [59, 94] on link "Home" at bounding box center [101, 97] width 202 height 33
